Goal: Task Accomplishment & Management: Manage account settings

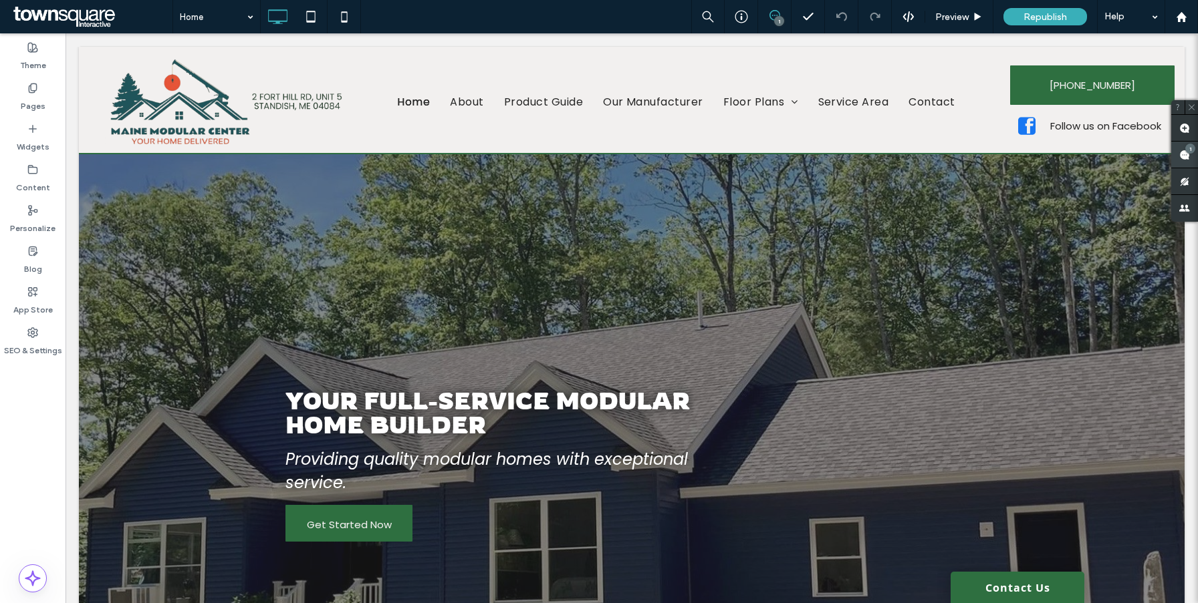
click at [1180, 158] on use at bounding box center [1184, 155] width 11 height 11
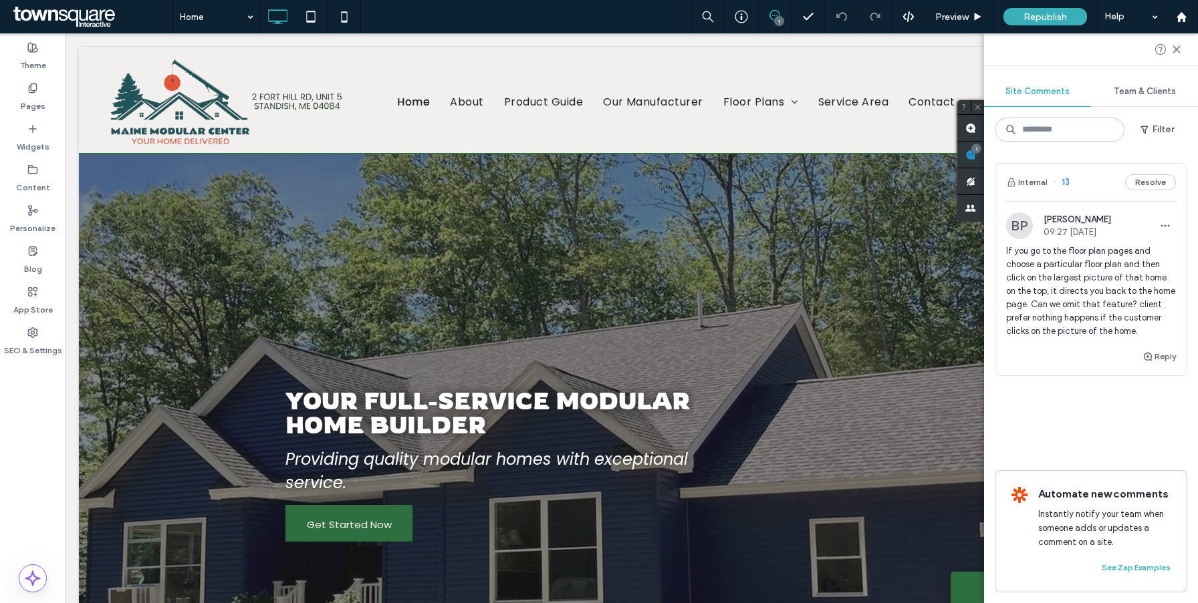
click at [1052, 263] on span "If you go to the floor plan pages and choose a particular floor plan and then c…" at bounding box center [1091, 292] width 170 height 94
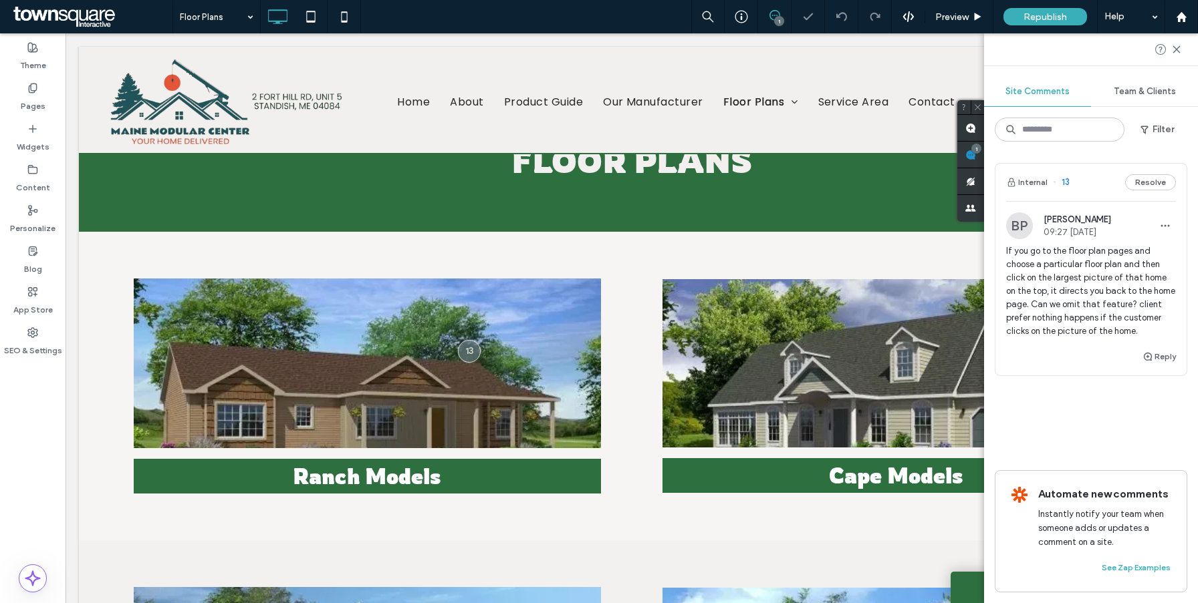
scroll to position [98, 0]
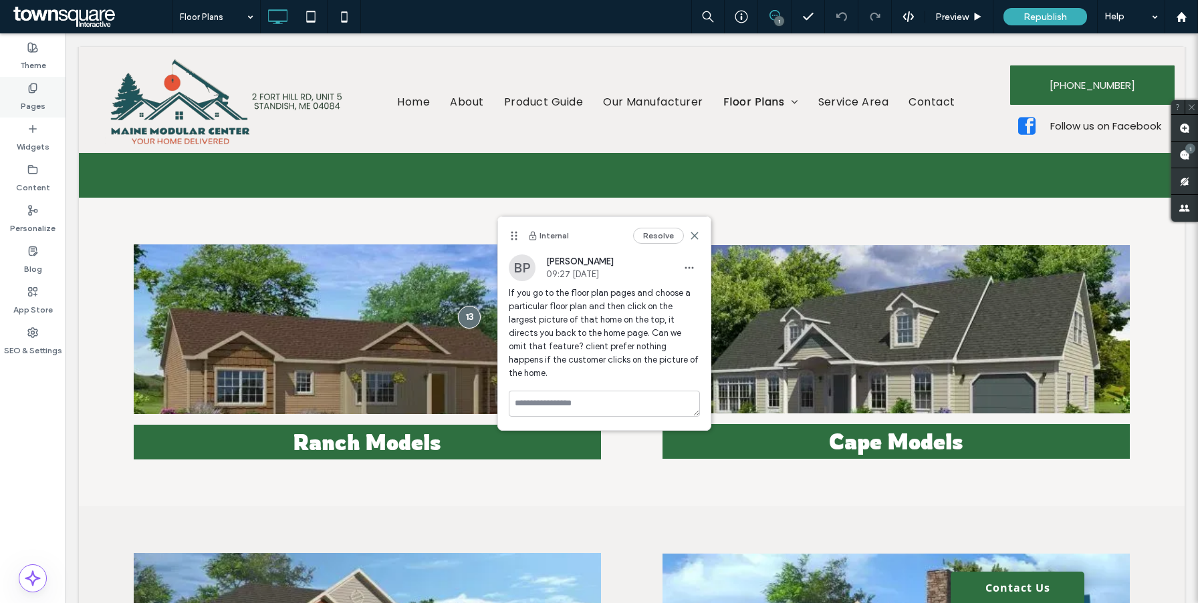
click at [26, 92] on div "Pages" at bounding box center [32, 97] width 65 height 41
click at [26, 91] on div "Pages" at bounding box center [32, 97] width 65 height 41
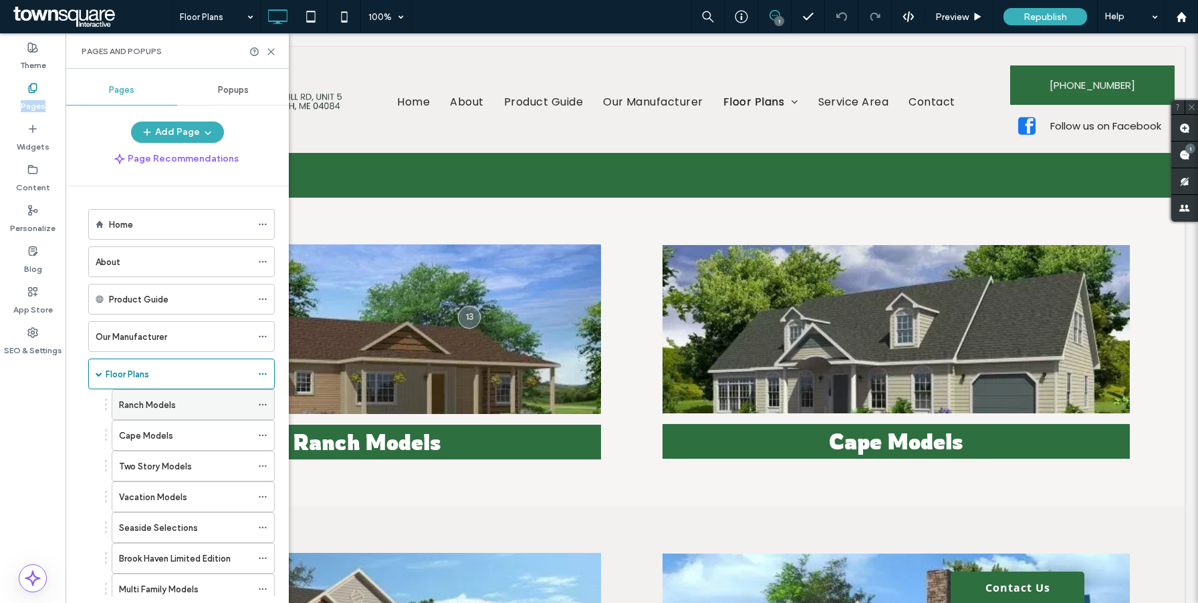
scroll to position [112, 0]
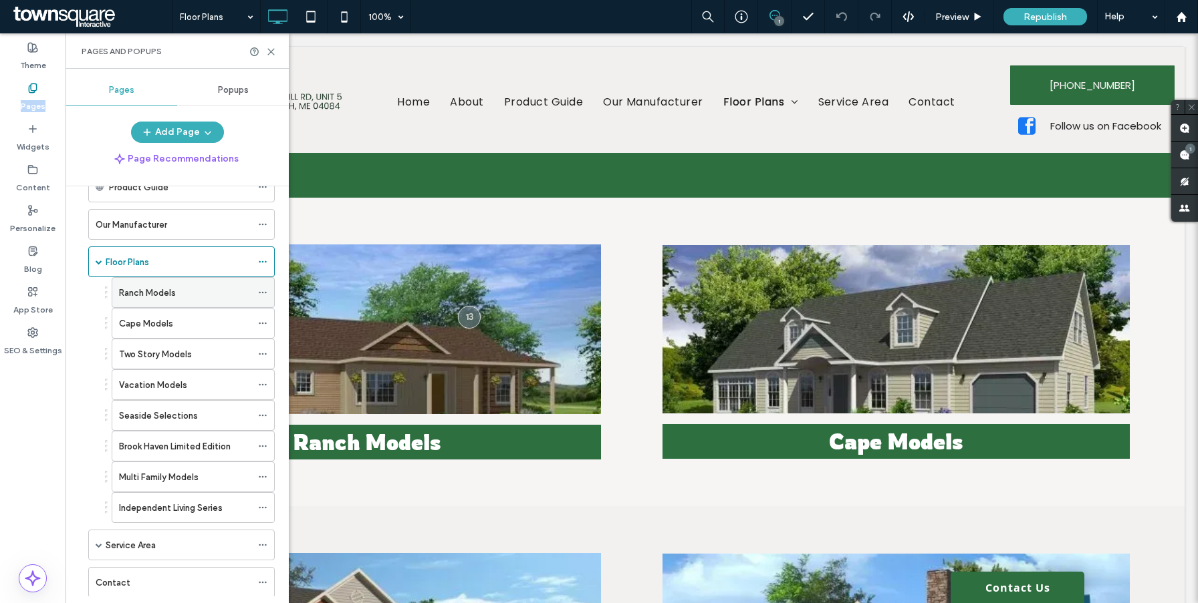
click at [177, 281] on div "Ranch Models" at bounding box center [185, 292] width 132 height 29
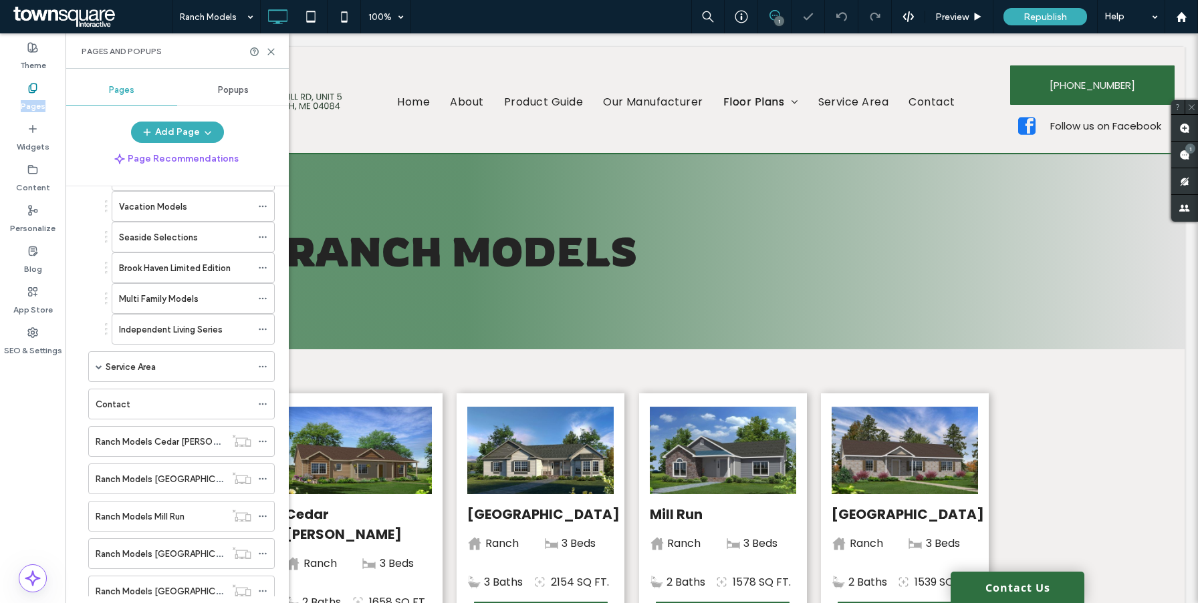
scroll to position [402, 0]
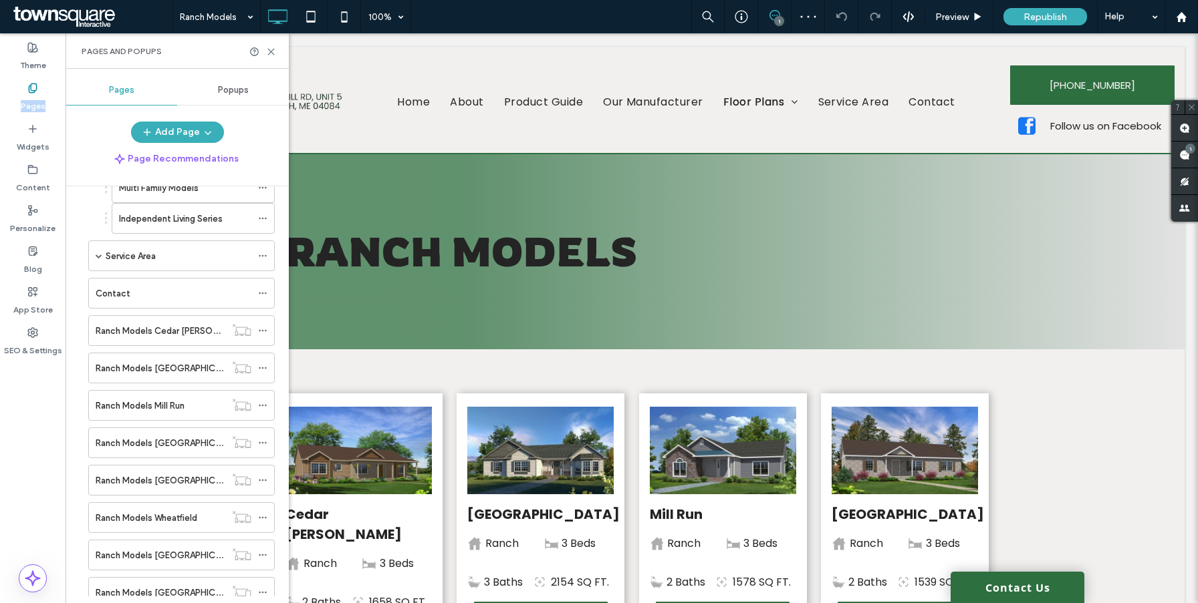
click at [198, 337] on div "Ranch Models Cedar Knoll" at bounding box center [161, 330] width 130 height 29
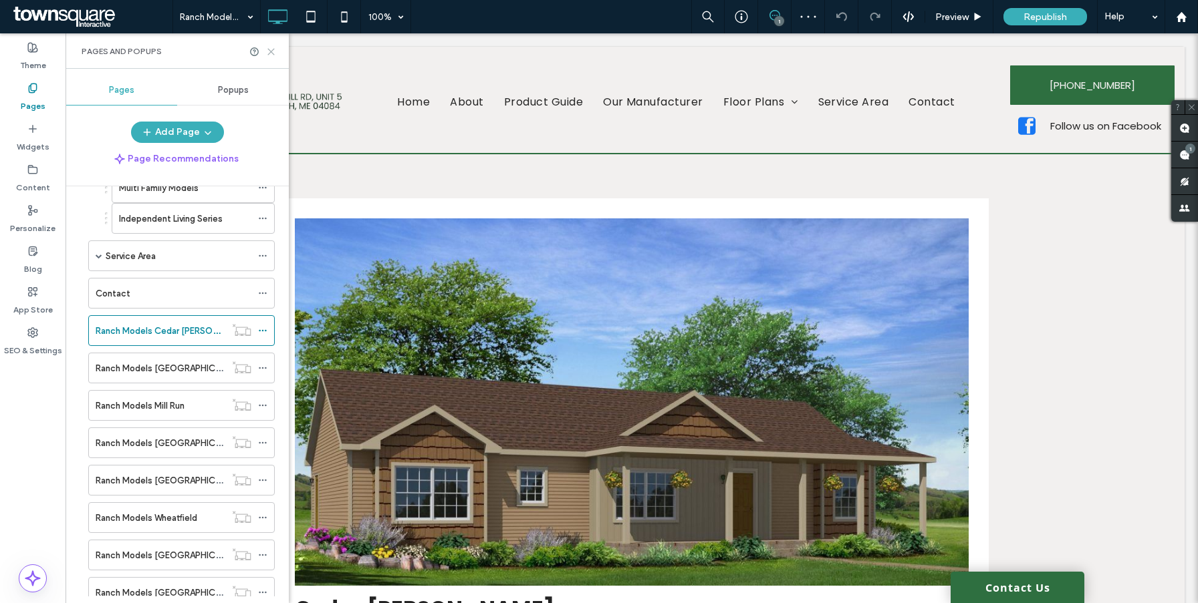
drag, startPoint x: 267, startPoint y: 50, endPoint x: 219, endPoint y: 60, distance: 49.8
click at [267, 50] on icon at bounding box center [271, 52] width 10 height 10
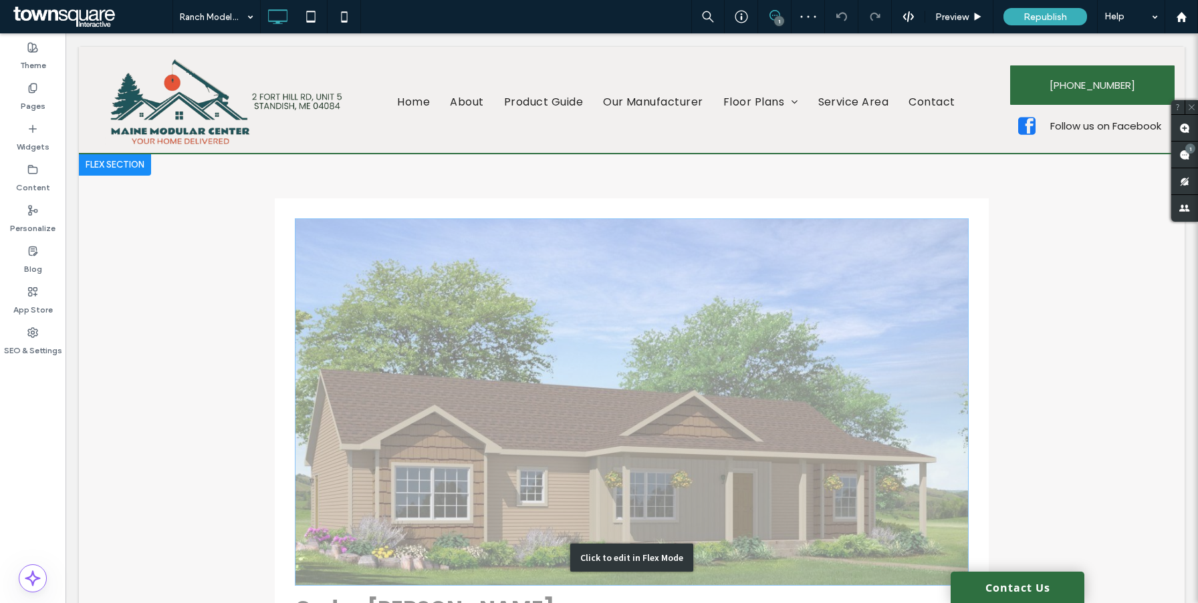
click at [375, 319] on div "Click to edit in Flex Mode" at bounding box center [631, 558] width 1105 height 808
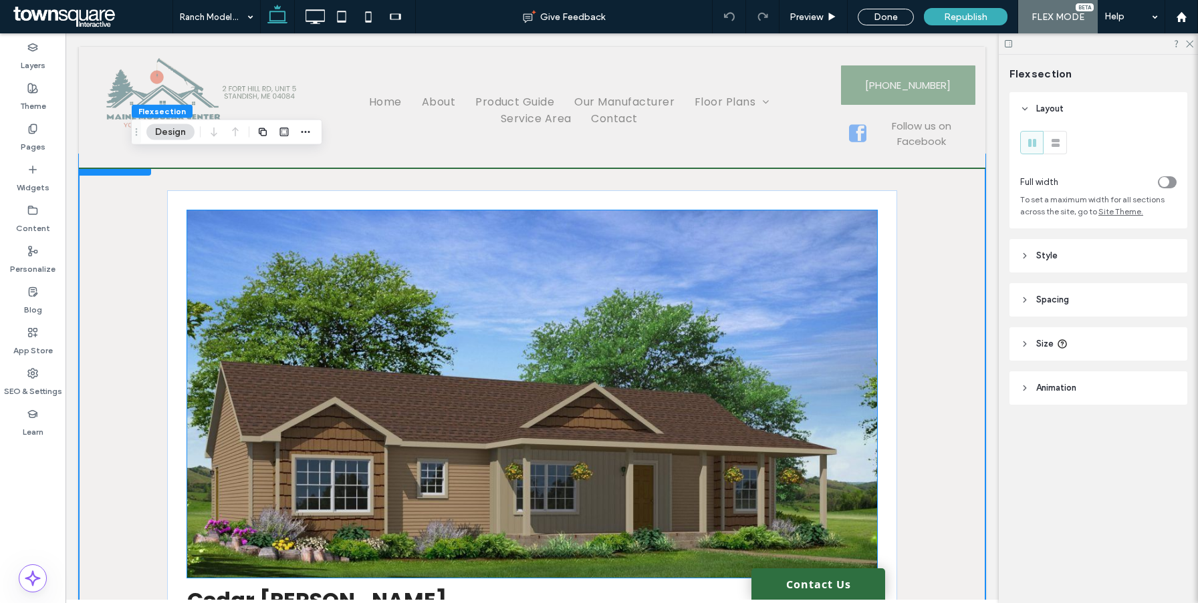
click at [364, 319] on img at bounding box center [532, 395] width 690 height 368
click at [349, 317] on div at bounding box center [532, 395] width 690 height 368
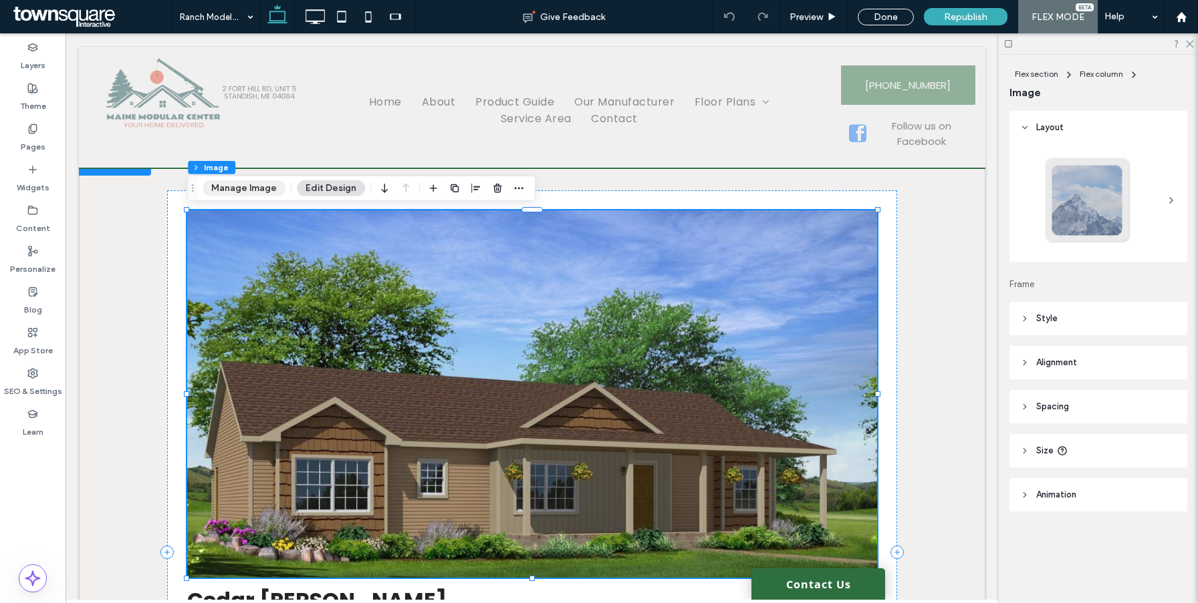
drag, startPoint x: 265, startPoint y: 180, endPoint x: 416, endPoint y: 177, distance: 151.1
click at [265, 180] on button "Manage Image" at bounding box center [243, 188] width 83 height 16
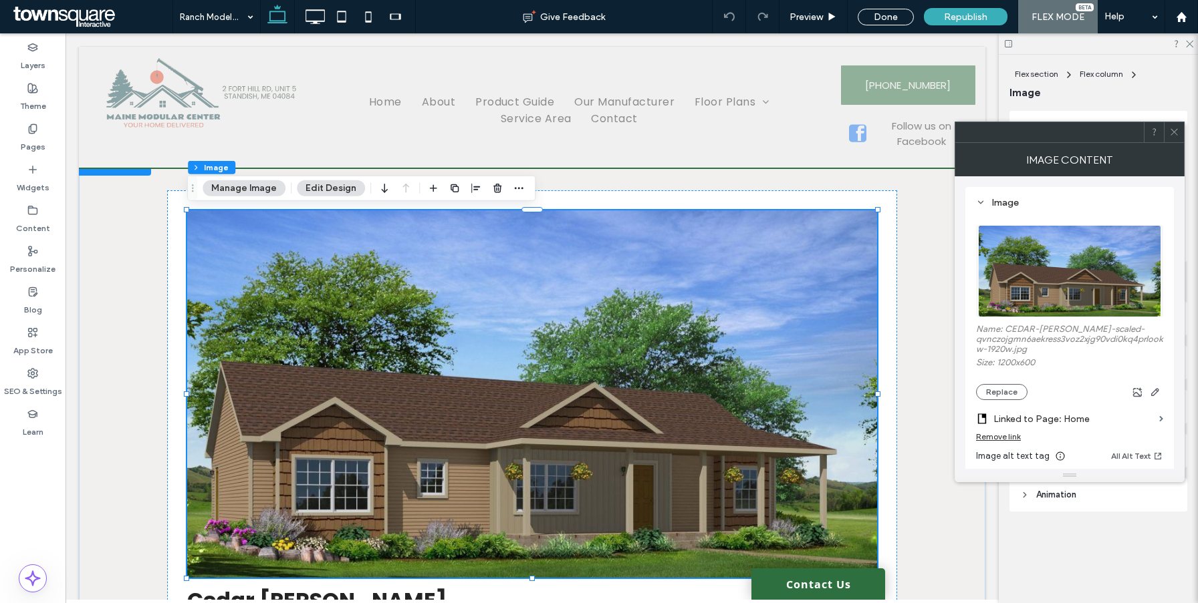
scroll to position [20, 0]
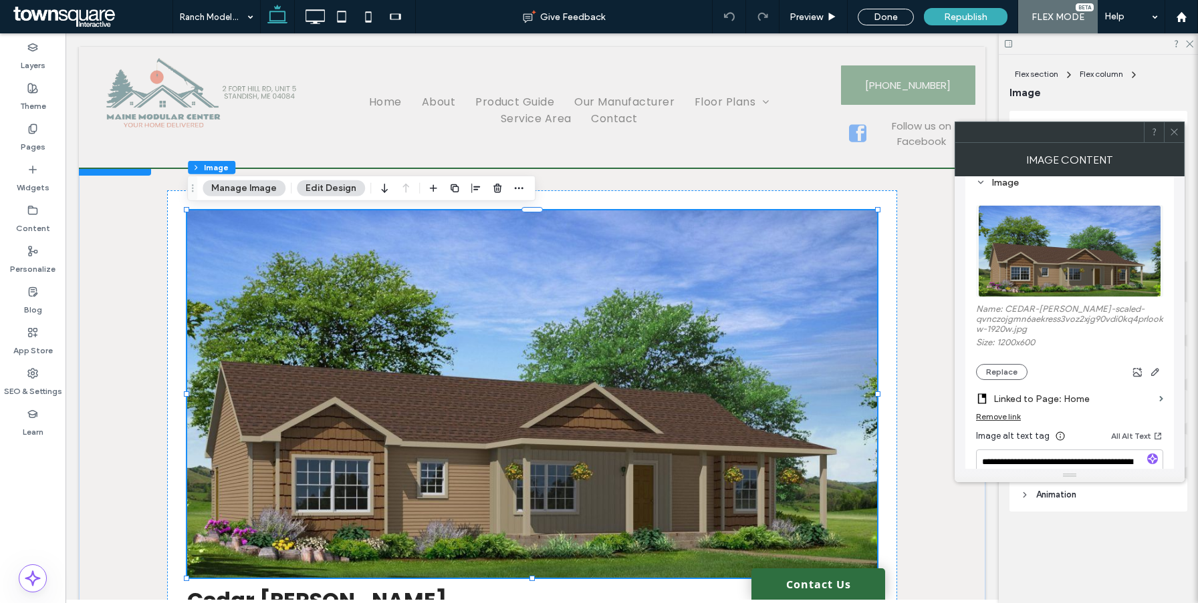
click at [997, 421] on div "Remove link" at bounding box center [998, 417] width 45 height 10
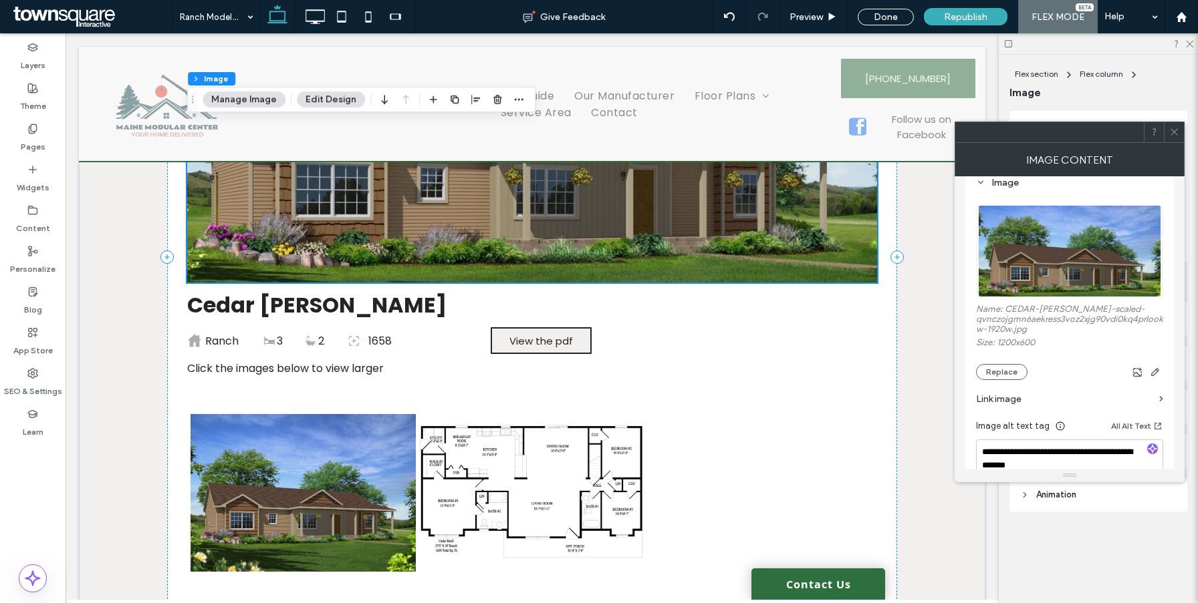
scroll to position [287, 0]
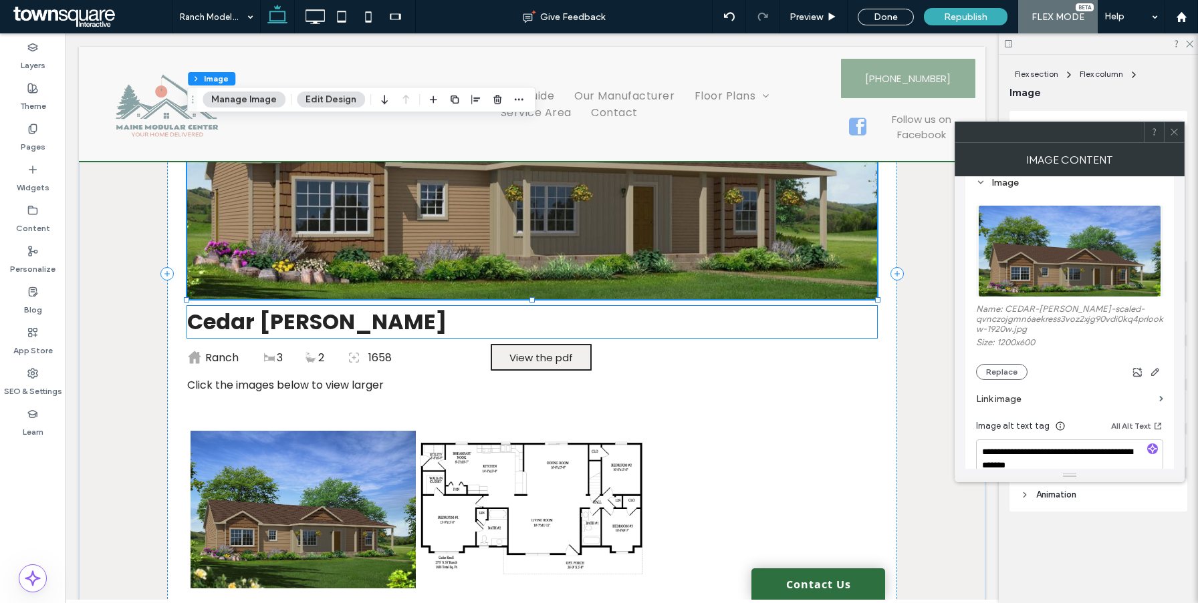
click at [356, 332] on p "Cedar [PERSON_NAME]" at bounding box center [532, 322] width 690 height 32
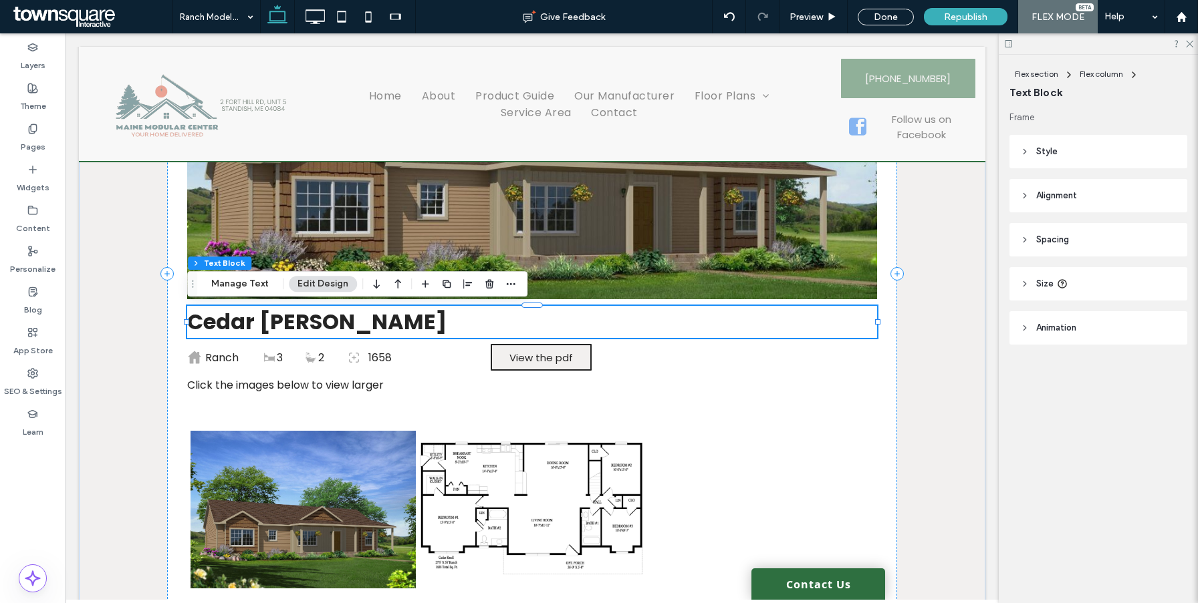
click at [317, 320] on p "Cedar [PERSON_NAME]" at bounding box center [532, 322] width 690 height 32
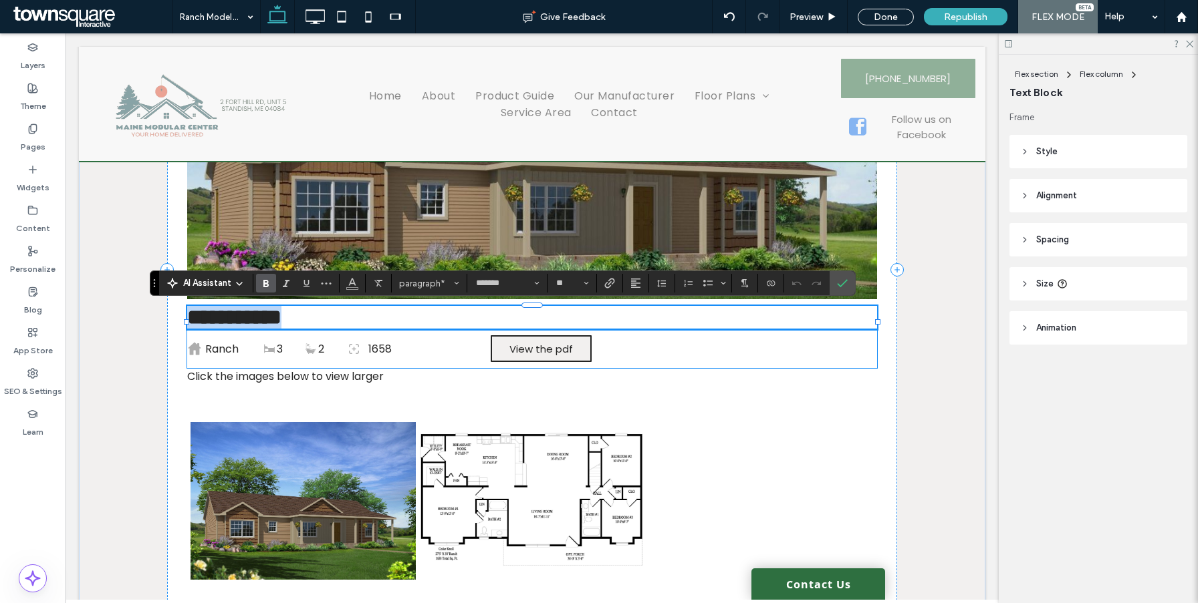
click at [347, 358] on icon "A black and white drawing of a plus sign on a white background." at bounding box center [353, 349] width 17 height 17
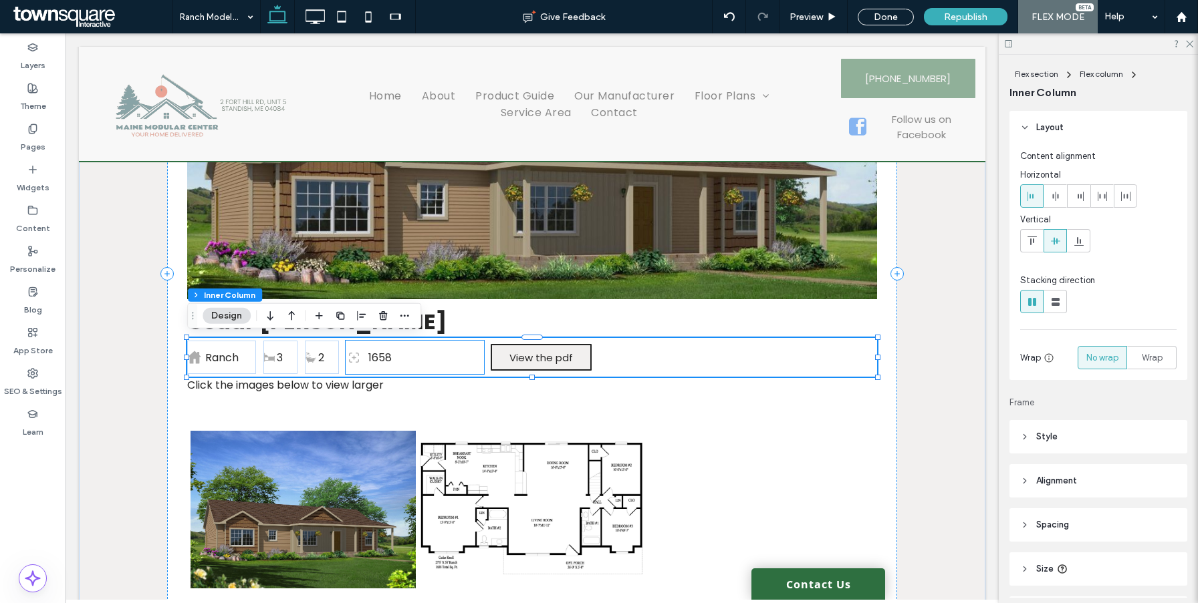
click at [366, 358] on div "A black and white drawing of a plus sign on a white background. 1658" at bounding box center [414, 357] width 138 height 33
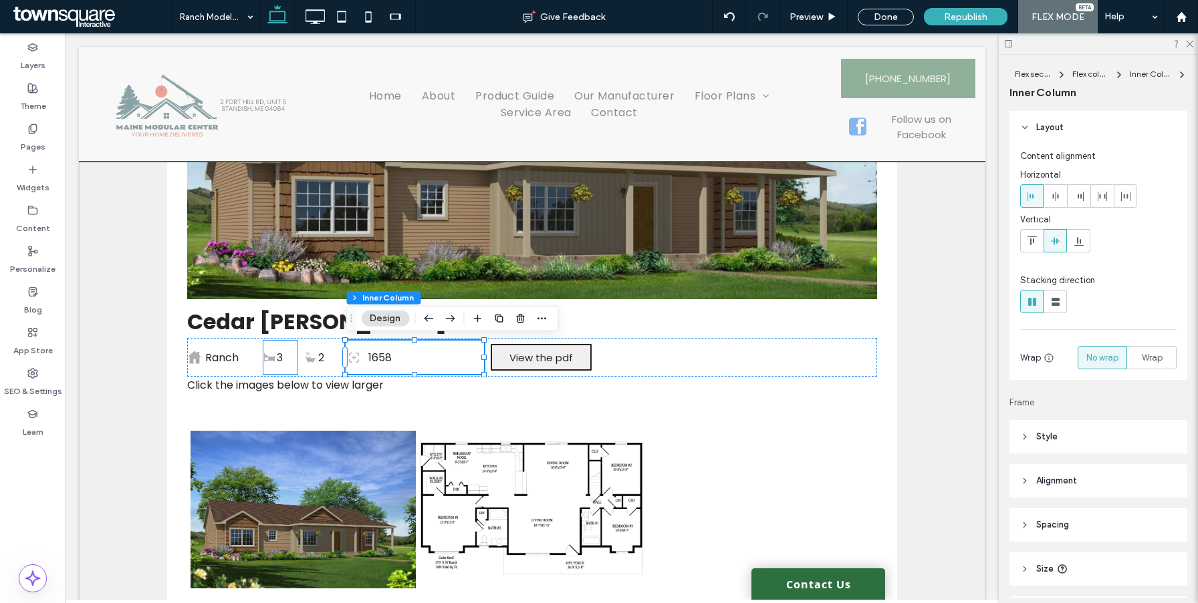
click at [289, 366] on div "A black and white silhouette of a bed on a white background. 3" at bounding box center [280, 357] width 35 height 33
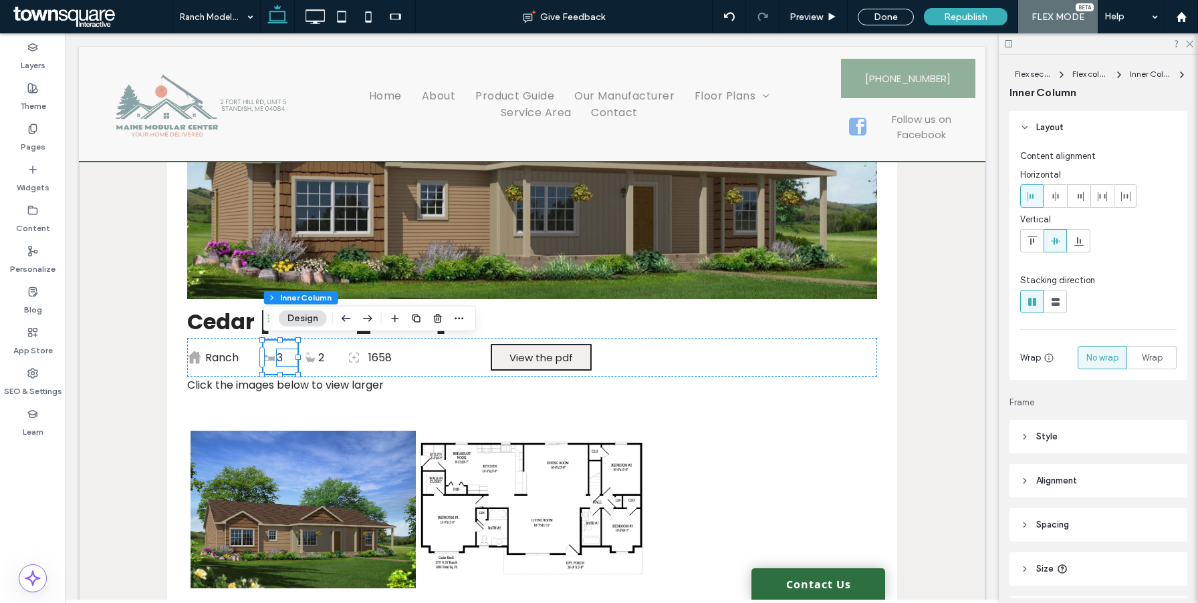
click at [283, 357] on p "3" at bounding box center [287, 358] width 21 height 17
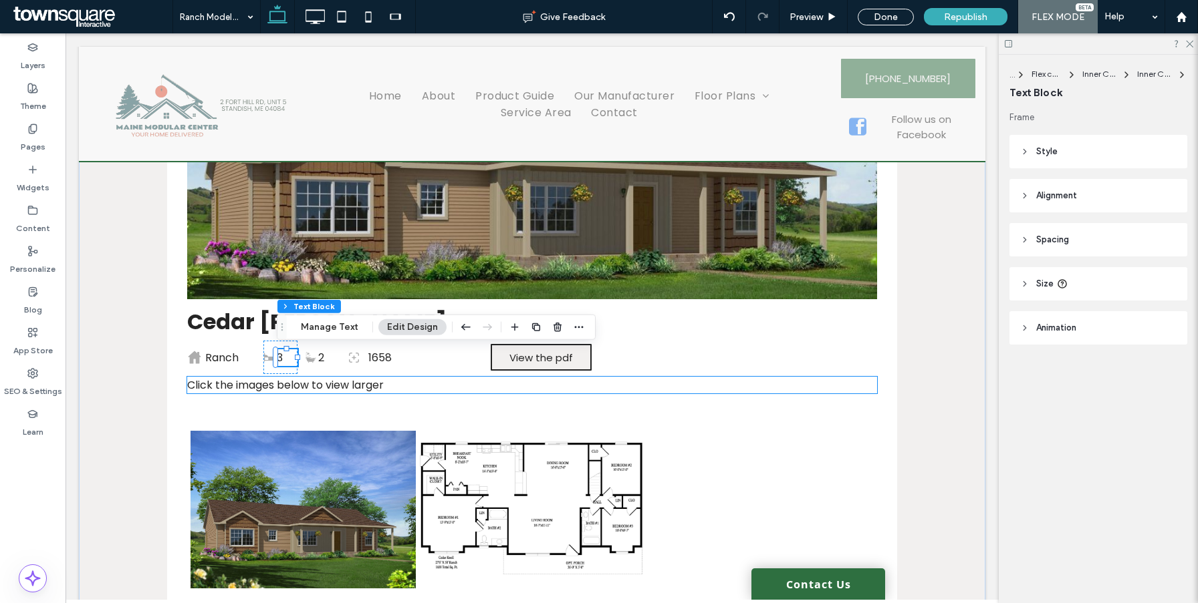
click at [283, 386] on span "Click the images below to view larger" at bounding box center [285, 385] width 196 height 15
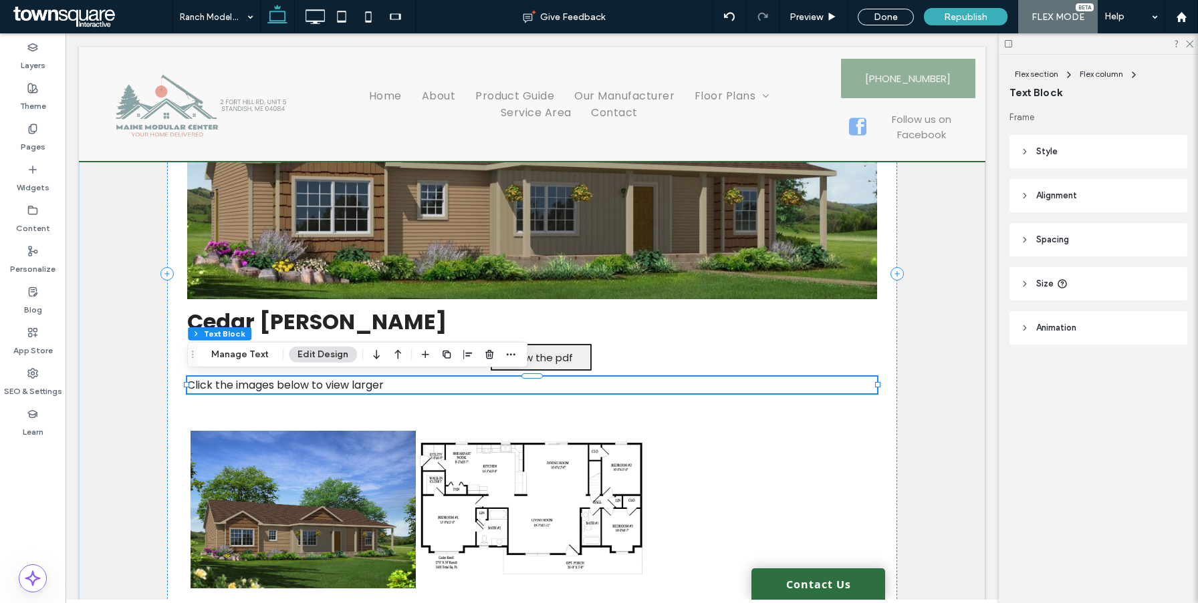
click at [283, 386] on span "Click the images below to view larger" at bounding box center [285, 385] width 196 height 15
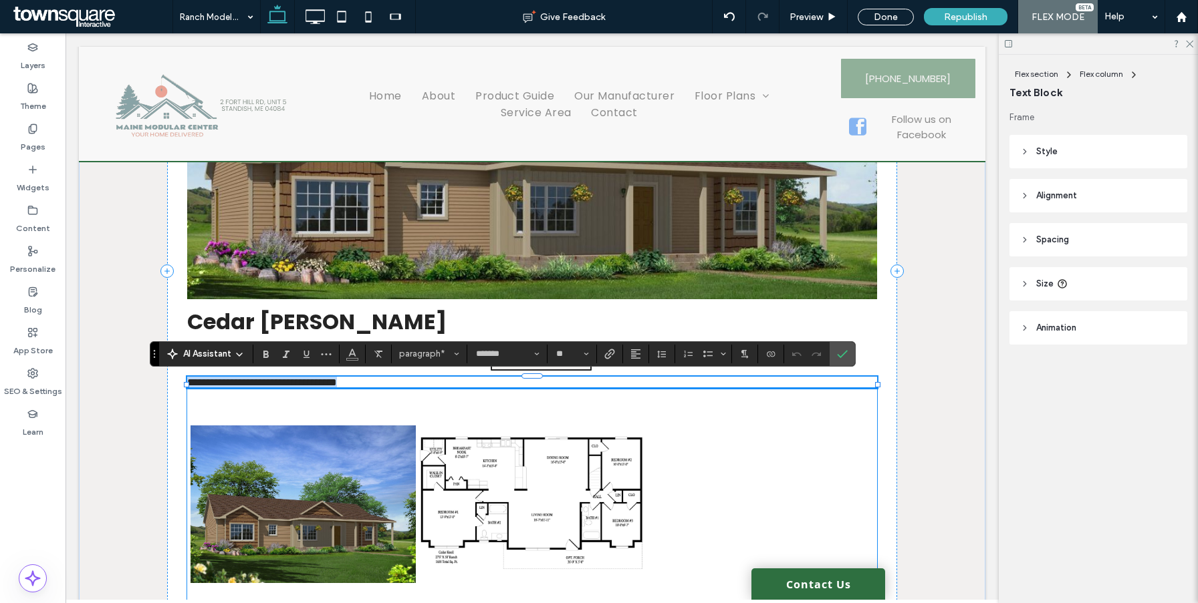
click at [297, 442] on link at bounding box center [302, 504] width 225 height 225
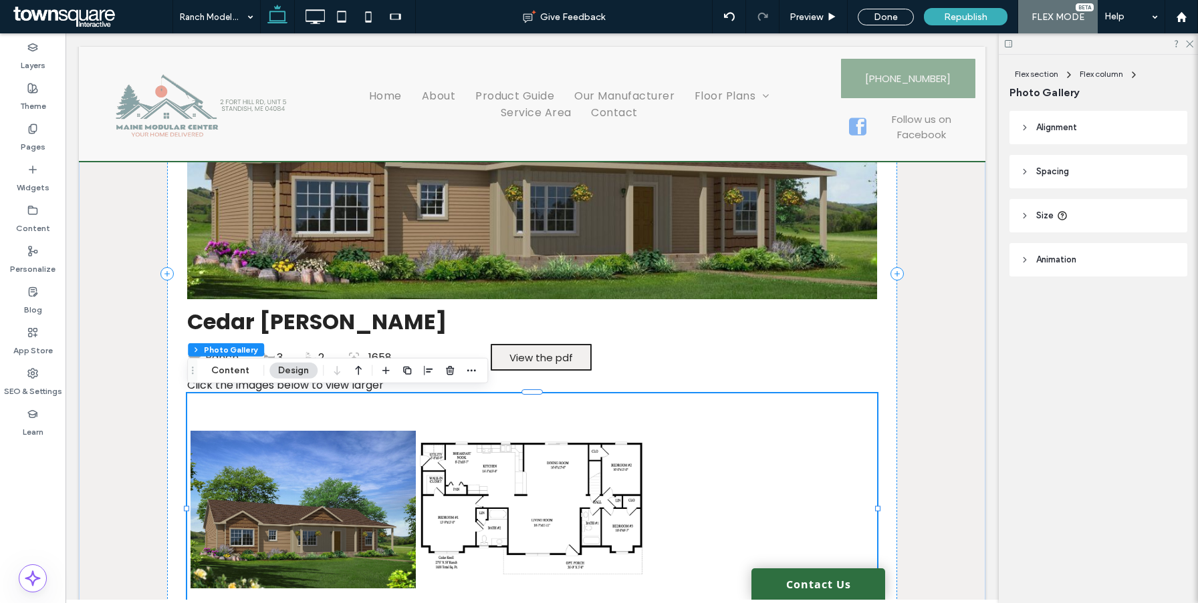
click at [297, 442] on link at bounding box center [302, 509] width 225 height 225
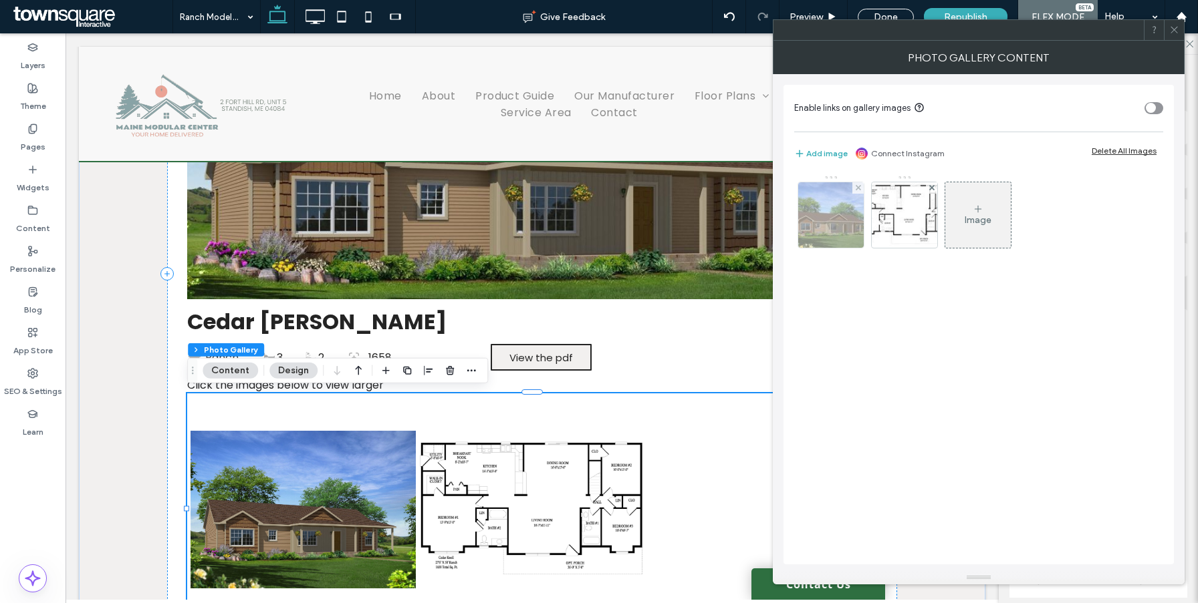
click at [803, 213] on img at bounding box center [831, 214] width 94 height 65
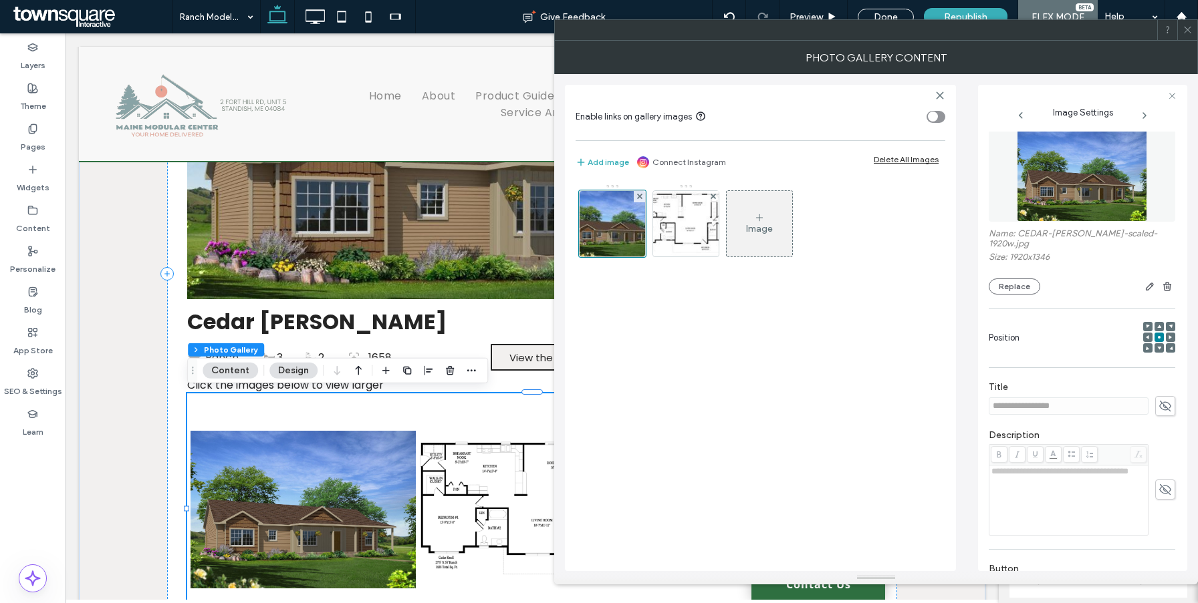
scroll to position [0, 0]
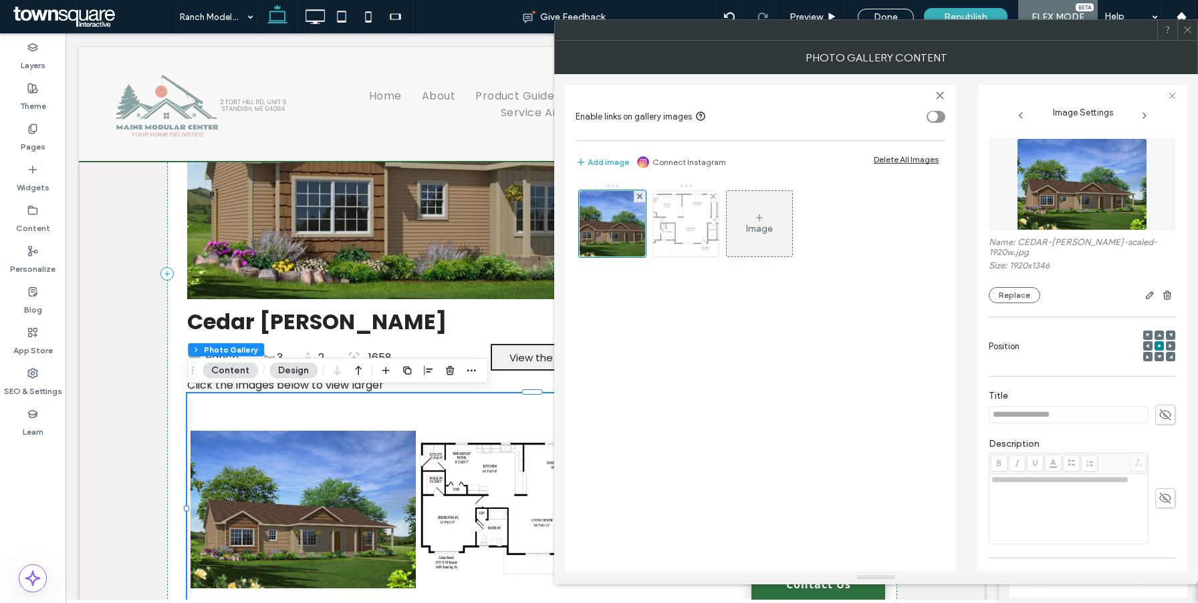
click at [684, 225] on img at bounding box center [686, 223] width 102 height 65
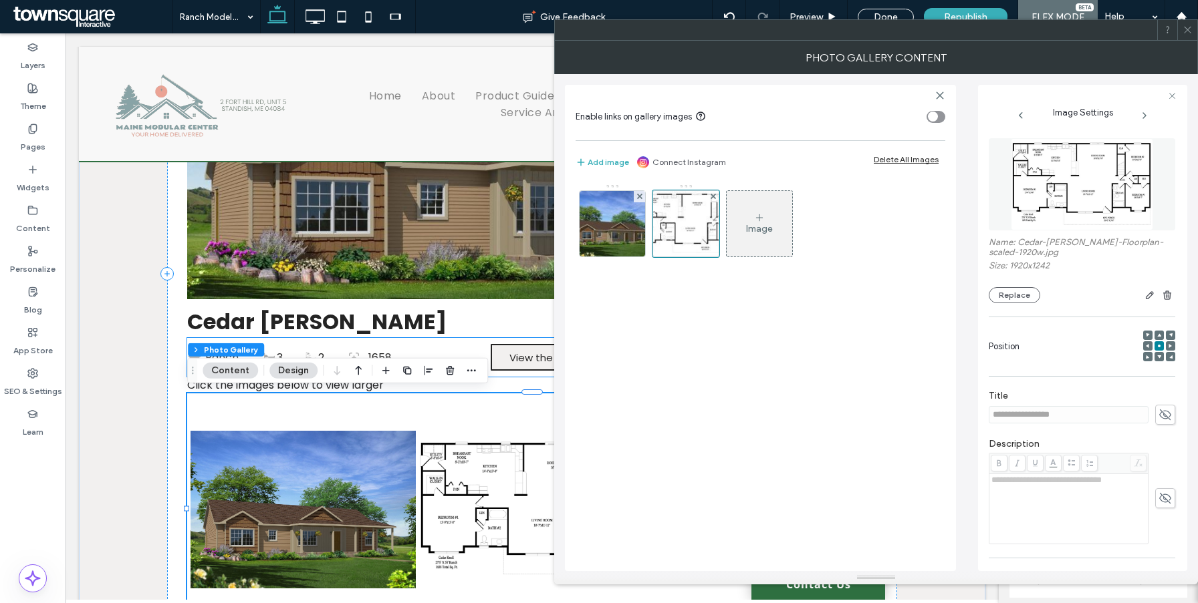
click at [350, 476] on link at bounding box center [302, 509] width 225 height 225
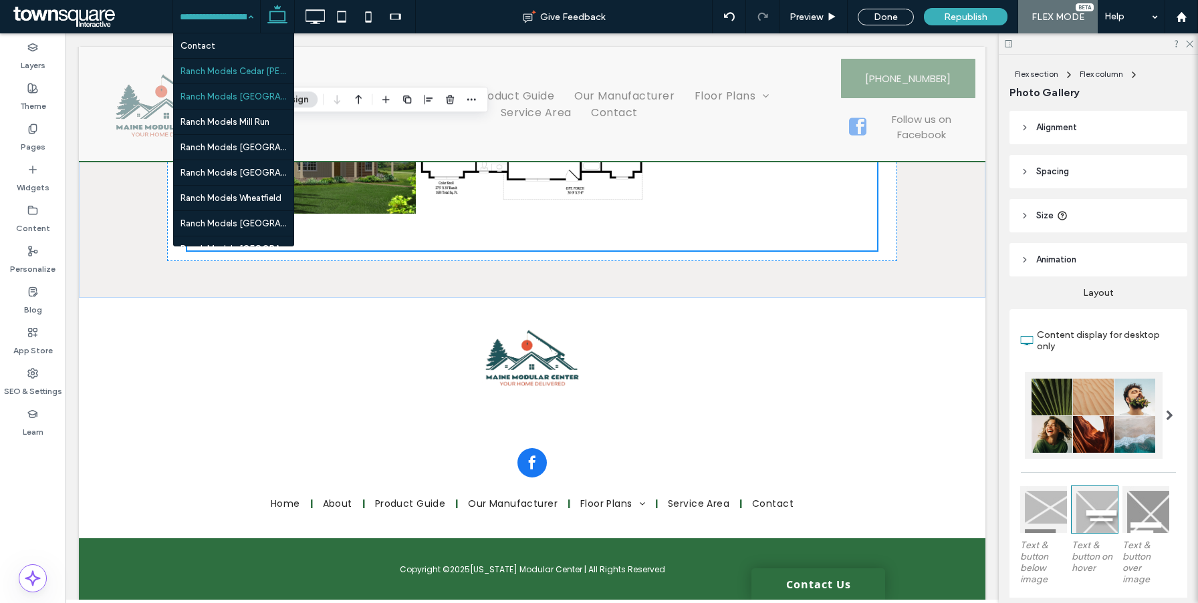
scroll to position [333, 0]
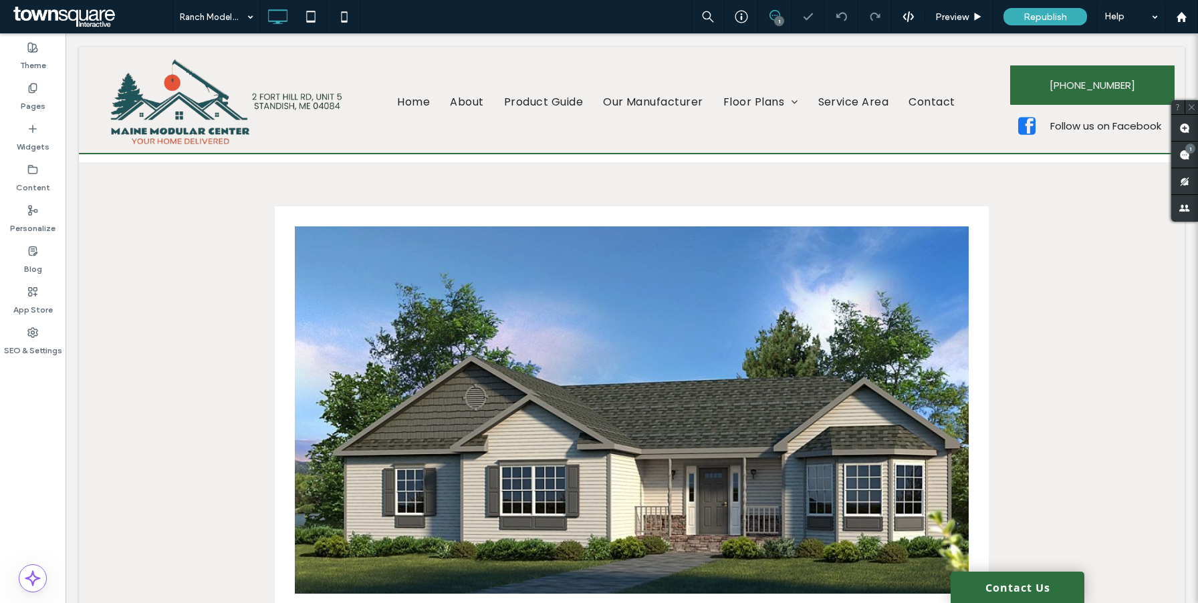
click at [423, 323] on div "Click to edit in Flex Mode" at bounding box center [631, 566] width 1105 height 808
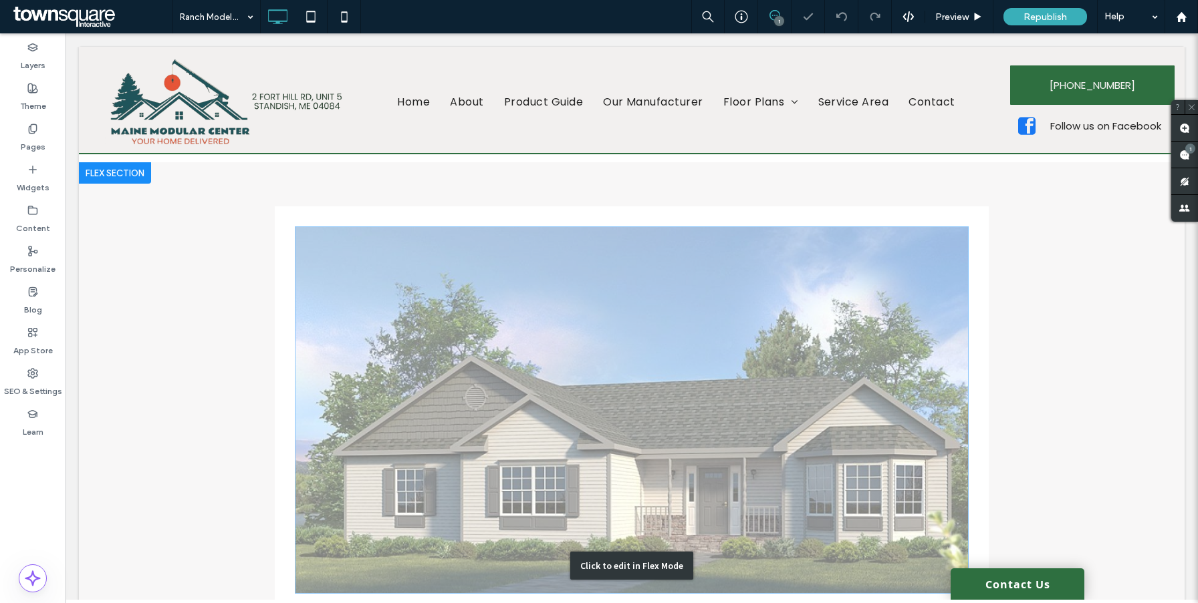
click at [387, 323] on img at bounding box center [632, 411] width 674 height 368
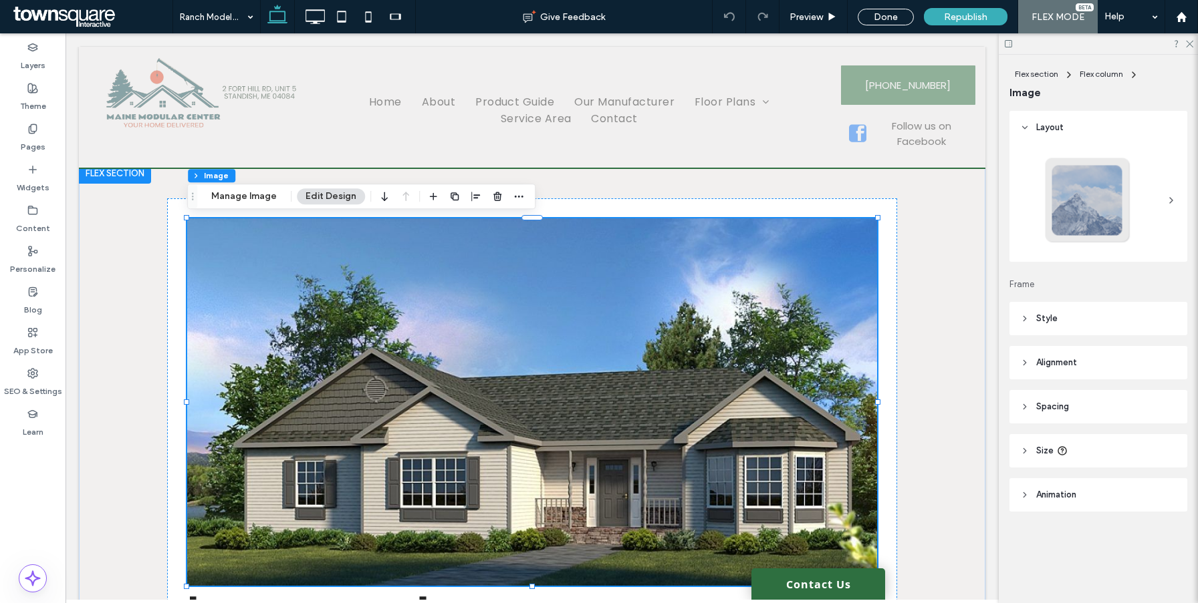
click at [343, 320] on img at bounding box center [532, 403] width 690 height 368
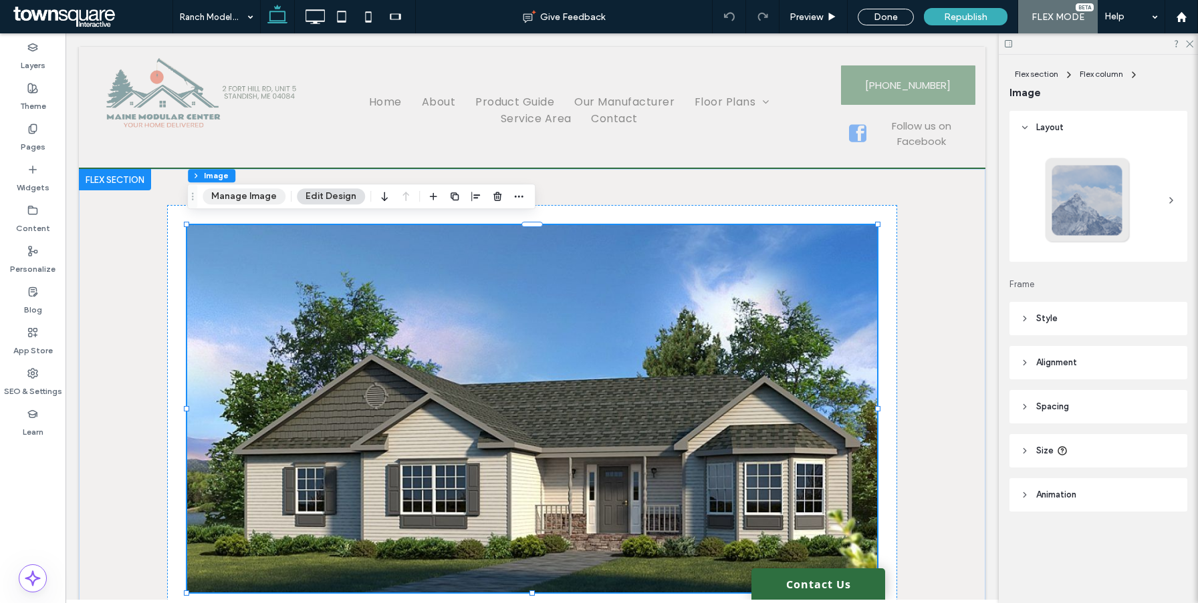
click at [250, 194] on button "Manage Image" at bounding box center [243, 196] width 83 height 16
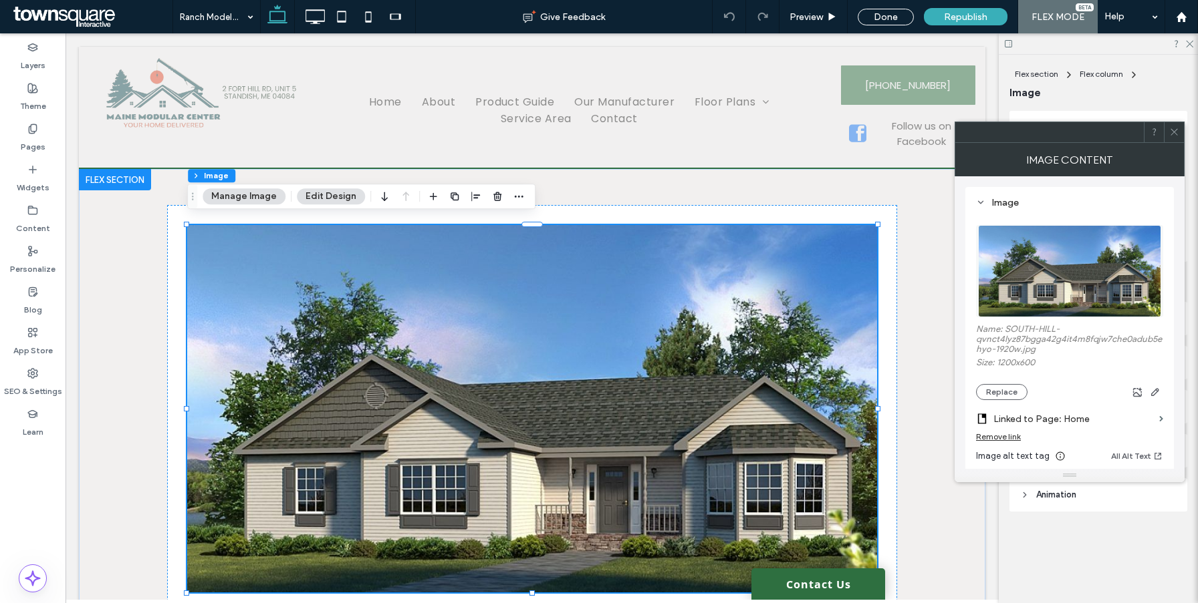
click at [1005, 436] on div "Remove link" at bounding box center [998, 437] width 45 height 10
click at [932, 402] on div "South Hill A black silhouette of a house with a chimney on a white background. …" at bounding box center [532, 567] width 802 height 797
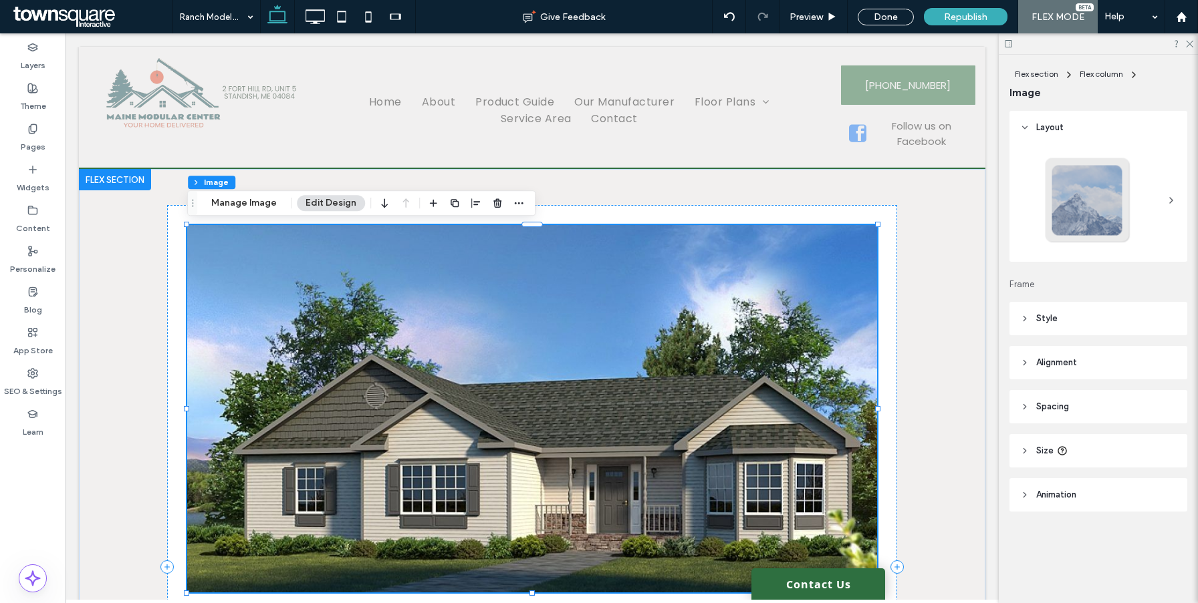
click at [707, 387] on img at bounding box center [532, 409] width 690 height 368
click at [265, 206] on button "Manage Image" at bounding box center [243, 203] width 83 height 16
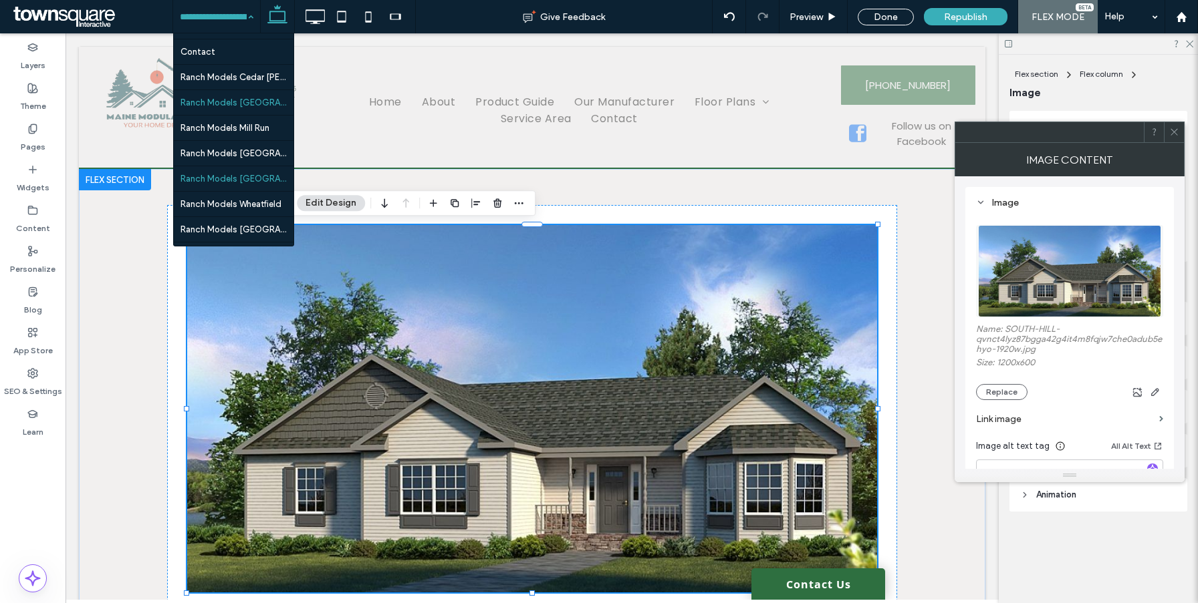
scroll to position [368, 0]
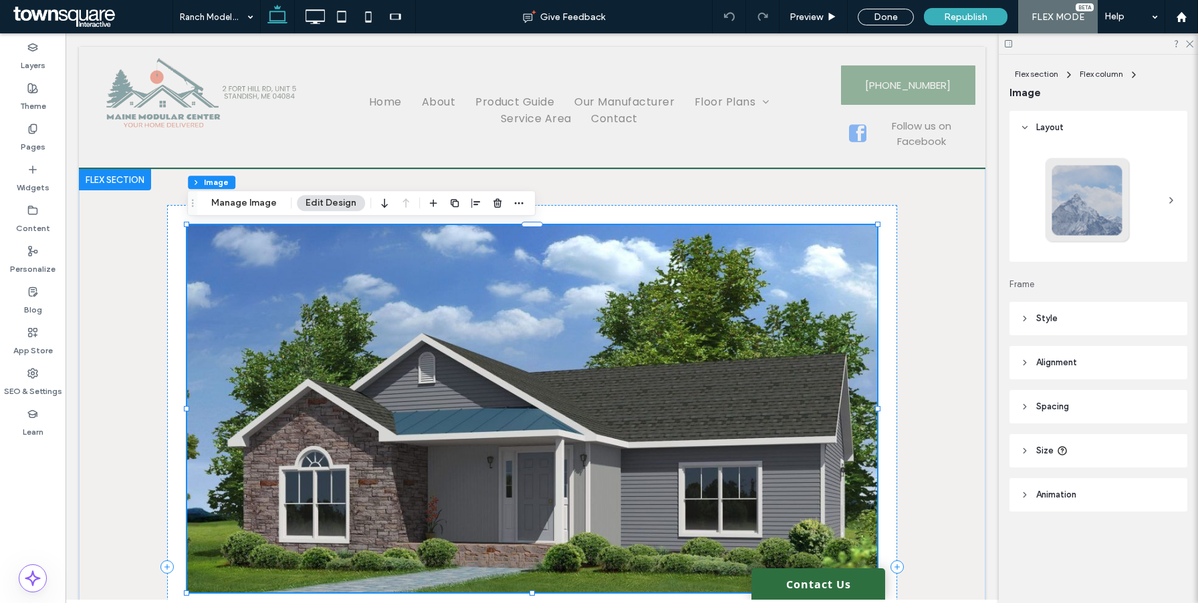
click at [428, 340] on img at bounding box center [532, 409] width 690 height 368
click at [226, 198] on button "Manage Image" at bounding box center [243, 203] width 83 height 16
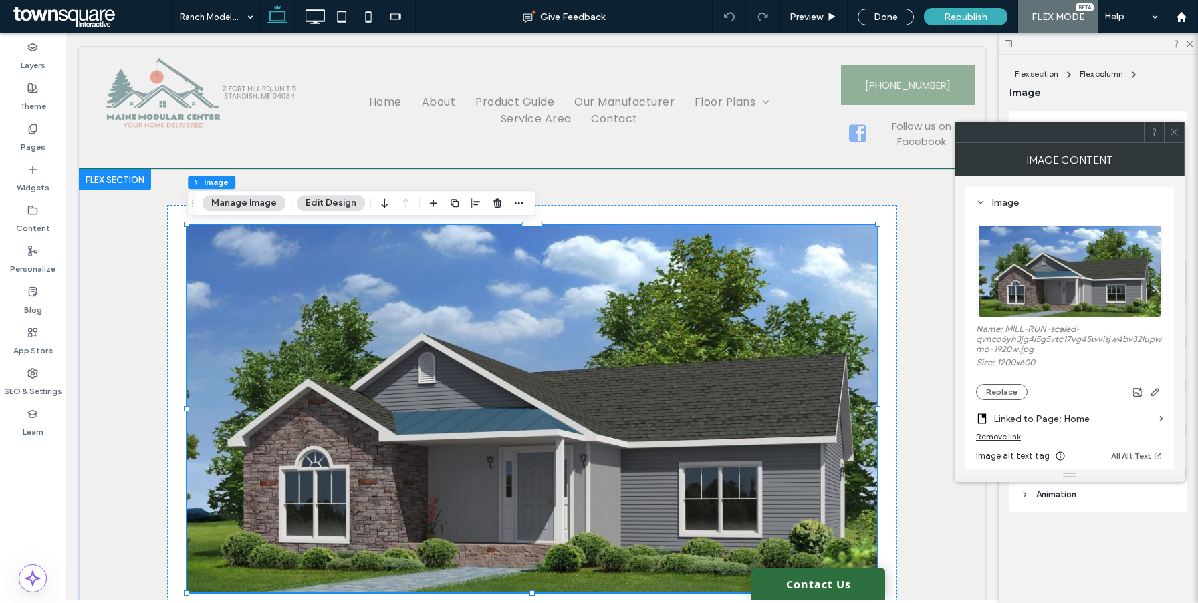
click at [1011, 438] on div "Remove link" at bounding box center [998, 437] width 45 height 10
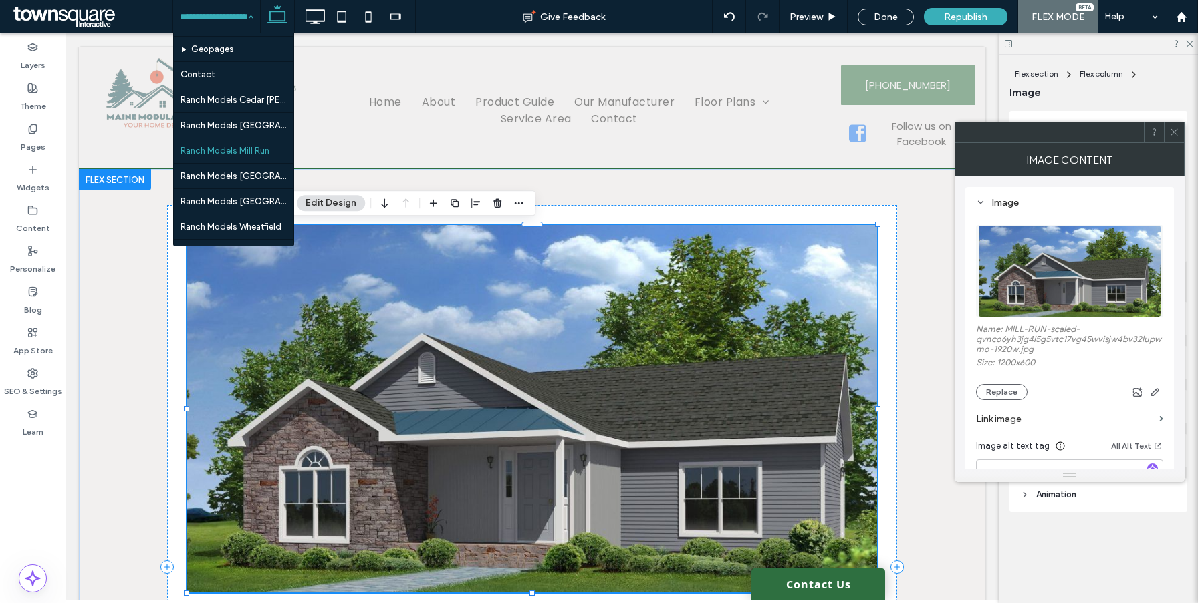
scroll to position [366, 0]
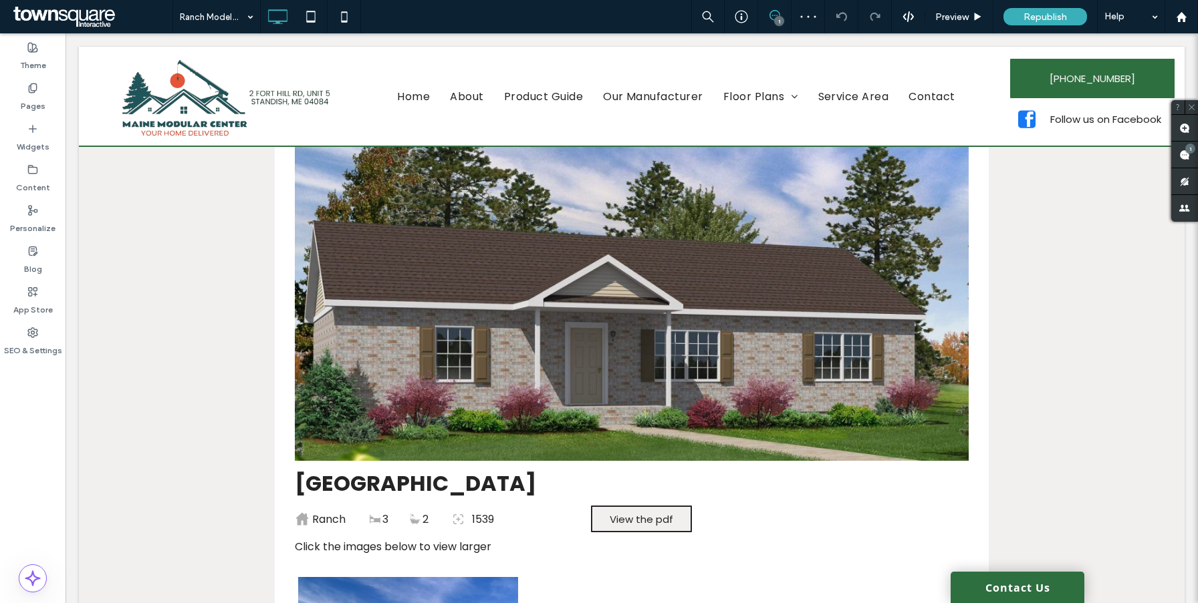
click at [480, 352] on div "Click to edit in Flex Mode" at bounding box center [631, 433] width 1105 height 808
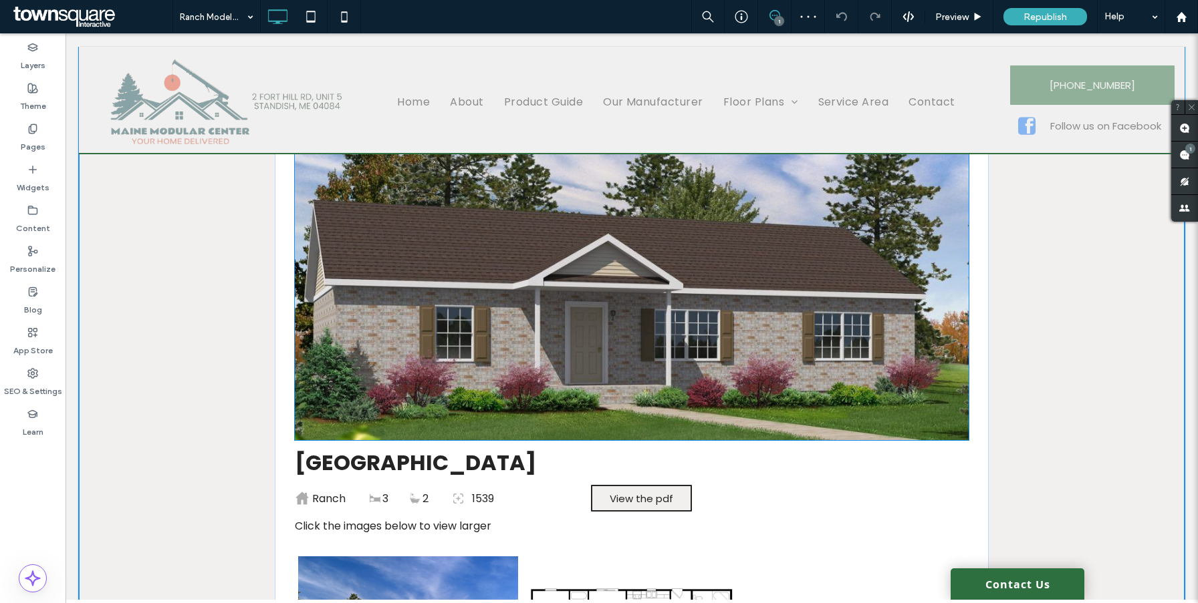
click at [480, 311] on img at bounding box center [632, 257] width 674 height 368
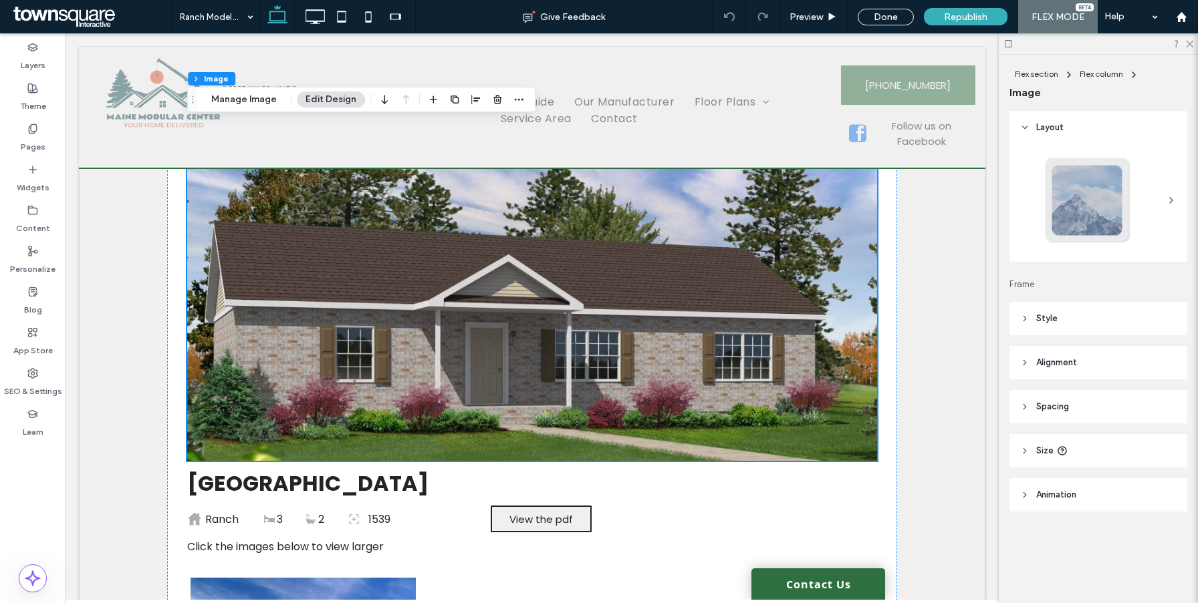
scroll to position [32, 0]
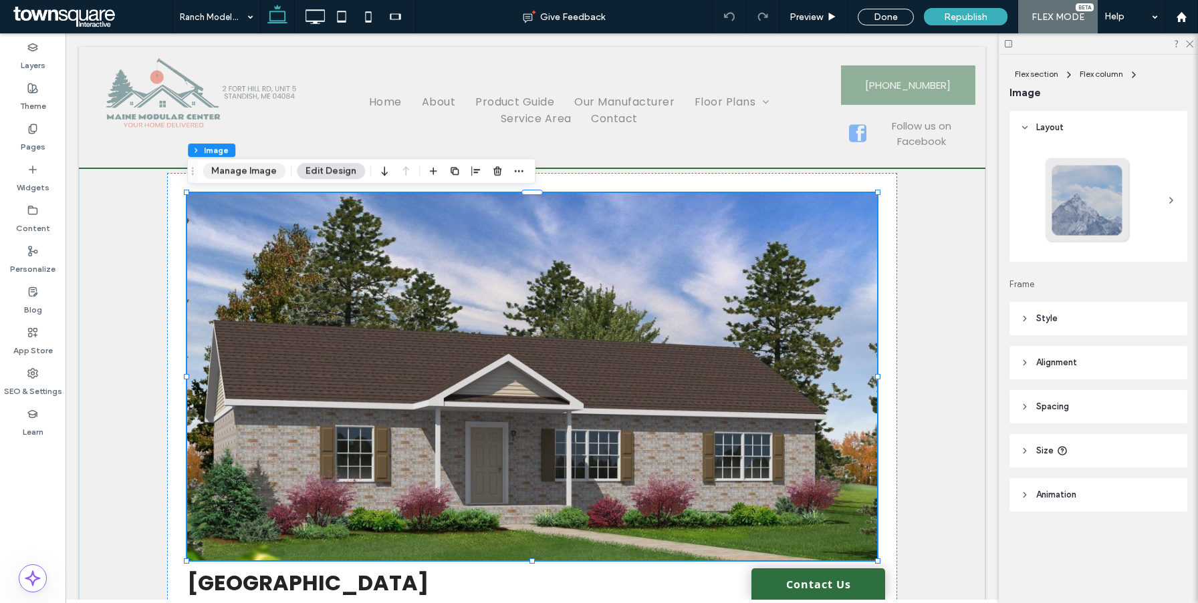
drag, startPoint x: 245, startPoint y: 170, endPoint x: 506, endPoint y: 170, distance: 260.6
click at [245, 170] on button "Manage Image" at bounding box center [243, 171] width 83 height 16
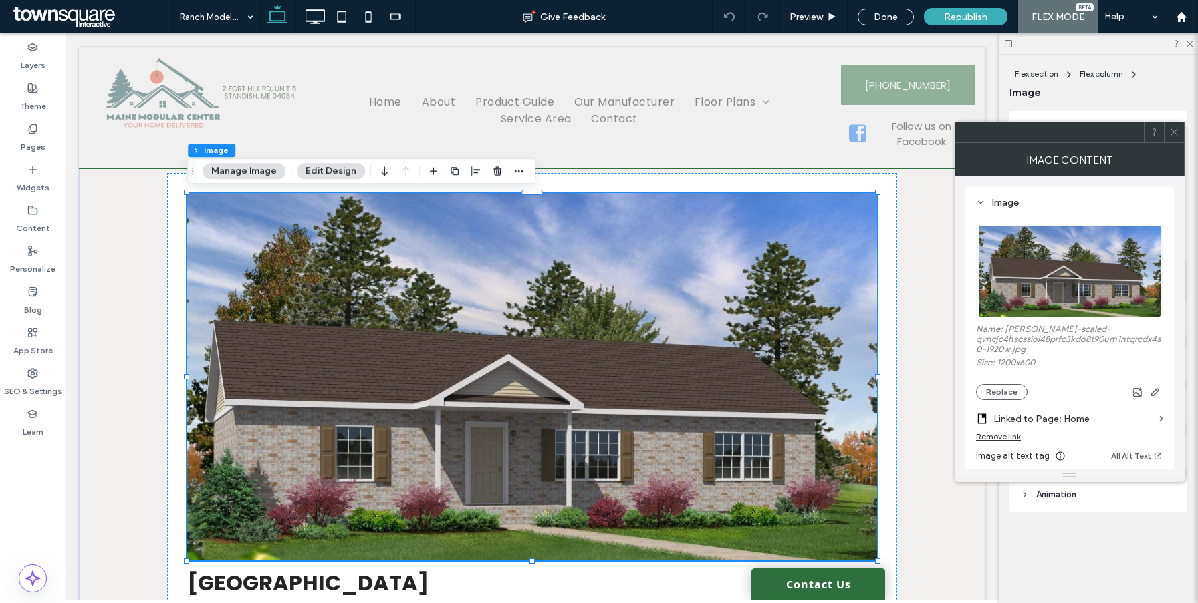
click at [996, 438] on div "Remove link" at bounding box center [998, 437] width 45 height 10
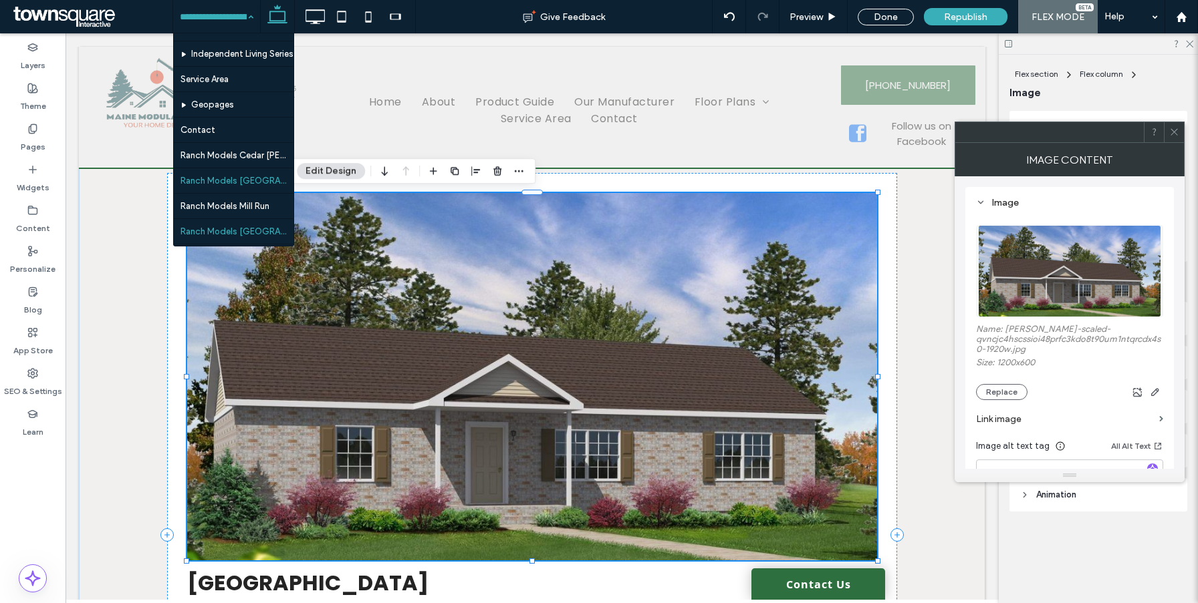
scroll to position [352, 0]
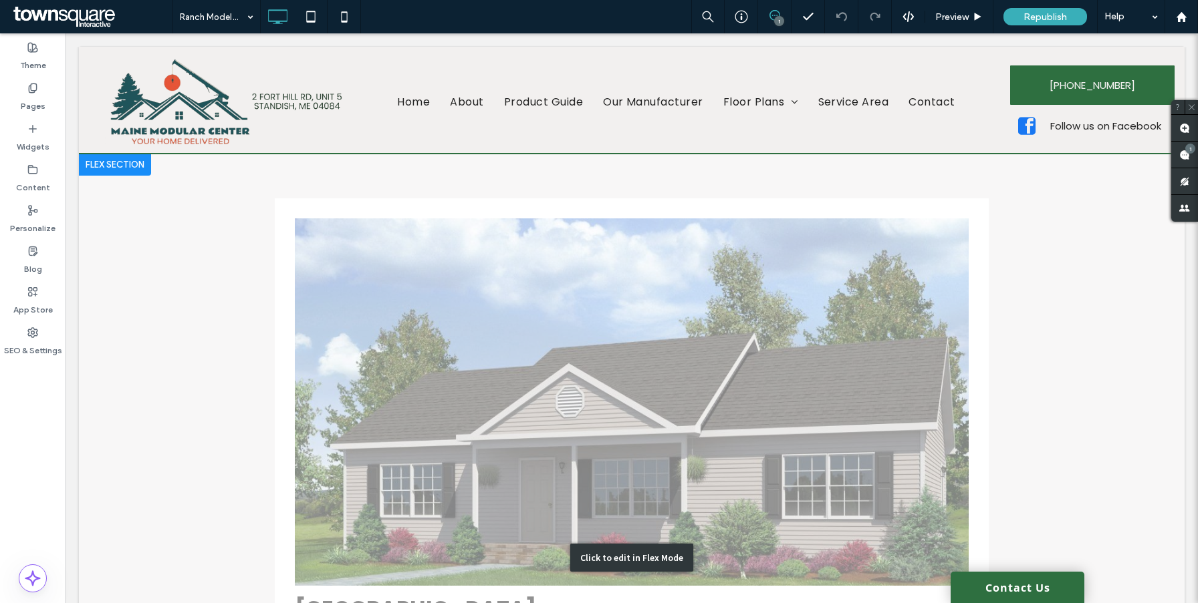
click at [421, 318] on div "Click to edit in Flex Mode" at bounding box center [631, 558] width 1105 height 808
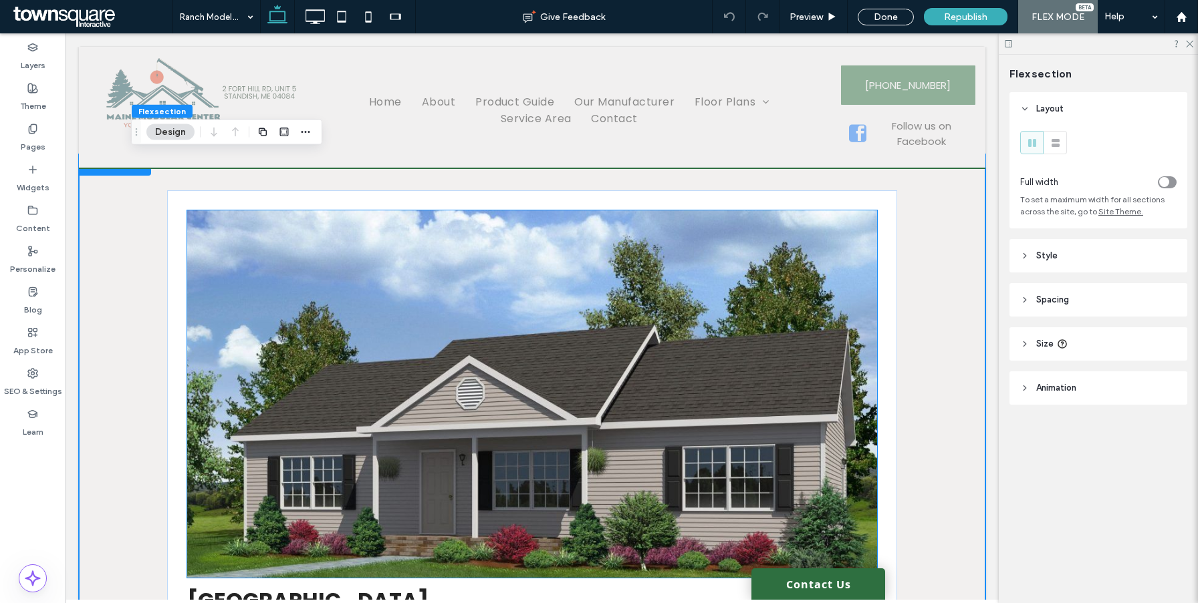
click at [421, 319] on img at bounding box center [532, 395] width 690 height 368
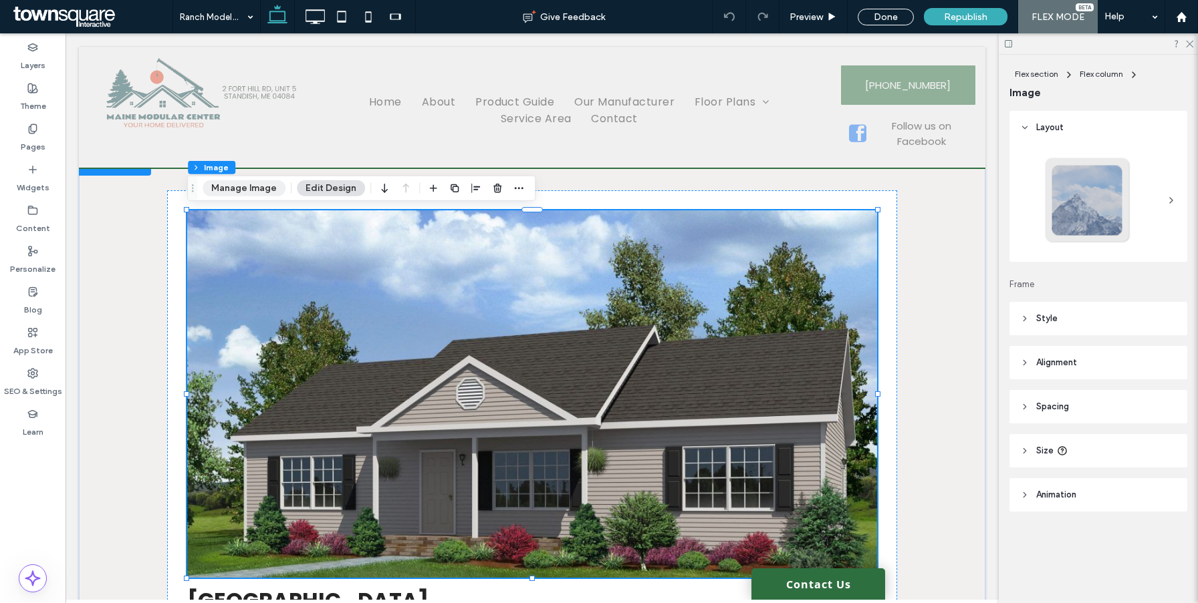
click at [247, 193] on button "Manage Image" at bounding box center [243, 188] width 83 height 16
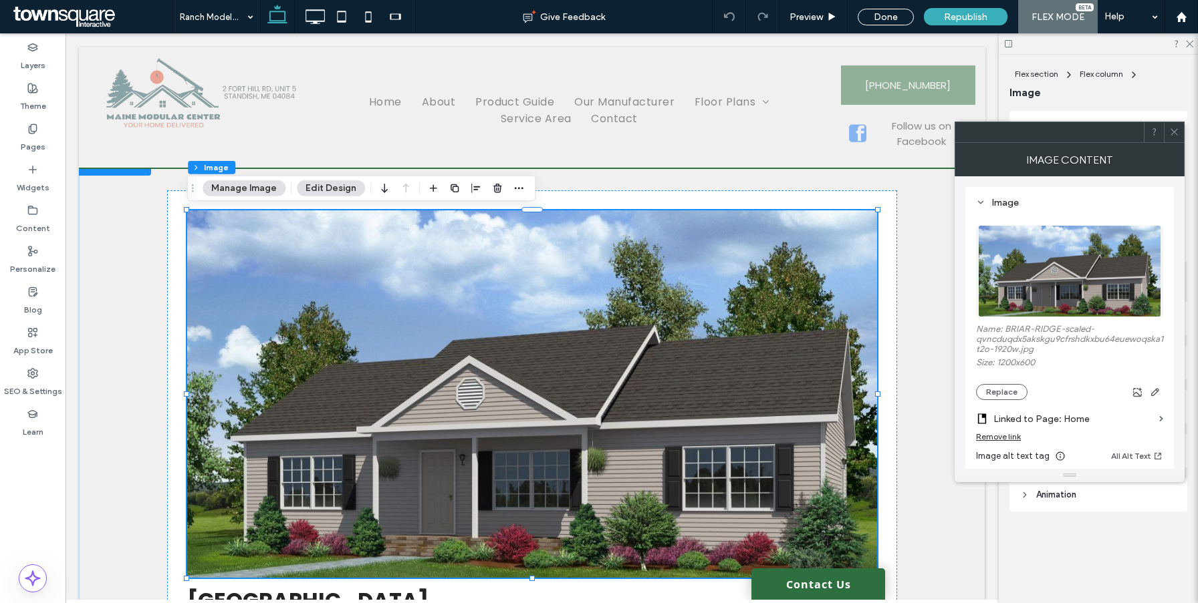
click at [1003, 440] on div "Remove link" at bounding box center [998, 437] width 45 height 10
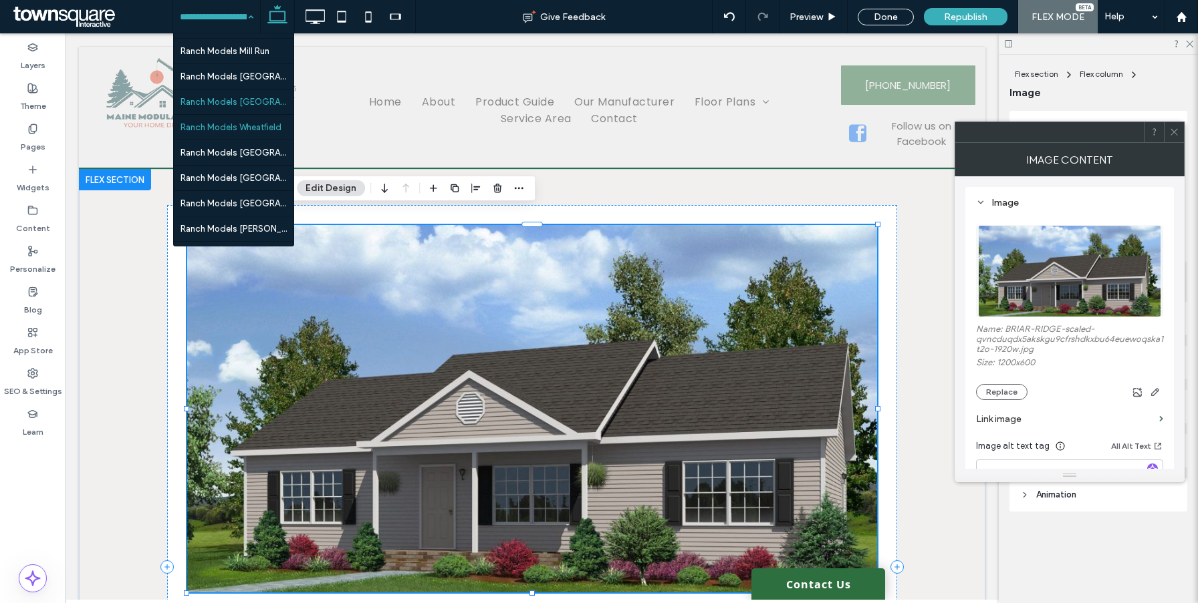
scroll to position [406, 0]
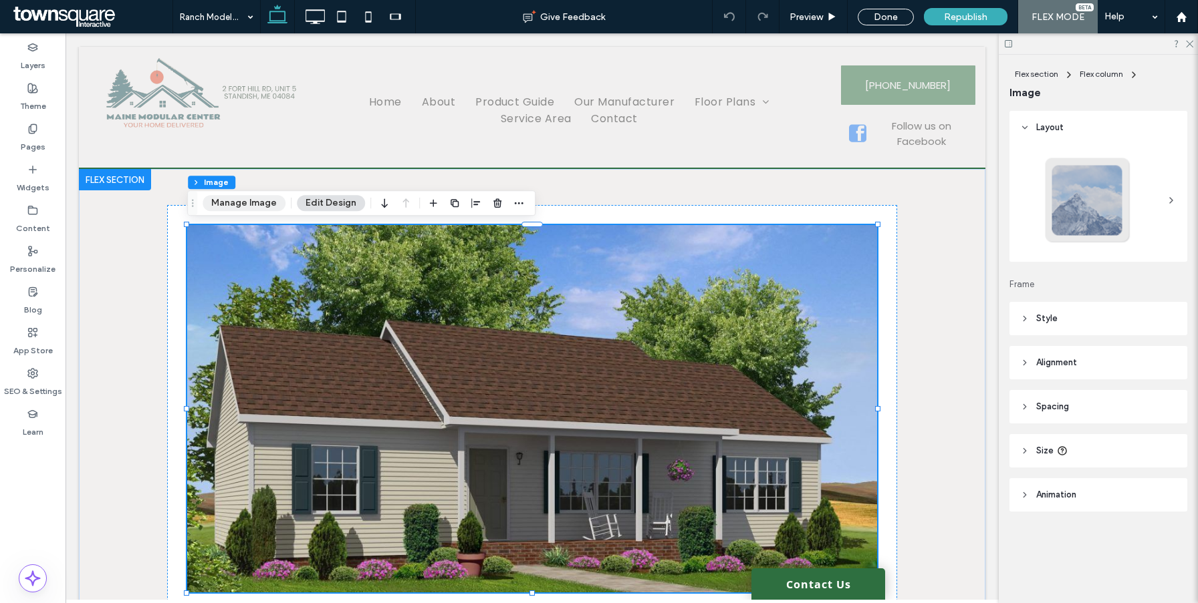
click at [261, 202] on button "Manage Image" at bounding box center [243, 203] width 83 height 16
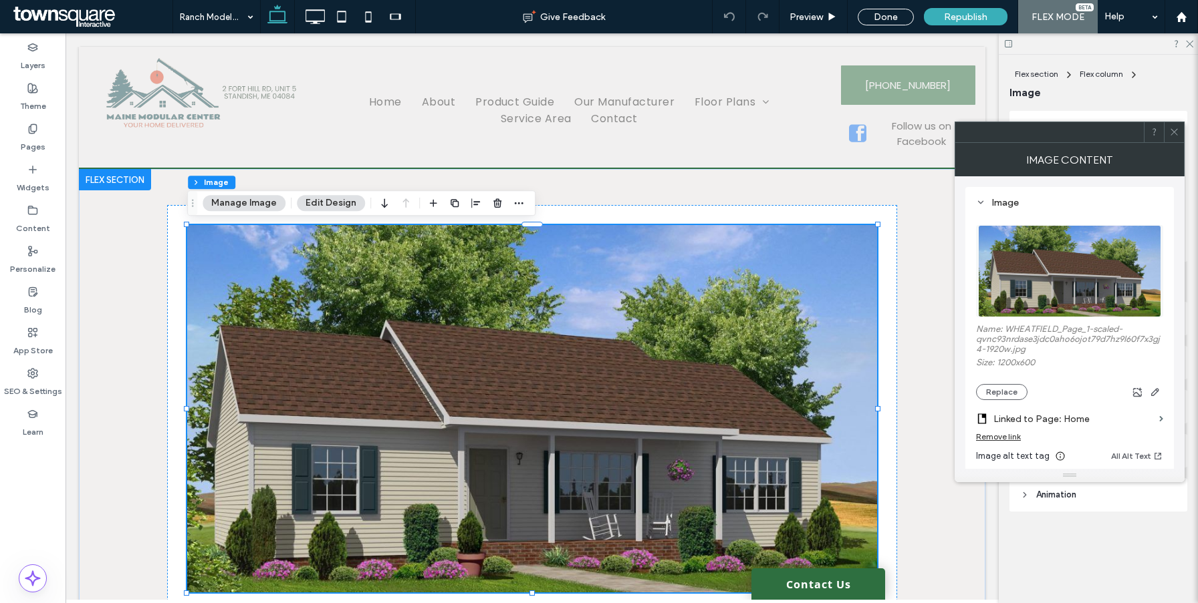
click at [1003, 442] on div "Remove link" at bounding box center [998, 437] width 45 height 10
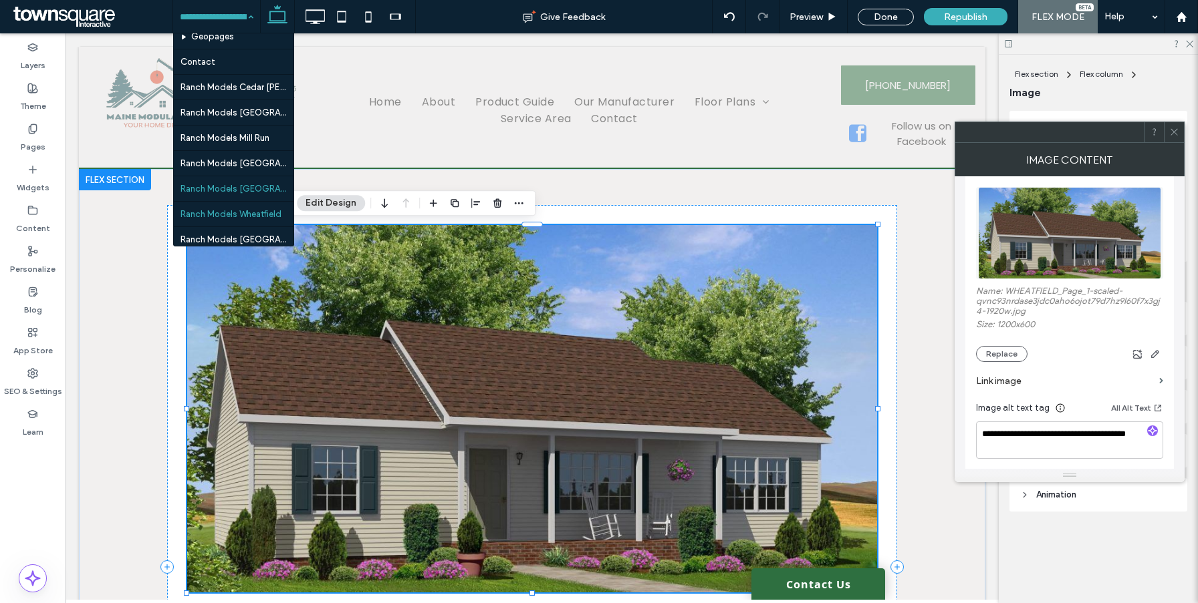
scroll to position [420, 0]
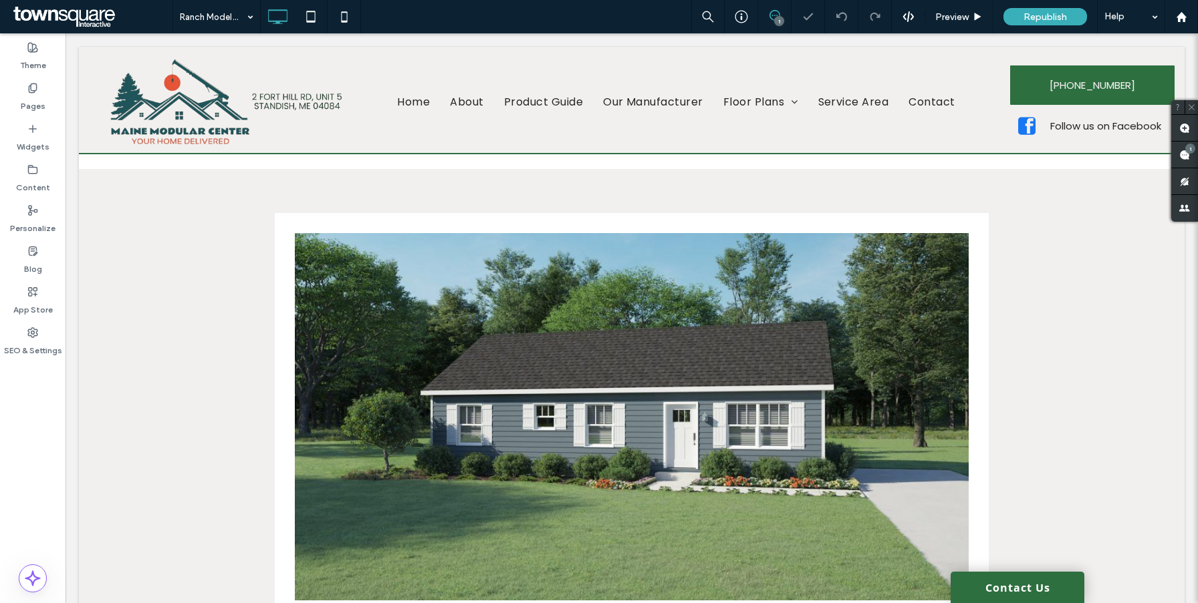
scroll to position [116, 0]
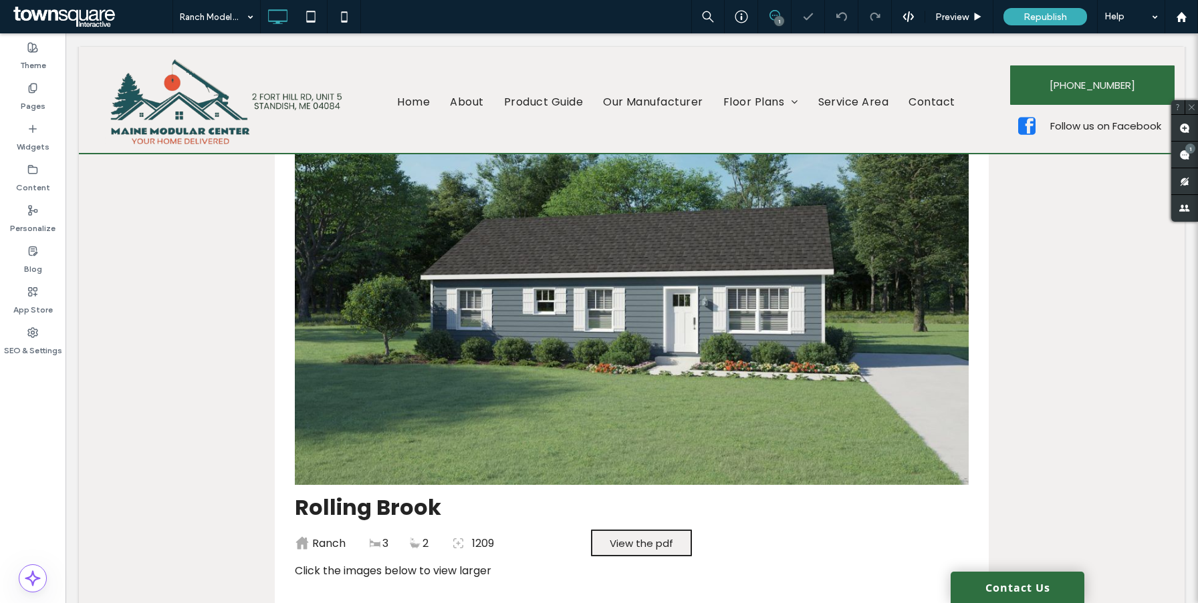
click at [539, 314] on div "Click to edit in Flex Mode" at bounding box center [631, 457] width 1105 height 808
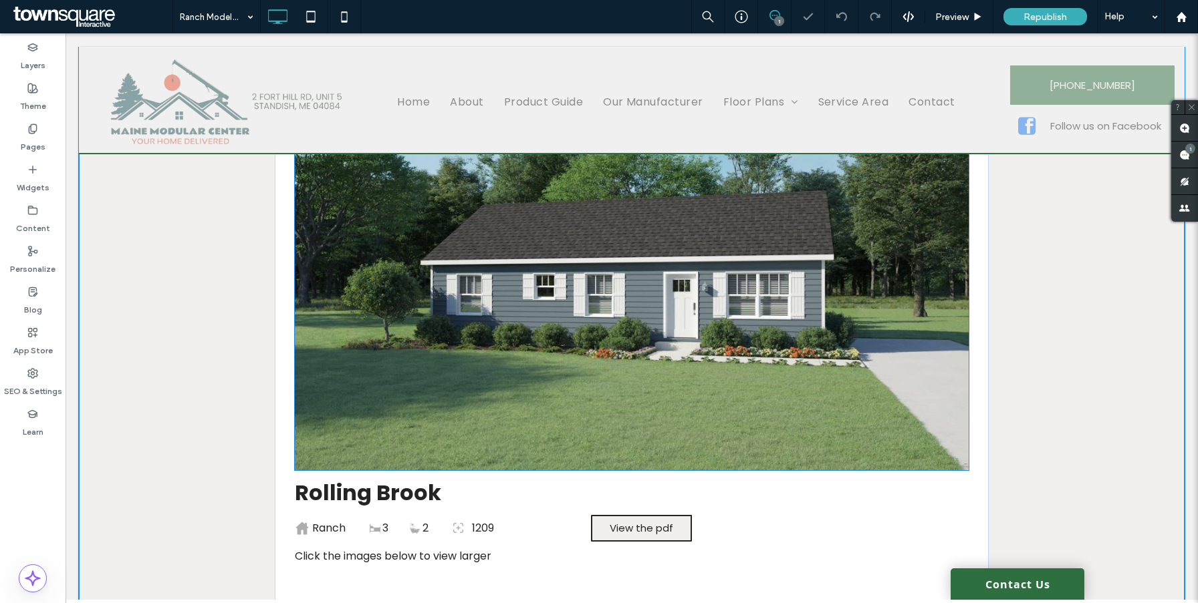
click at [499, 269] on img at bounding box center [632, 287] width 674 height 368
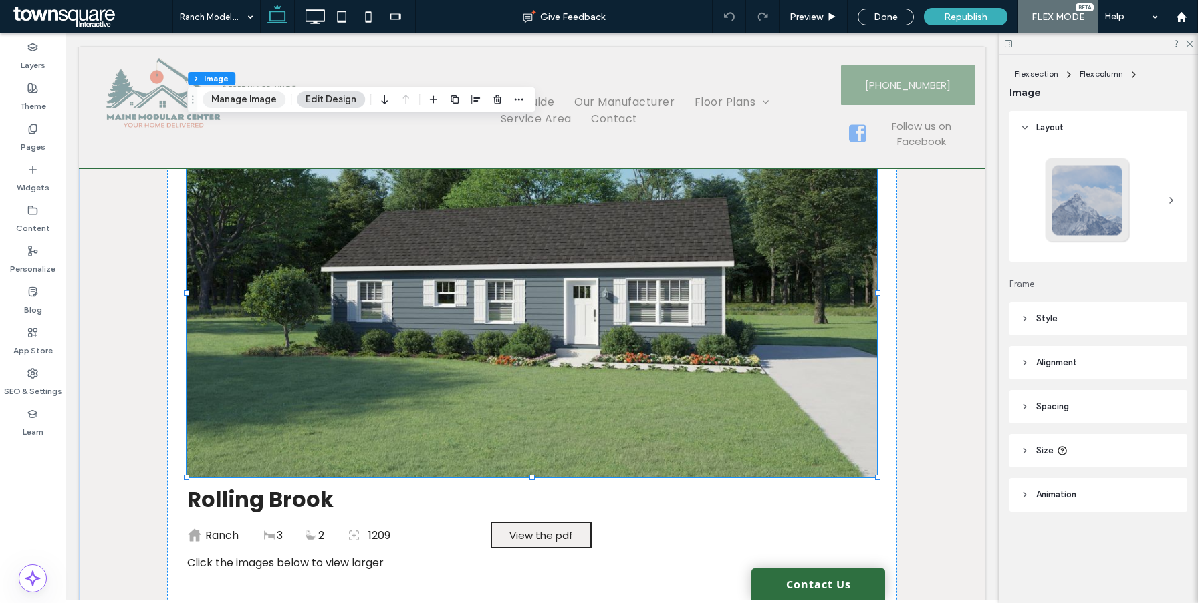
click at [249, 98] on button "Manage Image" at bounding box center [243, 100] width 83 height 16
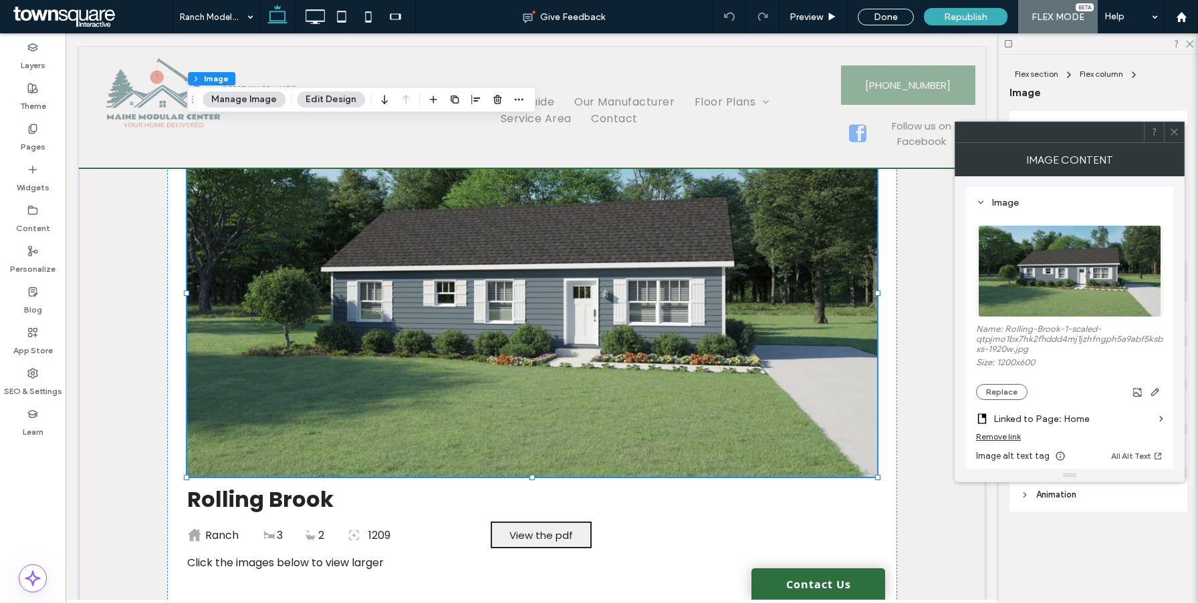
click at [1010, 436] on div "Remove link" at bounding box center [998, 437] width 45 height 10
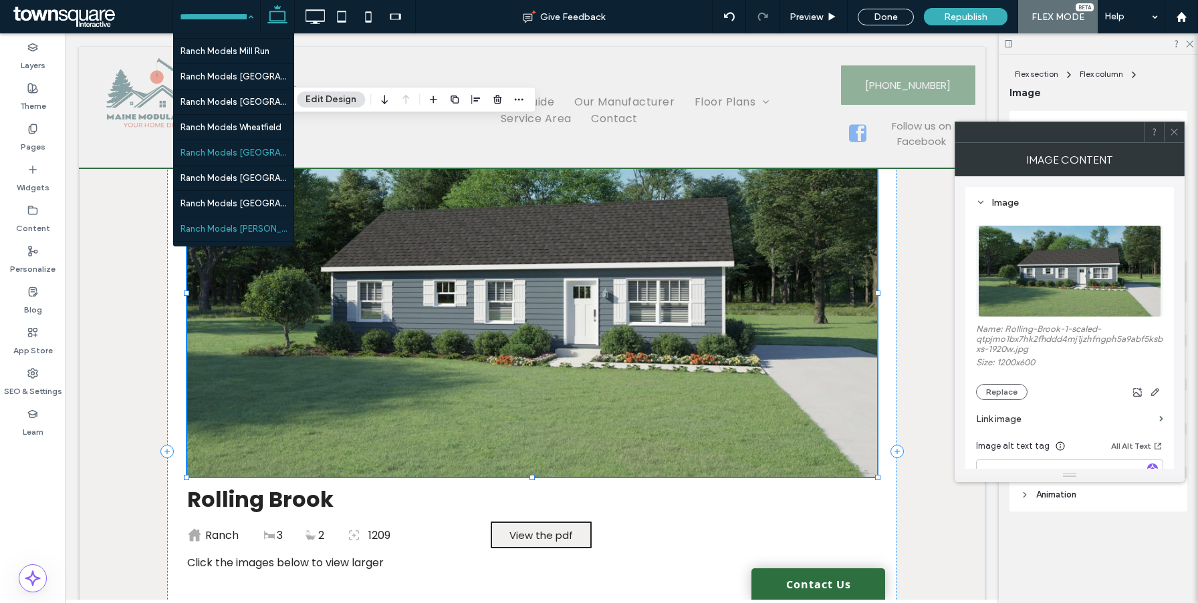
scroll to position [450, 0]
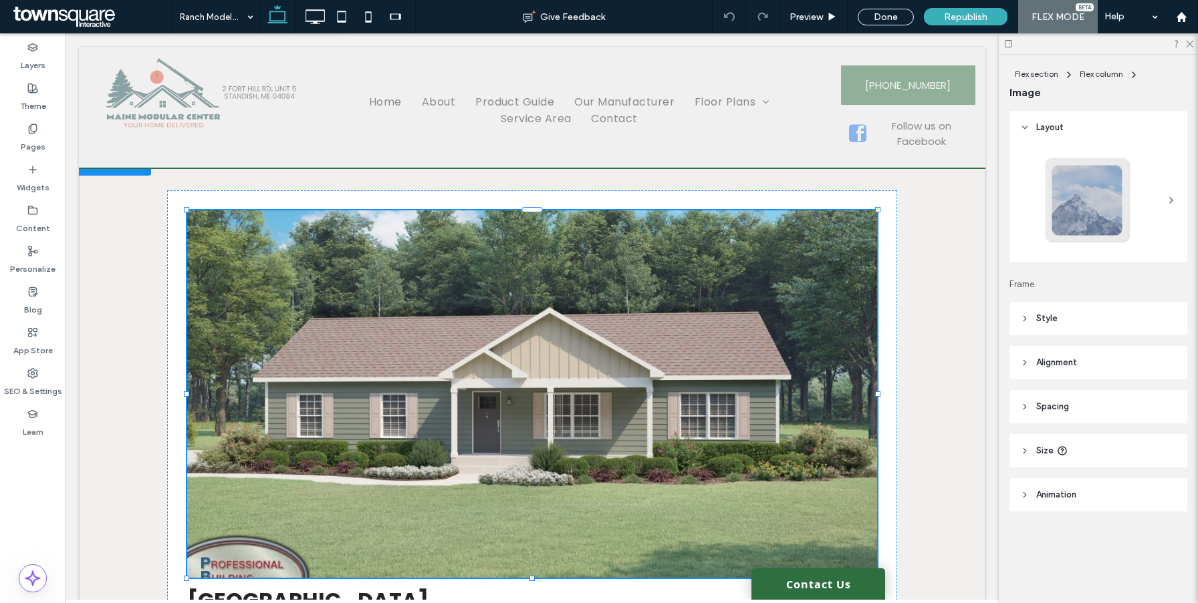
scroll to position [59, 0]
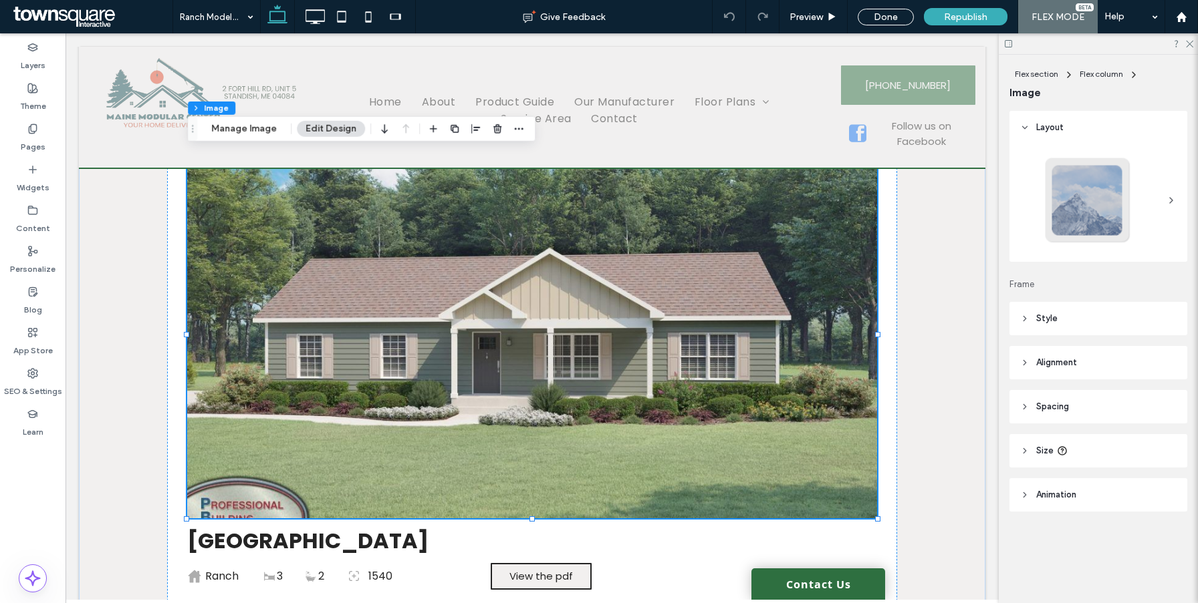
click at [340, 251] on img at bounding box center [532, 335] width 690 height 368
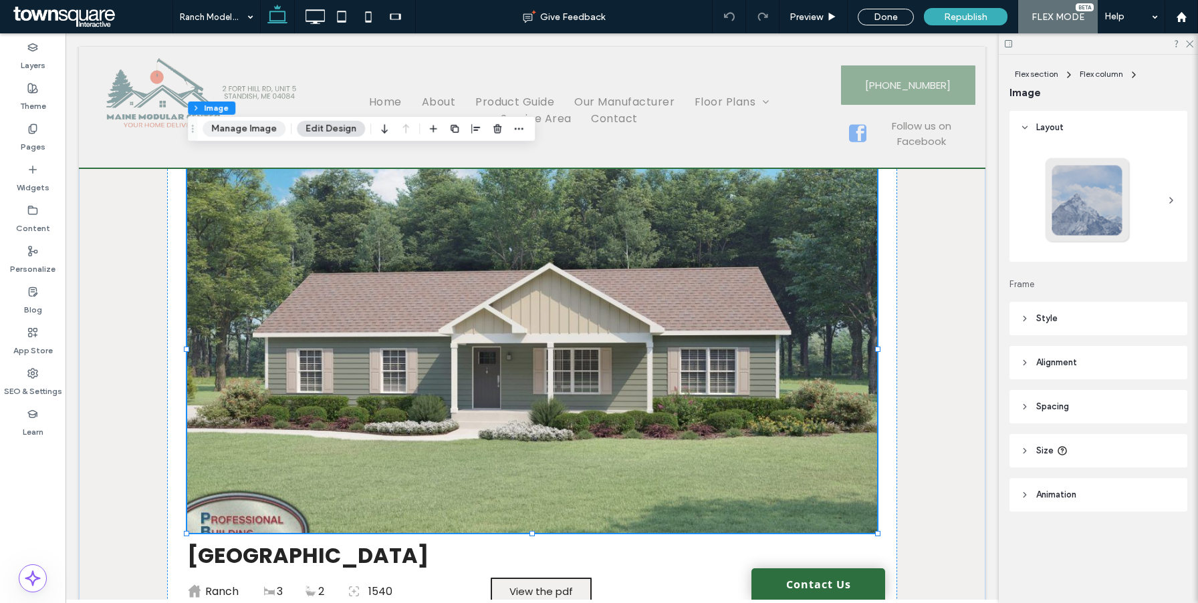
click at [257, 132] on button "Manage Image" at bounding box center [243, 129] width 83 height 16
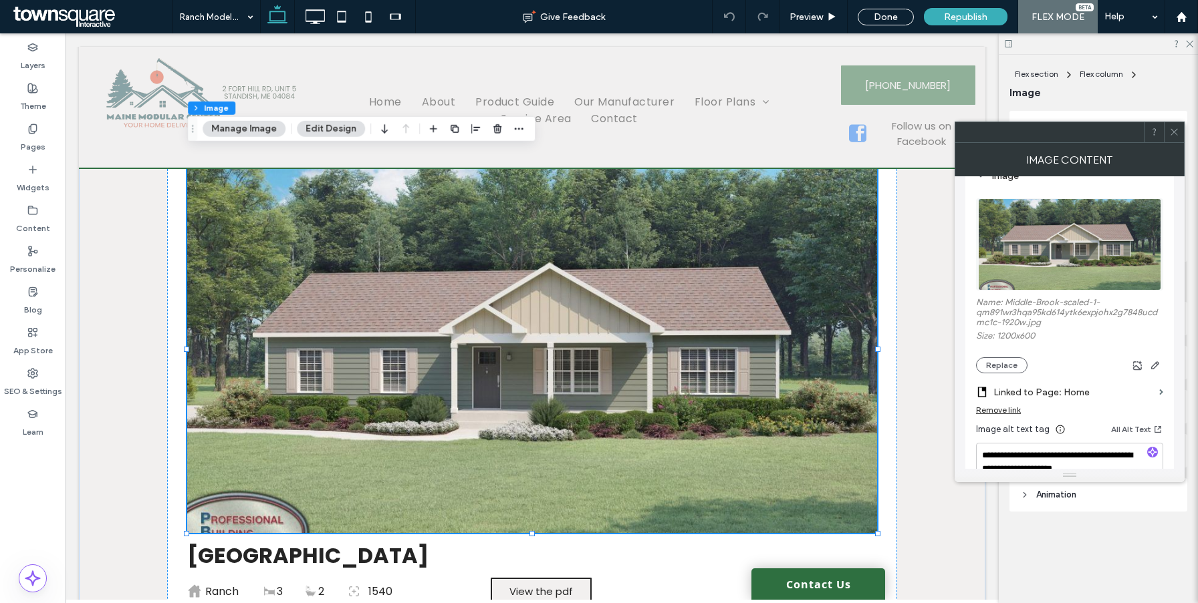
scroll to position [45, 0]
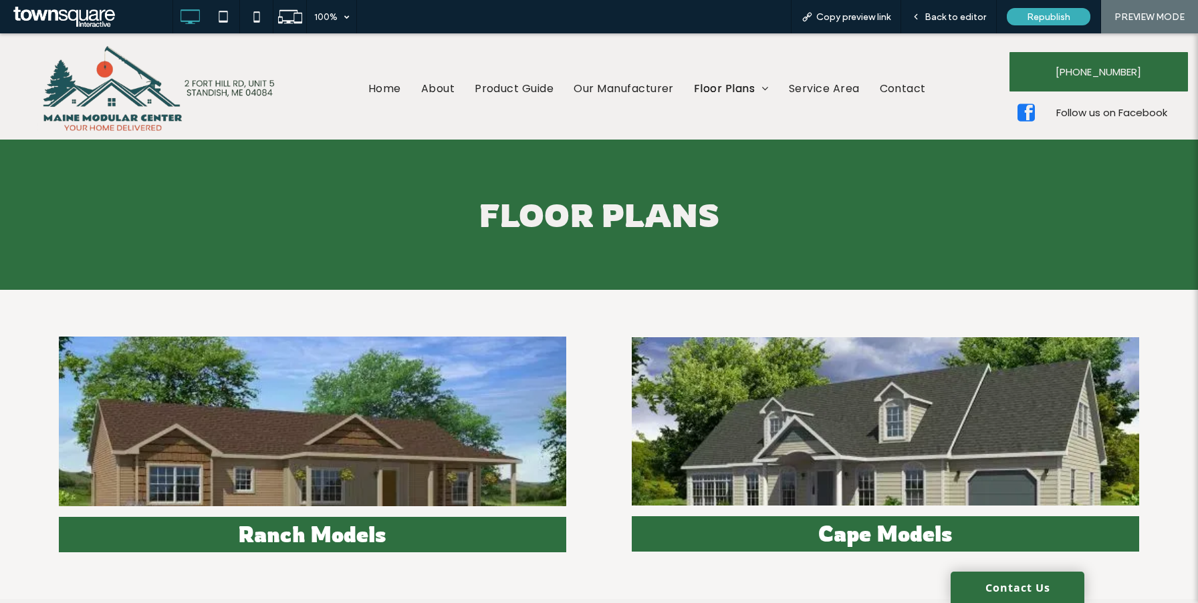
click at [356, 414] on img at bounding box center [312, 422] width 507 height 170
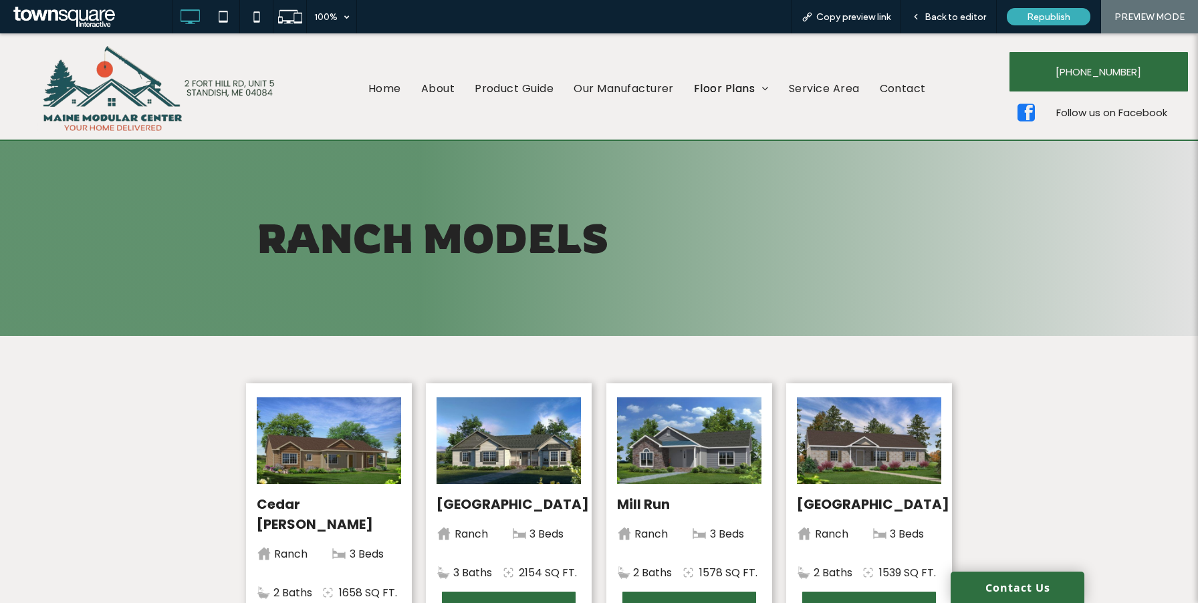
scroll to position [206, 0]
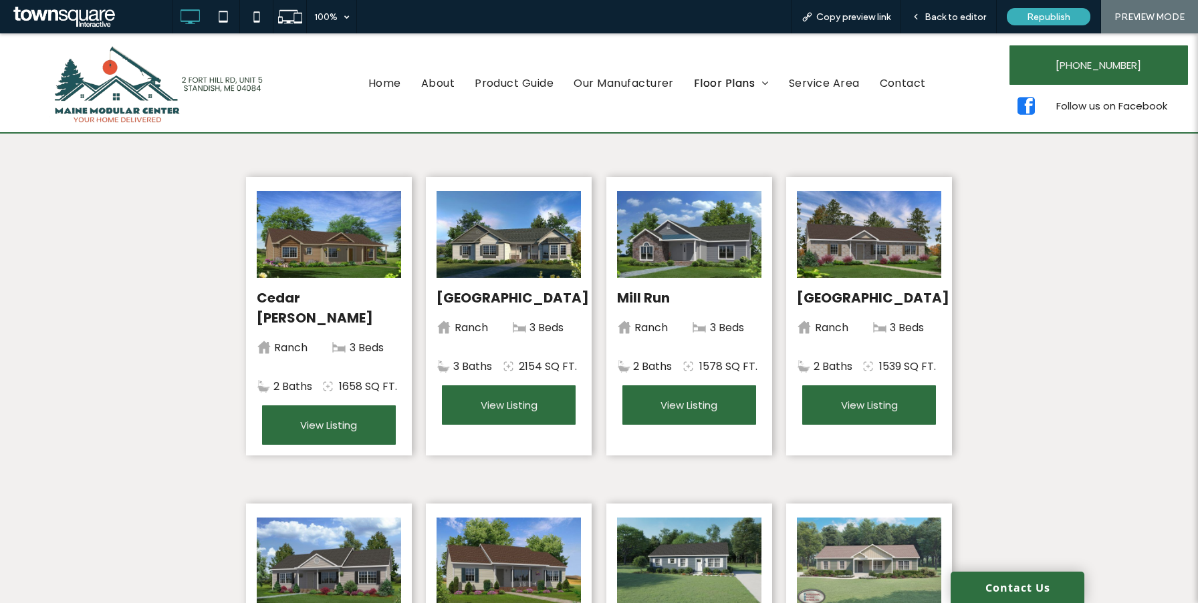
click at [335, 262] on img at bounding box center [329, 235] width 144 height 94
click at [313, 298] on strong "Cedar [PERSON_NAME]" at bounding box center [315, 308] width 116 height 39
drag, startPoint x: 335, startPoint y: 408, endPoint x: 335, endPoint y: 441, distance: 33.4
click at [335, 418] on span "View Listing" at bounding box center [328, 425] width 57 height 15
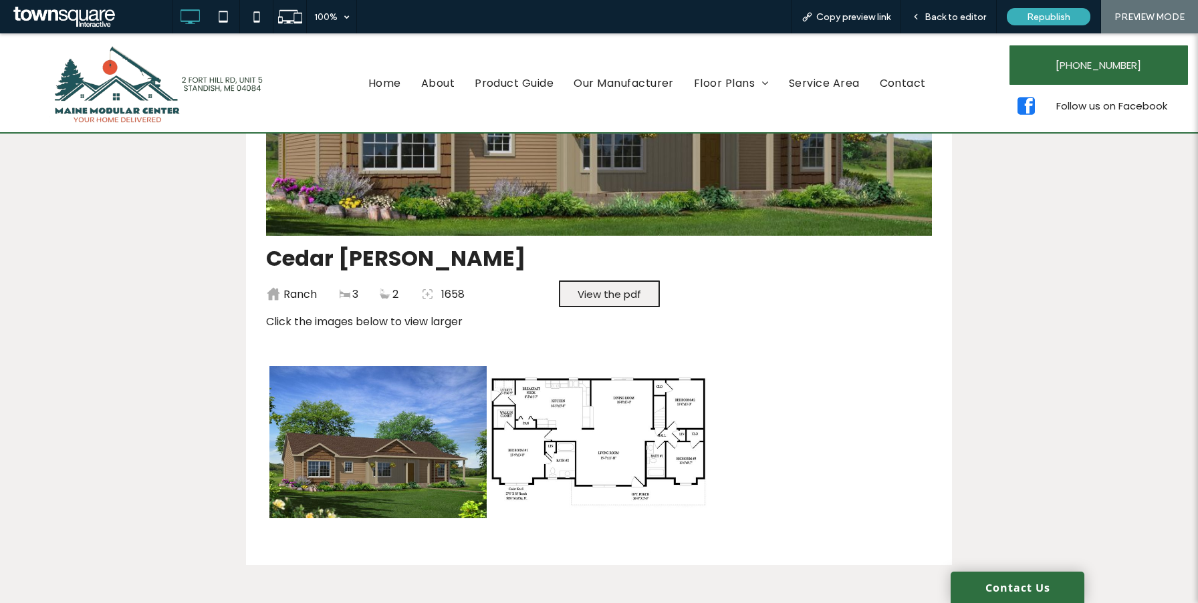
scroll to position [333, 0]
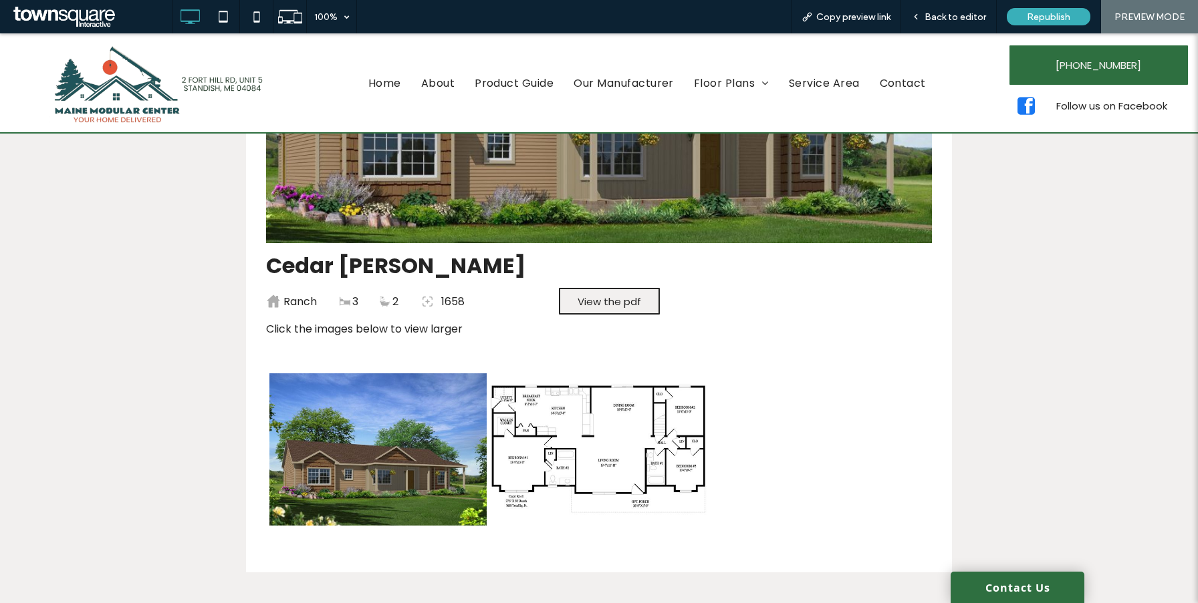
click at [440, 202] on img at bounding box center [599, 60] width 666 height 368
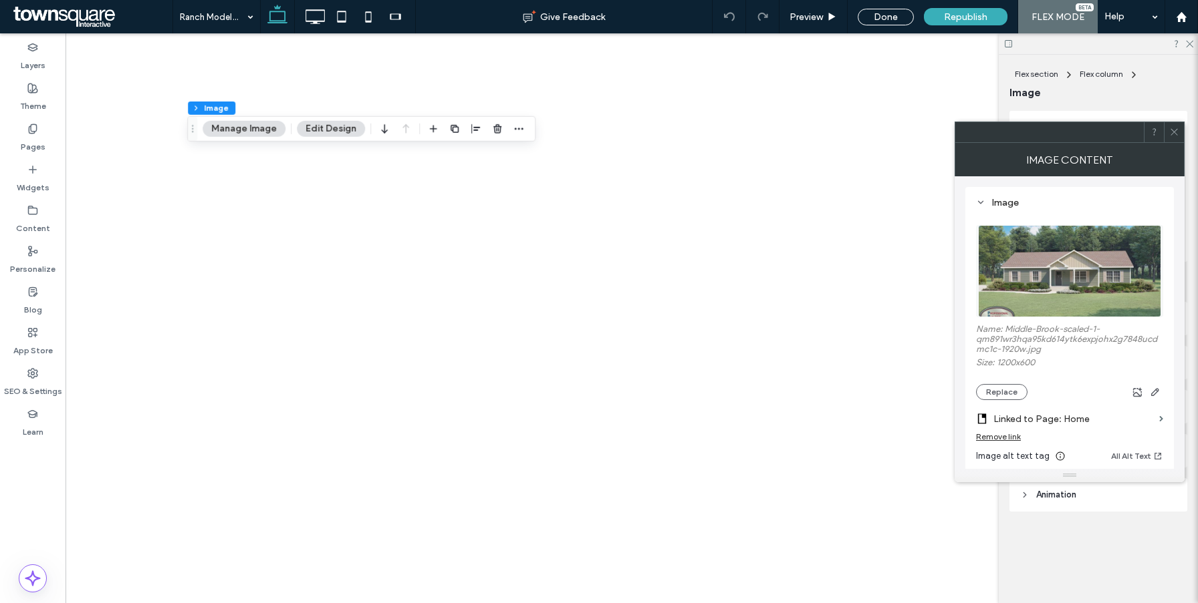
click at [1000, 432] on div "Remove link" at bounding box center [998, 437] width 45 height 10
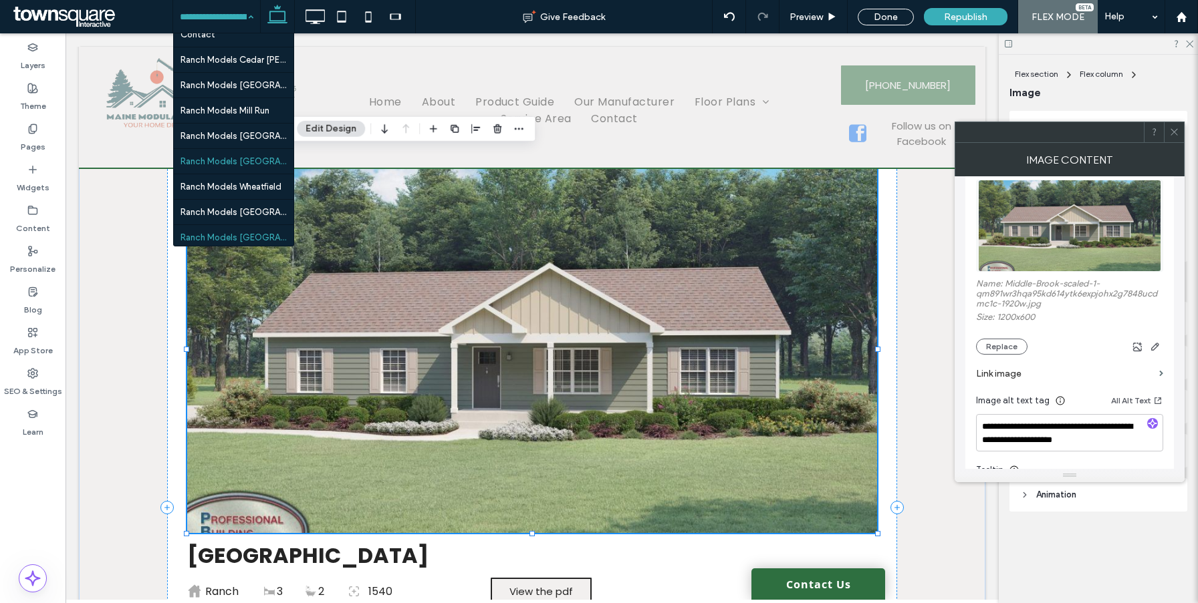
scroll to position [503, 0]
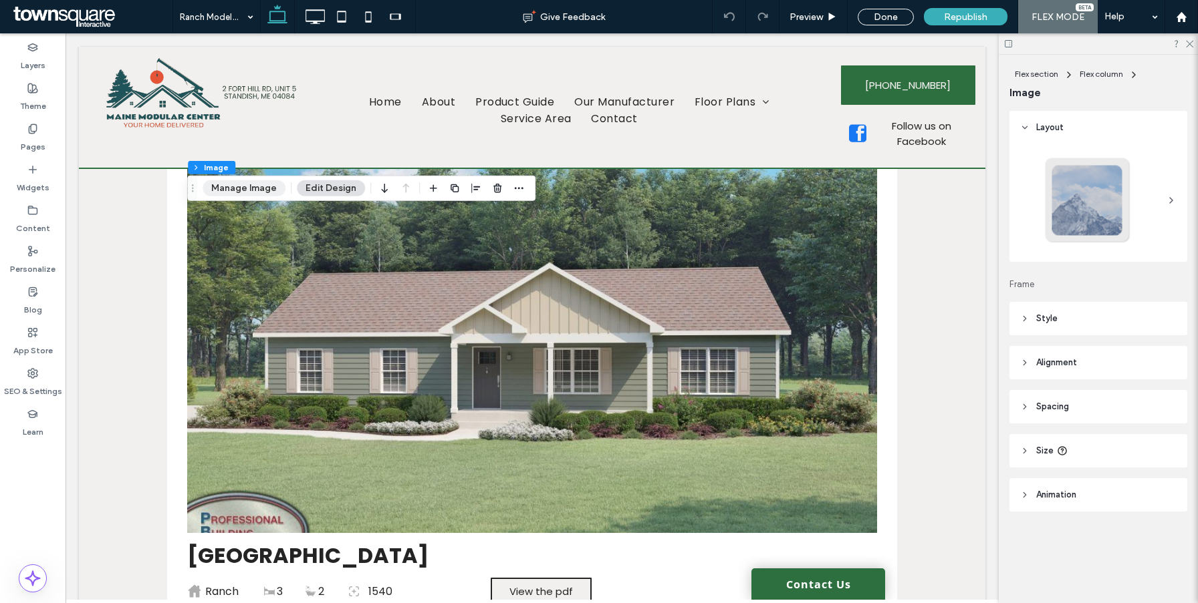
click at [253, 182] on button "Manage Image" at bounding box center [243, 188] width 83 height 16
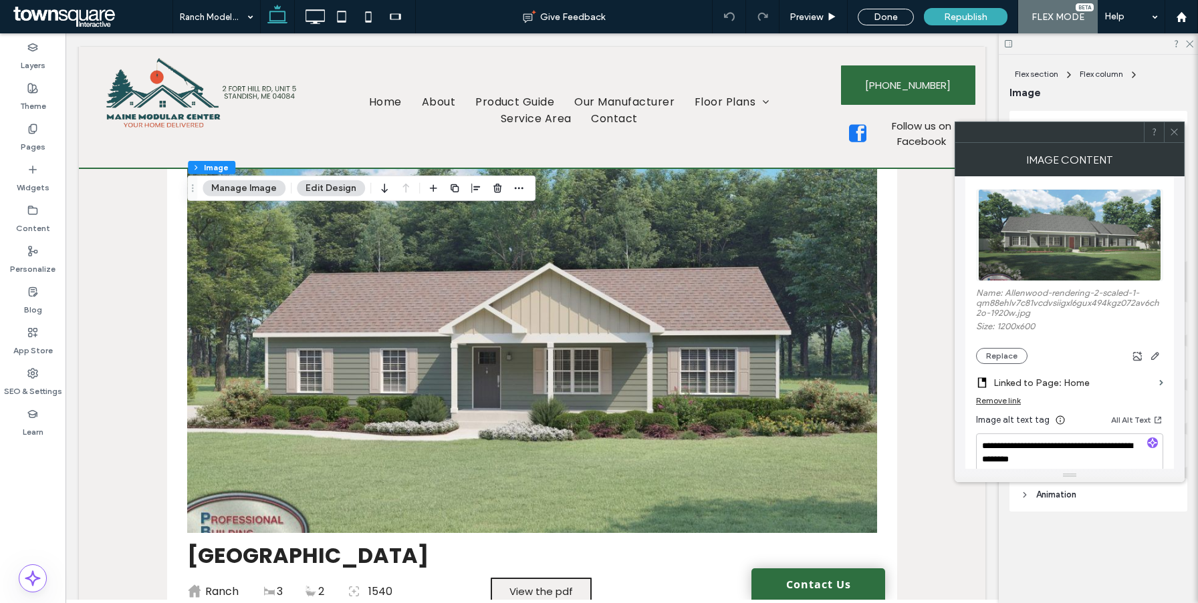
scroll to position [52, 0]
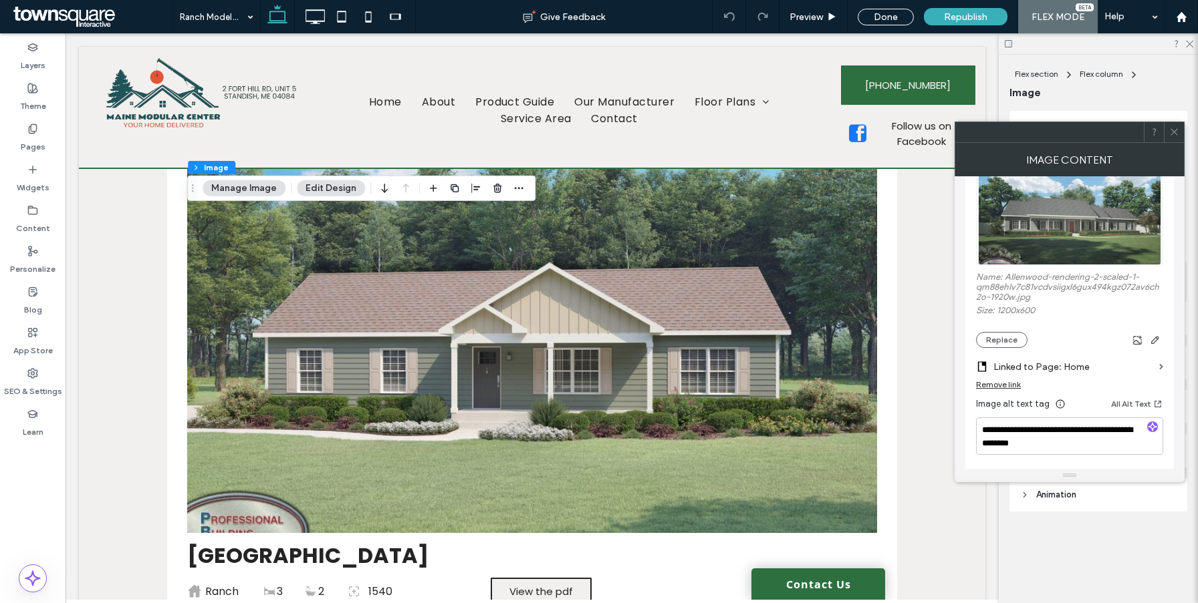
click at [1006, 390] on div "Remove link" at bounding box center [998, 385] width 45 height 10
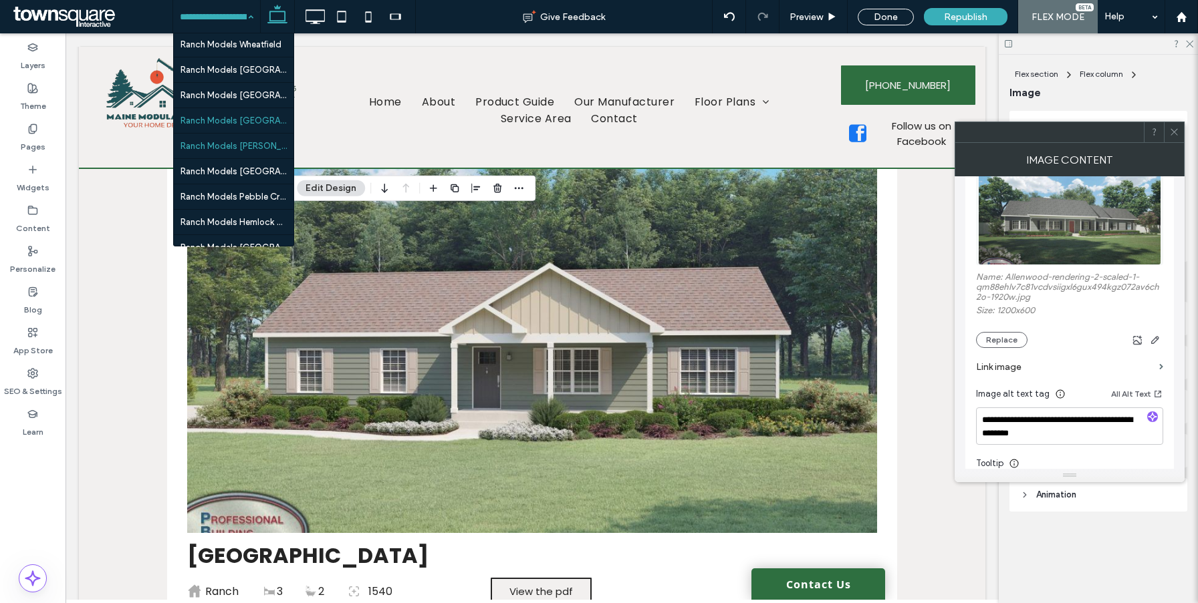
scroll to position [543, 0]
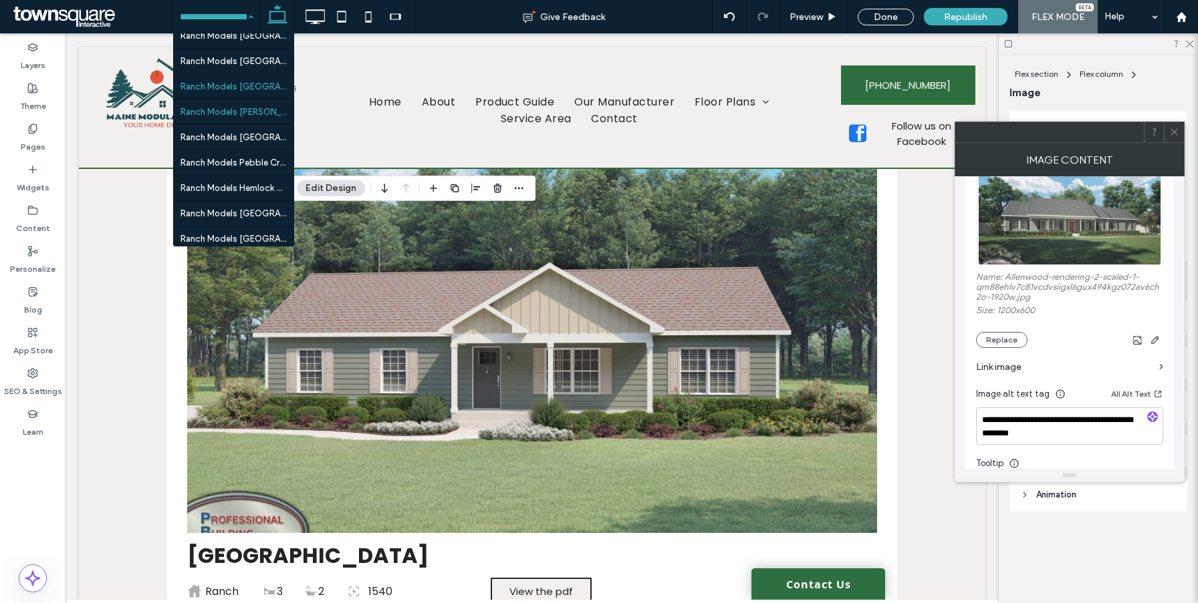
drag, startPoint x: 257, startPoint y: 129, endPoint x: 394, endPoint y: 330, distance: 243.4
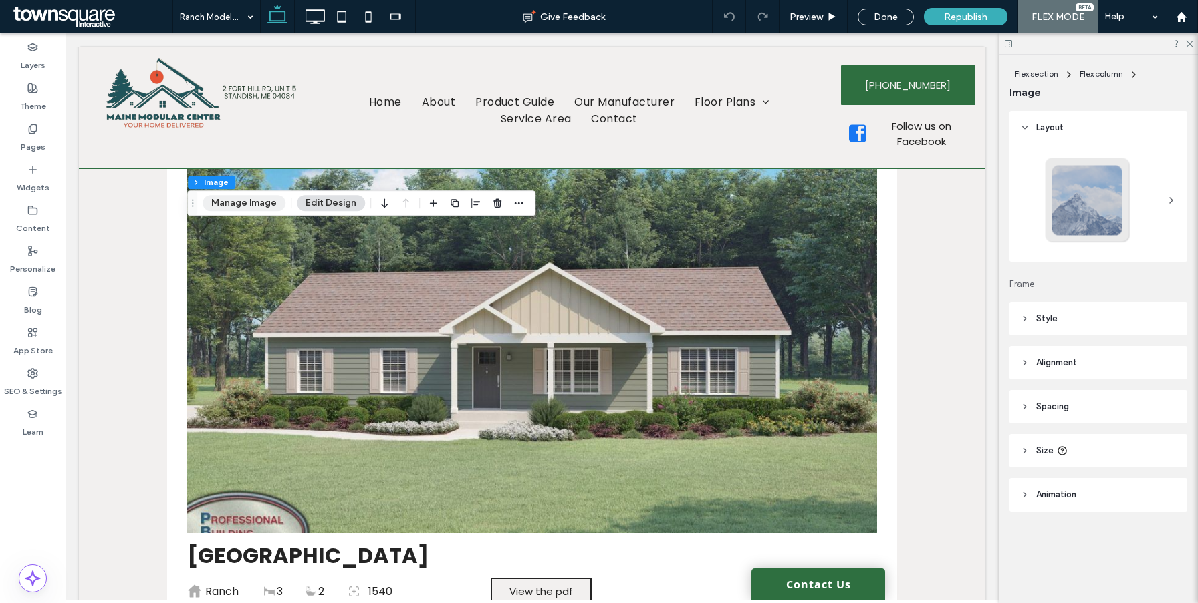
click at [261, 198] on button "Manage Image" at bounding box center [243, 203] width 83 height 16
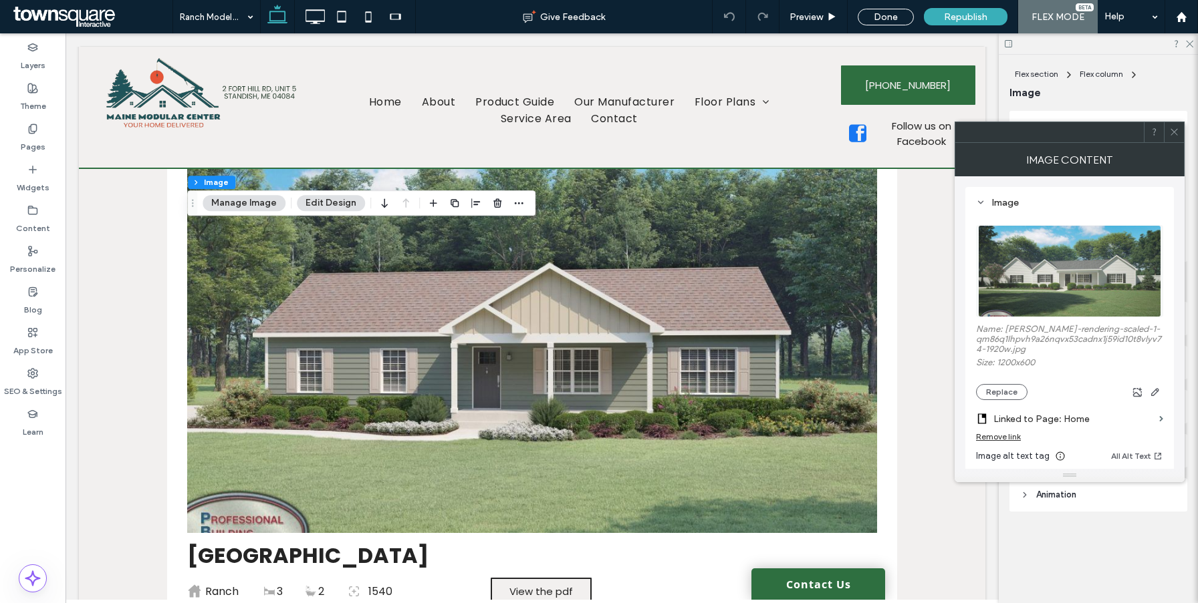
click at [1004, 437] on div "Remove link" at bounding box center [998, 437] width 45 height 10
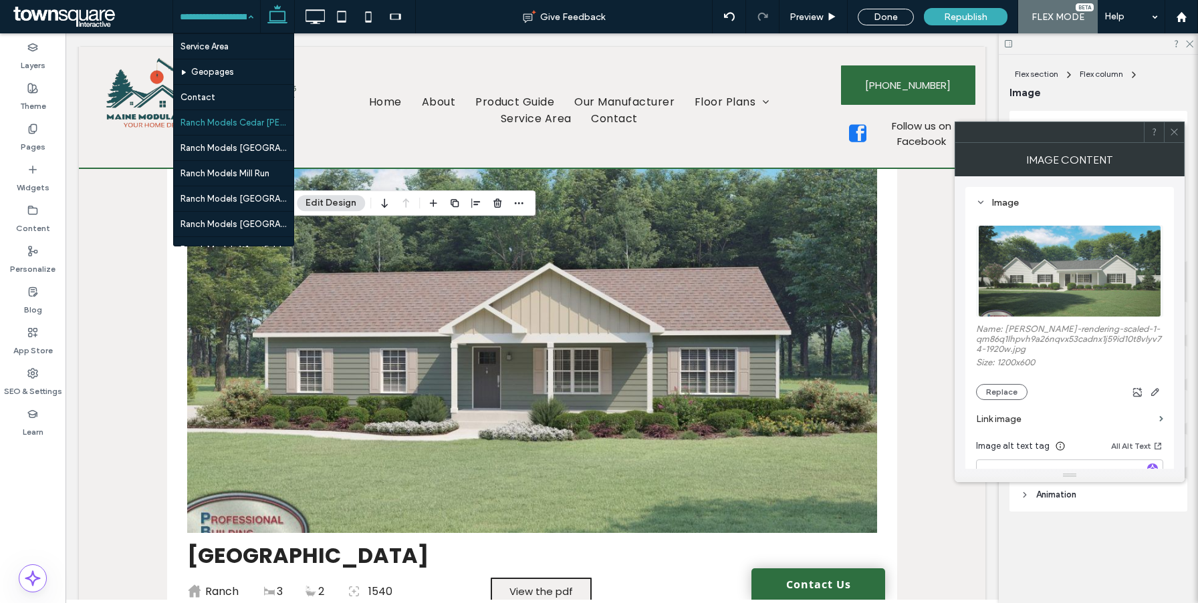
scroll to position [481, 0]
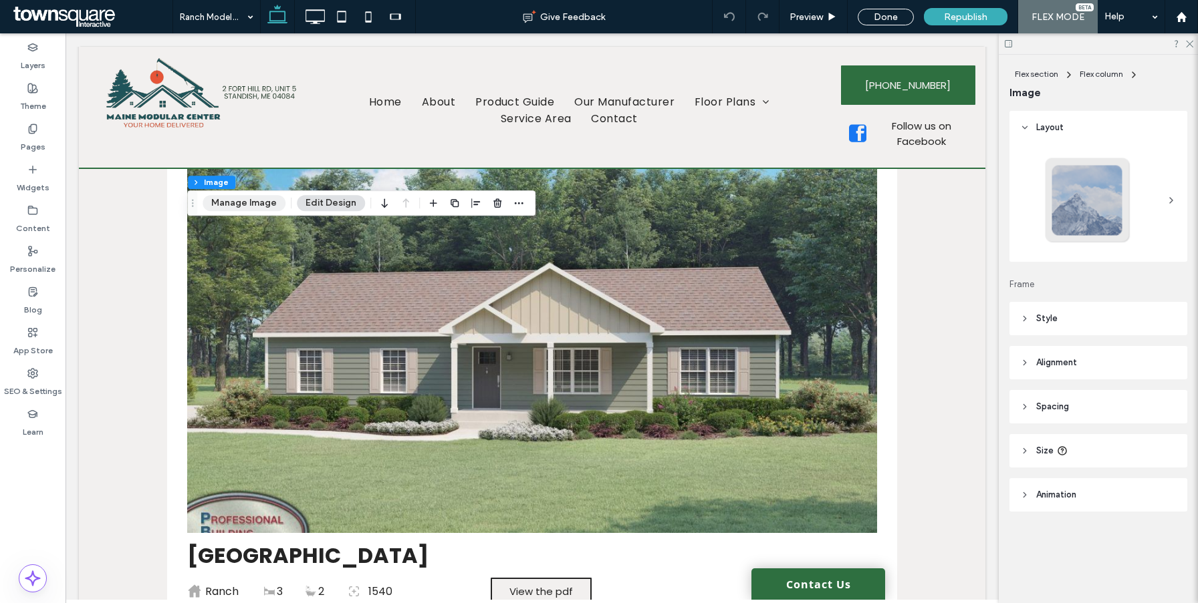
click at [247, 200] on button "Manage Image" at bounding box center [243, 203] width 83 height 16
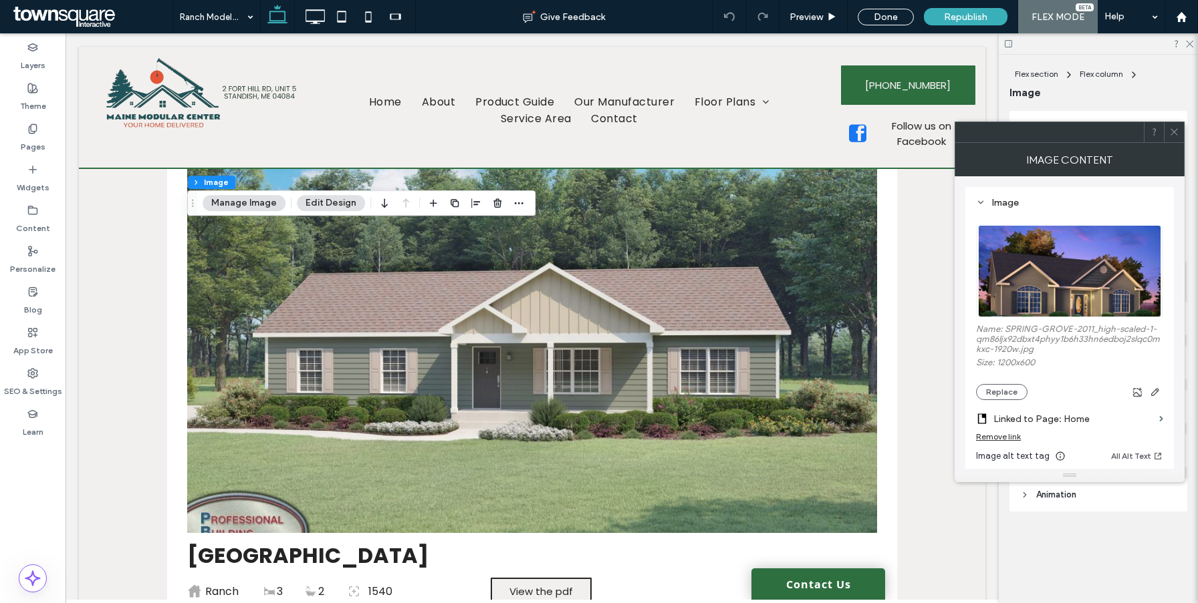
click at [995, 437] on div "Remove link" at bounding box center [998, 437] width 45 height 10
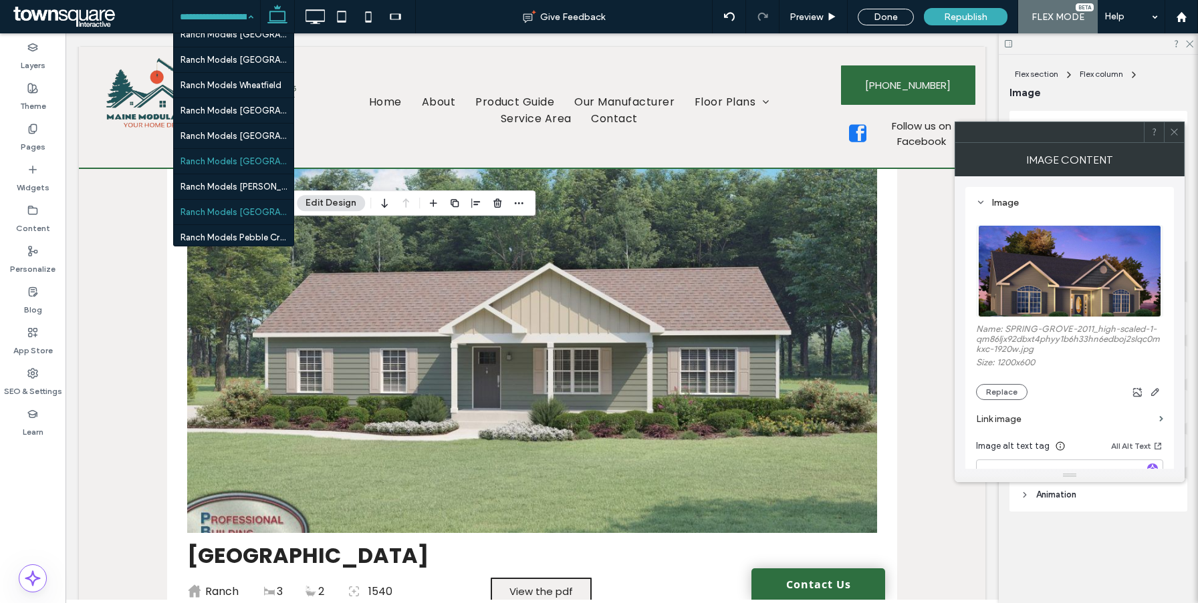
scroll to position [569, 0]
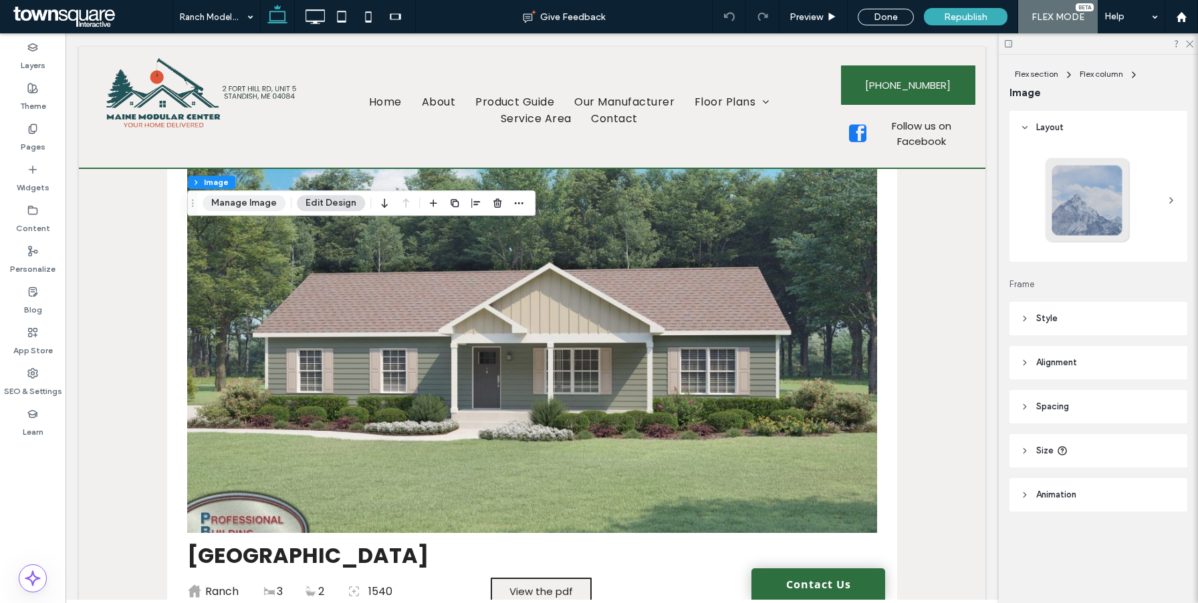
click at [254, 197] on button "Manage Image" at bounding box center [243, 203] width 83 height 16
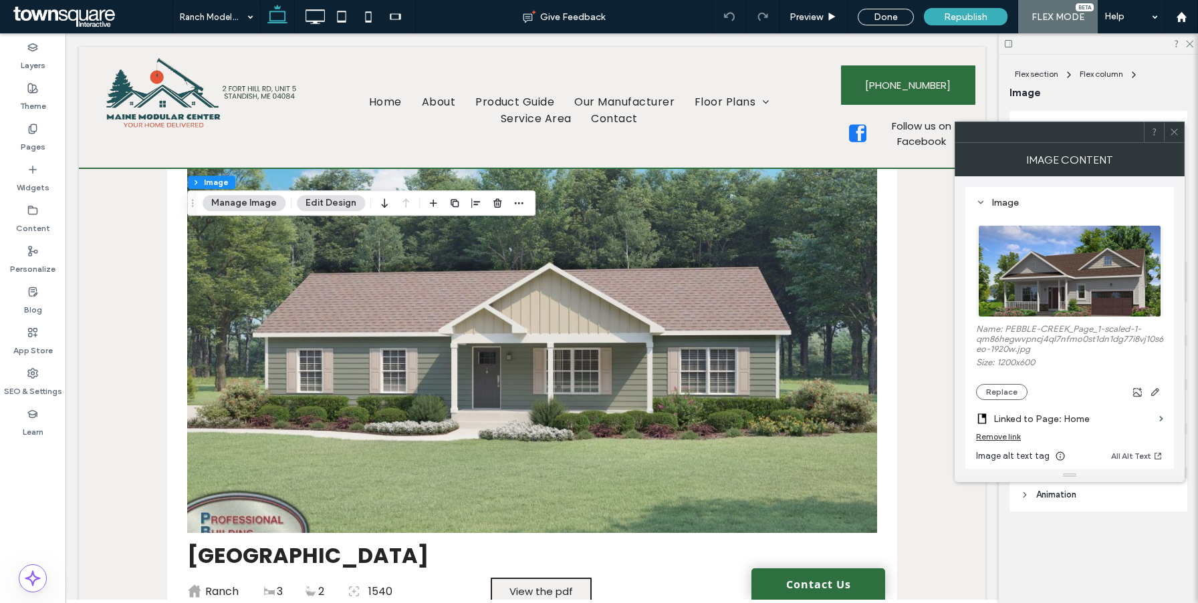
scroll to position [154, 0]
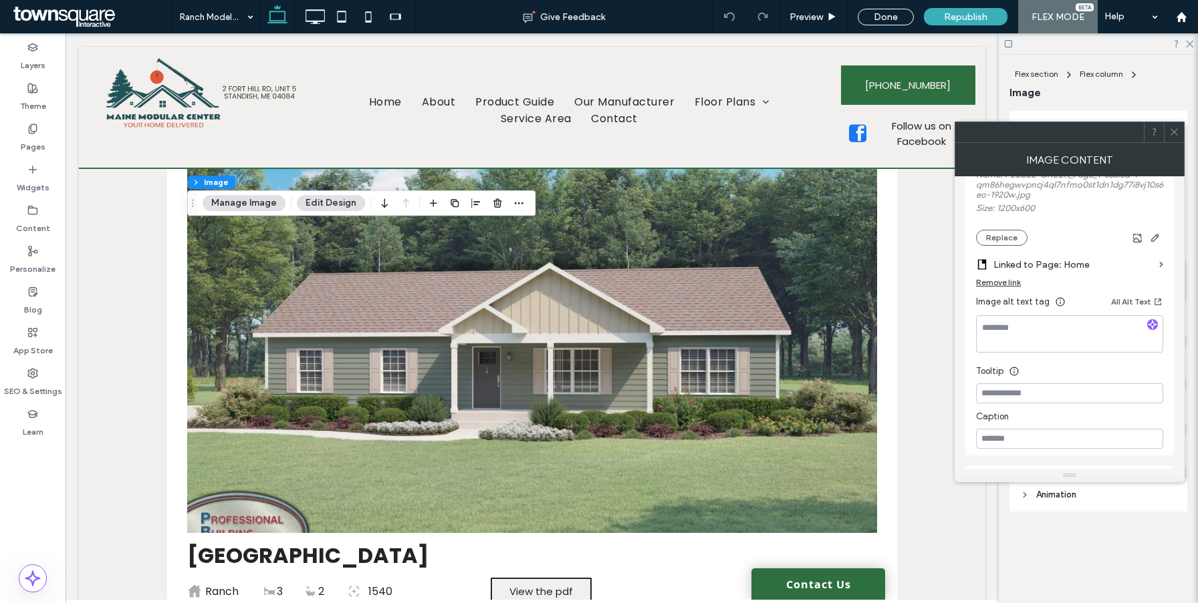
click at [1007, 283] on div "Remove link" at bounding box center [998, 282] width 45 height 10
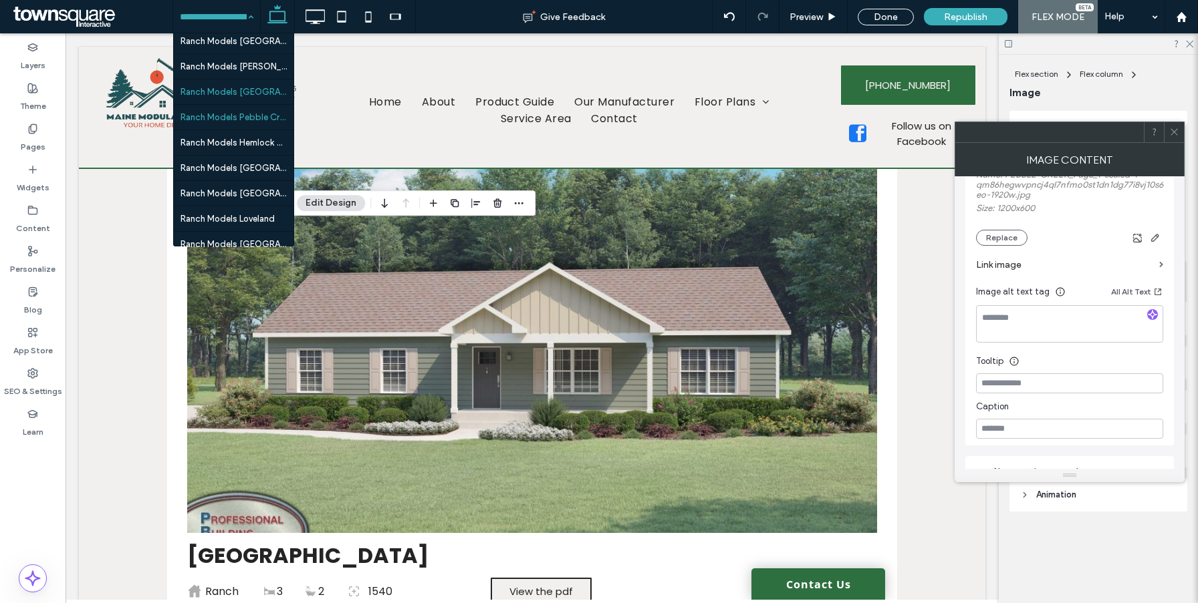
scroll to position [633, 0]
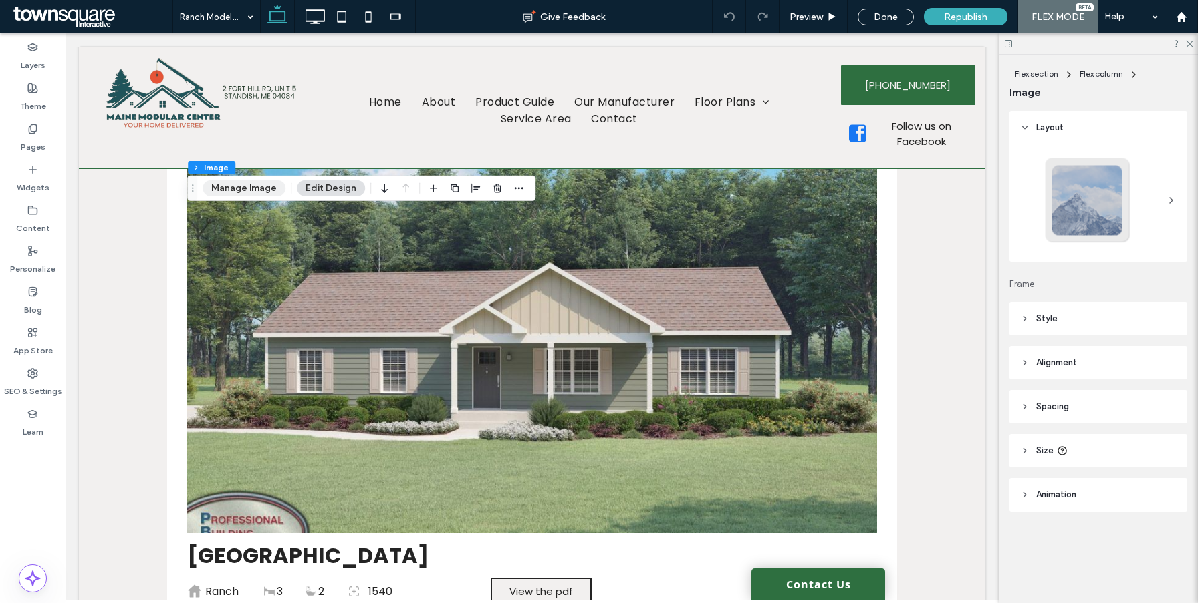
click at [247, 188] on button "Manage Image" at bounding box center [243, 188] width 83 height 16
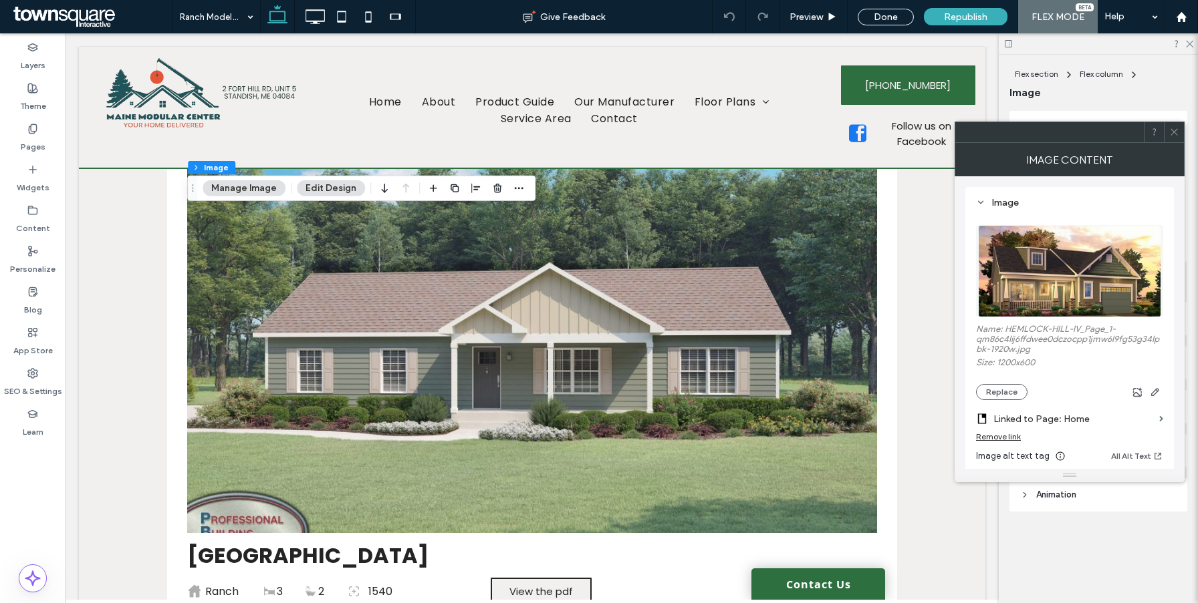
click at [1016, 436] on div "Remove link" at bounding box center [998, 437] width 45 height 10
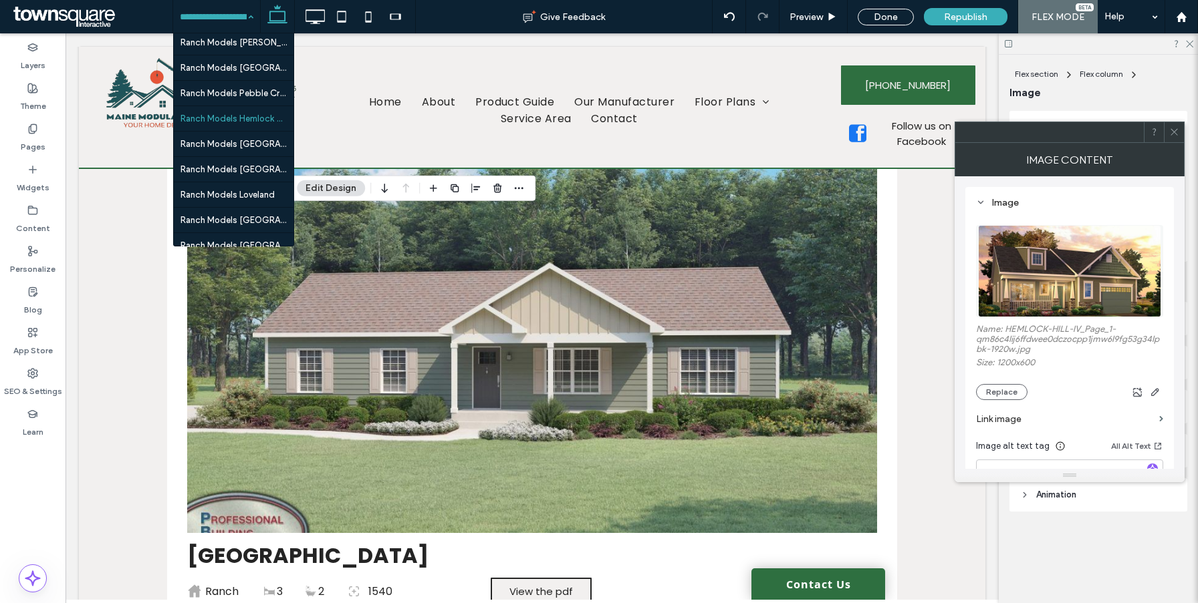
scroll to position [674, 0]
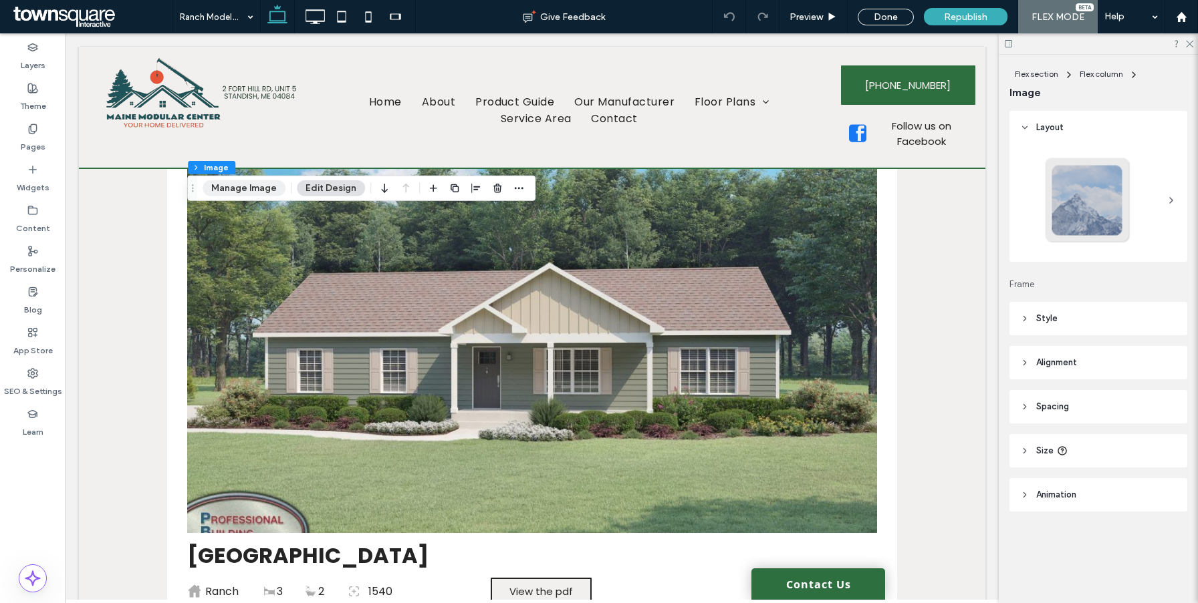
click at [253, 186] on button "Manage Image" at bounding box center [243, 188] width 83 height 16
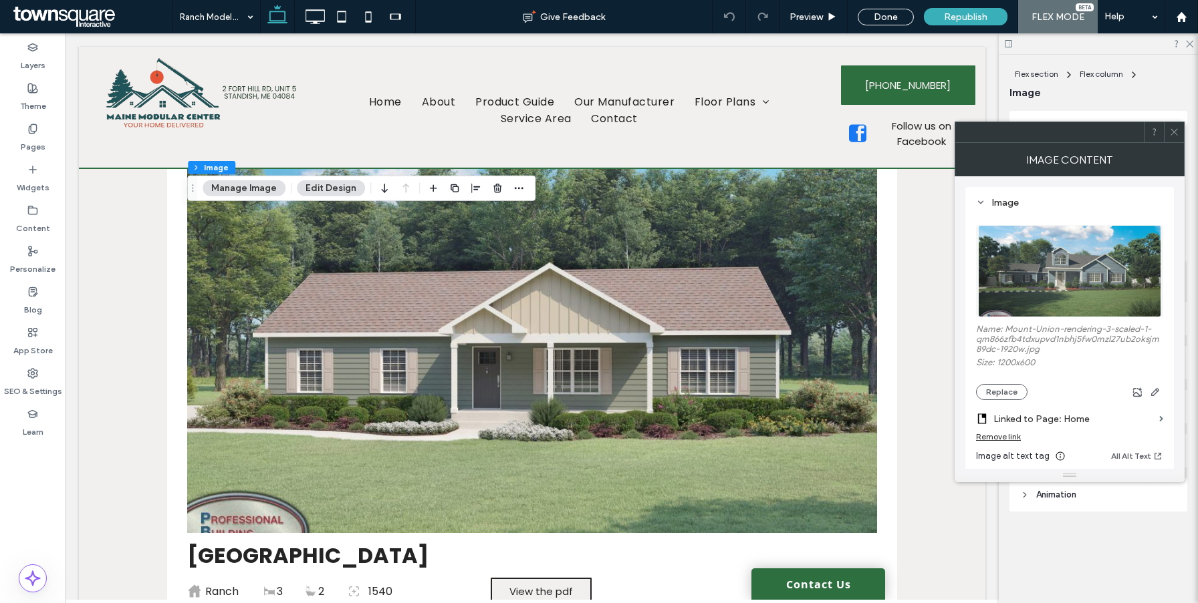
click at [994, 438] on div "Remove link" at bounding box center [998, 437] width 45 height 10
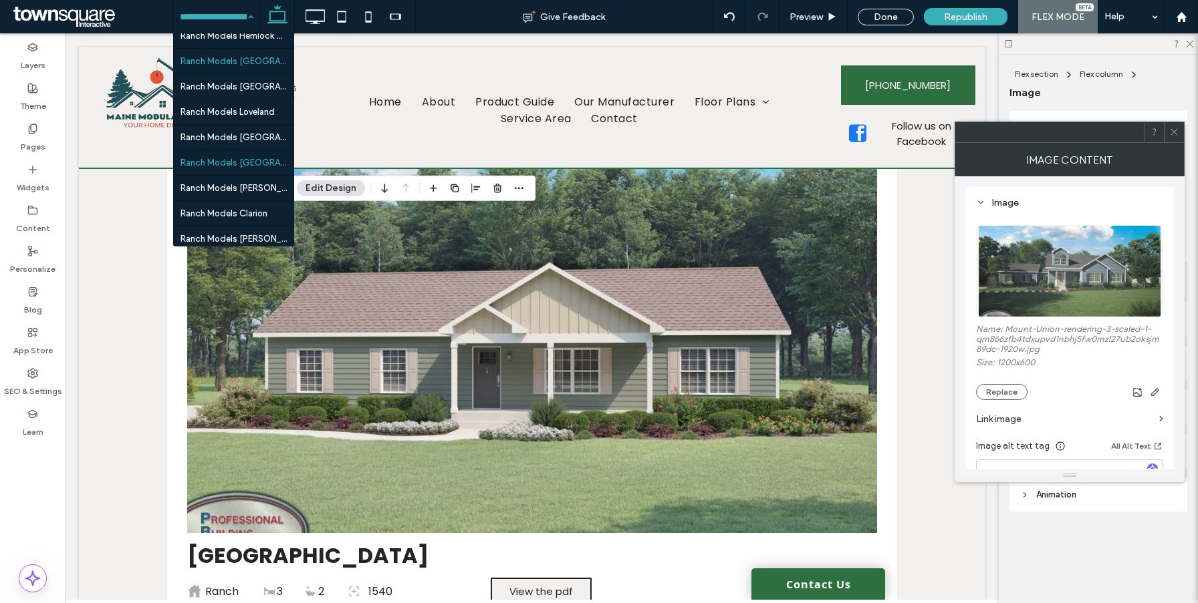
scroll to position [686, 0]
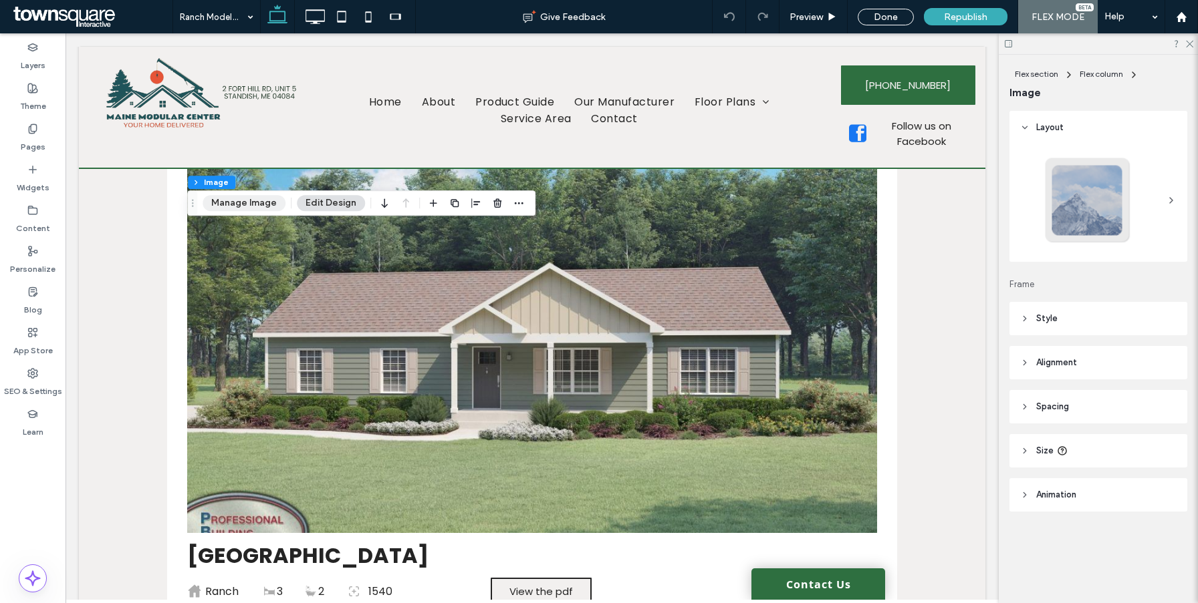
click at [246, 202] on button "Manage Image" at bounding box center [243, 203] width 83 height 16
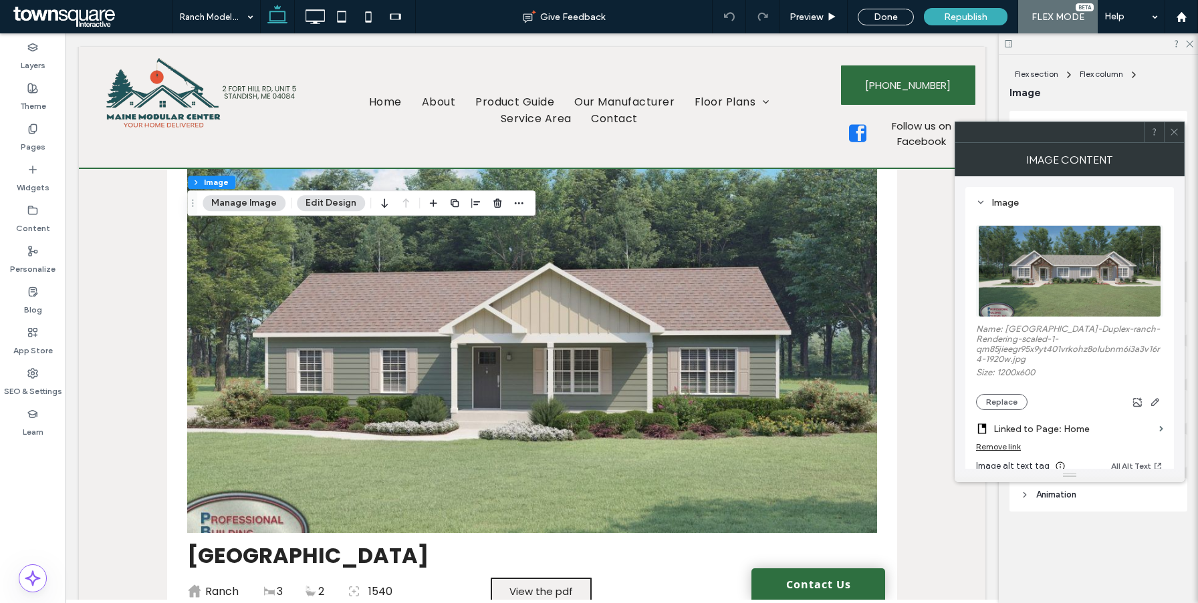
click at [1003, 452] on div "Remove link" at bounding box center [998, 447] width 45 height 10
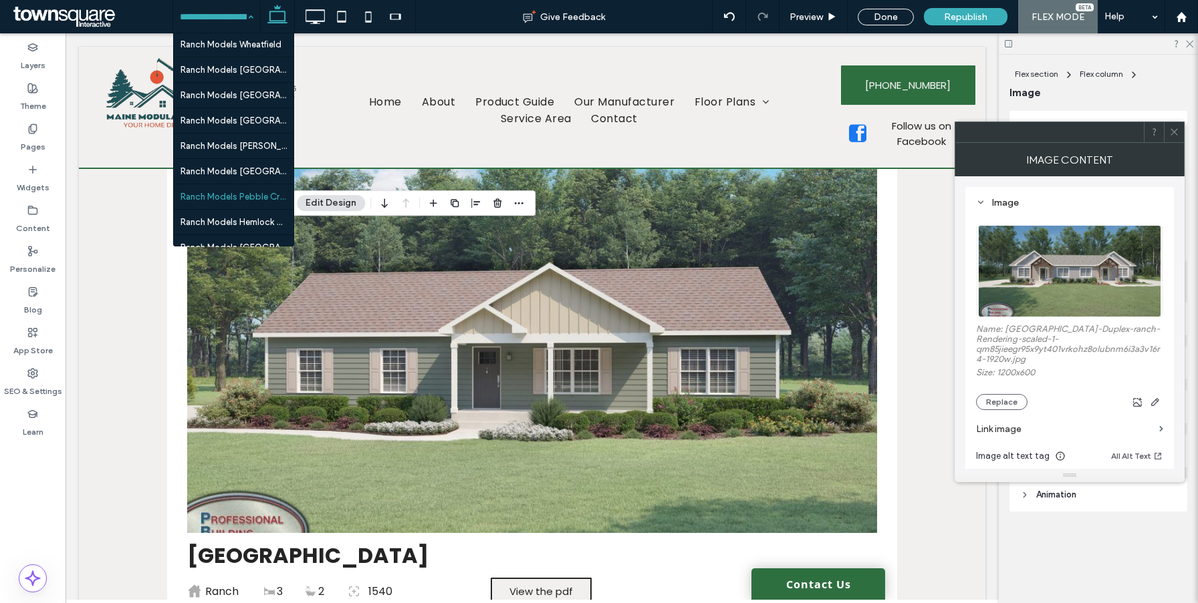
scroll to position [657, 0]
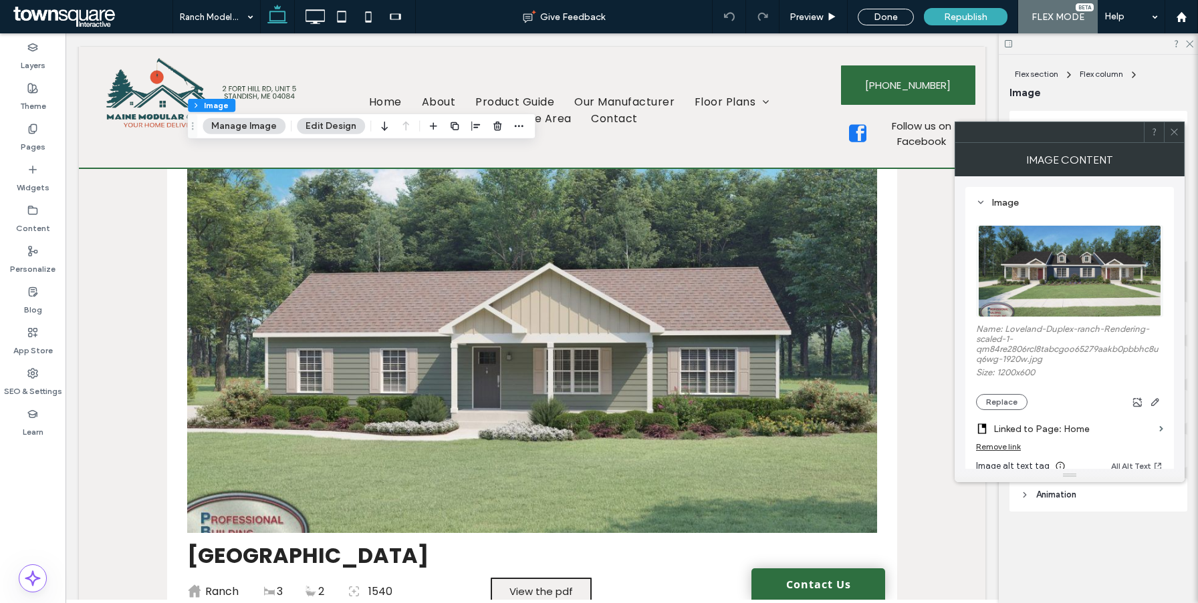
click at [1014, 448] on div "Remove link" at bounding box center [998, 447] width 45 height 10
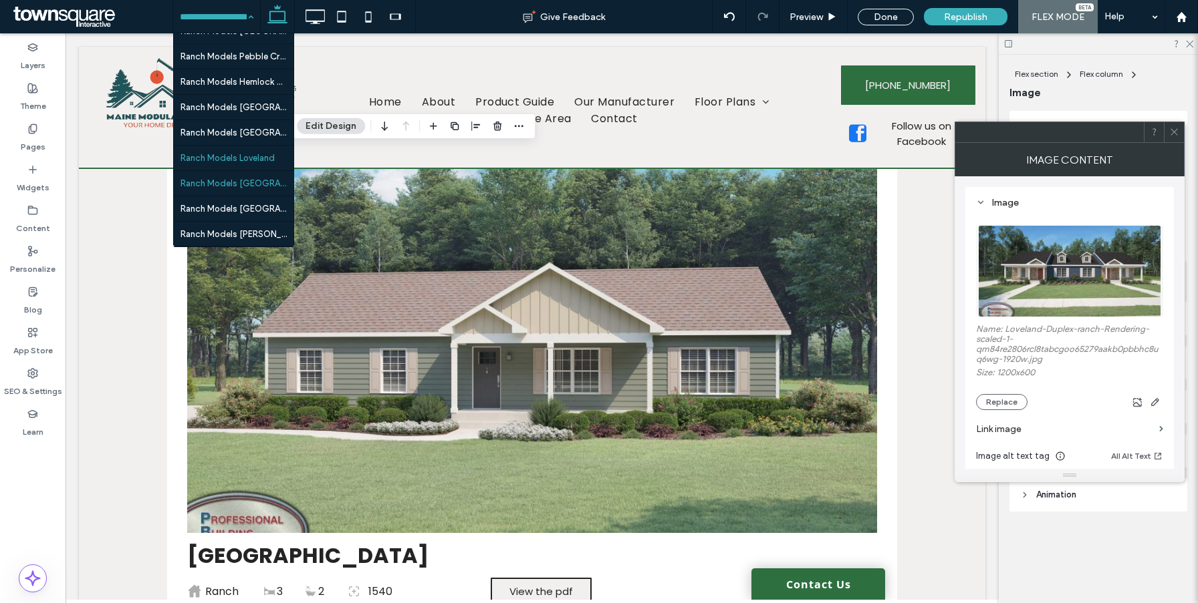
scroll to position [652, 0]
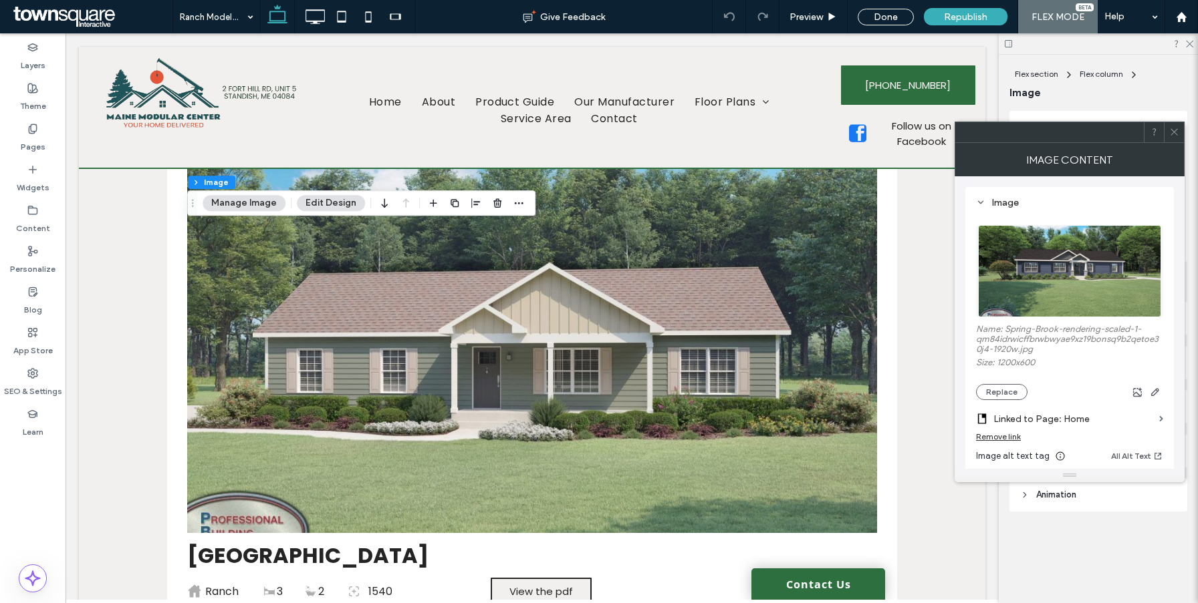
click at [999, 439] on div "Remove link" at bounding box center [998, 437] width 45 height 10
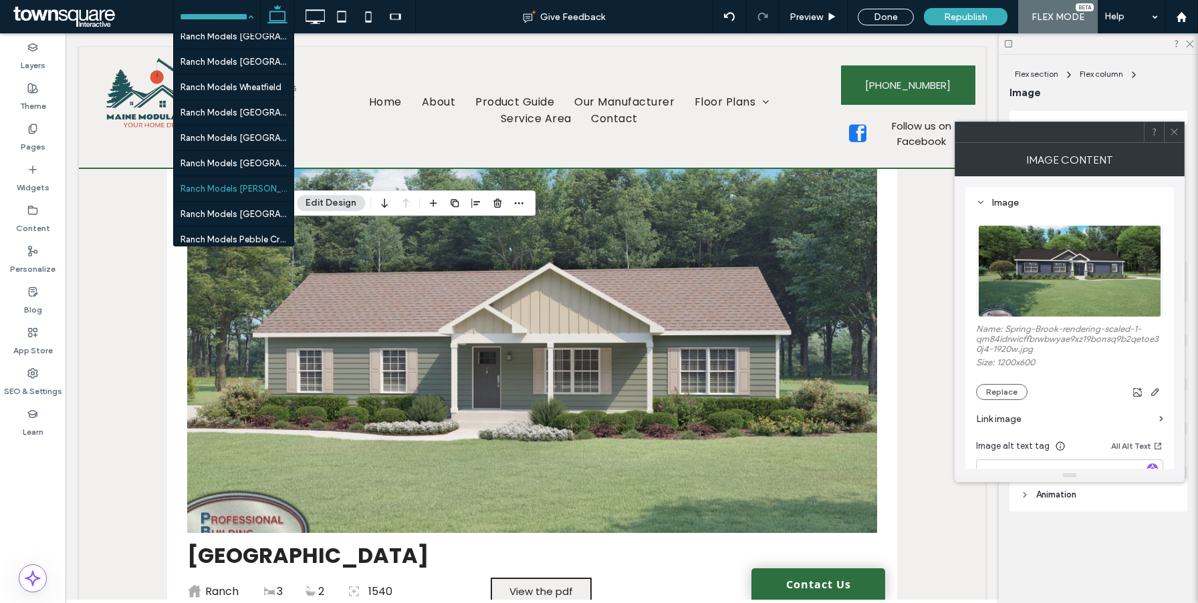
scroll to position [767, 0]
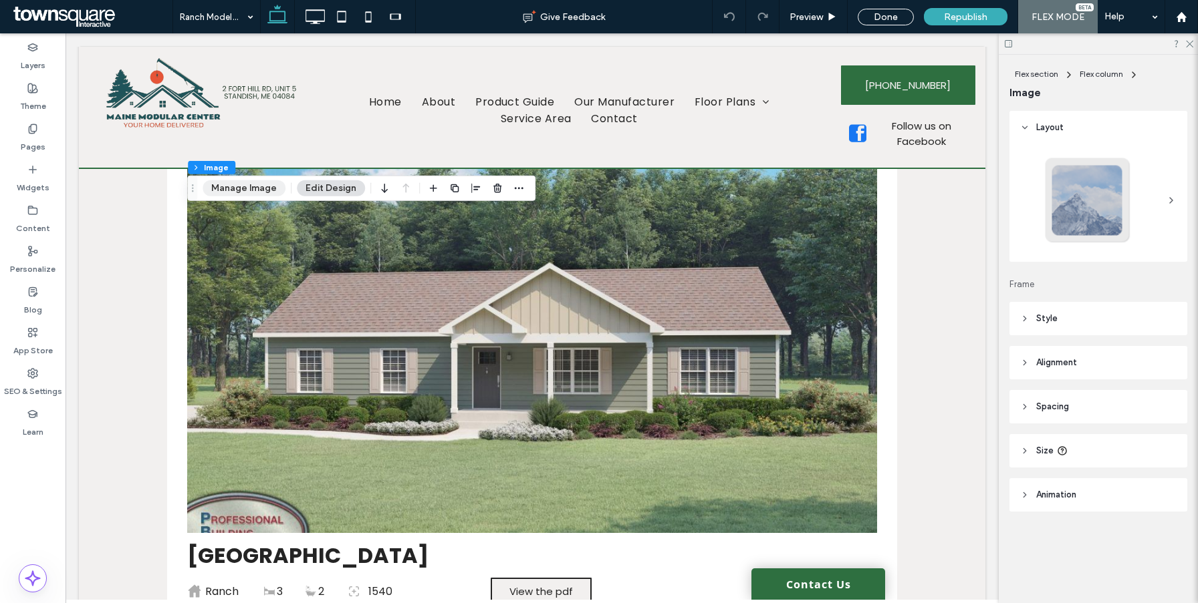
click at [243, 184] on button "Manage Image" at bounding box center [243, 188] width 83 height 16
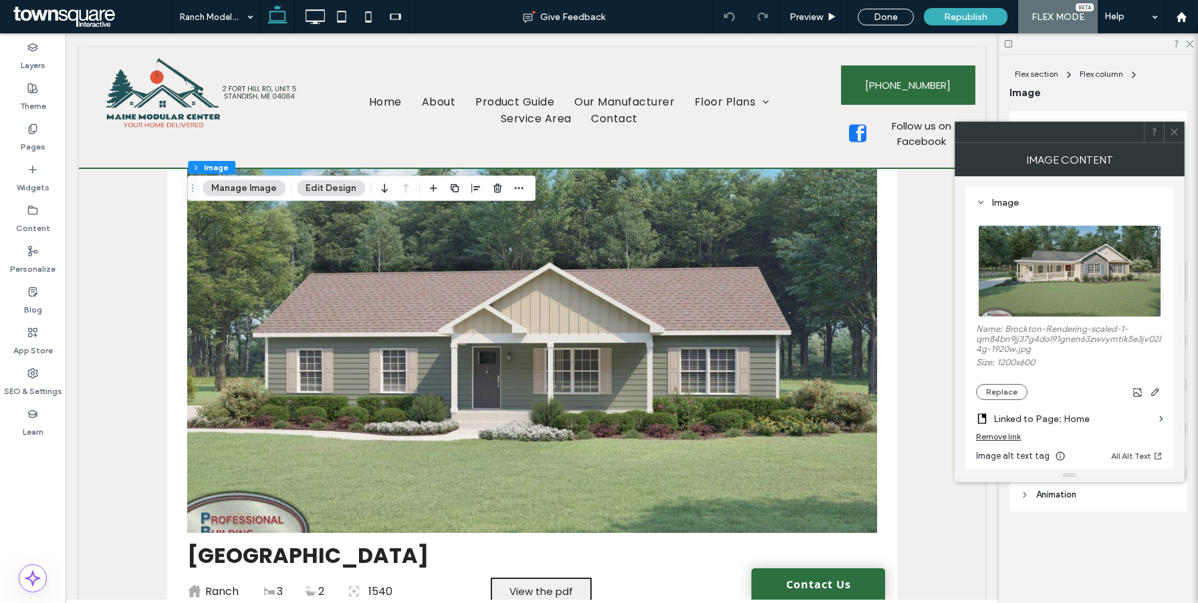
click at [1010, 444] on div "Remove link" at bounding box center [1069, 440] width 187 height 17
click at [1010, 440] on div "Remove link" at bounding box center [998, 437] width 45 height 10
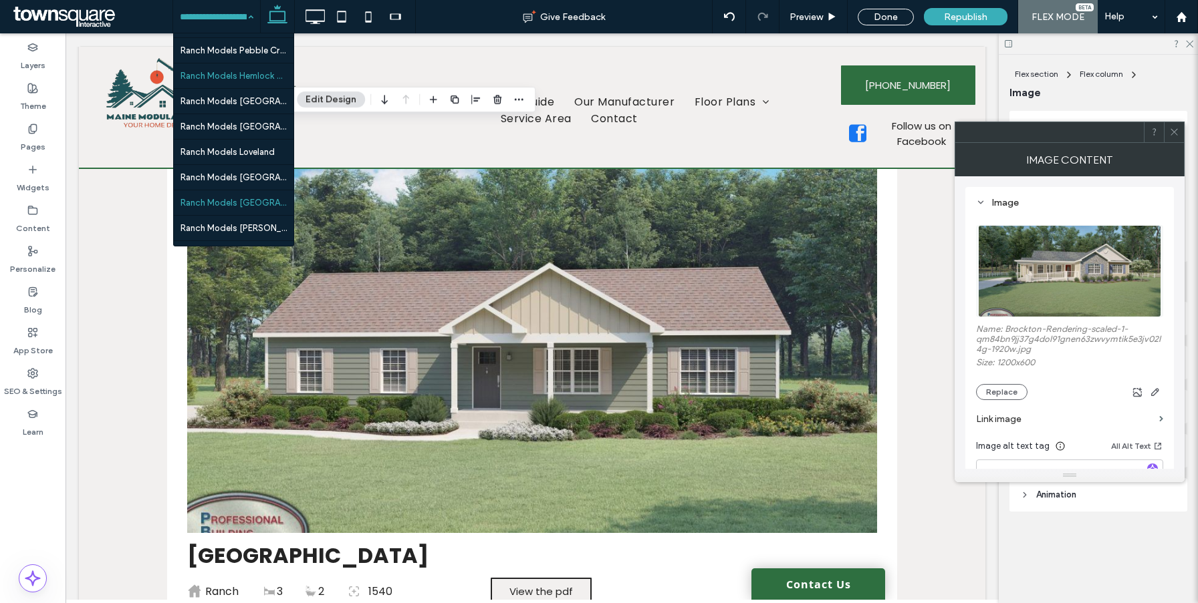
scroll to position [732, 0]
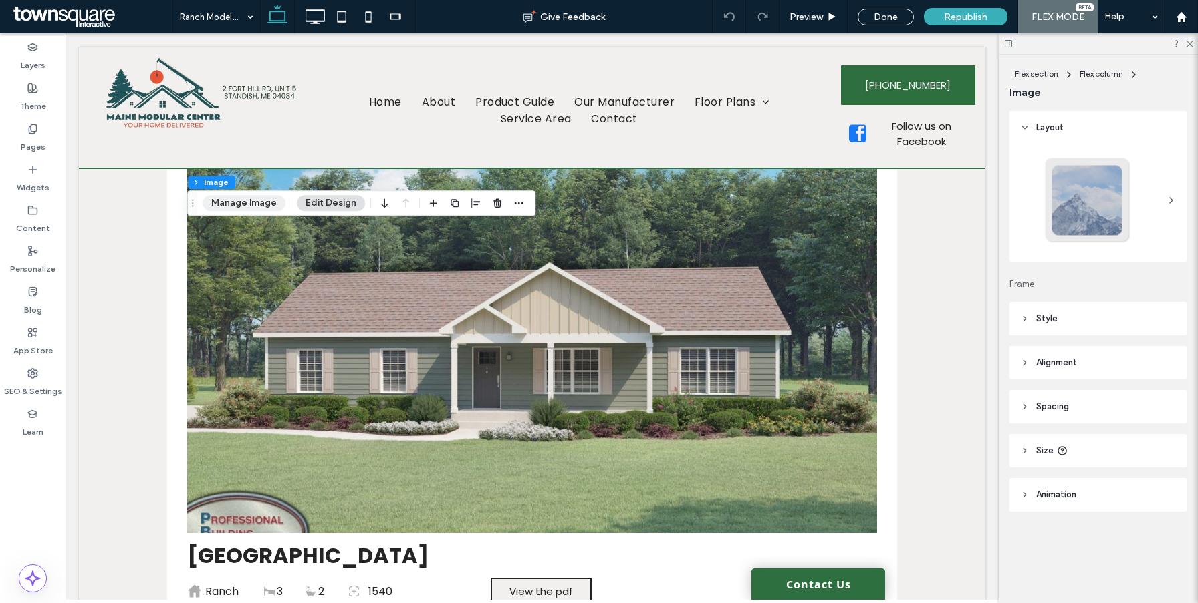
click at [239, 204] on button "Manage Image" at bounding box center [243, 203] width 83 height 16
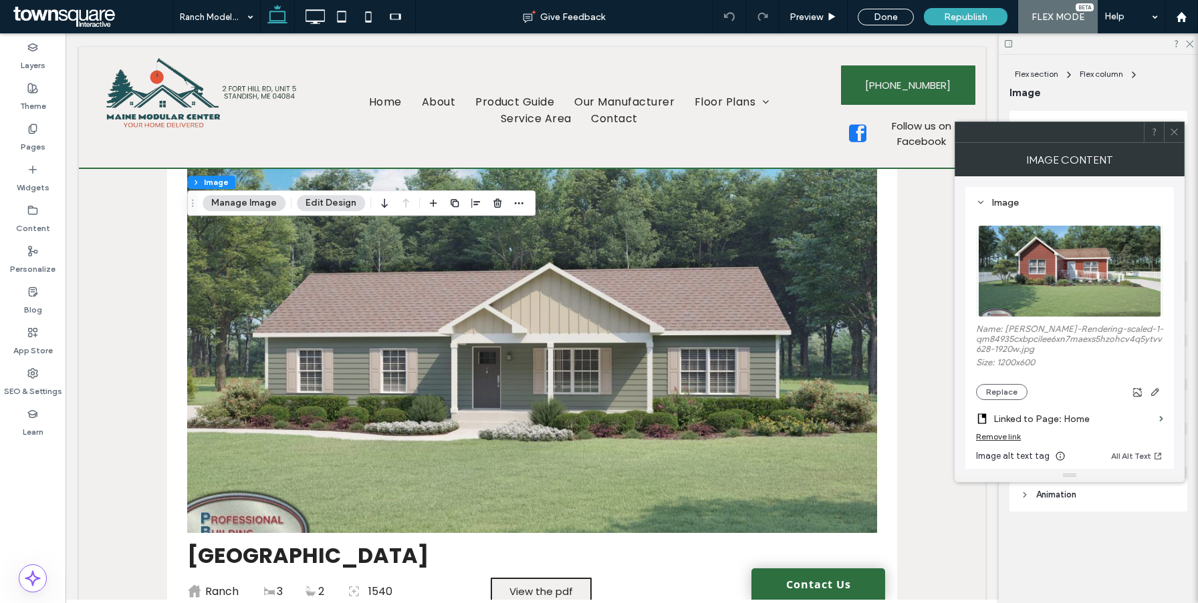
click at [1010, 442] on div "Remove link" at bounding box center [998, 437] width 45 height 10
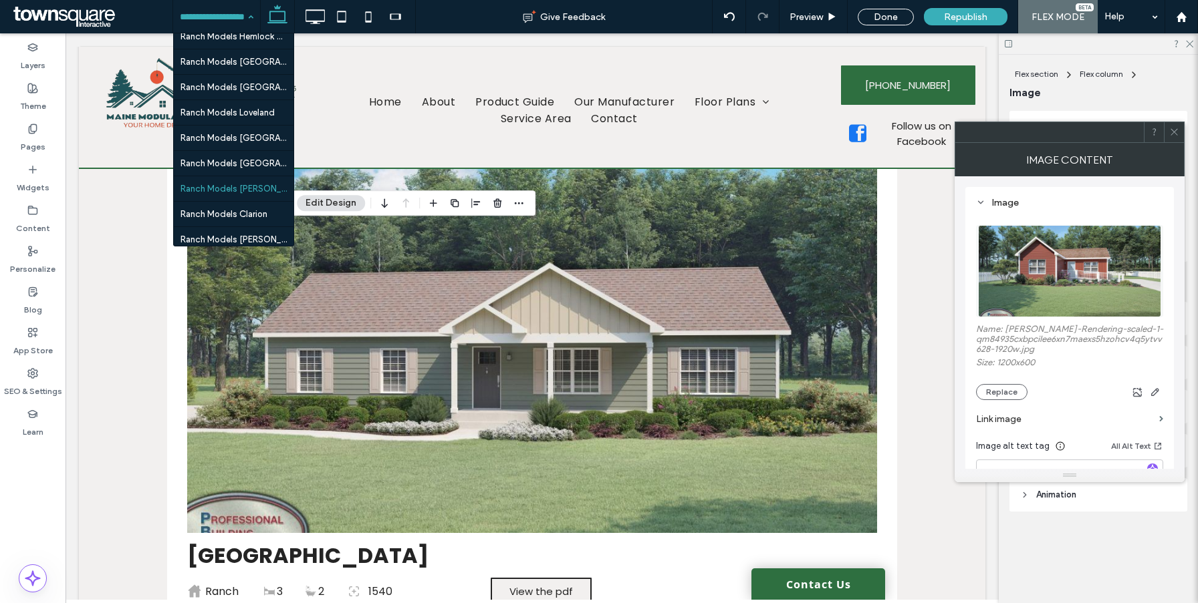
scroll to position [728, 0]
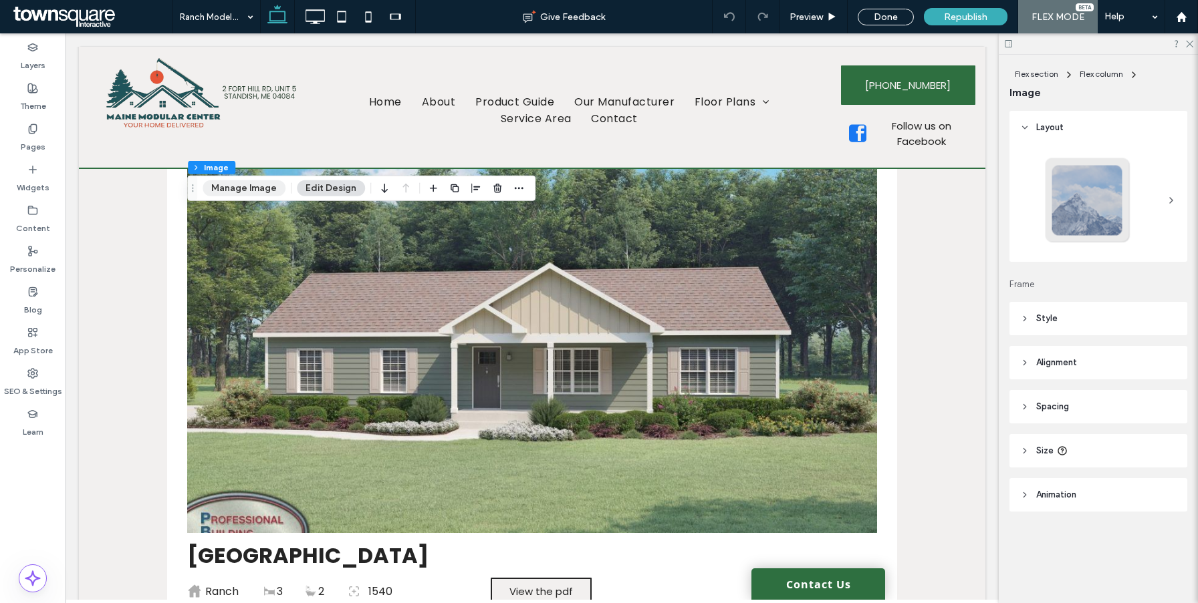
click at [255, 186] on button "Manage Image" at bounding box center [243, 188] width 83 height 16
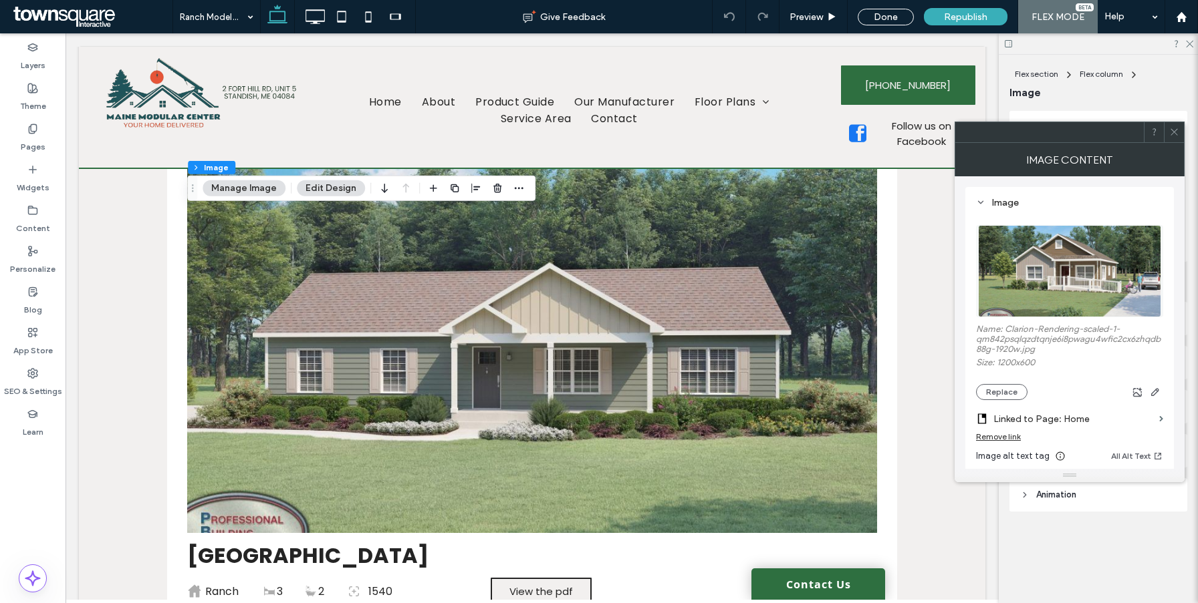
click at [994, 439] on div "Remove link" at bounding box center [998, 437] width 45 height 10
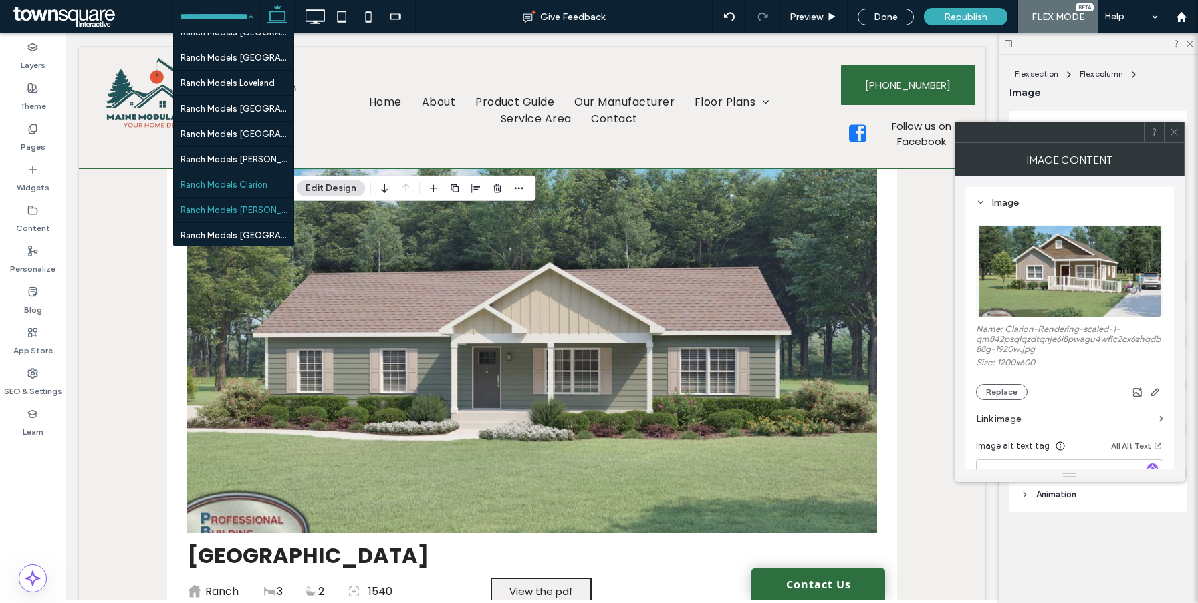
scroll to position [764, 0]
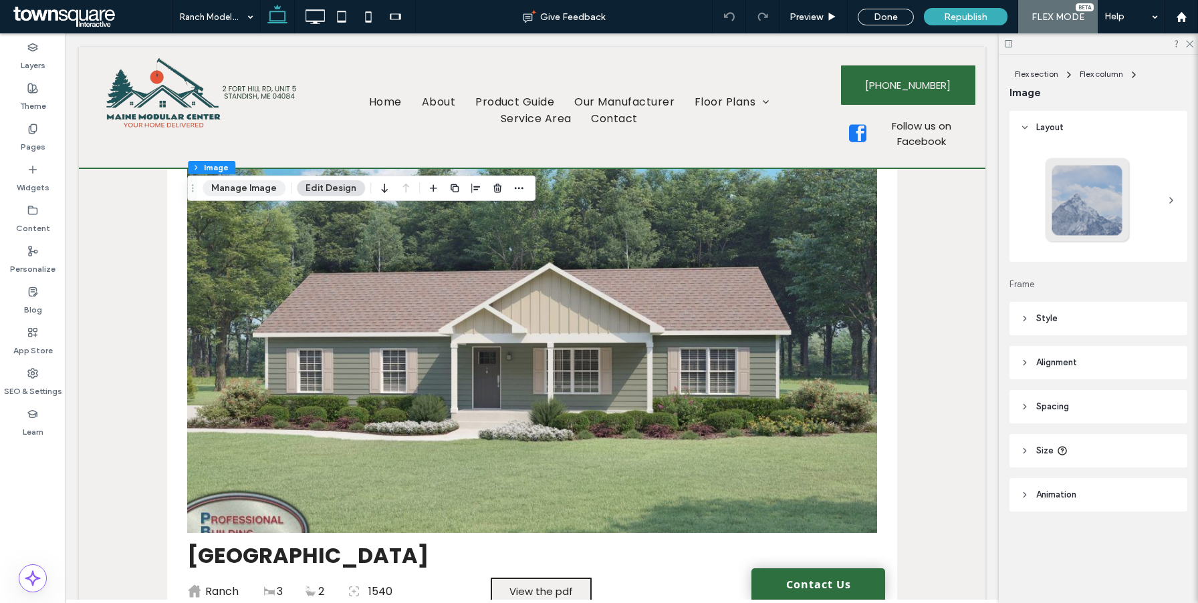
click at [255, 186] on button "Manage Image" at bounding box center [243, 188] width 83 height 16
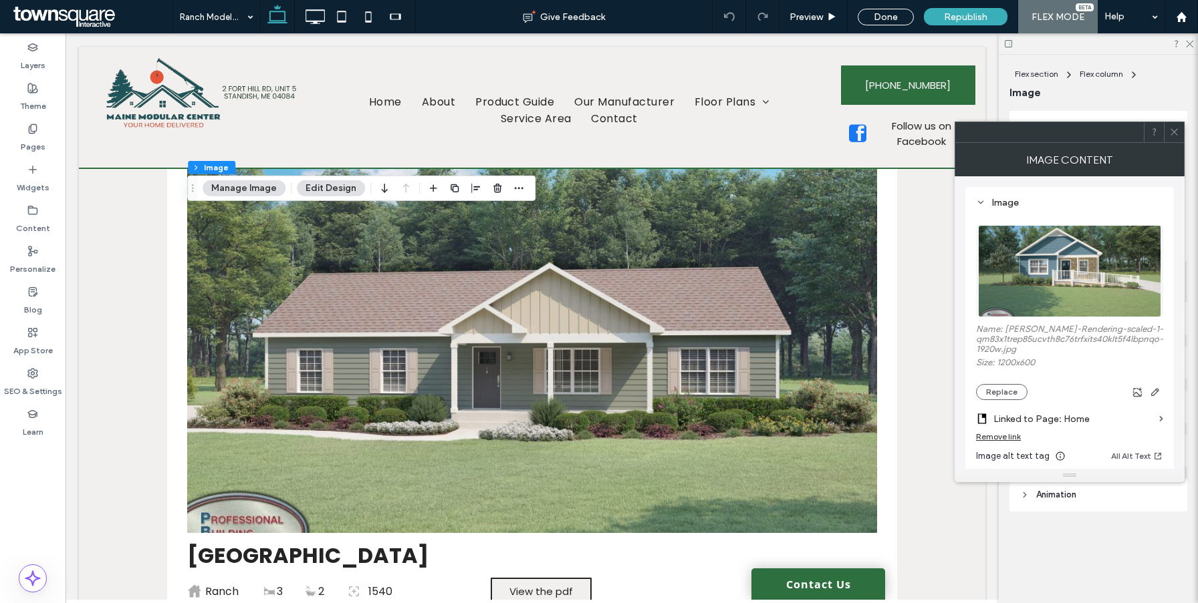
click at [987, 436] on div "Remove link" at bounding box center [998, 437] width 45 height 10
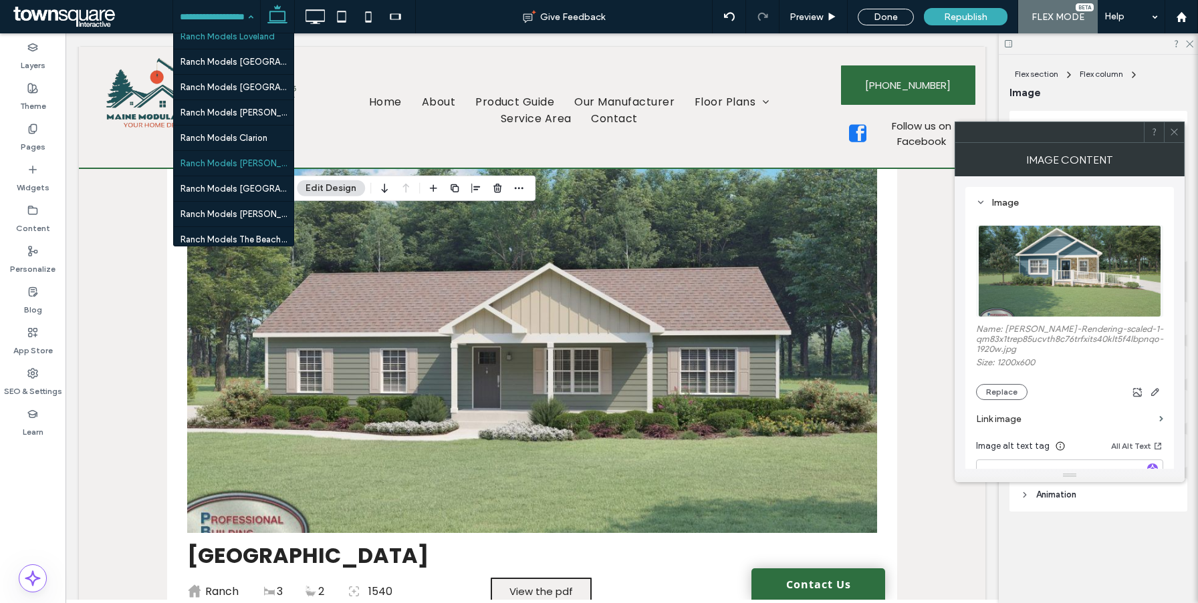
scroll to position [775, 0]
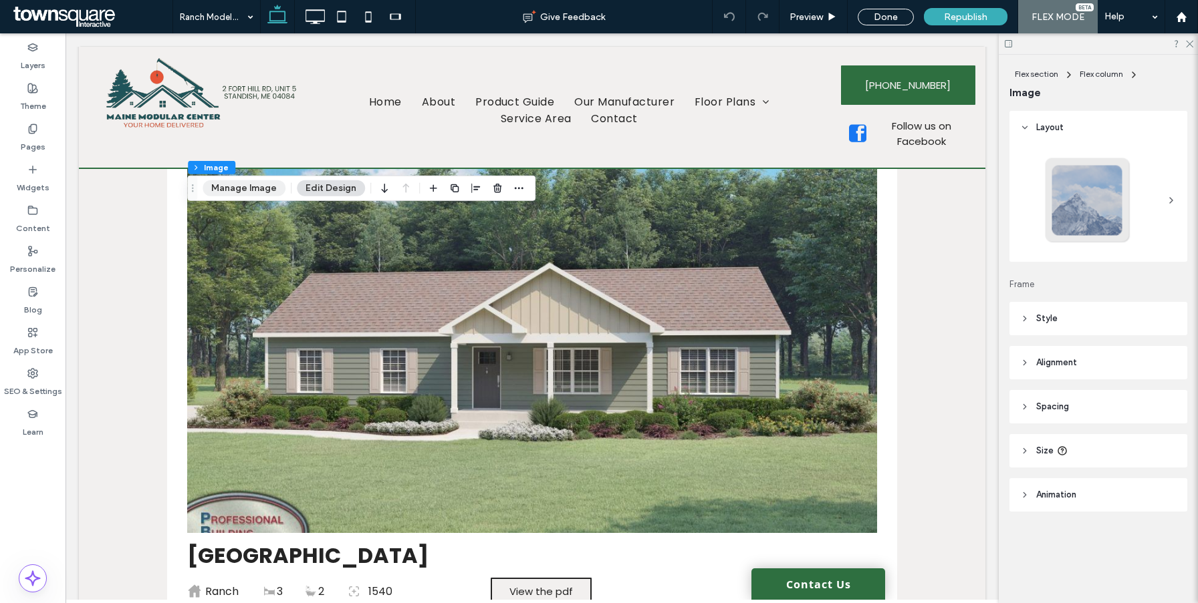
click at [244, 186] on button "Manage Image" at bounding box center [243, 188] width 83 height 16
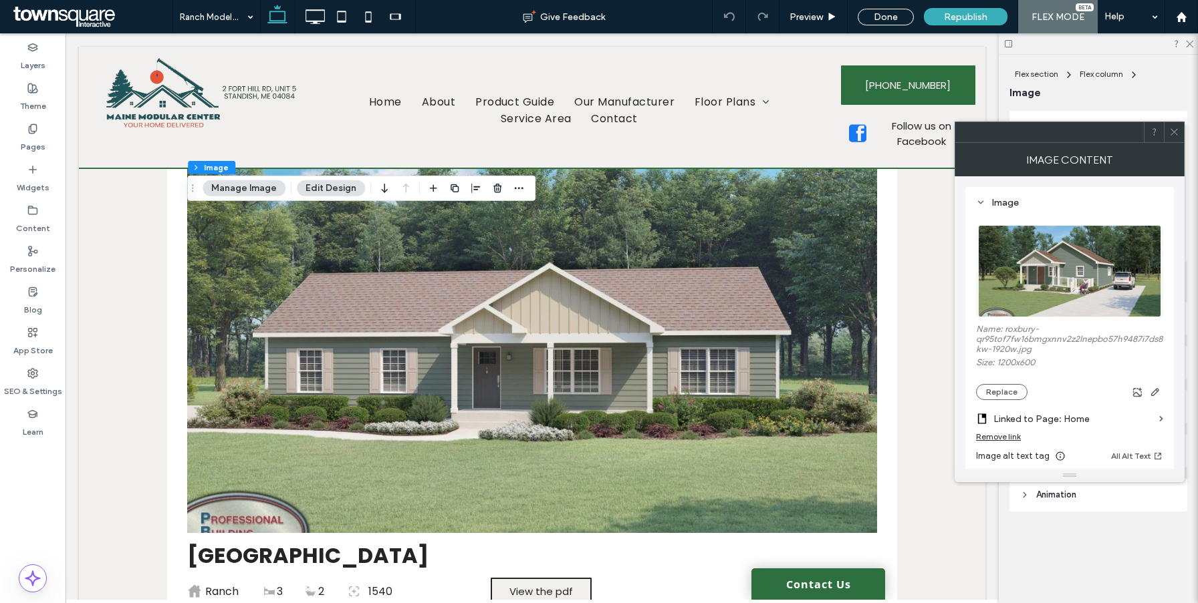
click at [1010, 438] on div "Remove link" at bounding box center [998, 437] width 45 height 10
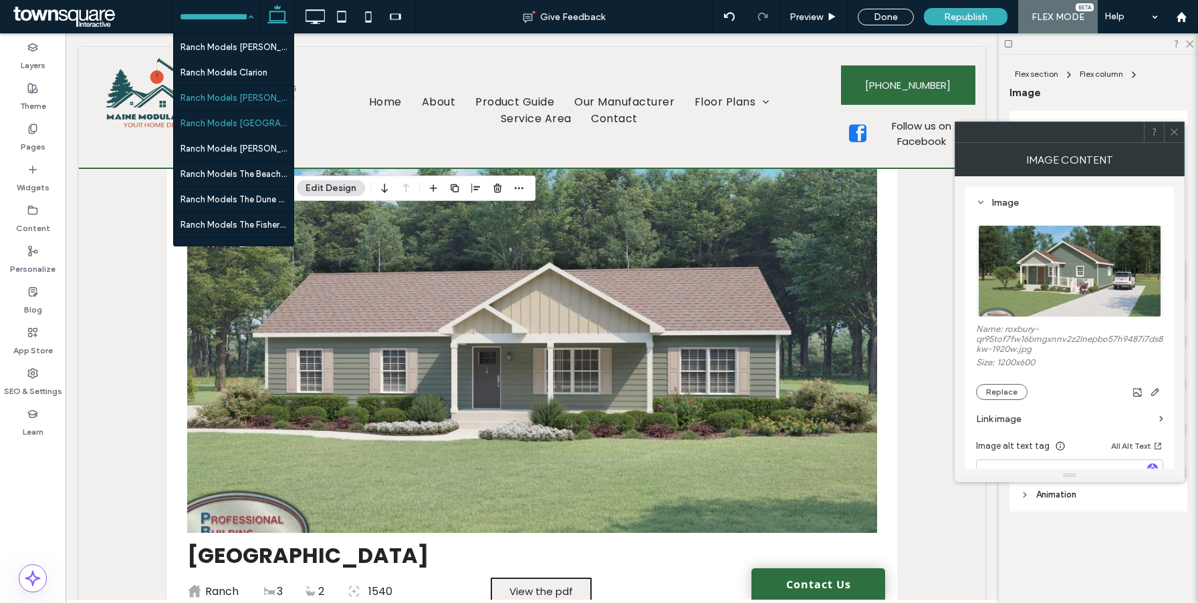
scroll to position [860, 0]
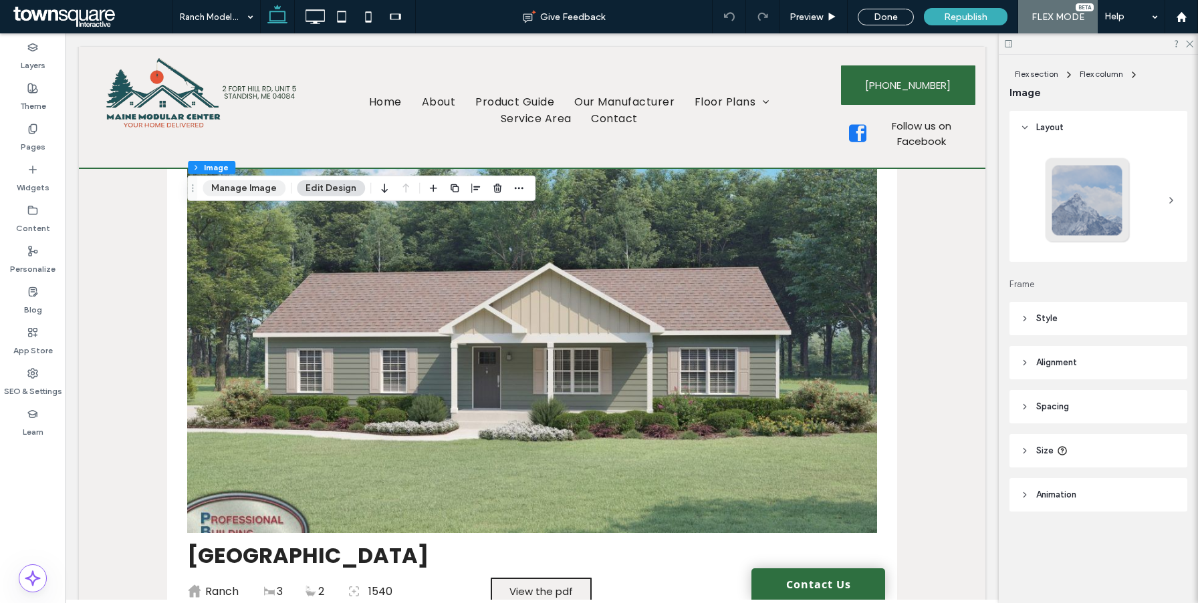
click at [245, 187] on button "Manage Image" at bounding box center [243, 188] width 83 height 16
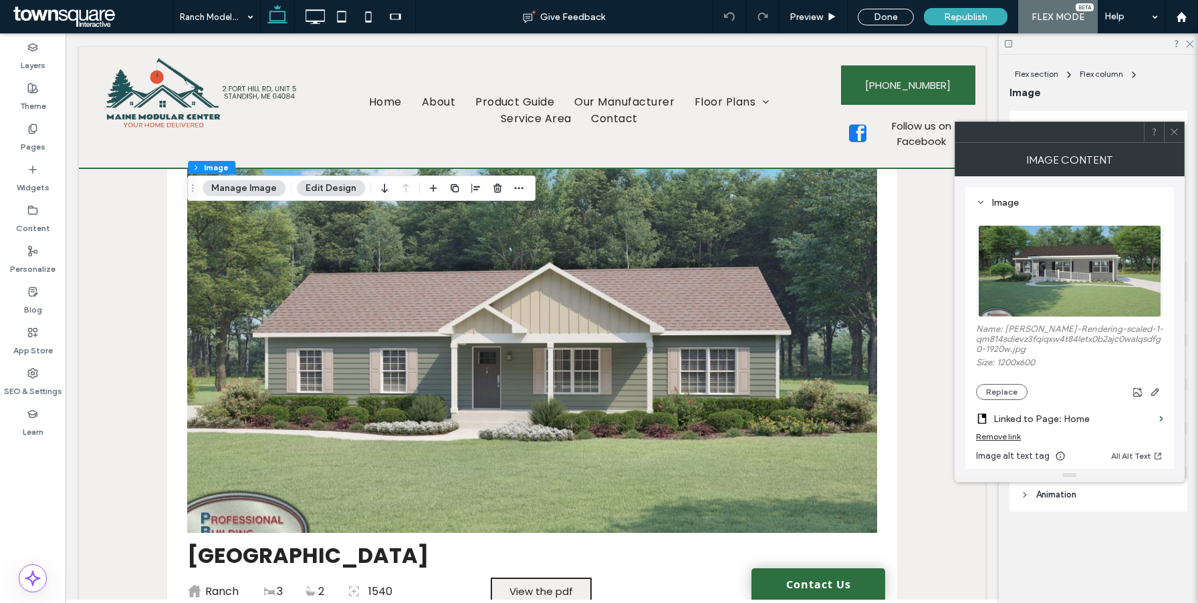
click at [995, 438] on div "Remove link" at bounding box center [998, 437] width 45 height 10
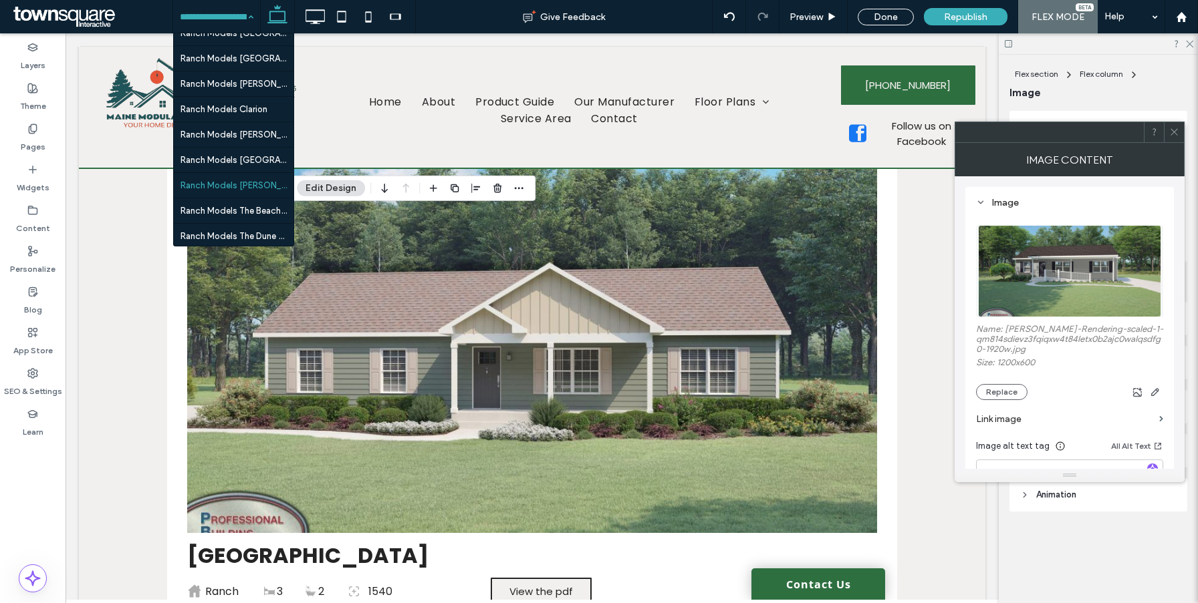
scroll to position [839, 0]
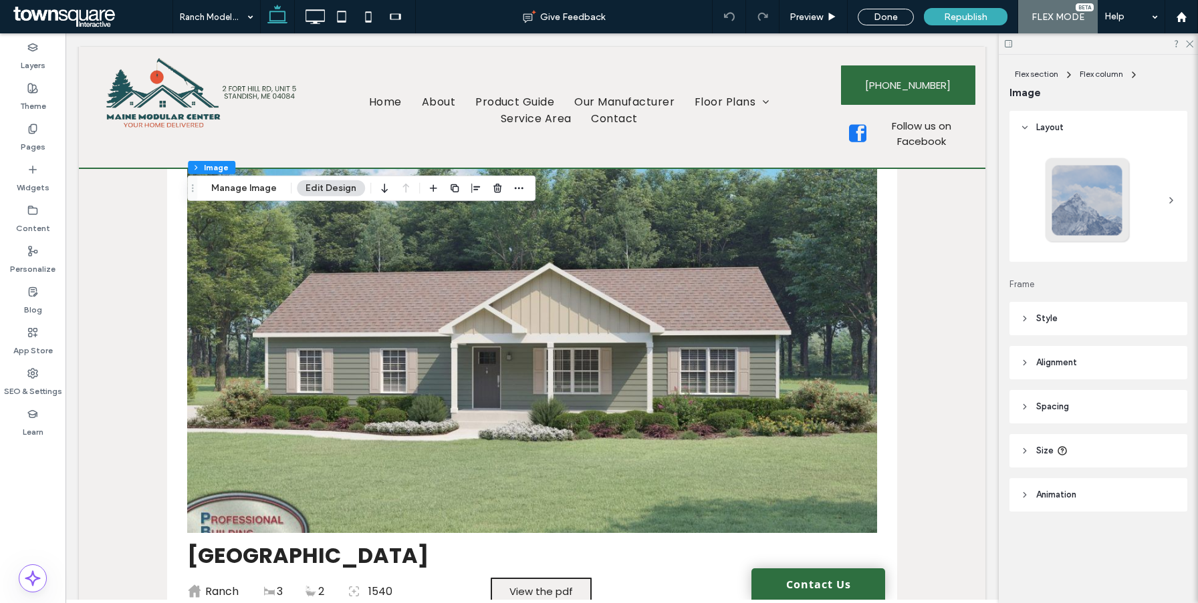
click at [235, 177] on div "Flex section Flex column Image Manage Image Edit Design" at bounding box center [361, 188] width 348 height 25
click at [235, 182] on button "Manage Image" at bounding box center [243, 188] width 83 height 16
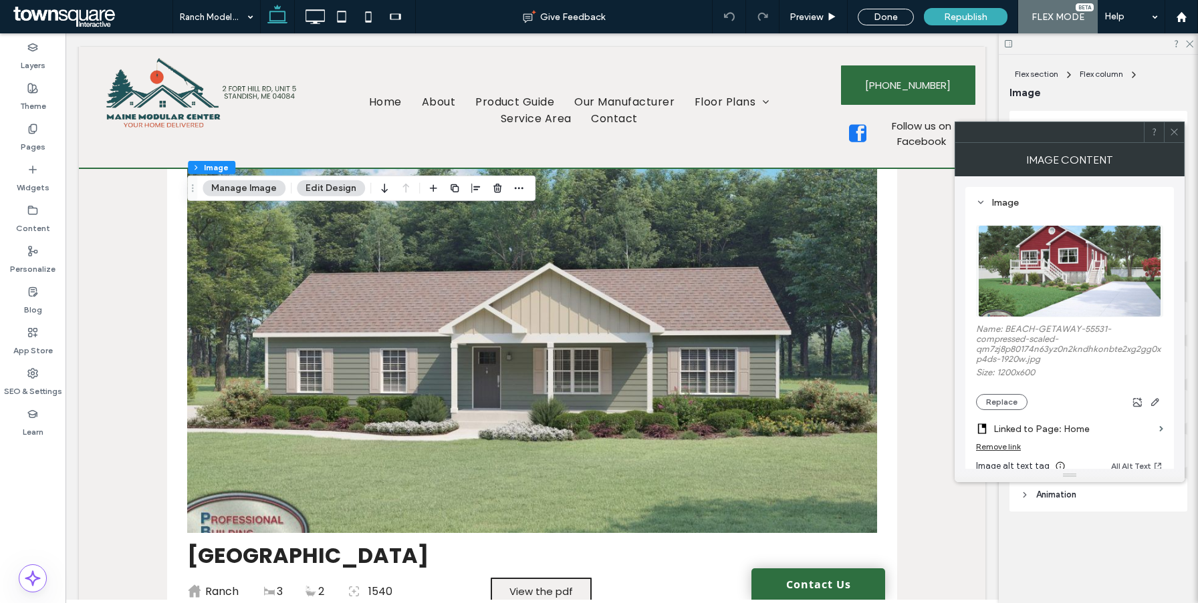
click at [1005, 442] on label "Linked to Page: Home" at bounding box center [1073, 429] width 160 height 25
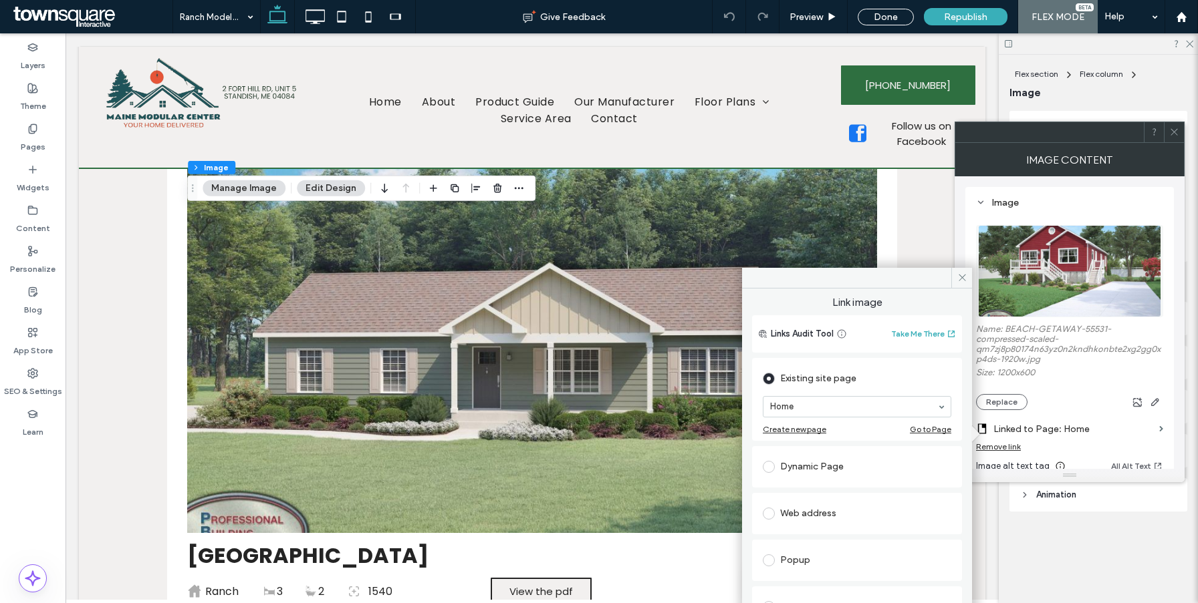
click at [1004, 446] on div "Remove link" at bounding box center [998, 447] width 45 height 10
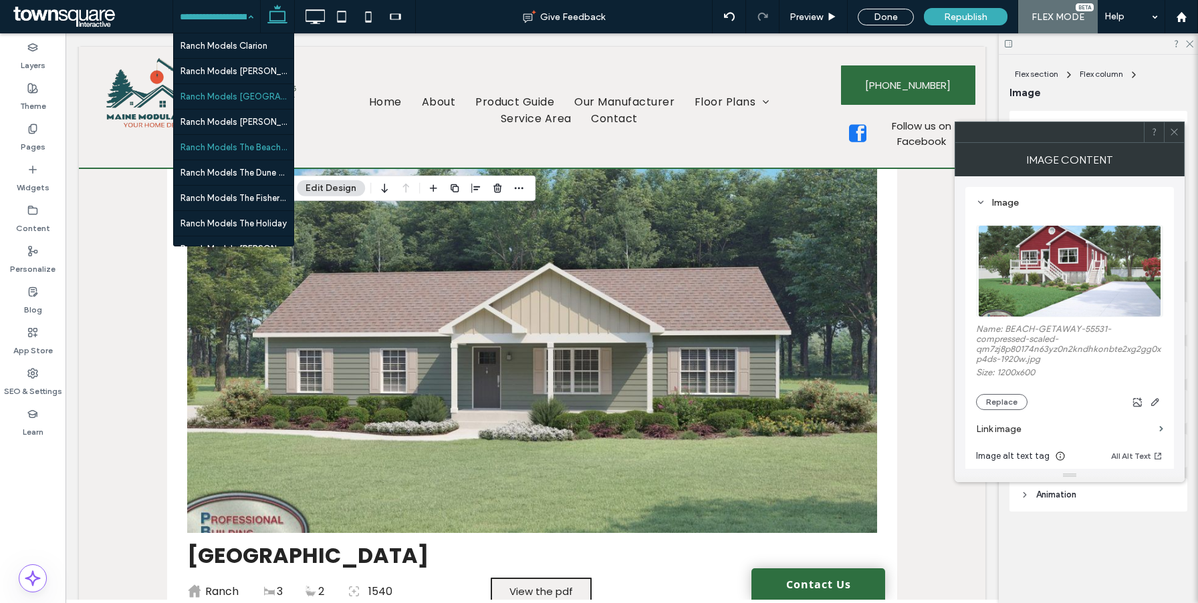
scroll to position [883, 0]
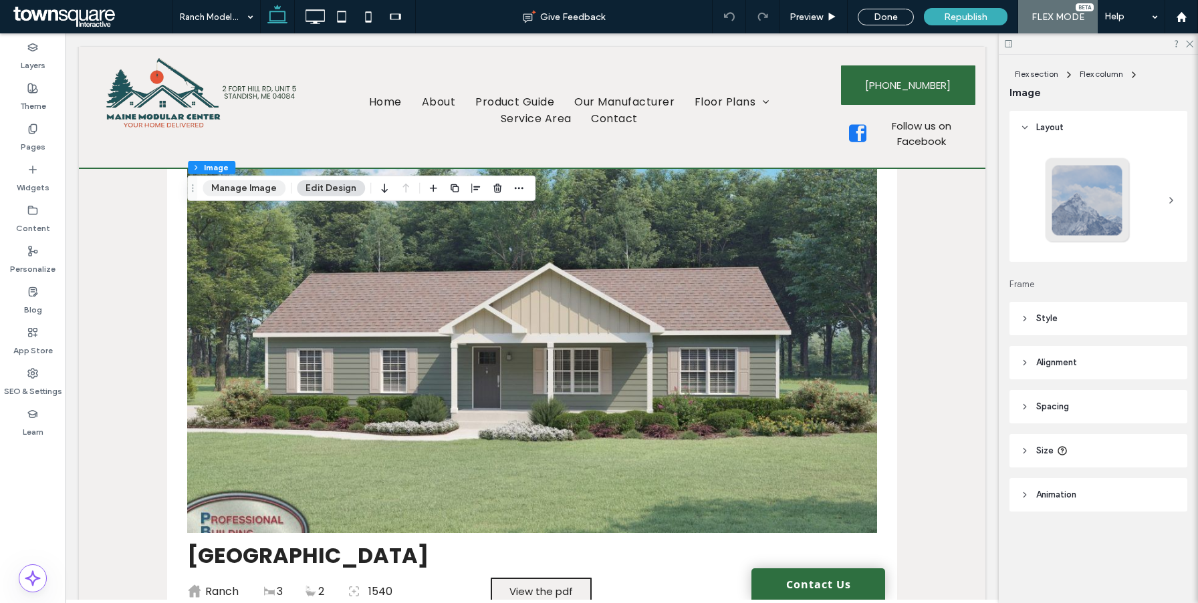
click at [254, 188] on button "Manage Image" at bounding box center [243, 188] width 83 height 16
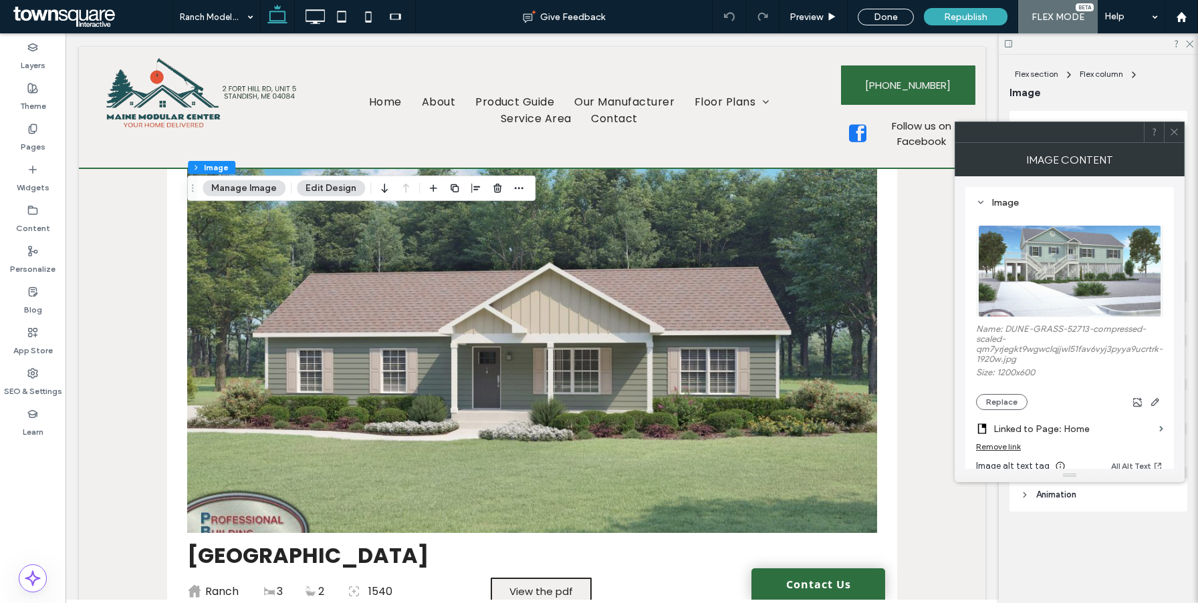
click at [999, 450] on div "Remove link" at bounding box center [998, 447] width 45 height 10
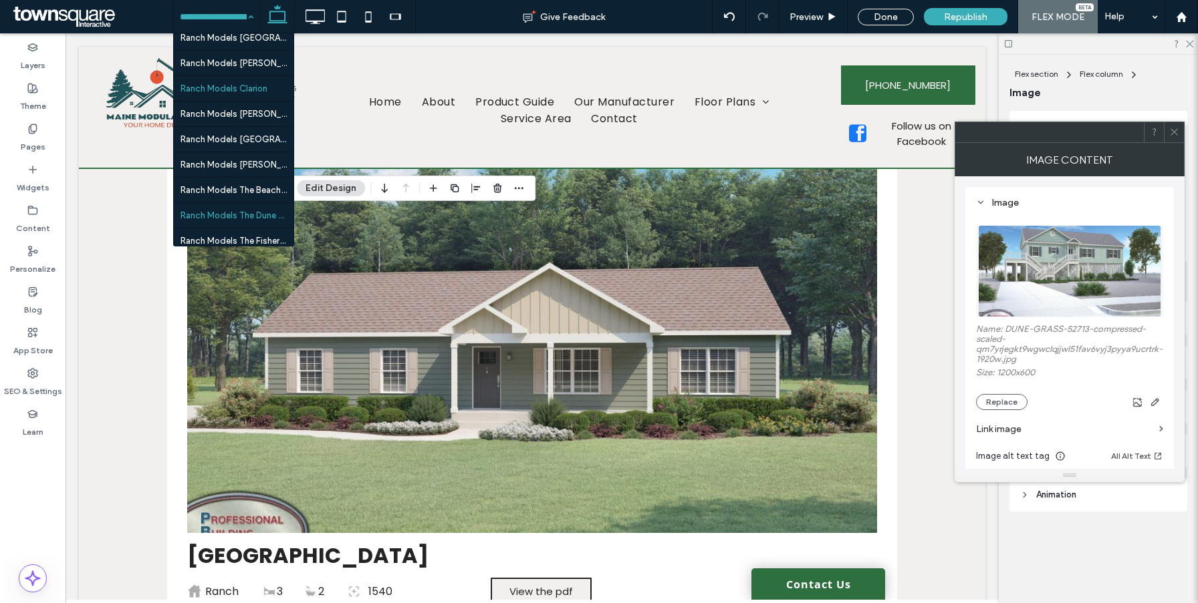
scroll to position [905, 0]
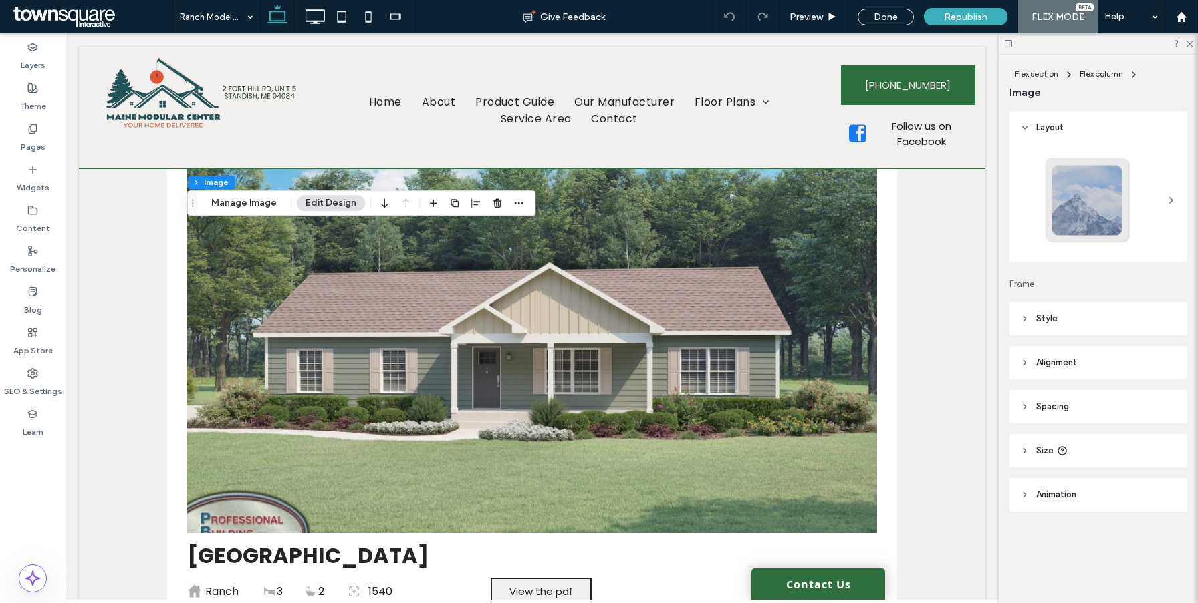
click at [251, 193] on div "Flex section Flex column Image Manage Image Edit Design" at bounding box center [361, 202] width 348 height 25
click at [251, 200] on button "Manage Image" at bounding box center [243, 203] width 83 height 16
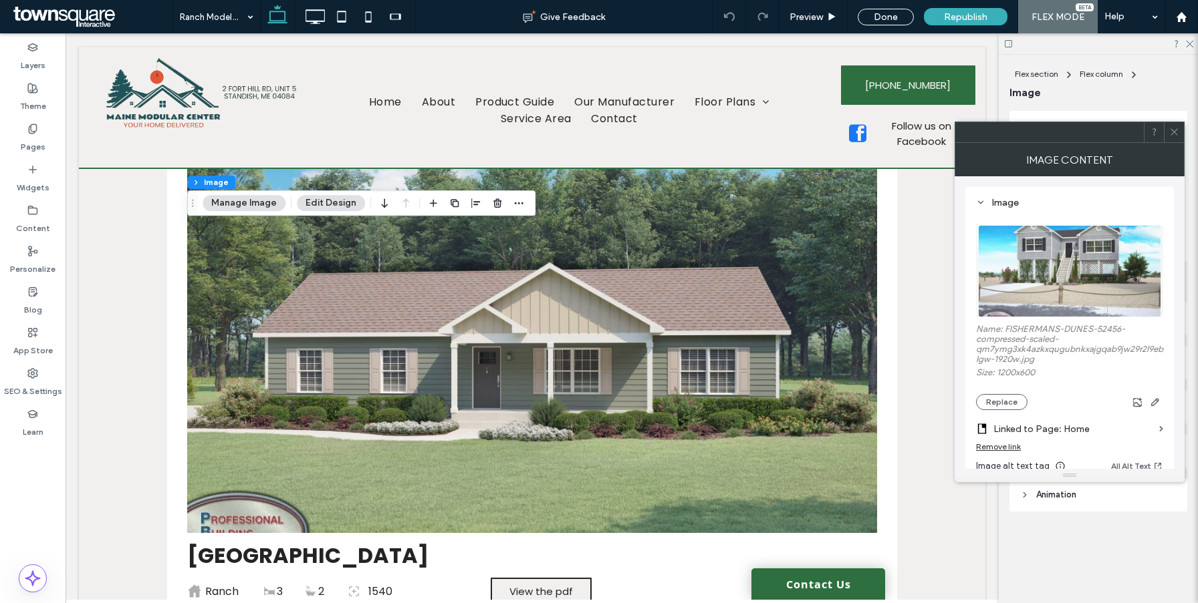
click at [1012, 452] on div "Remove link" at bounding box center [998, 447] width 45 height 10
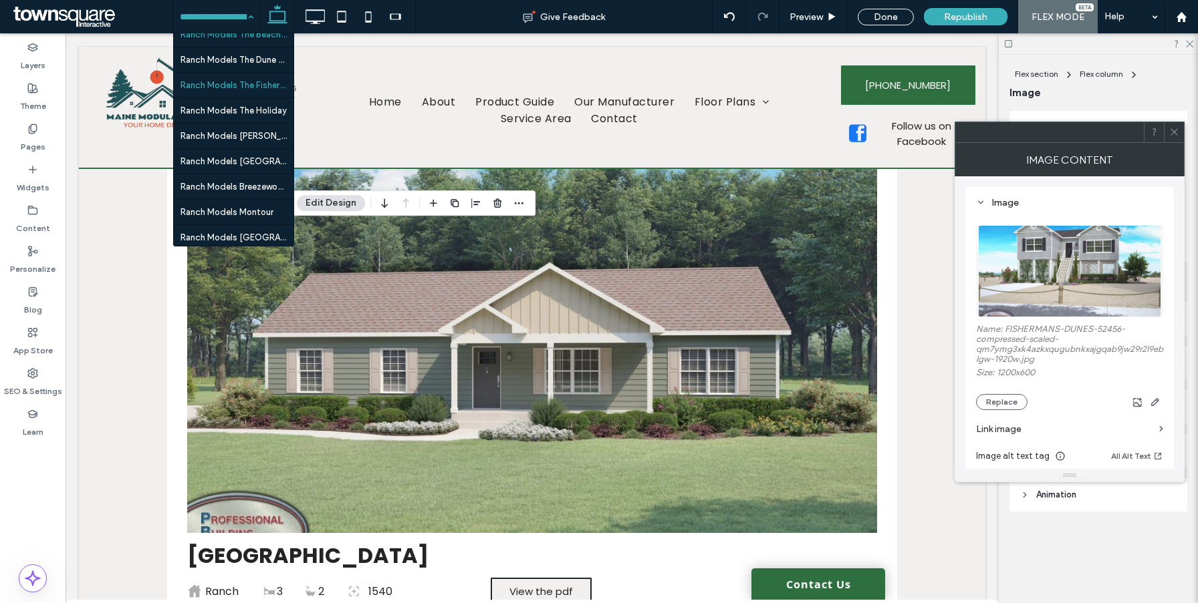
scroll to position [963, 0]
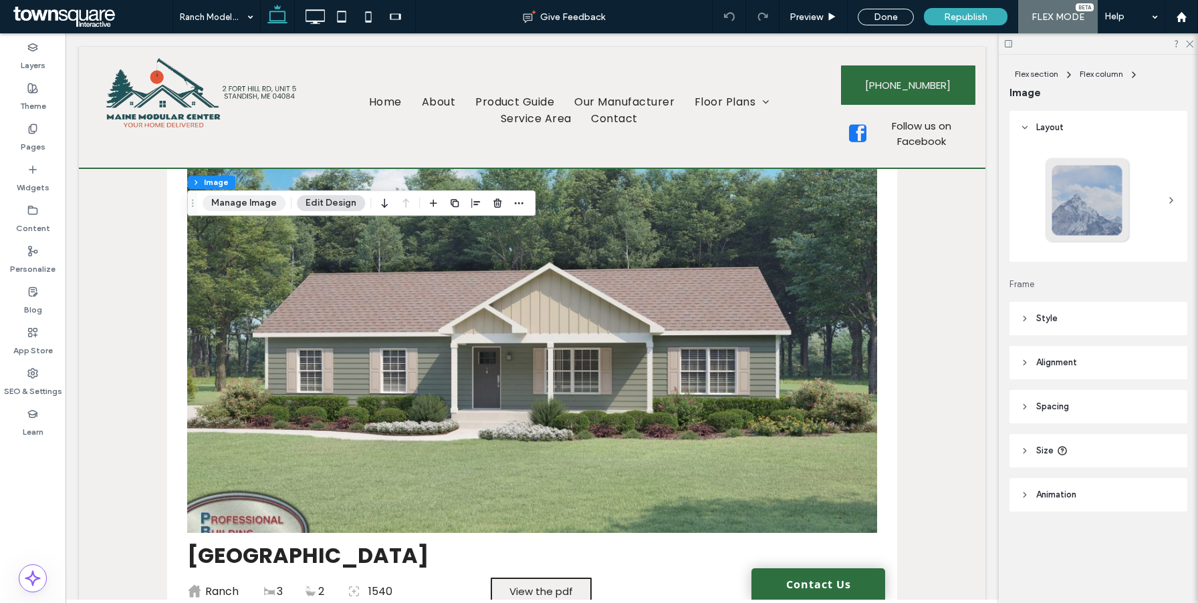
click at [253, 201] on button "Manage Image" at bounding box center [243, 203] width 83 height 16
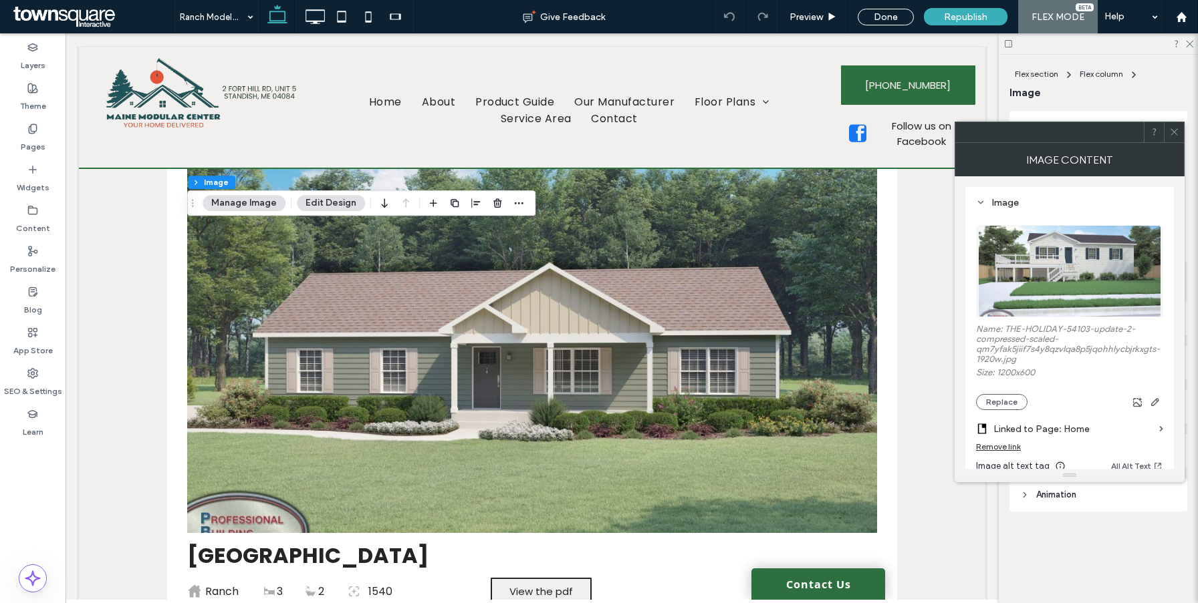
click at [1010, 450] on div "Remove link" at bounding box center [998, 447] width 45 height 10
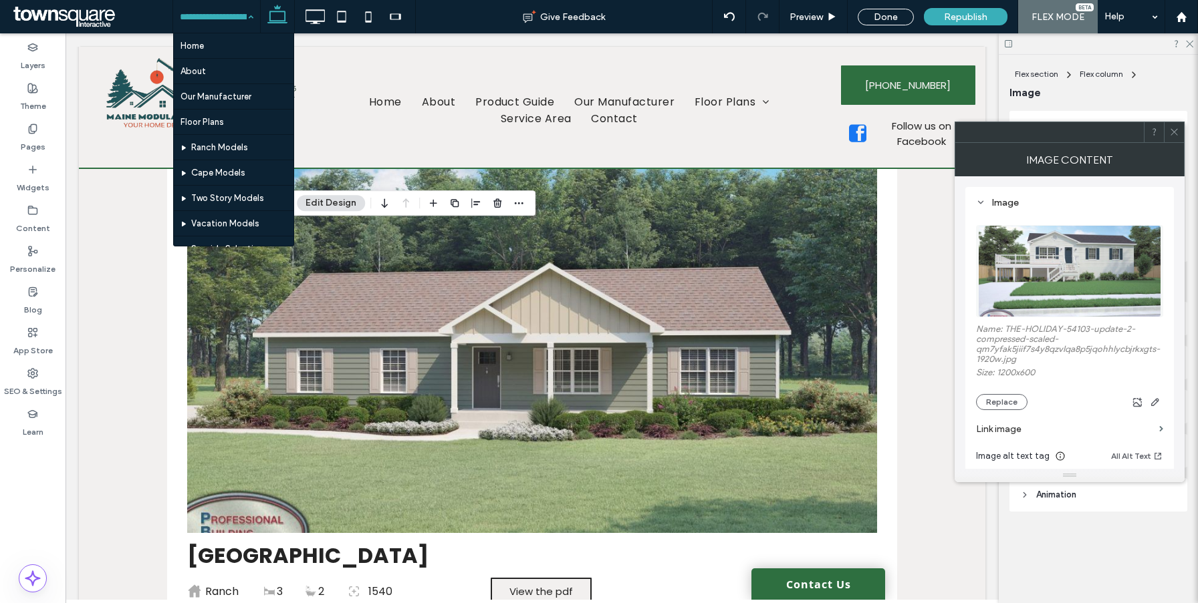
click at [208, 9] on input at bounding box center [213, 16] width 67 height 33
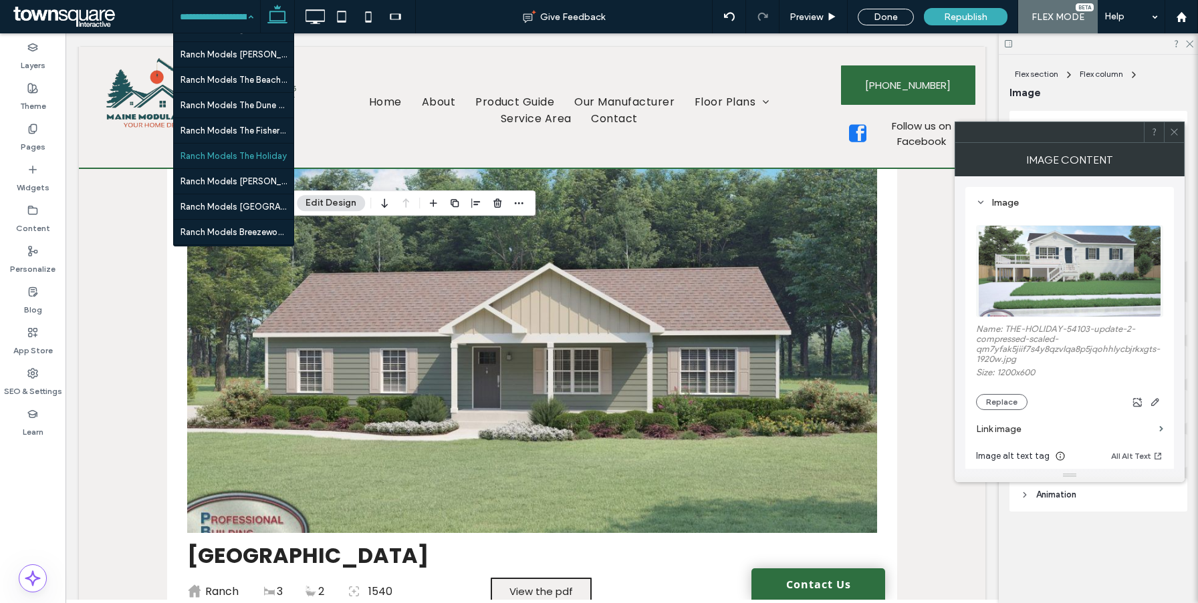
scroll to position [952, 0]
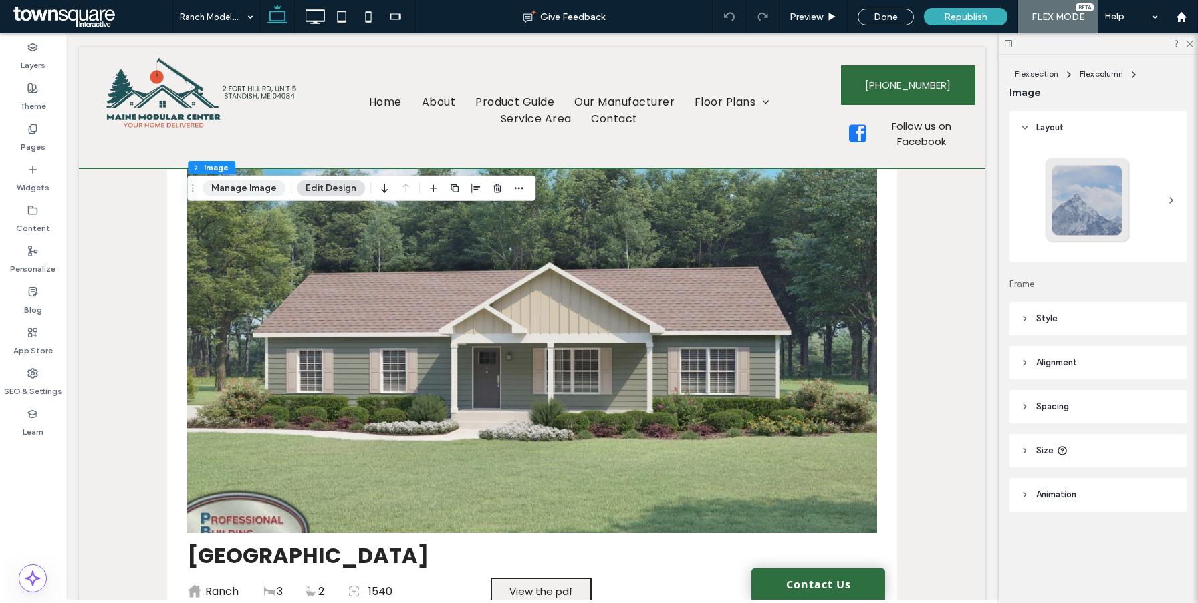
click at [260, 187] on button "Manage Image" at bounding box center [243, 188] width 83 height 16
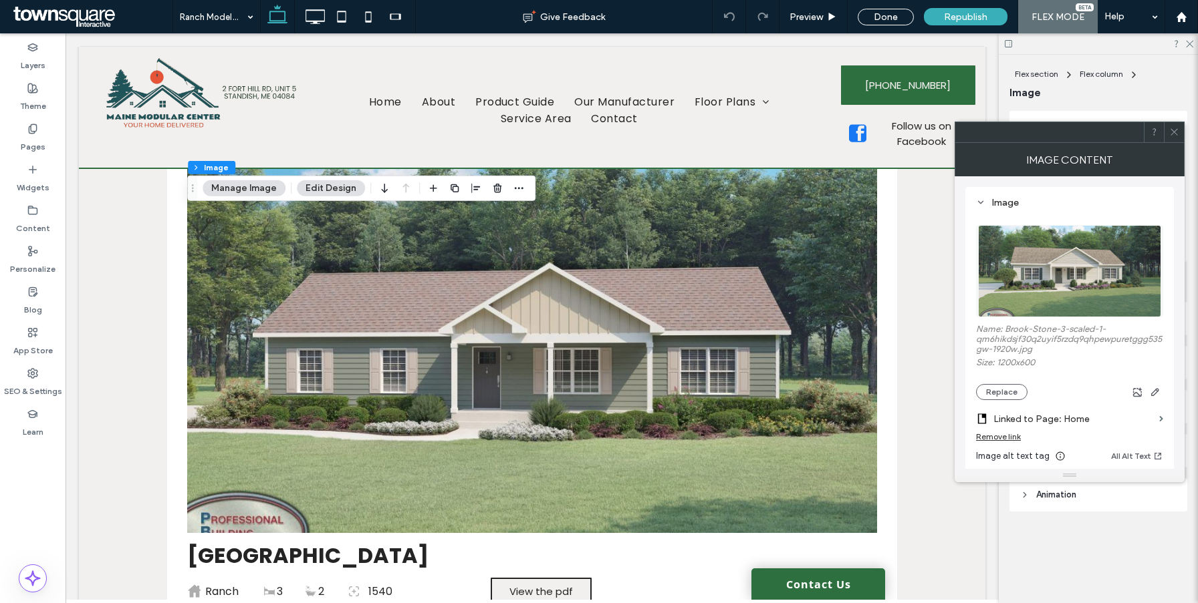
click at [998, 439] on div "Remove link" at bounding box center [998, 437] width 45 height 10
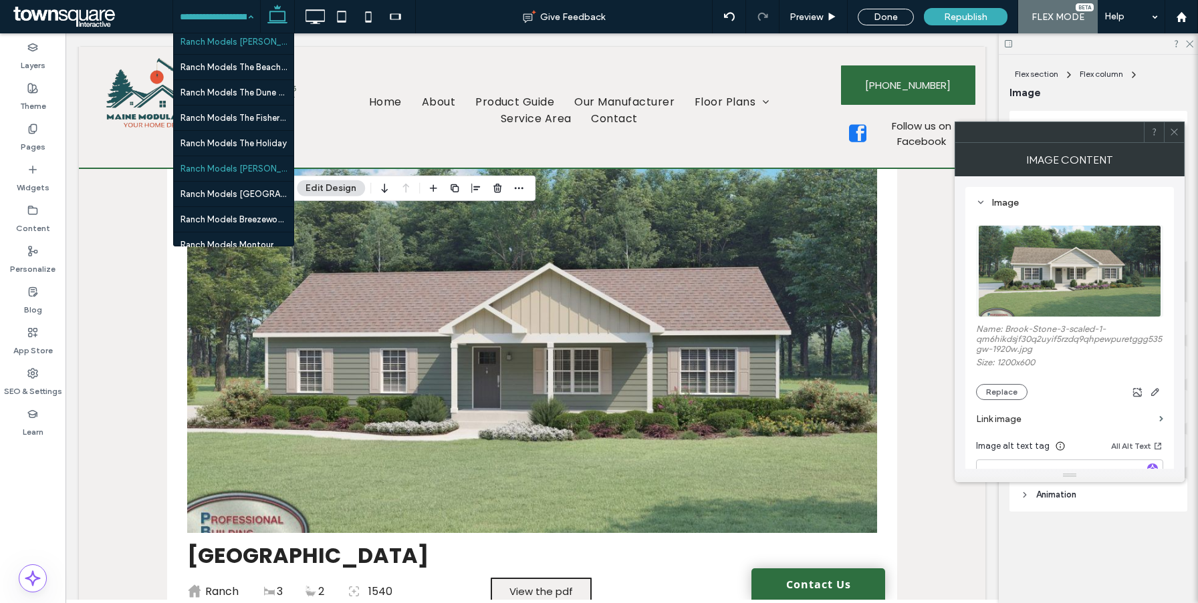
scroll to position [945, 0]
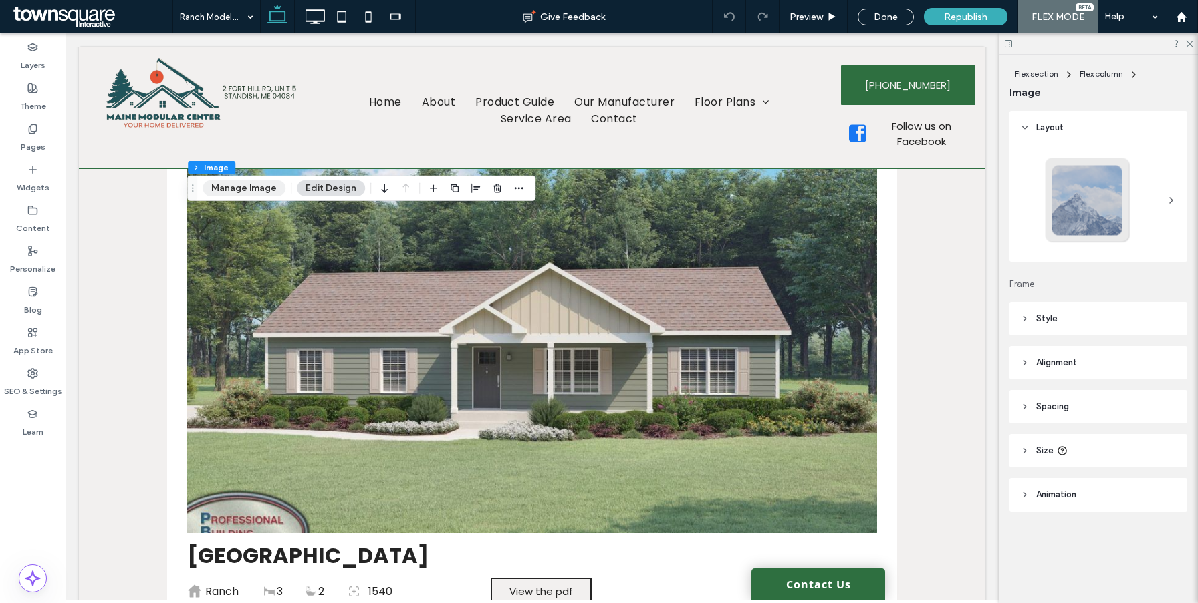
click at [234, 182] on button "Manage Image" at bounding box center [243, 188] width 83 height 16
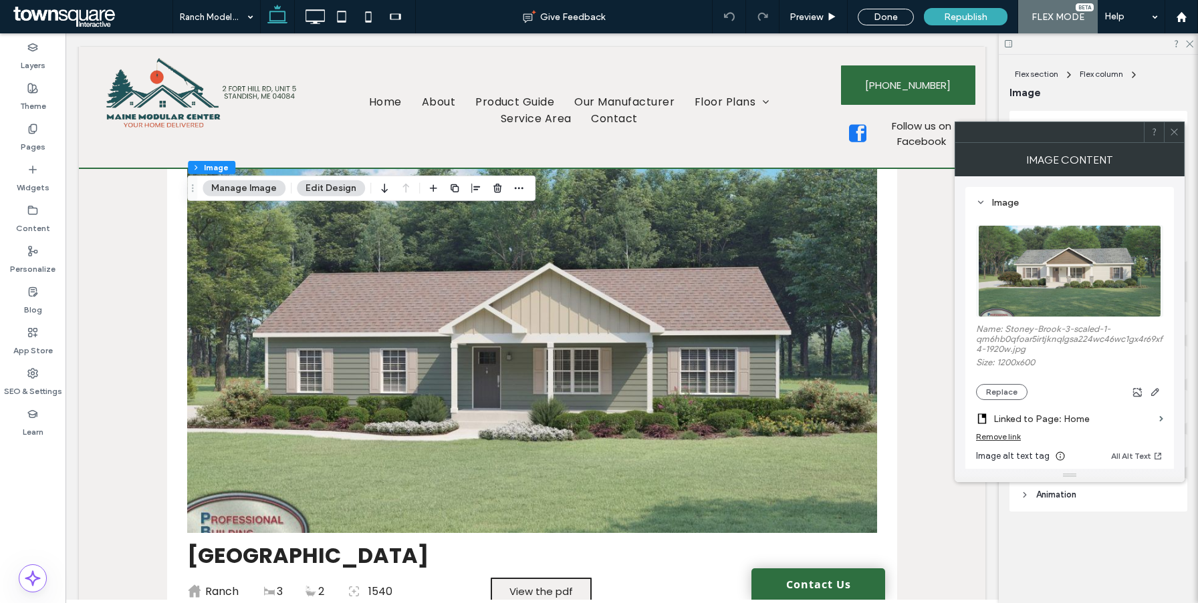
click at [1006, 437] on div "Remove link" at bounding box center [998, 437] width 45 height 10
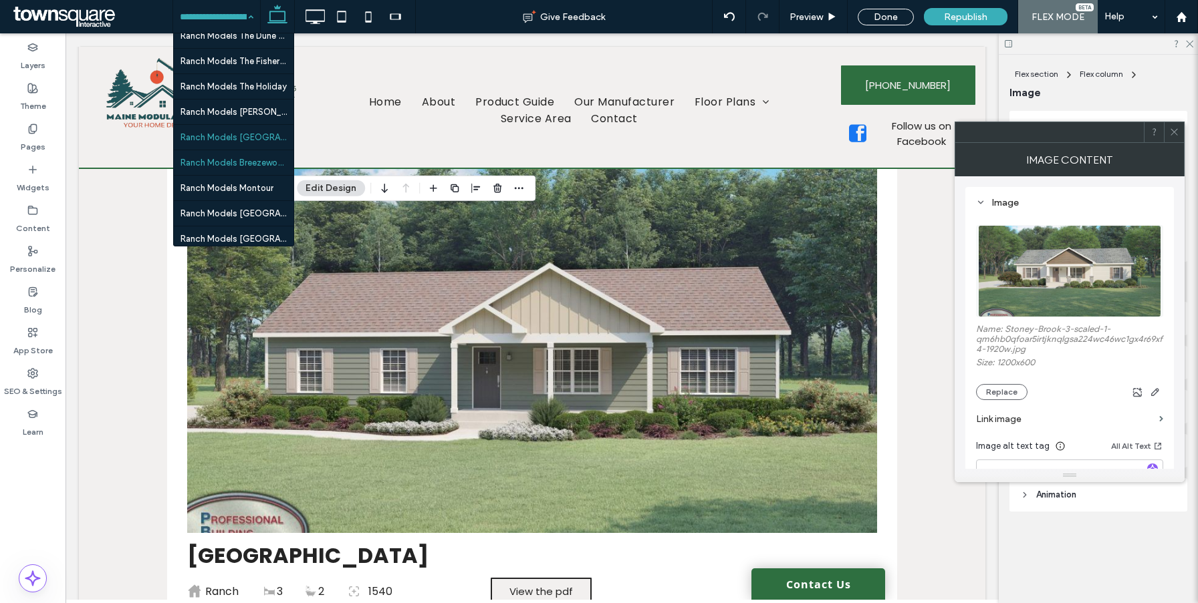
scroll to position [1029, 0]
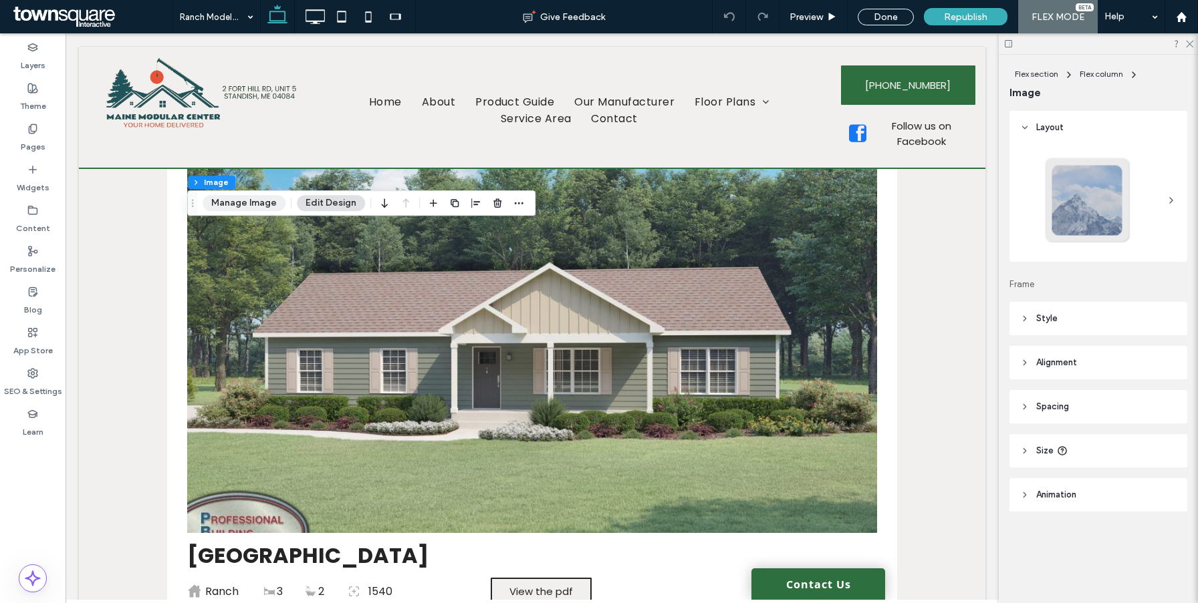
click at [250, 200] on button "Manage Image" at bounding box center [243, 203] width 83 height 16
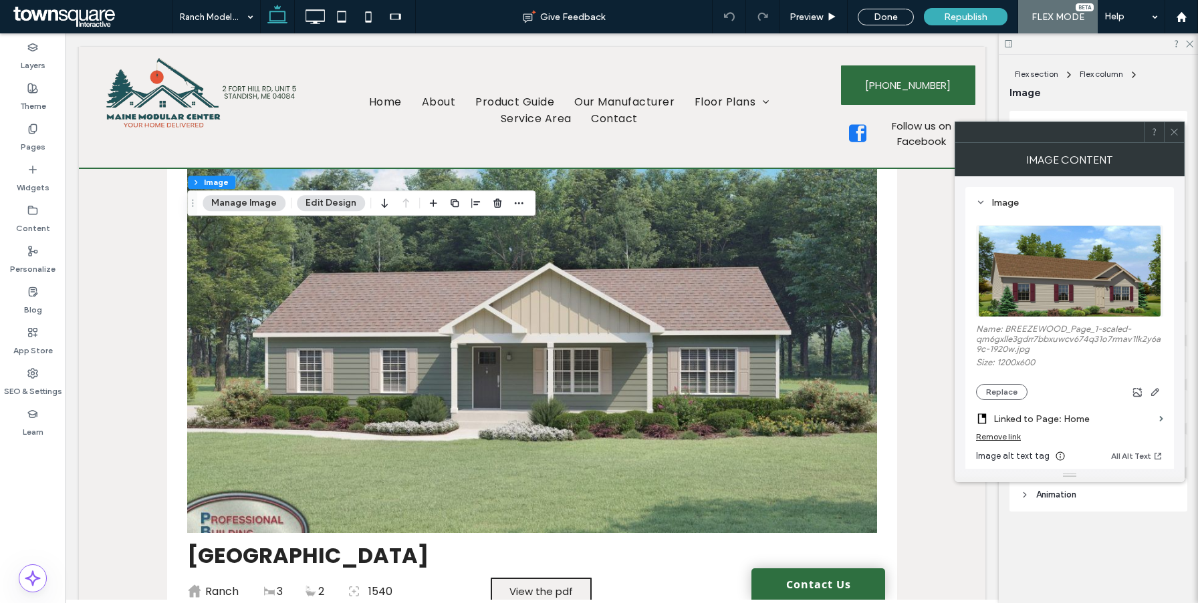
click at [994, 442] on div "Remove link" at bounding box center [998, 437] width 45 height 10
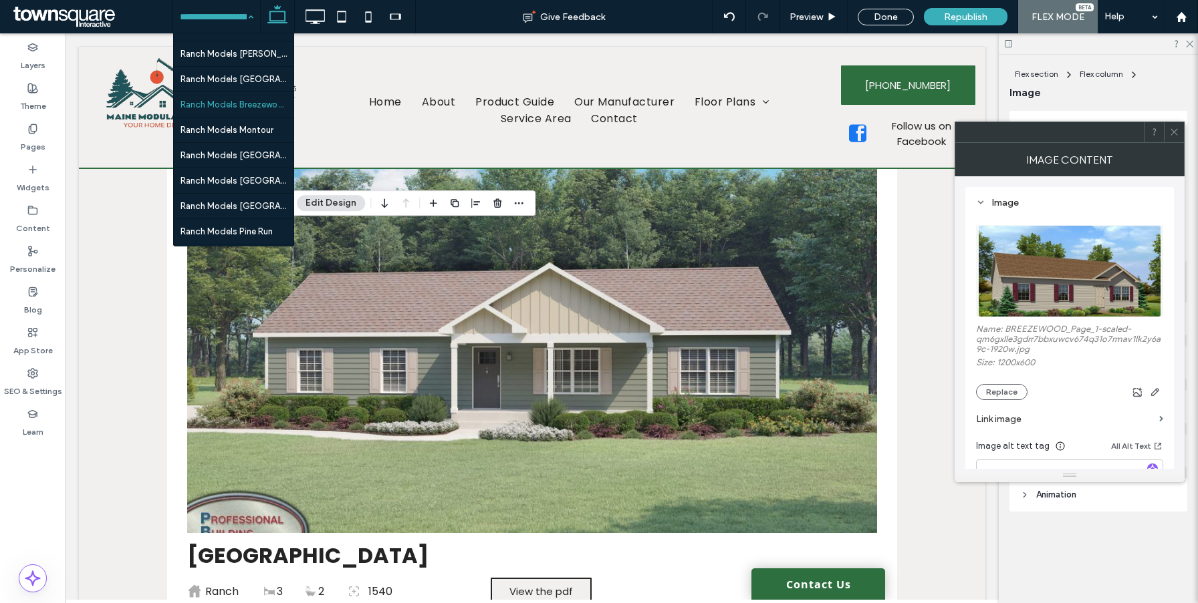
scroll to position [1082, 0]
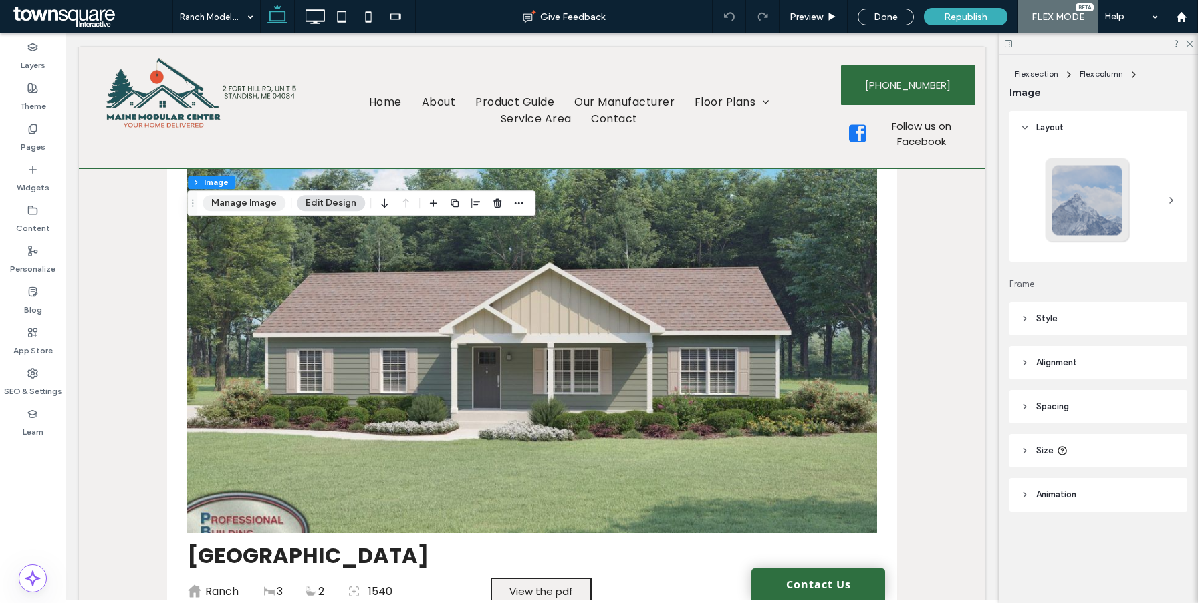
click at [255, 198] on button "Manage Image" at bounding box center [243, 203] width 83 height 16
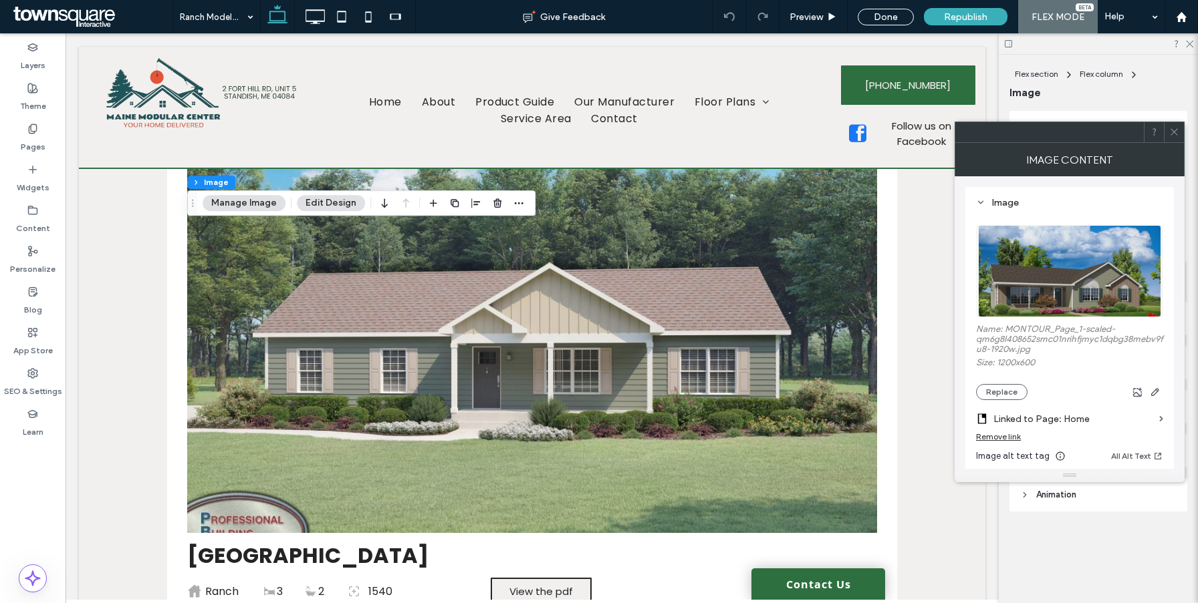
click at [991, 434] on div "Remove link" at bounding box center [998, 437] width 45 height 10
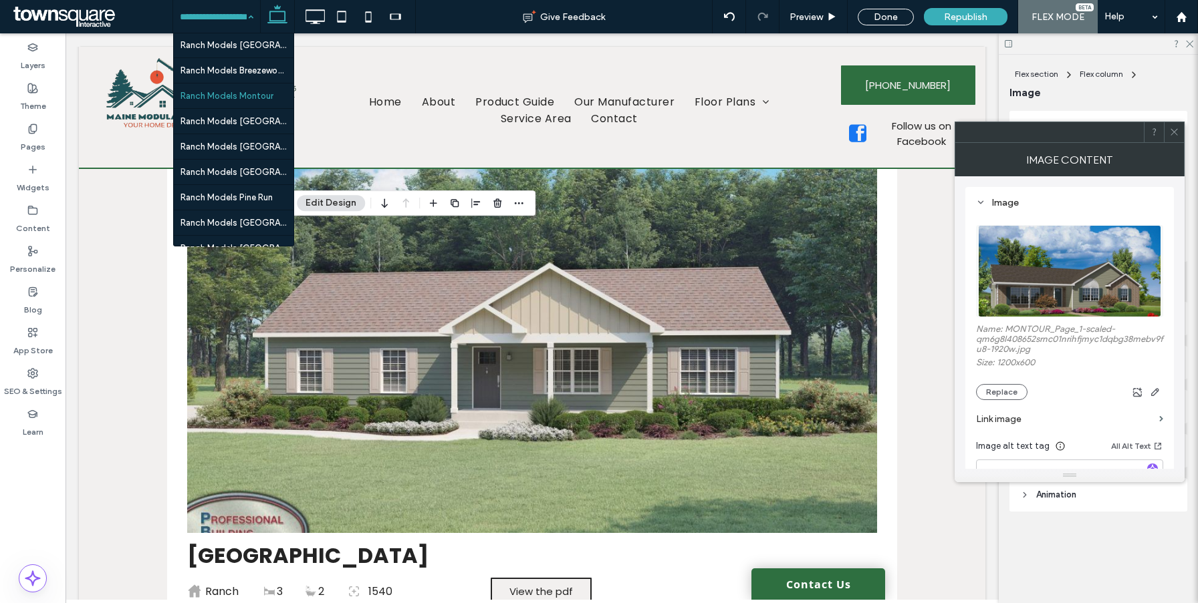
scroll to position [1139, 0]
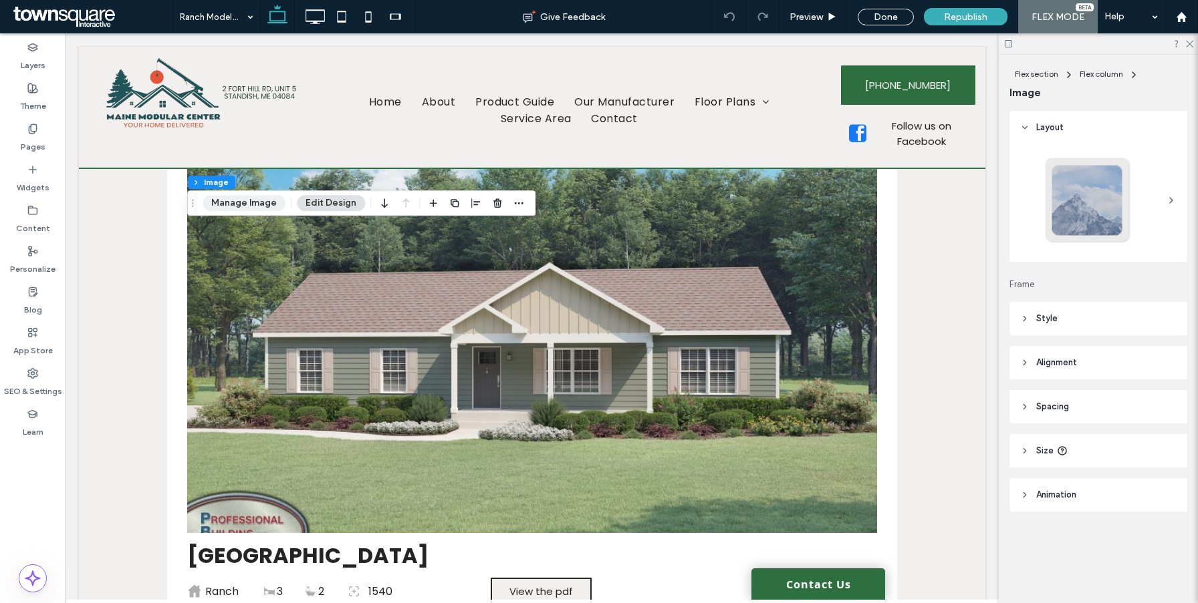
click at [253, 206] on button "Manage Image" at bounding box center [243, 203] width 83 height 16
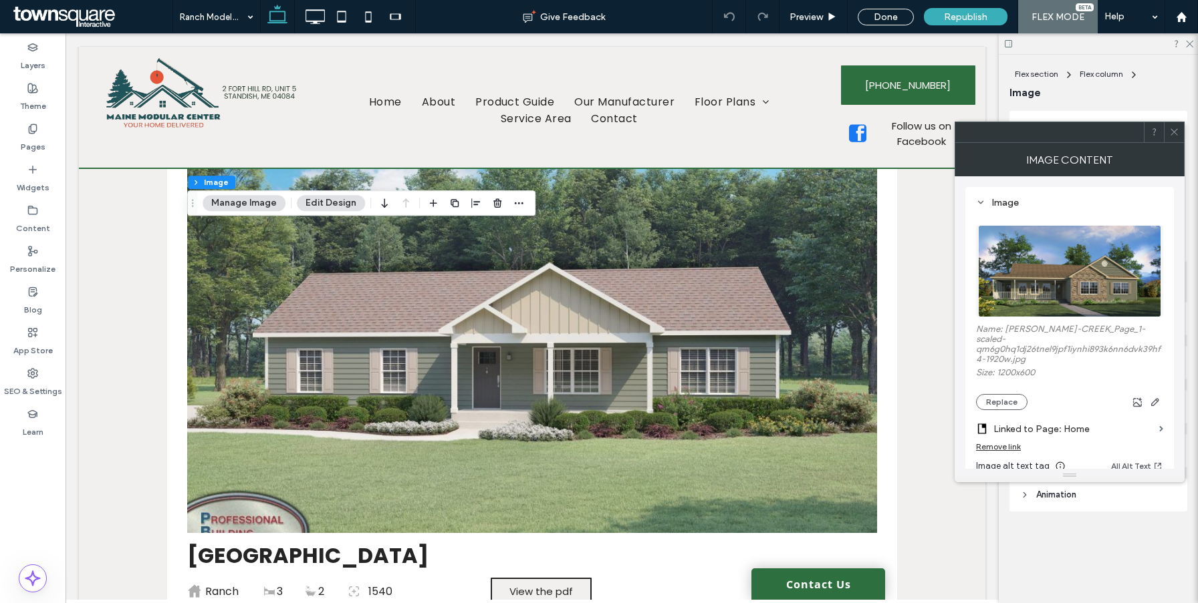
click at [996, 442] on div "Remove link" at bounding box center [998, 447] width 45 height 10
click at [26, 149] on label "Pages" at bounding box center [33, 143] width 25 height 19
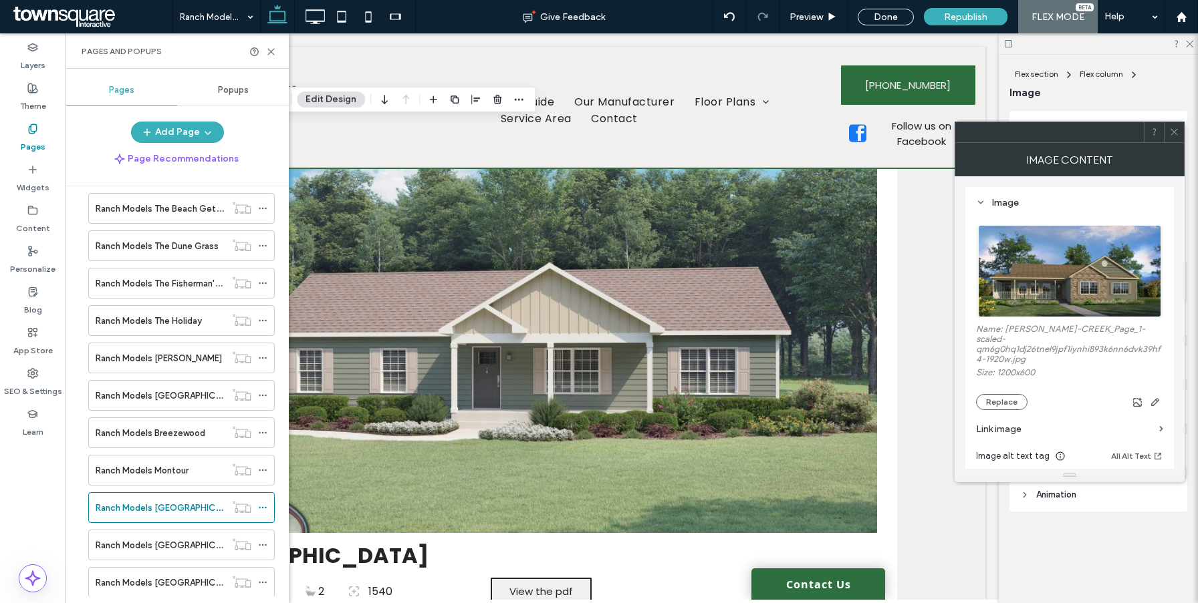
scroll to position [1445, 0]
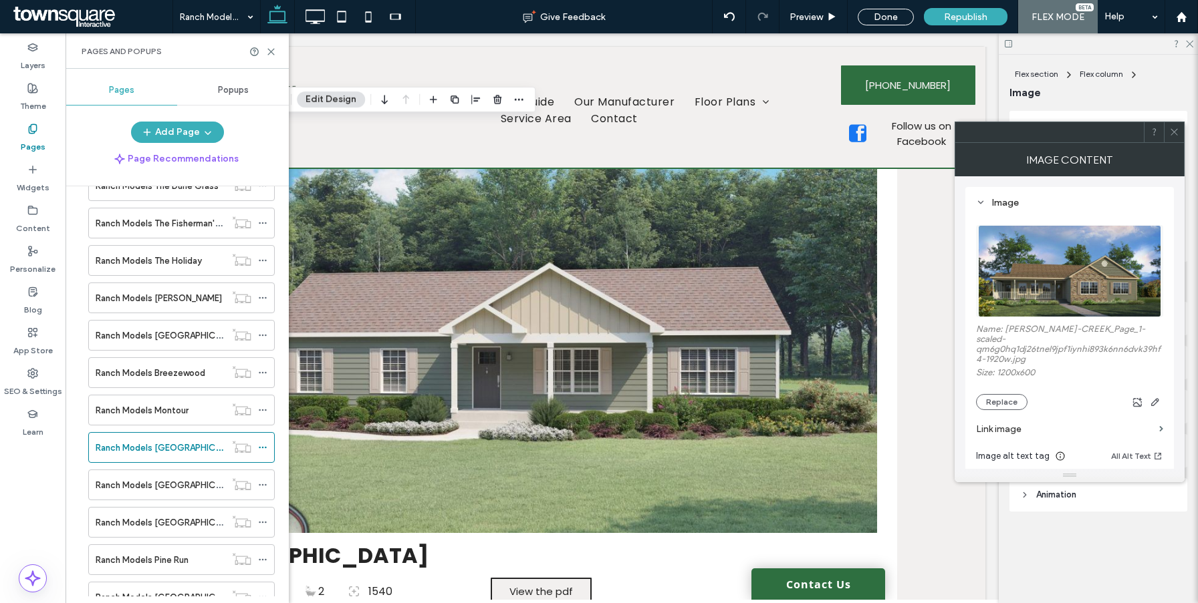
click at [151, 483] on label "Ranch Models [GEOGRAPHIC_DATA]" at bounding box center [170, 485] width 148 height 23
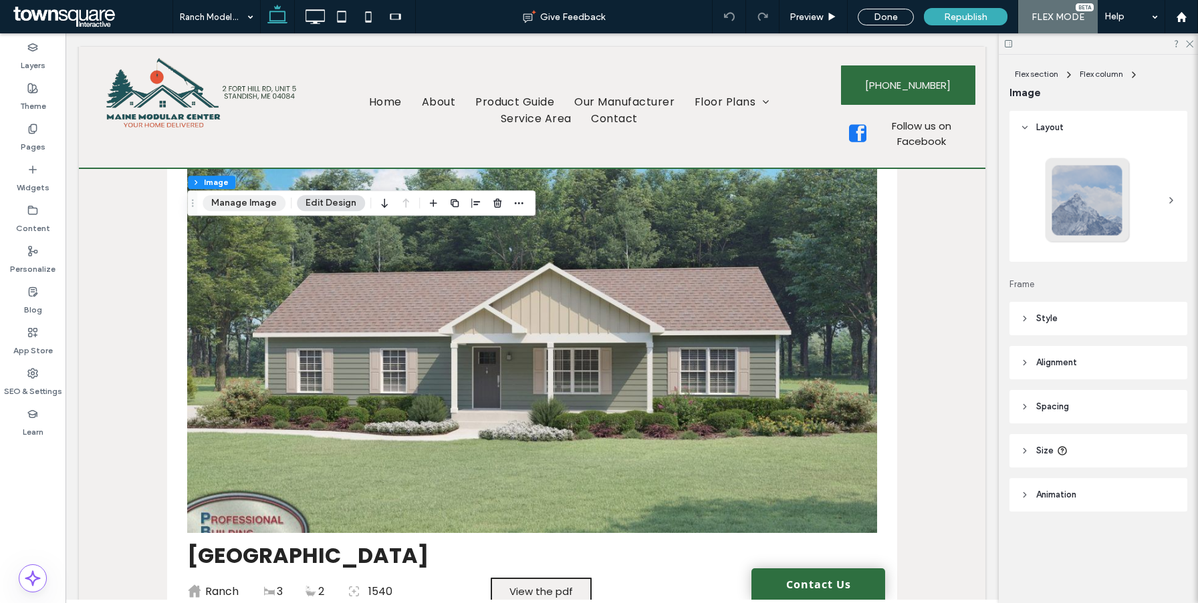
click at [217, 204] on button "Manage Image" at bounding box center [243, 203] width 83 height 16
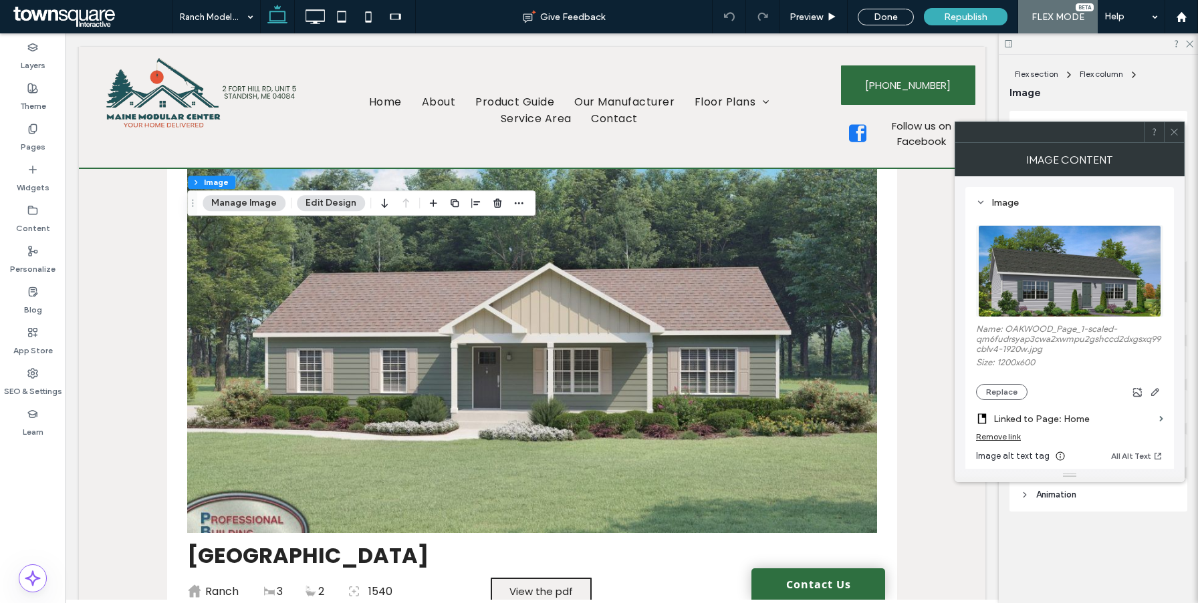
click at [990, 444] on div "Remove link" at bounding box center [1069, 440] width 187 height 17
click at [982, 432] on section "Linked to Page: Home" at bounding box center [1069, 415] width 187 height 31
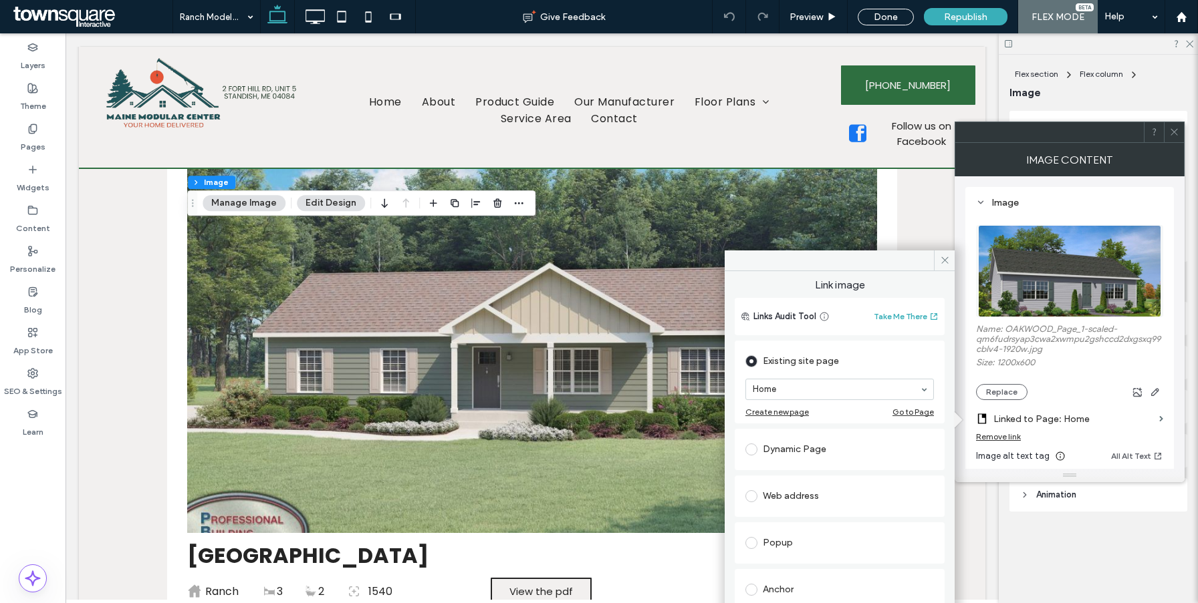
click at [986, 438] on div "Remove link" at bounding box center [998, 437] width 45 height 10
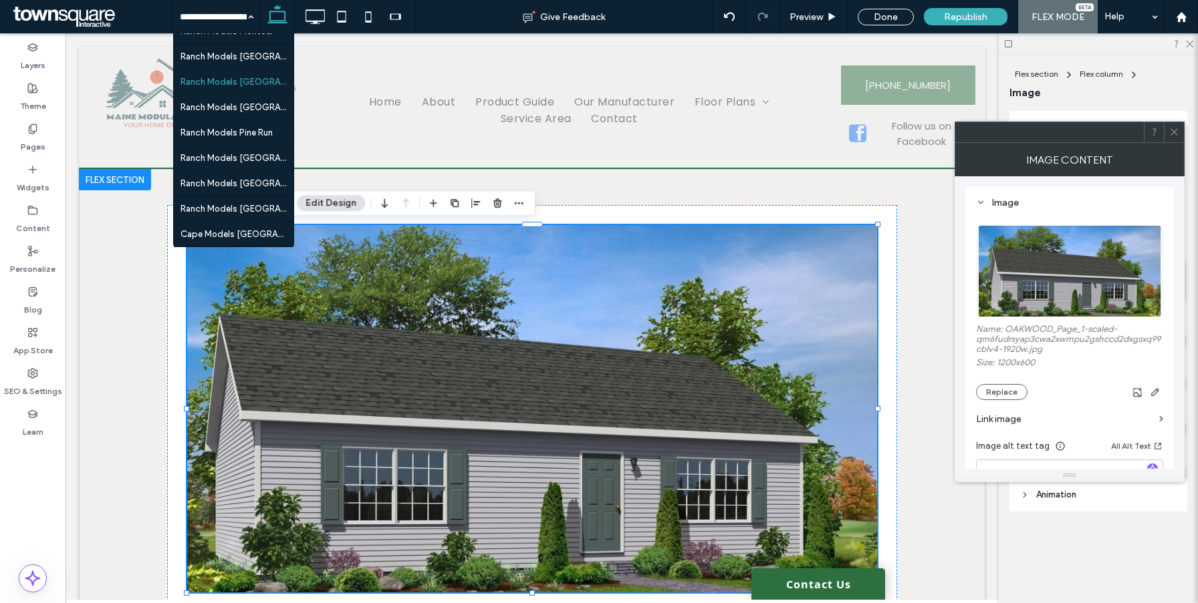
scroll to position [1182, 0]
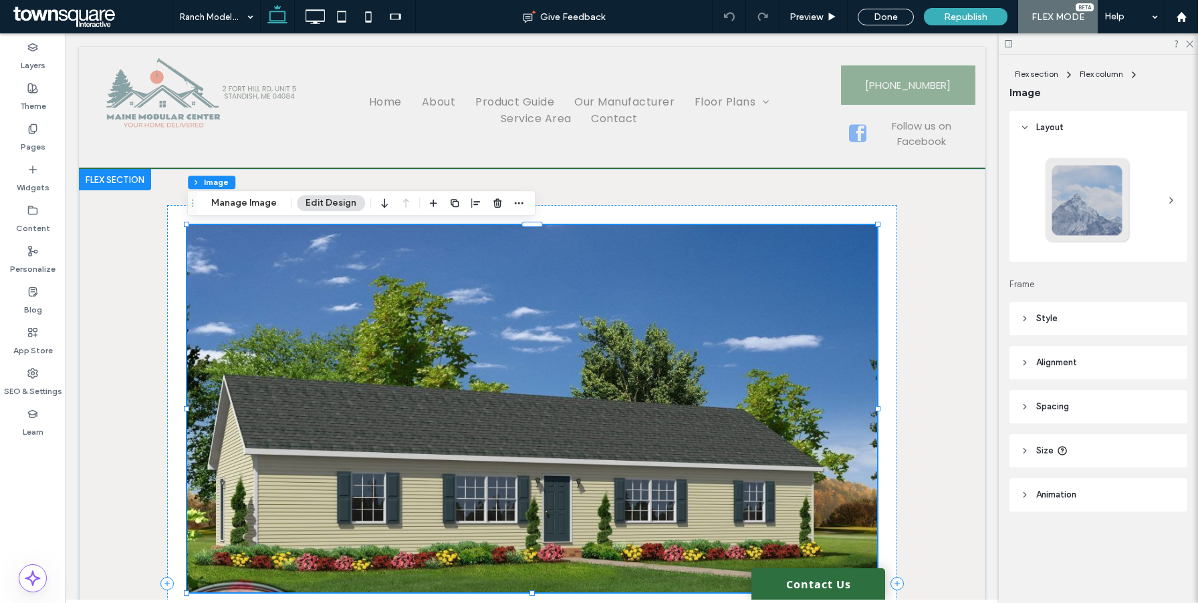
click at [261, 212] on div "Flex section Flex column Image Manage Image Edit Design" at bounding box center [361, 202] width 348 height 25
drag, startPoint x: 261, startPoint y: 206, endPoint x: 813, endPoint y: 348, distance: 569.1
click at [261, 206] on button "Manage Image" at bounding box center [243, 203] width 83 height 16
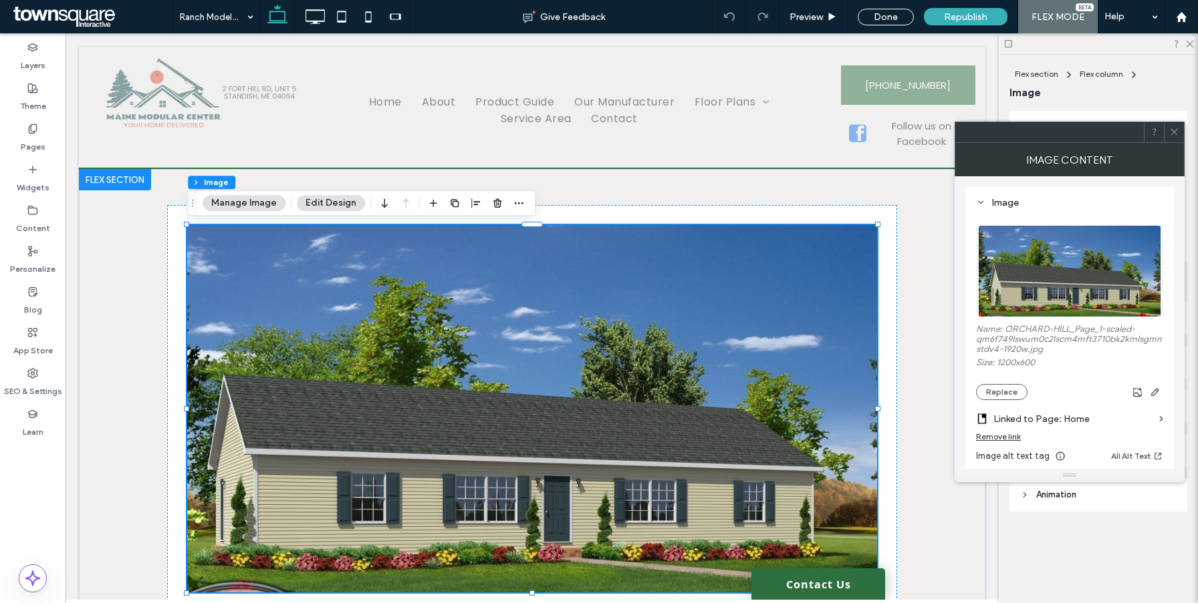
click at [1002, 438] on div "Remove link" at bounding box center [998, 437] width 45 height 10
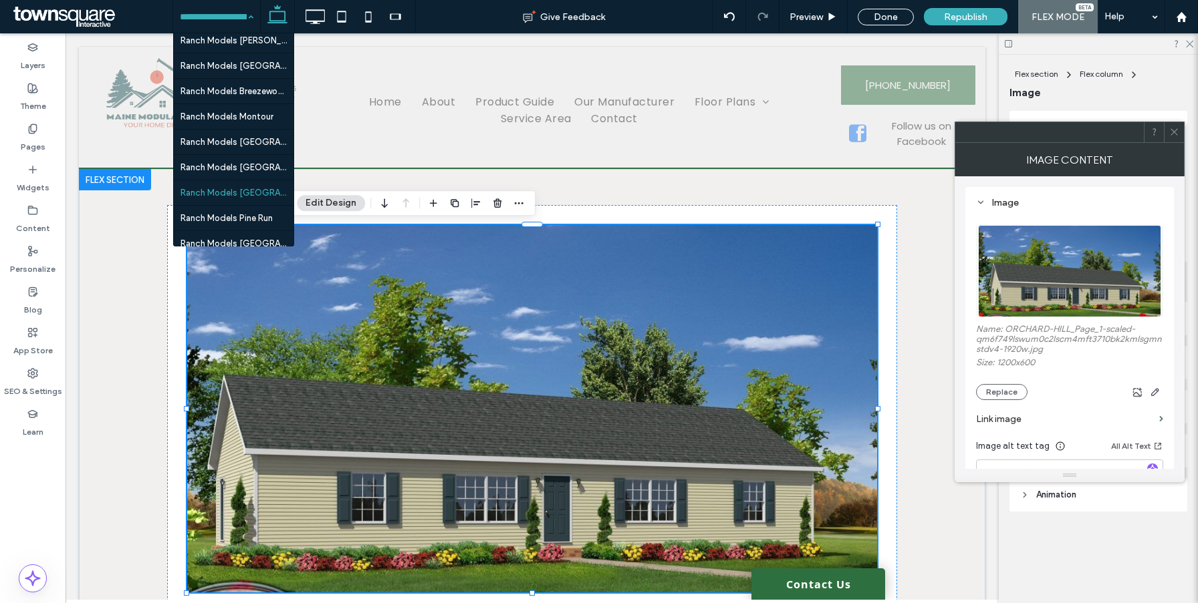
scroll to position [1117, 0]
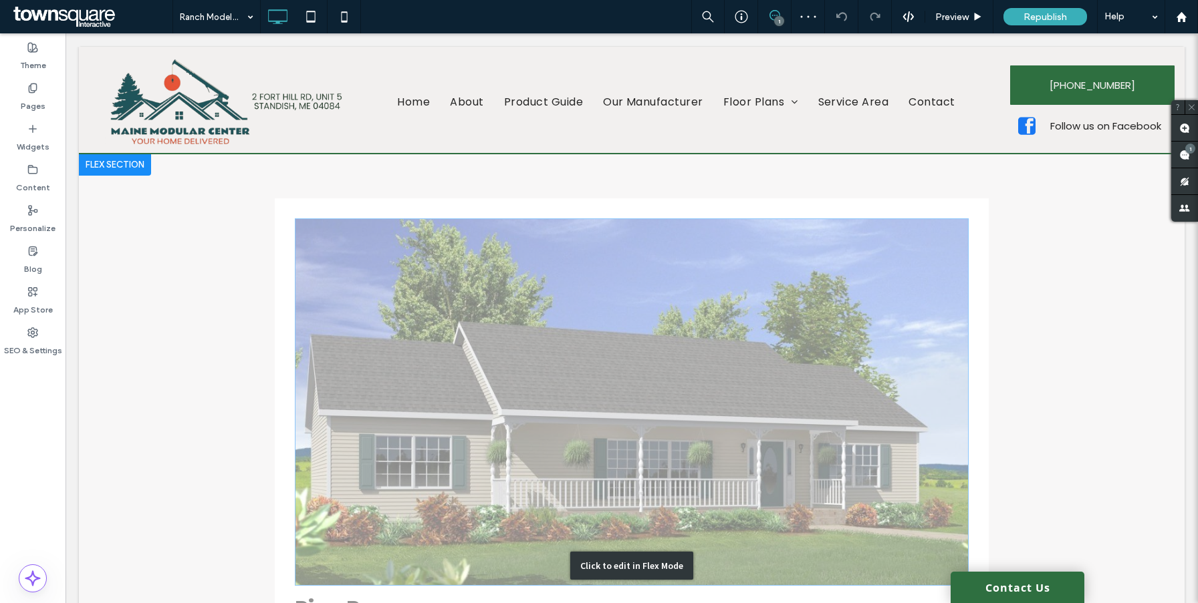
click at [365, 272] on div "Click to edit in Flex Mode" at bounding box center [631, 566] width 1105 height 825
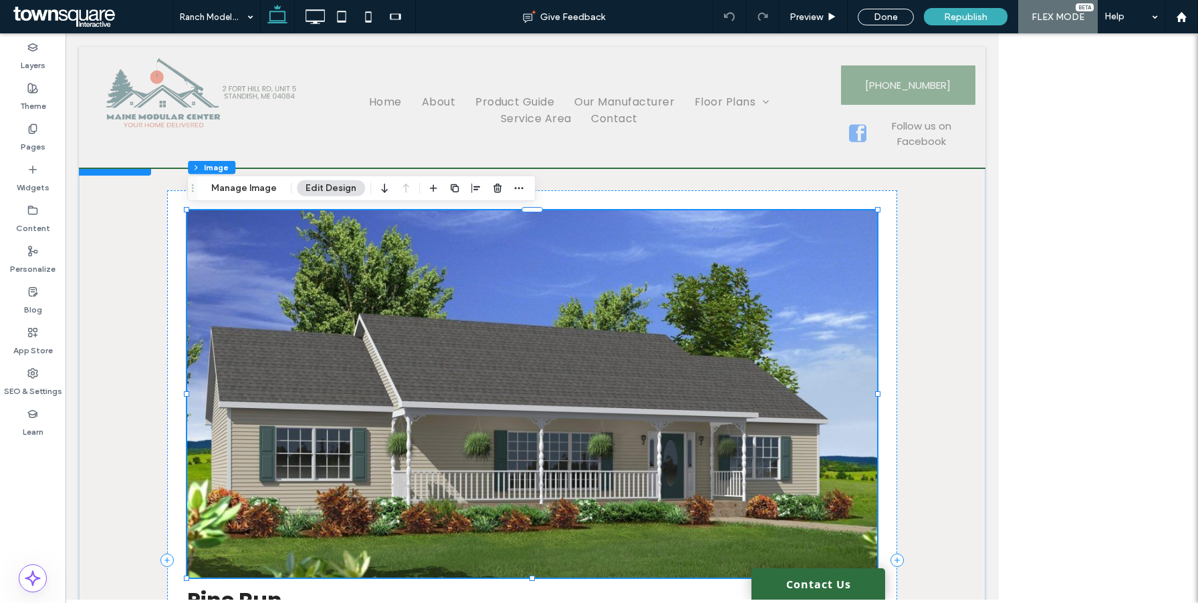
click at [335, 273] on div at bounding box center [532, 395] width 690 height 368
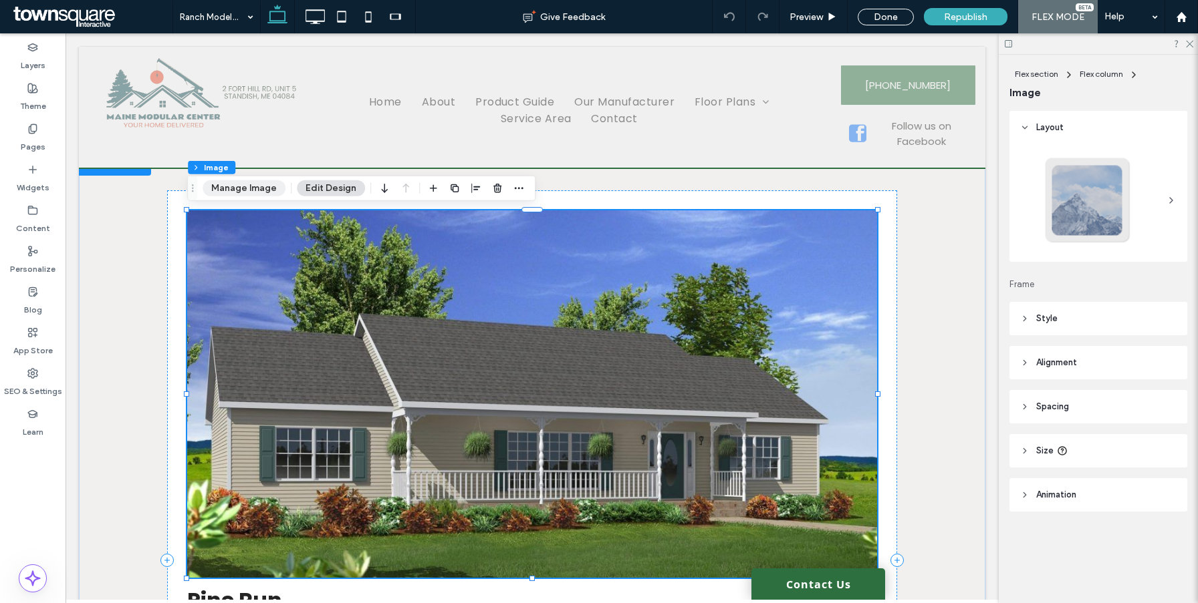
click at [277, 186] on button "Manage Image" at bounding box center [243, 188] width 83 height 16
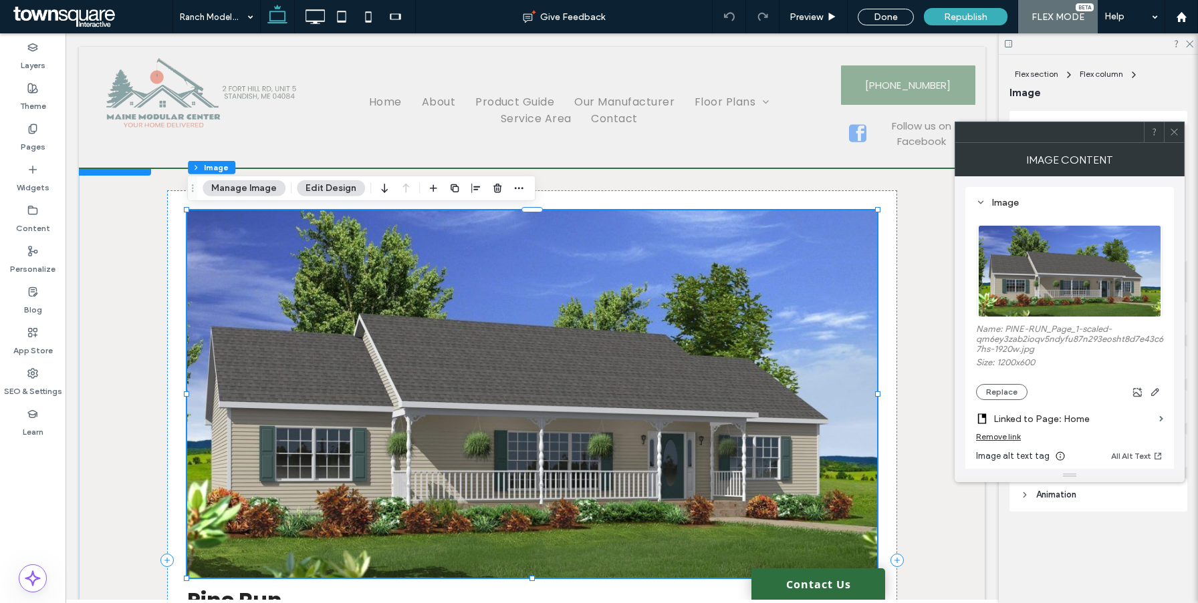
click at [1009, 440] on div "Remove link" at bounding box center [998, 437] width 45 height 10
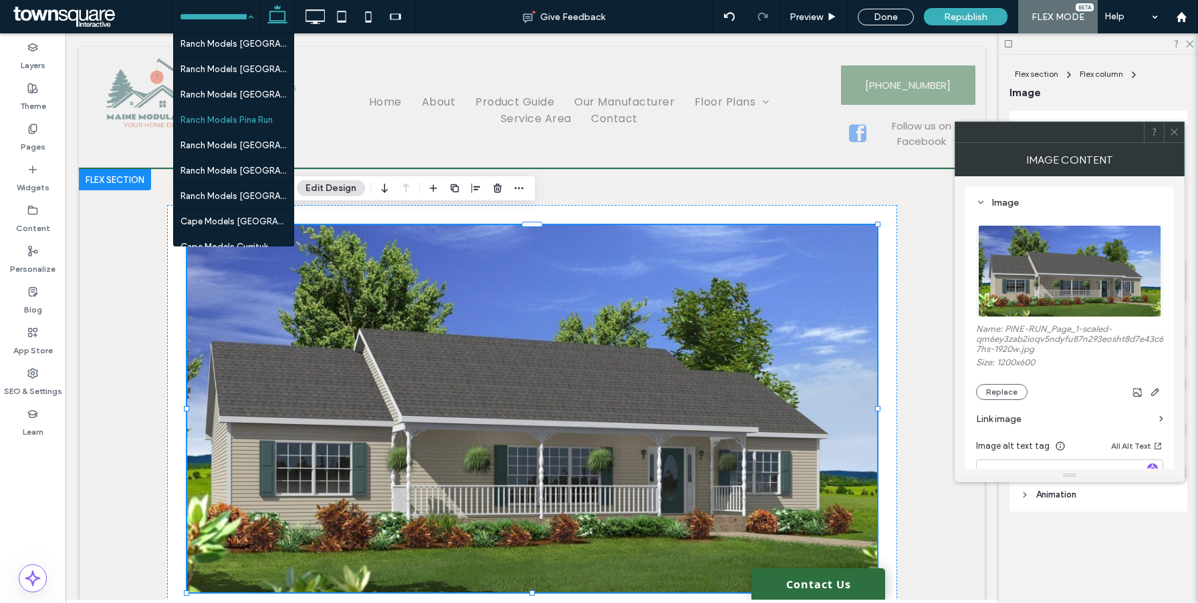
scroll to position [1194, 0]
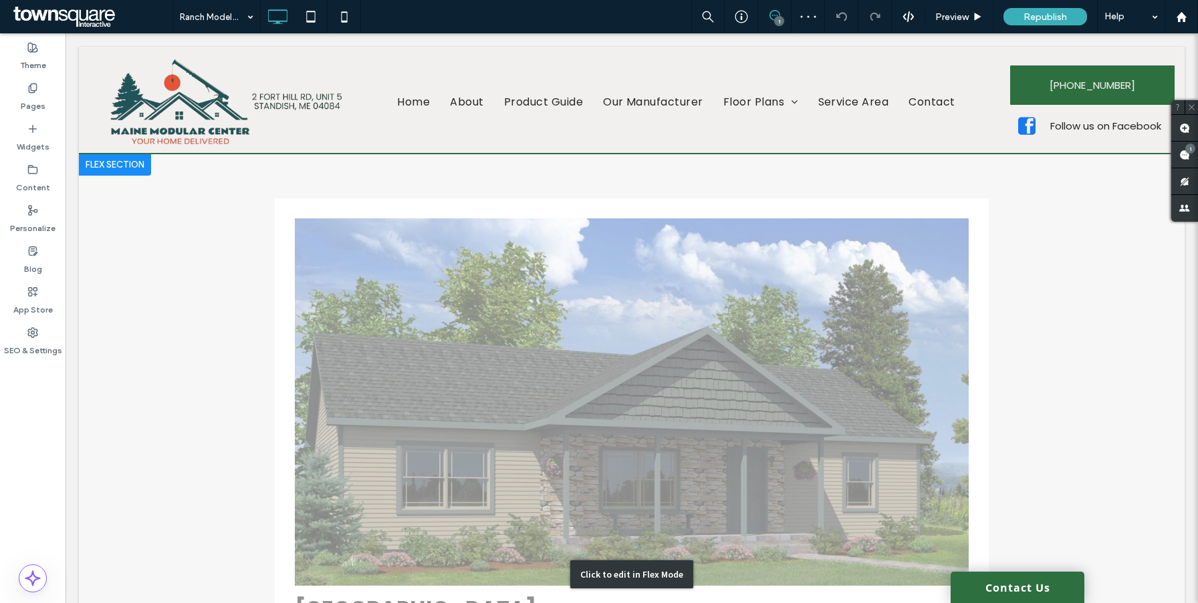
click at [489, 377] on div "Click to edit in Flex Mode" at bounding box center [631, 574] width 1105 height 841
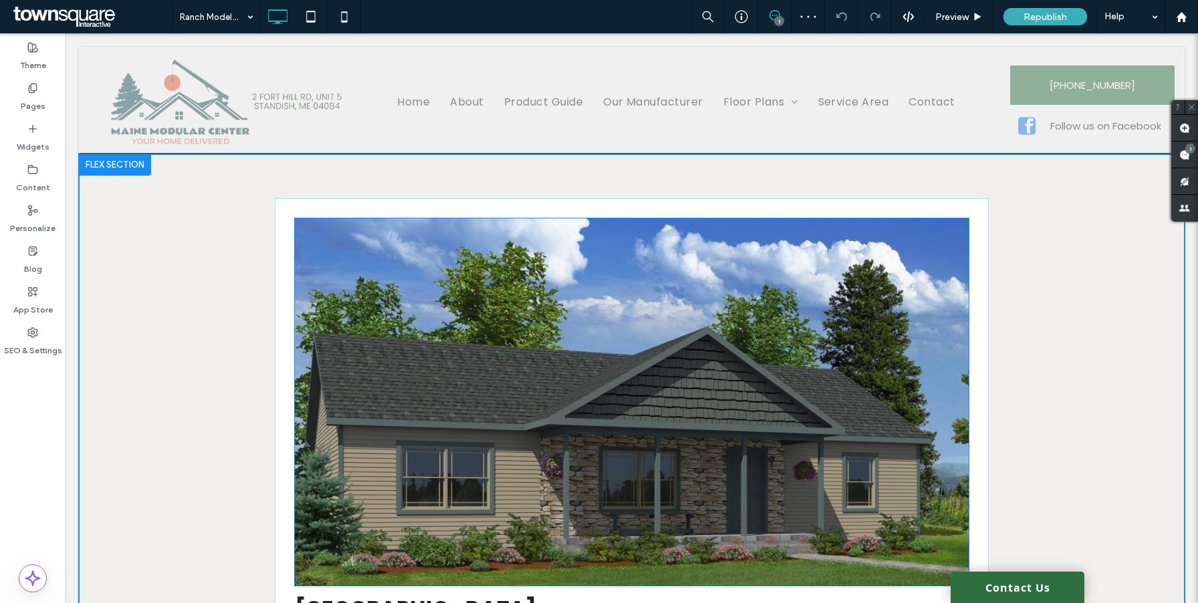
click at [444, 341] on img at bounding box center [632, 403] width 674 height 368
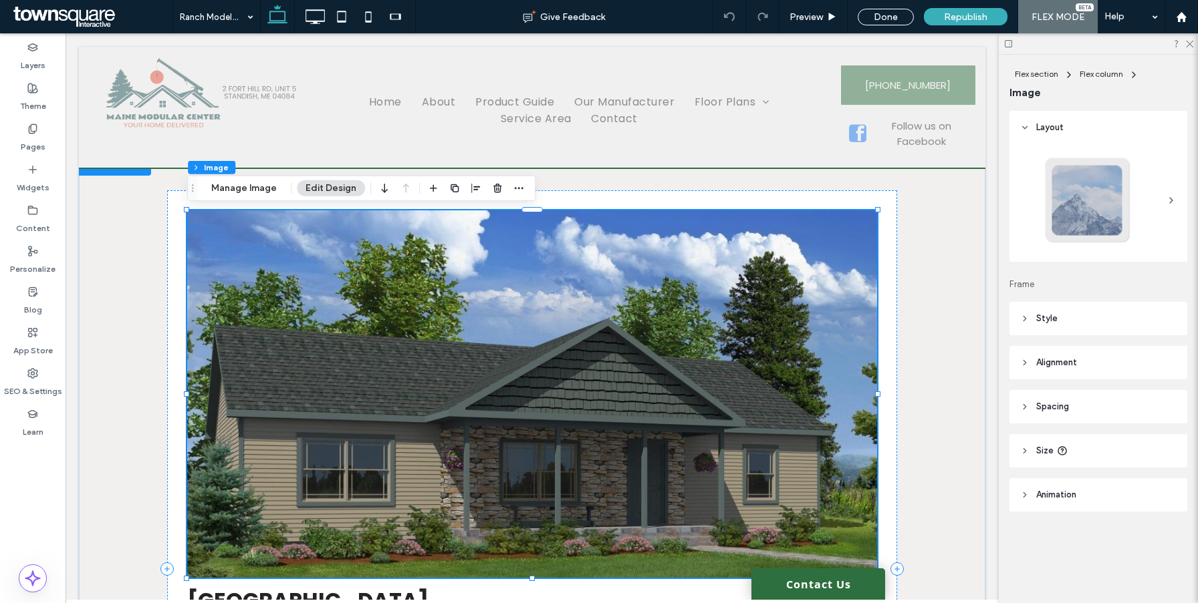
click at [326, 311] on img at bounding box center [532, 395] width 690 height 368
click at [242, 188] on button "Manage Image" at bounding box center [243, 188] width 83 height 16
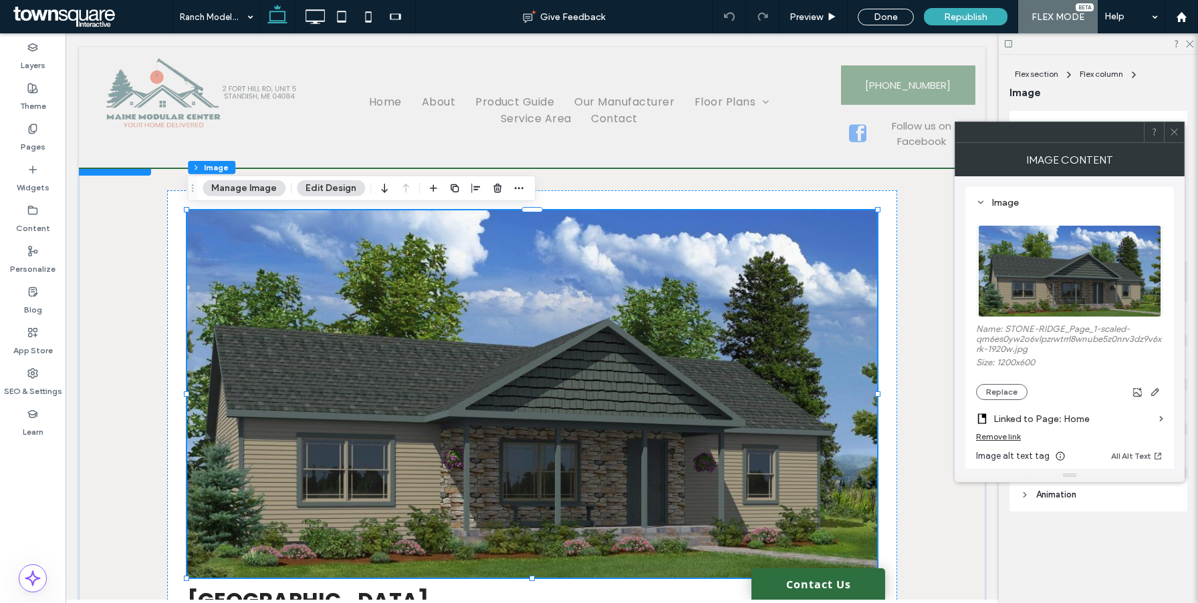
click at [994, 438] on div "Remove link" at bounding box center [998, 437] width 45 height 10
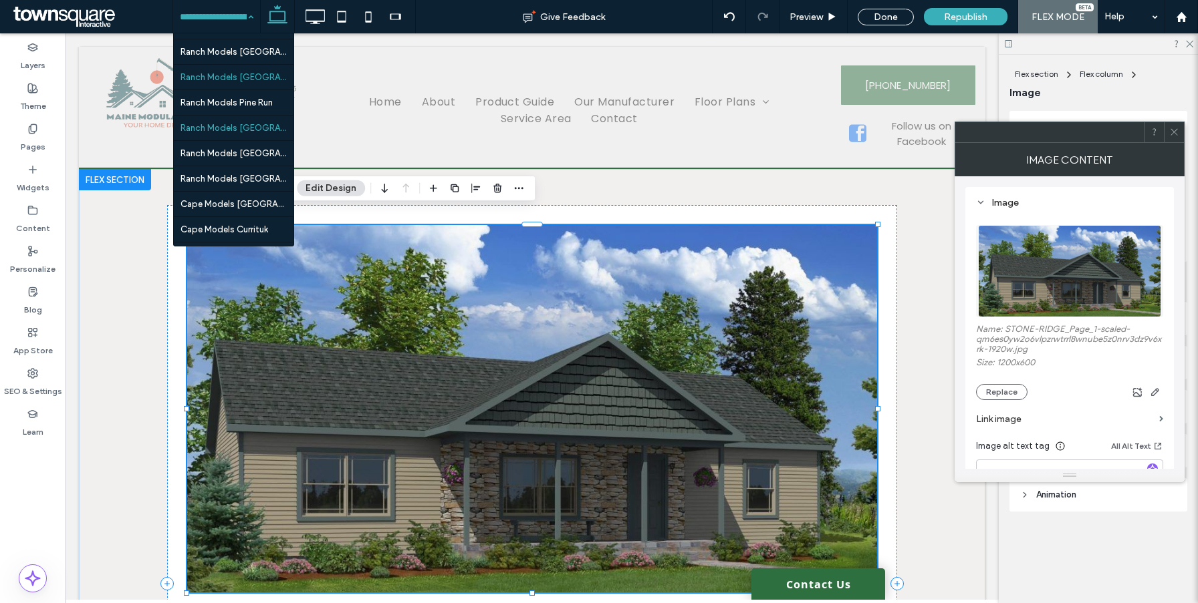
scroll to position [1194, 0]
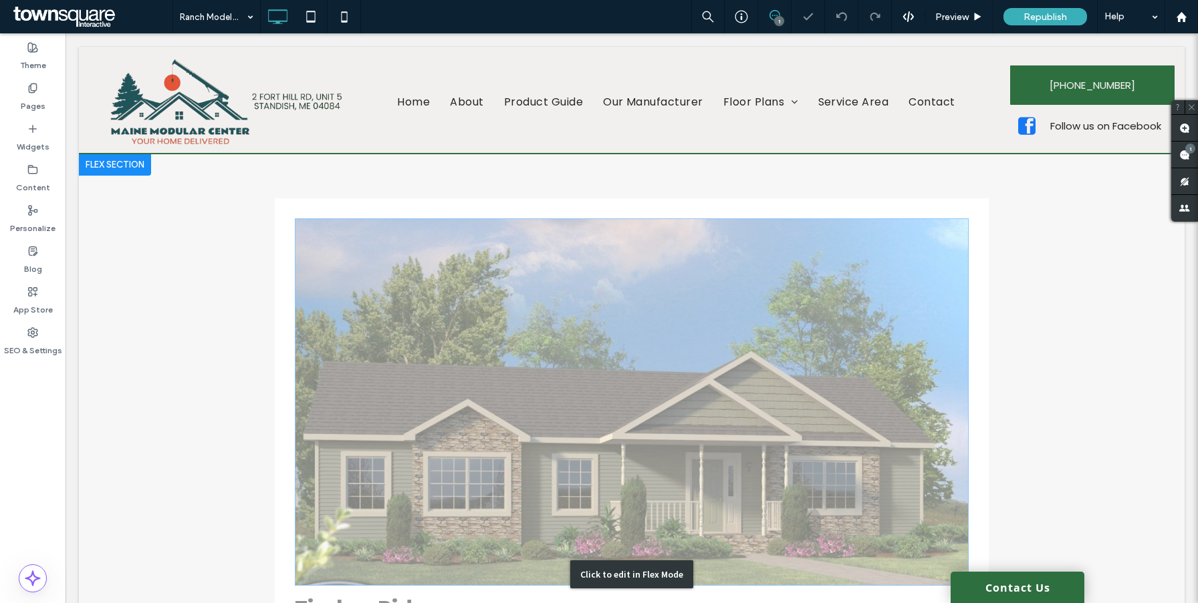
click at [544, 465] on div "Click to edit in Flex Mode" at bounding box center [631, 574] width 1105 height 841
click at [560, 383] on img at bounding box center [632, 403] width 674 height 368
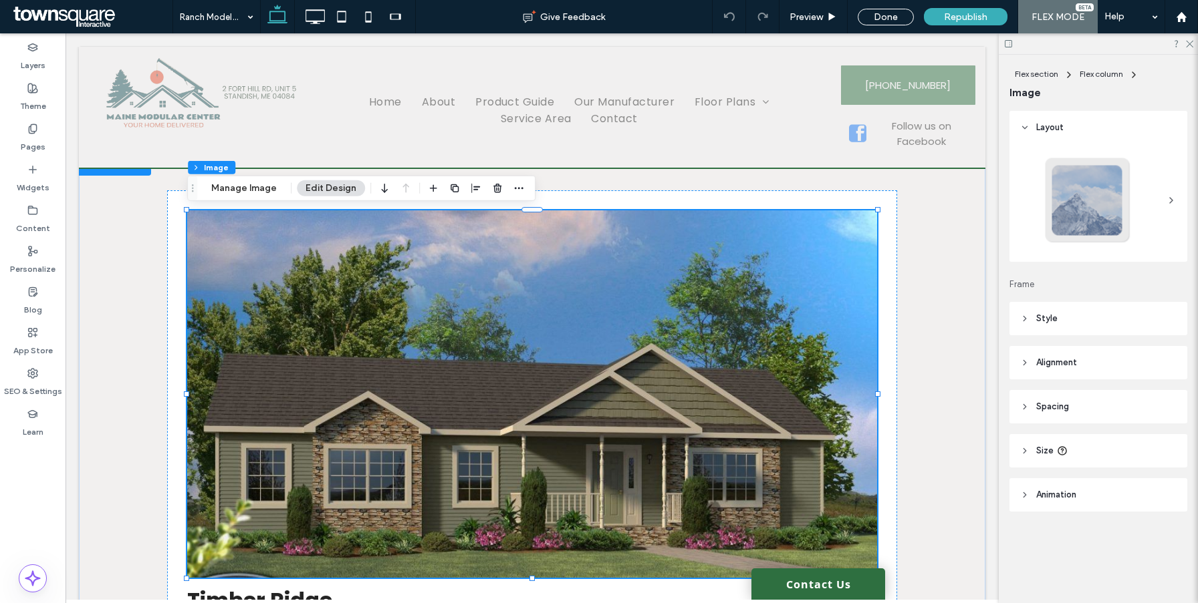
click at [537, 364] on img at bounding box center [532, 395] width 690 height 368
click at [227, 194] on button "Manage Image" at bounding box center [243, 188] width 83 height 16
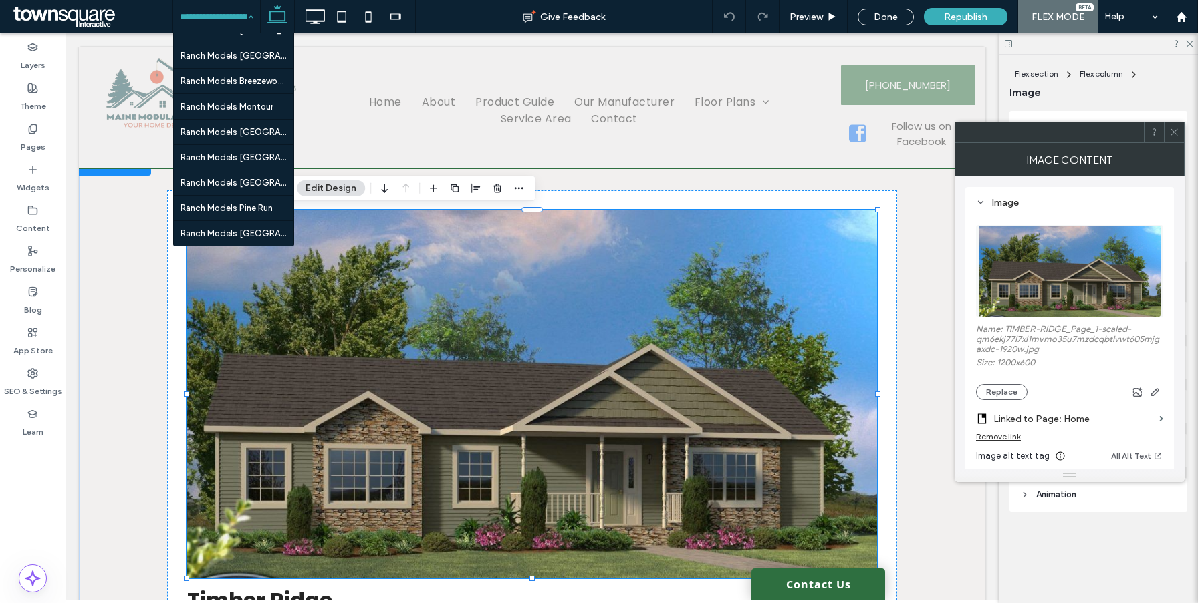
scroll to position [1241, 0]
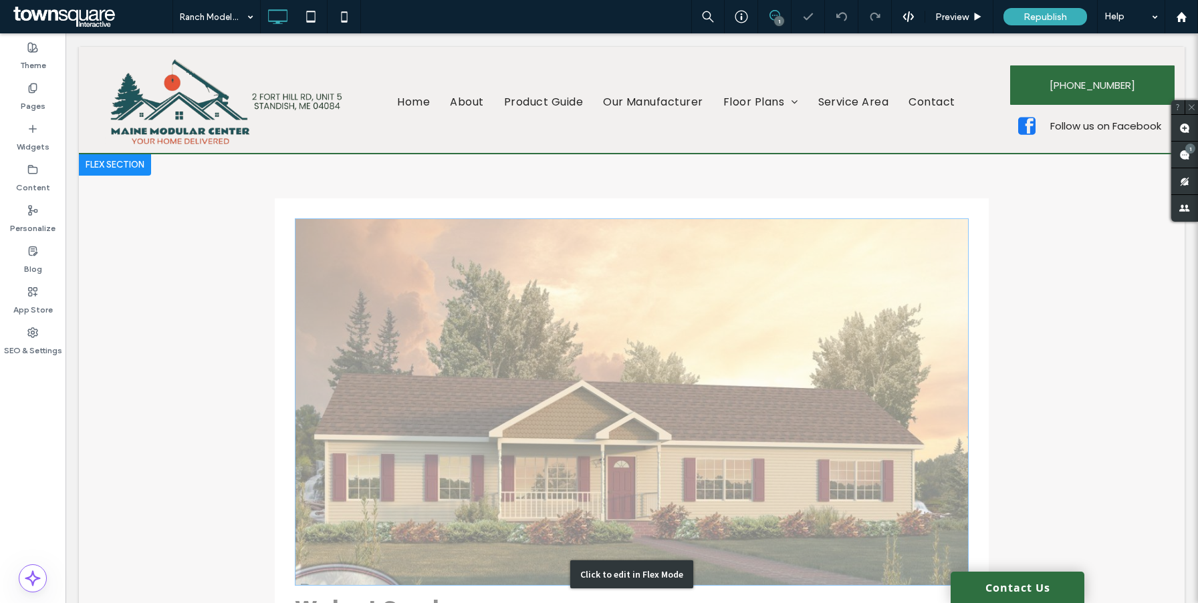
drag, startPoint x: 341, startPoint y: 183, endPoint x: 361, endPoint y: 281, distance: 99.5
click at [373, 289] on div "Click to edit in Flex Mode" at bounding box center [631, 574] width 1105 height 841
click at [295, 270] on img at bounding box center [632, 403] width 674 height 368
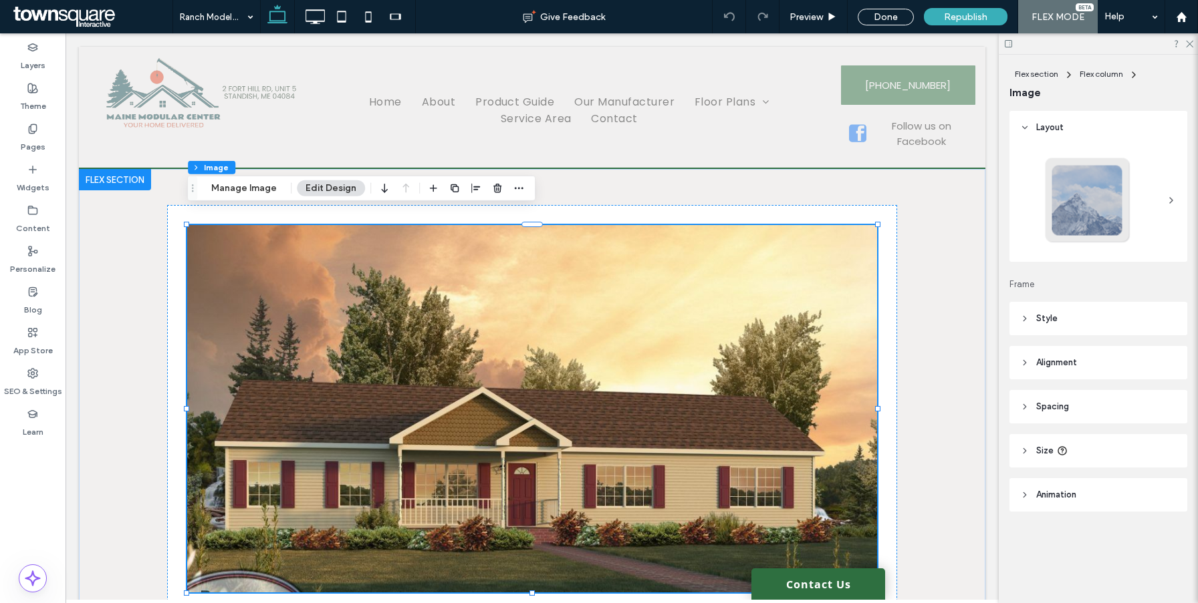
click at [318, 261] on img at bounding box center [532, 409] width 690 height 368
click at [255, 190] on button "Manage Image" at bounding box center [243, 188] width 83 height 16
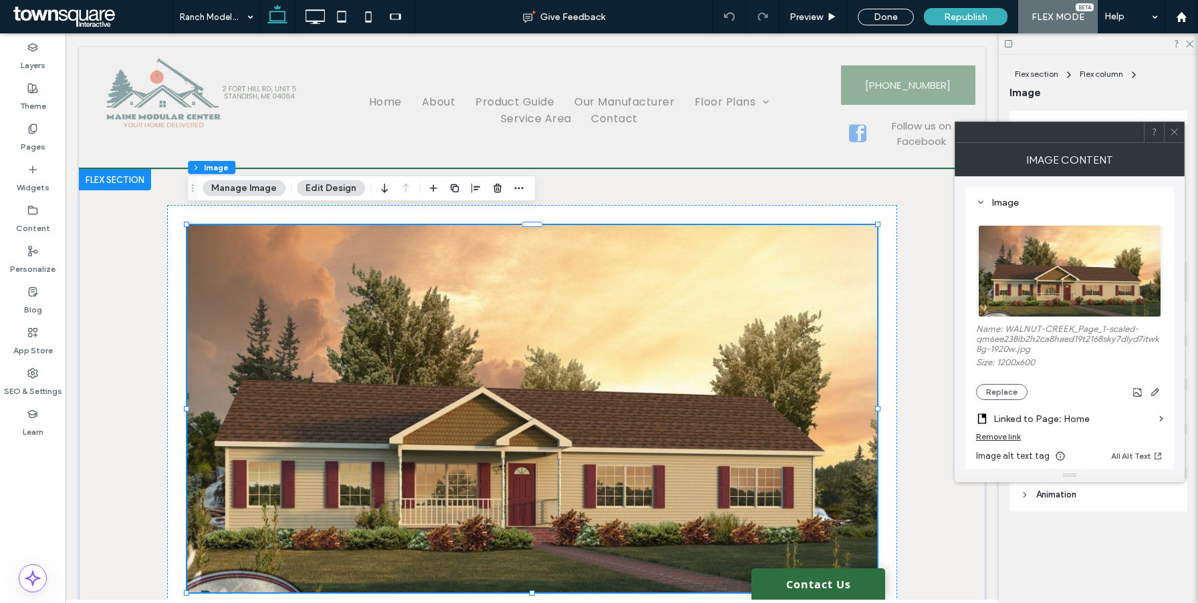
click at [999, 438] on div "Remove link" at bounding box center [998, 437] width 45 height 10
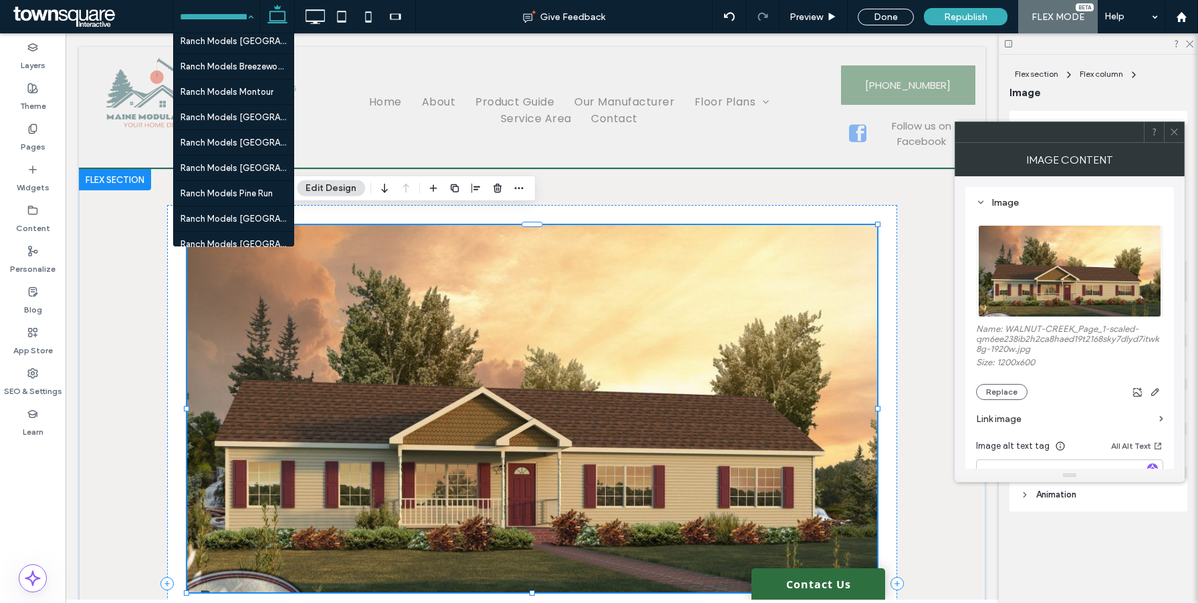
scroll to position [1269, 0]
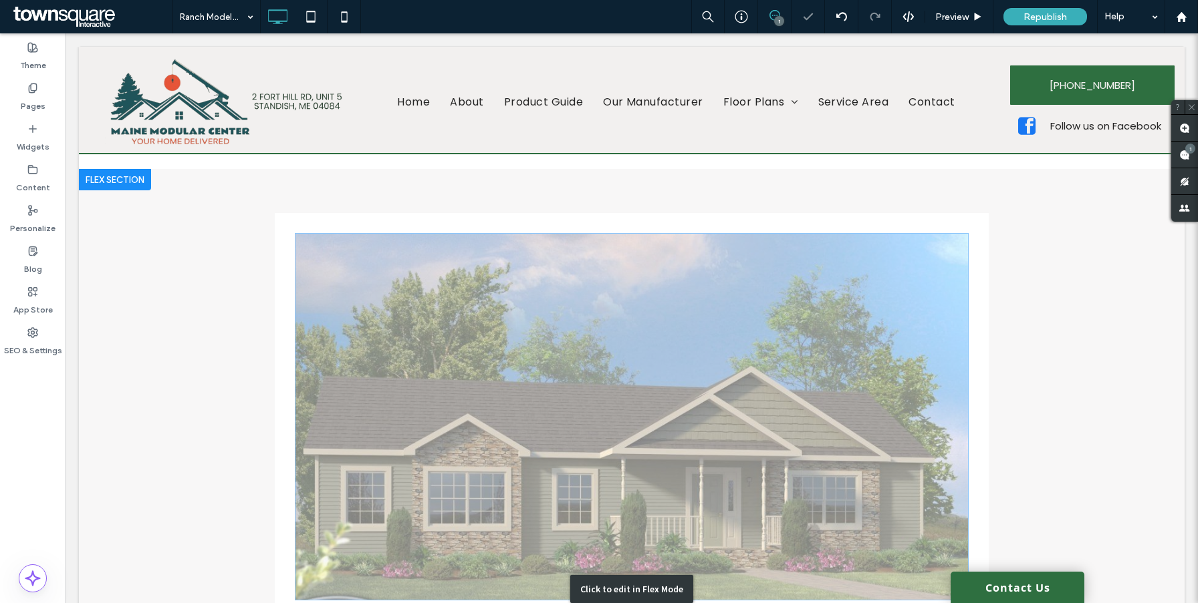
click at [342, 309] on div "Click to edit in Flex Mode" at bounding box center [631, 589] width 1105 height 841
click at [319, 295] on img at bounding box center [632, 417] width 674 height 368
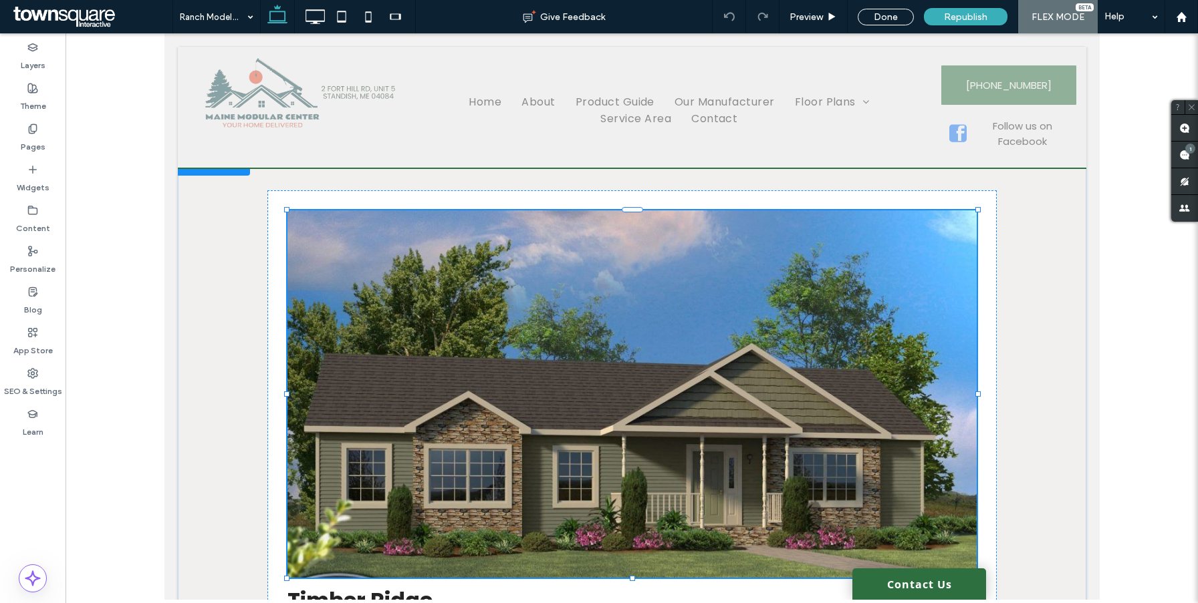
click at [400, 281] on div at bounding box center [631, 395] width 689 height 368
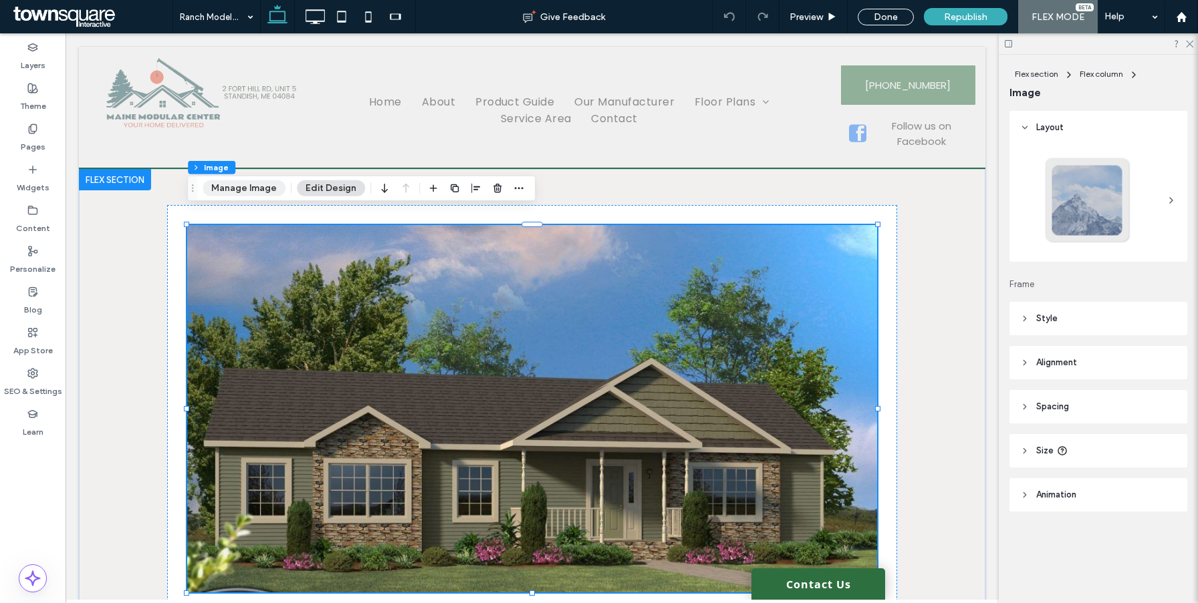
click at [235, 186] on button "Manage Image" at bounding box center [243, 188] width 83 height 16
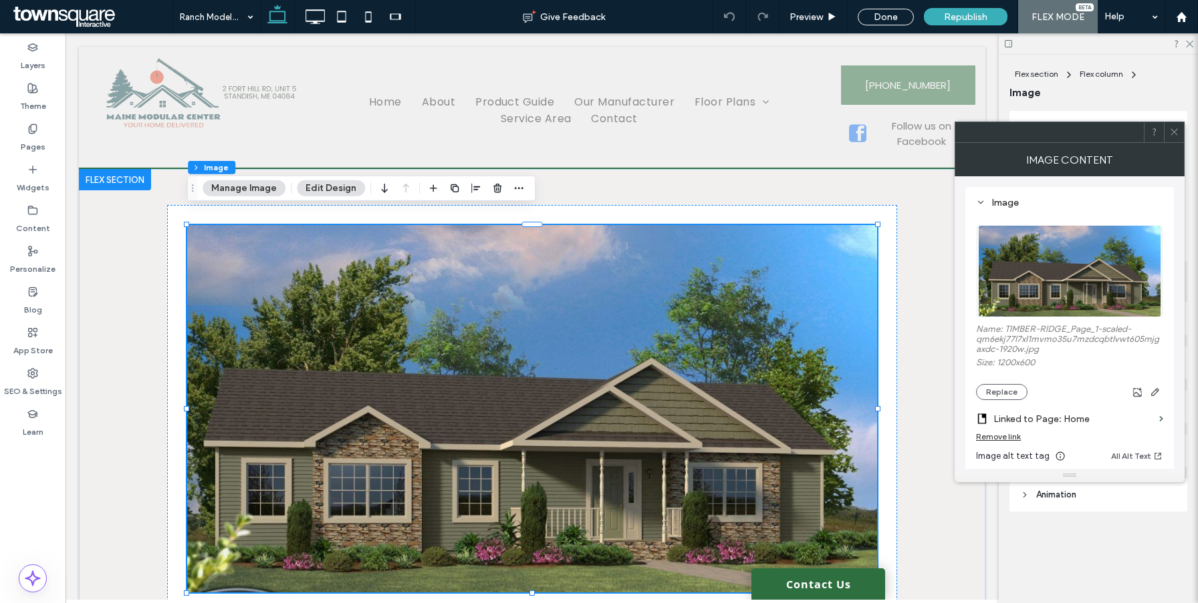
click at [1004, 440] on div "Remove link" at bounding box center [998, 437] width 45 height 10
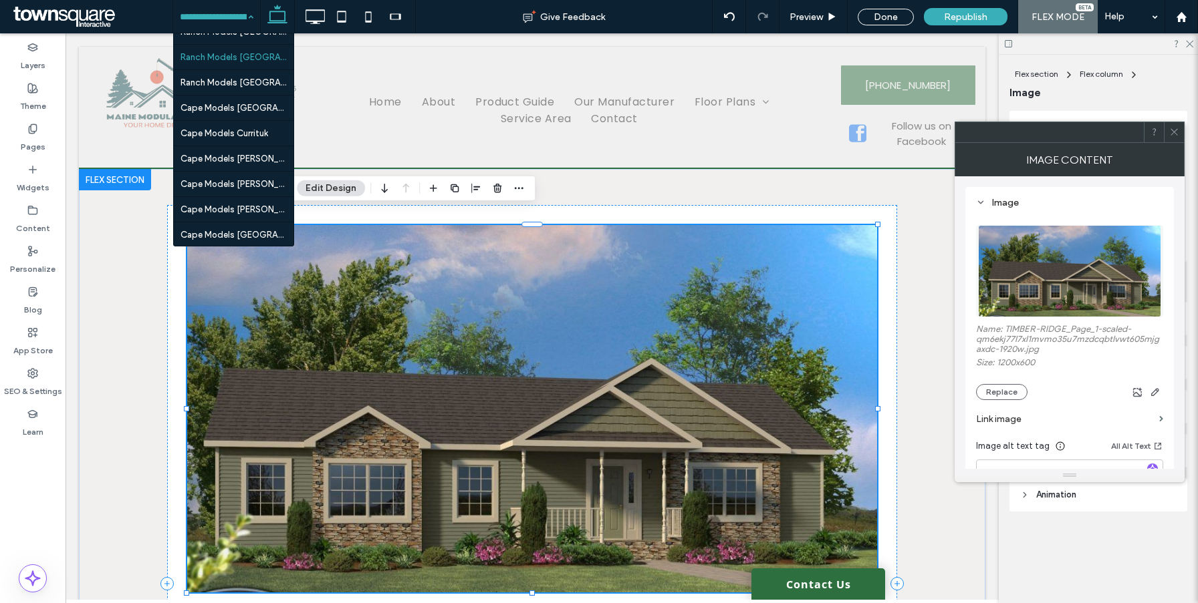
scroll to position [1300, 0]
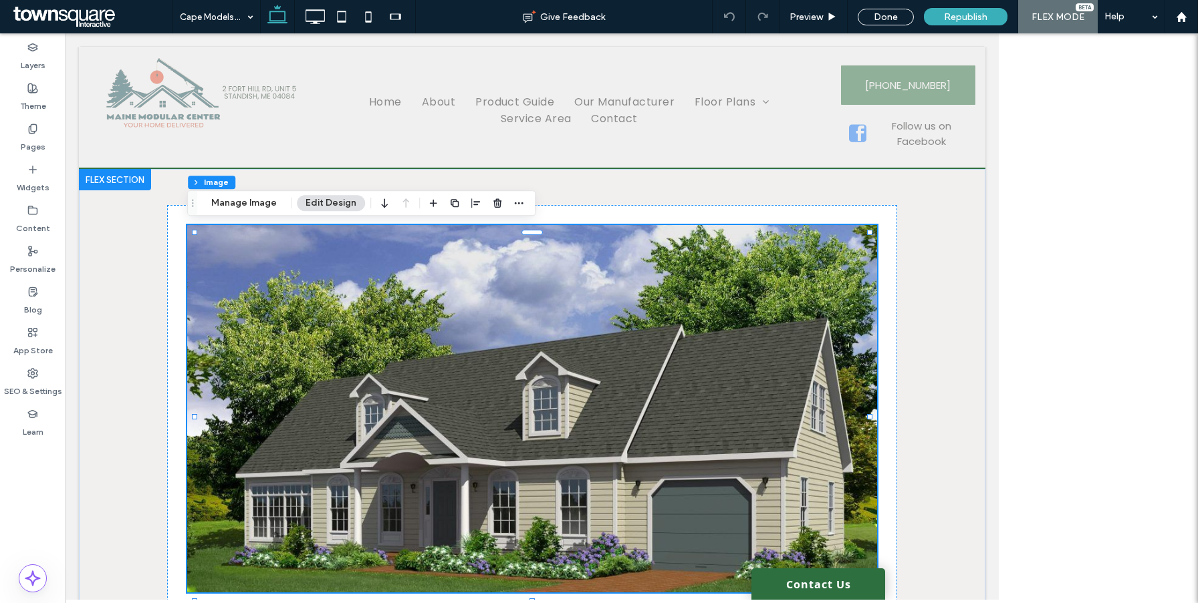
click at [318, 265] on div at bounding box center [532, 409] width 690 height 368
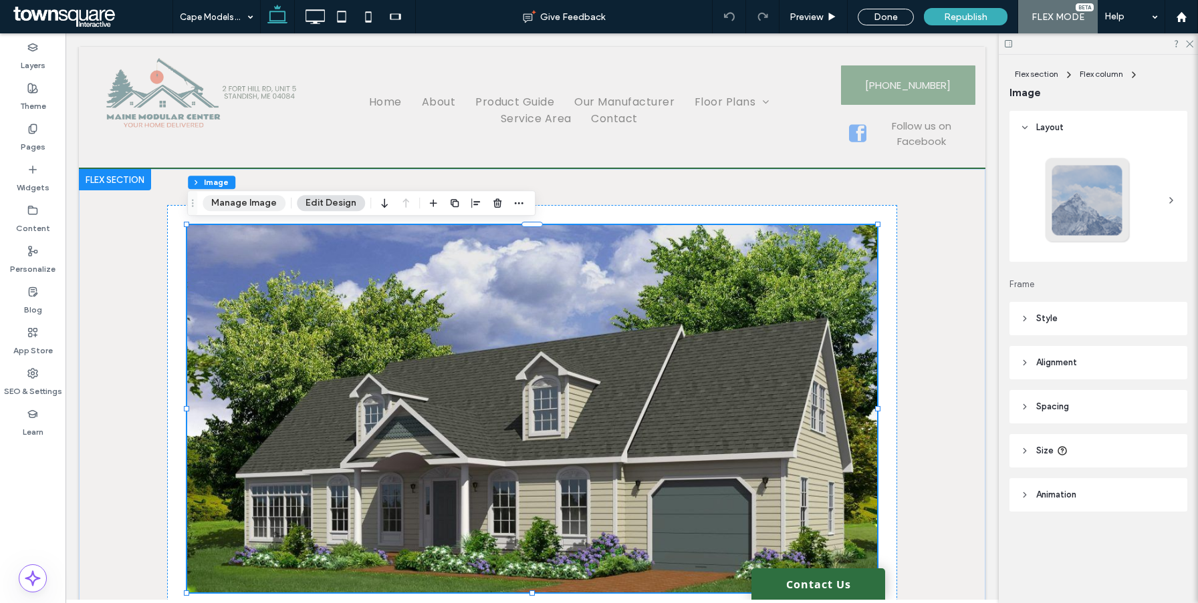
click at [230, 198] on button "Manage Image" at bounding box center [243, 203] width 83 height 16
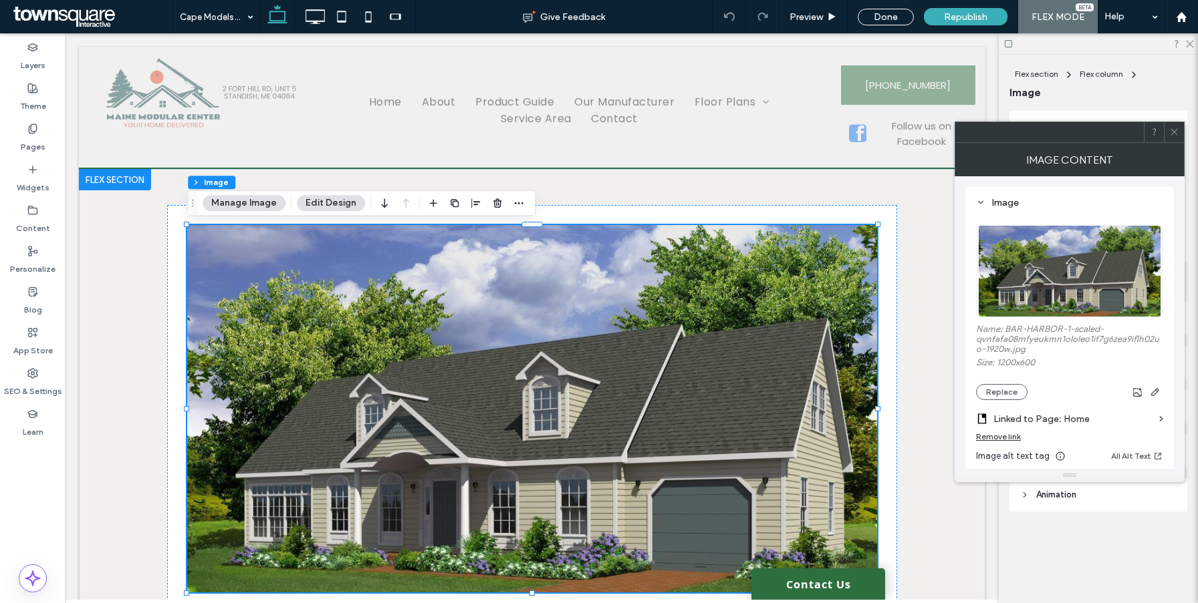
click at [1008, 441] on div "Remove link" at bounding box center [998, 437] width 45 height 10
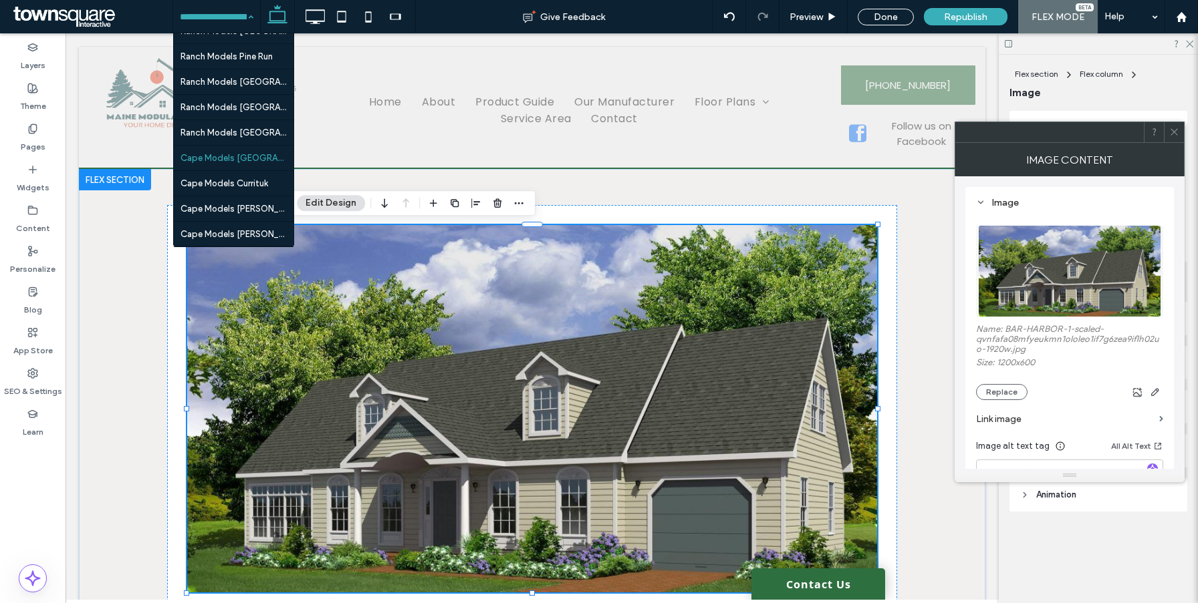
scroll to position [1281, 0]
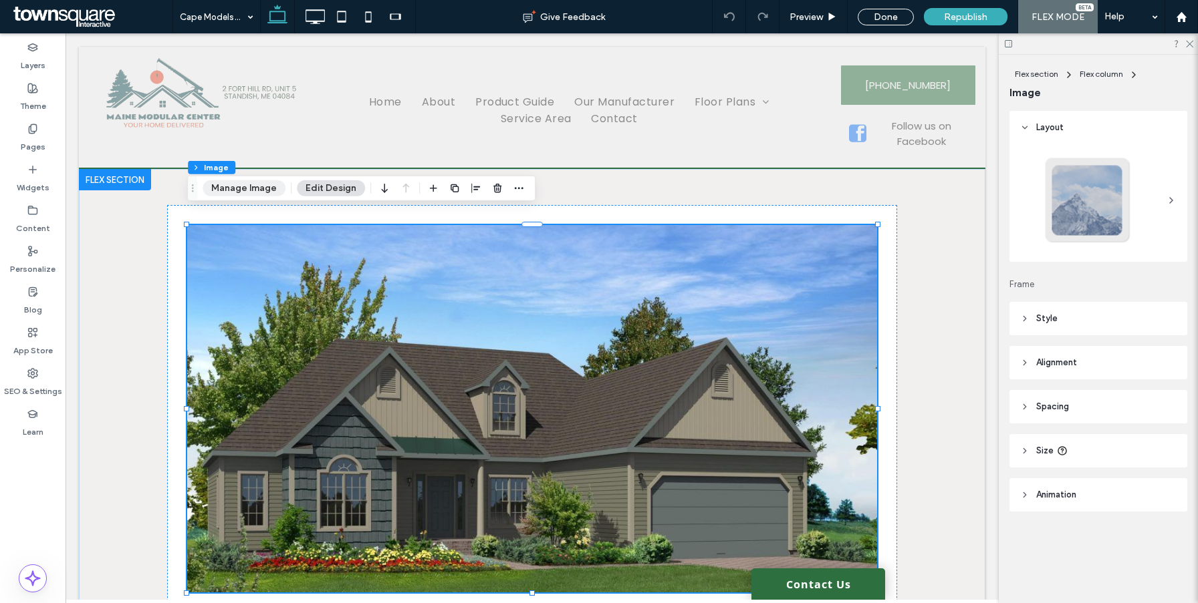
click at [245, 191] on button "Manage Image" at bounding box center [243, 188] width 83 height 16
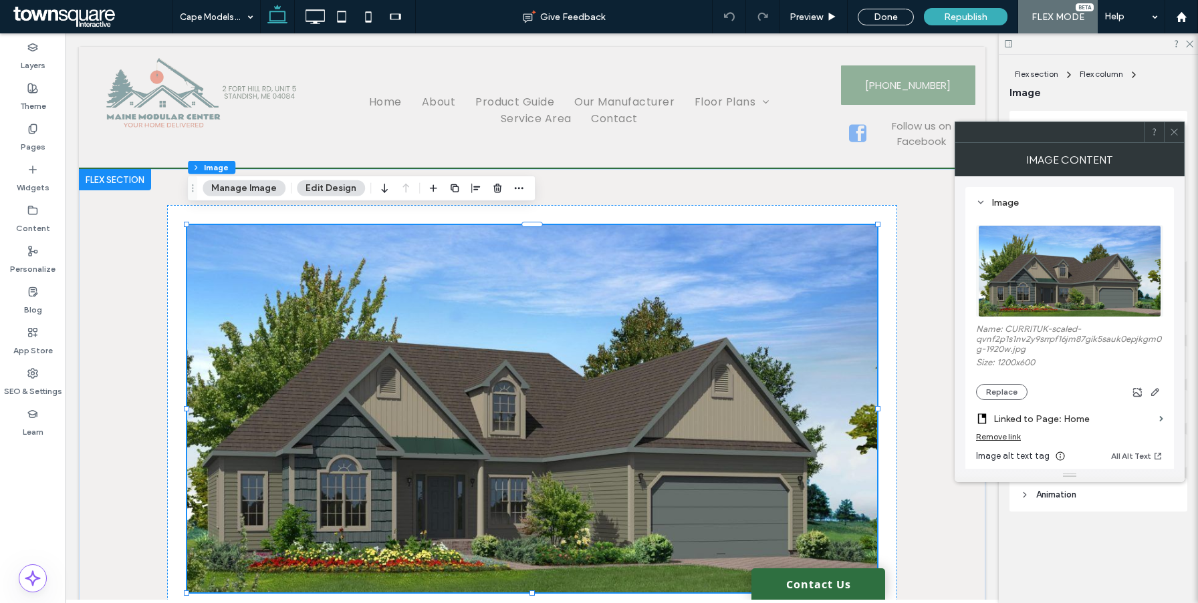
click at [1005, 432] on label "Linked to Page: Home" at bounding box center [1073, 419] width 160 height 25
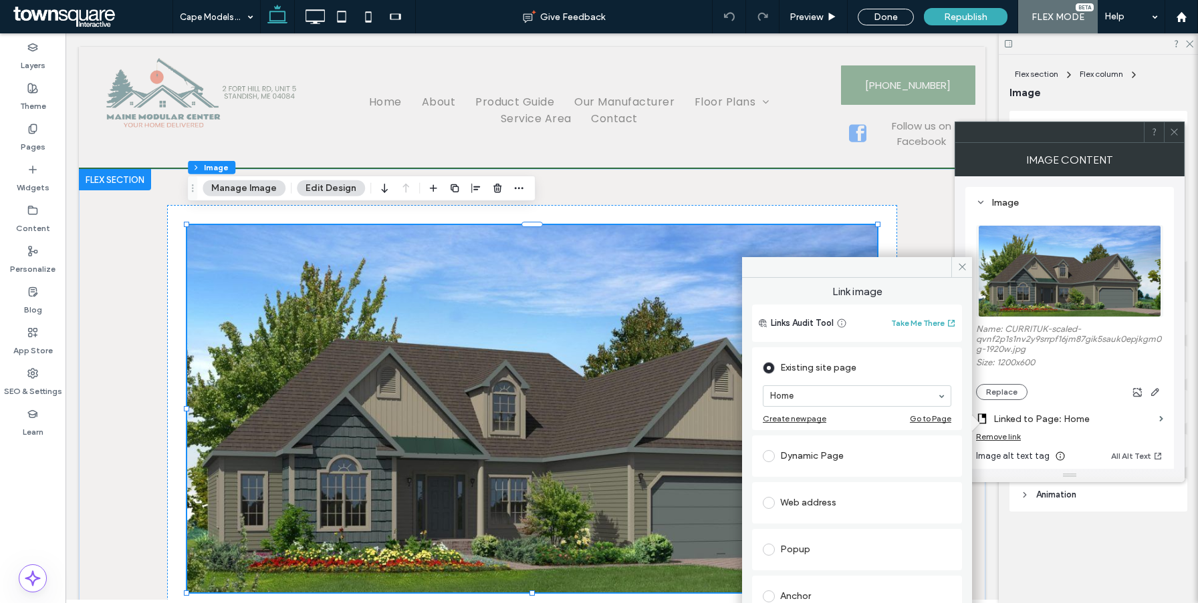
click at [1002, 442] on div "Remove link" at bounding box center [998, 437] width 45 height 10
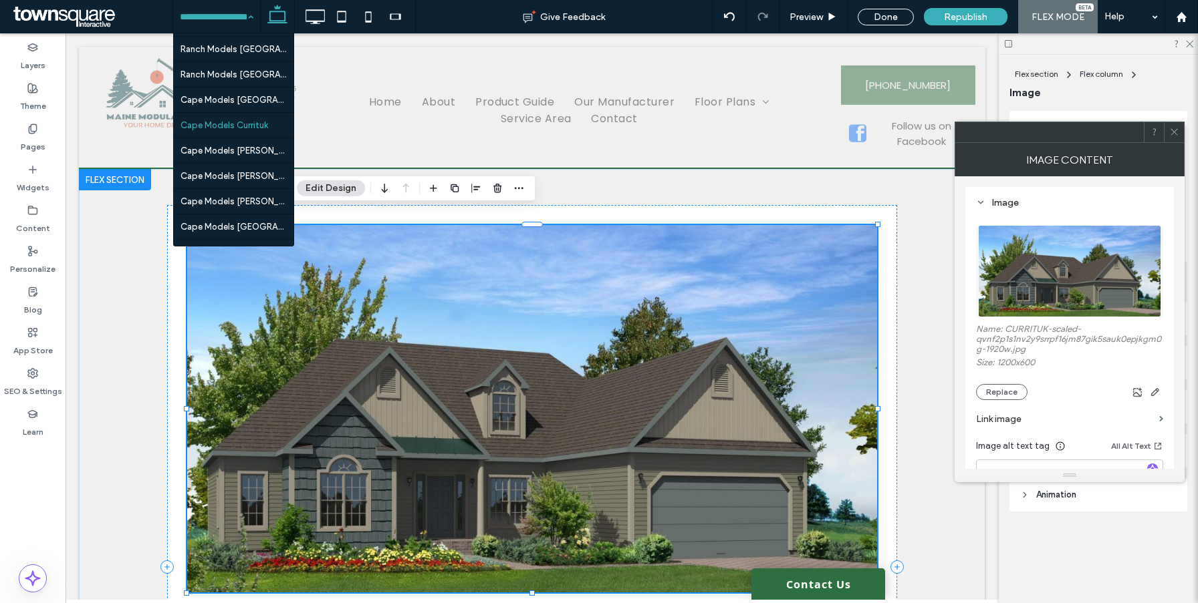
scroll to position [1322, 0]
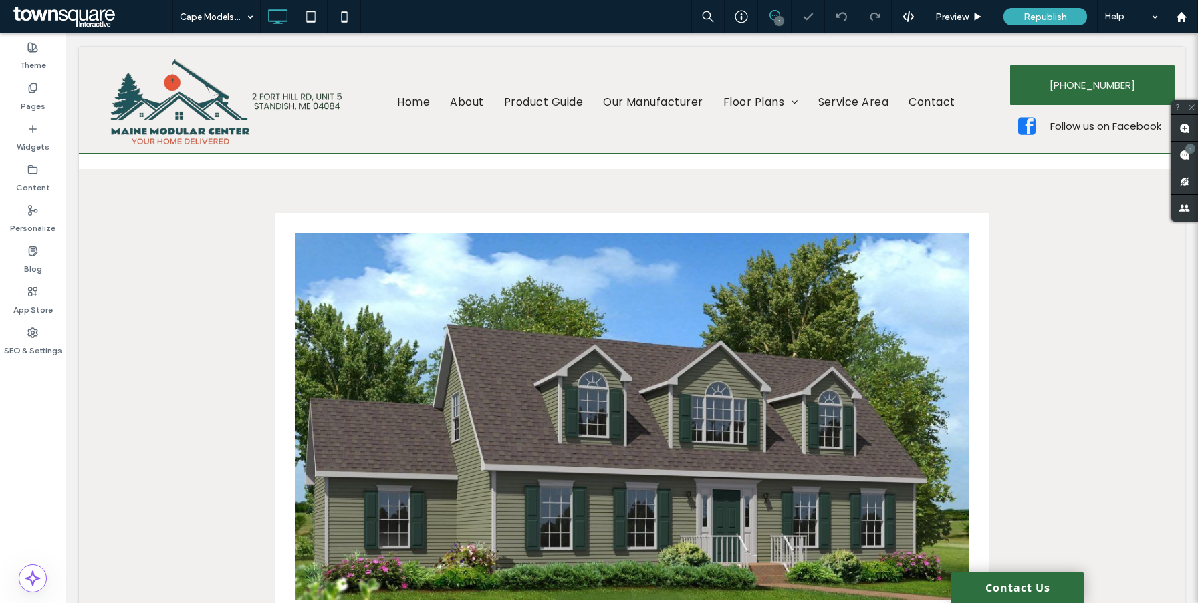
scroll to position [25, 0]
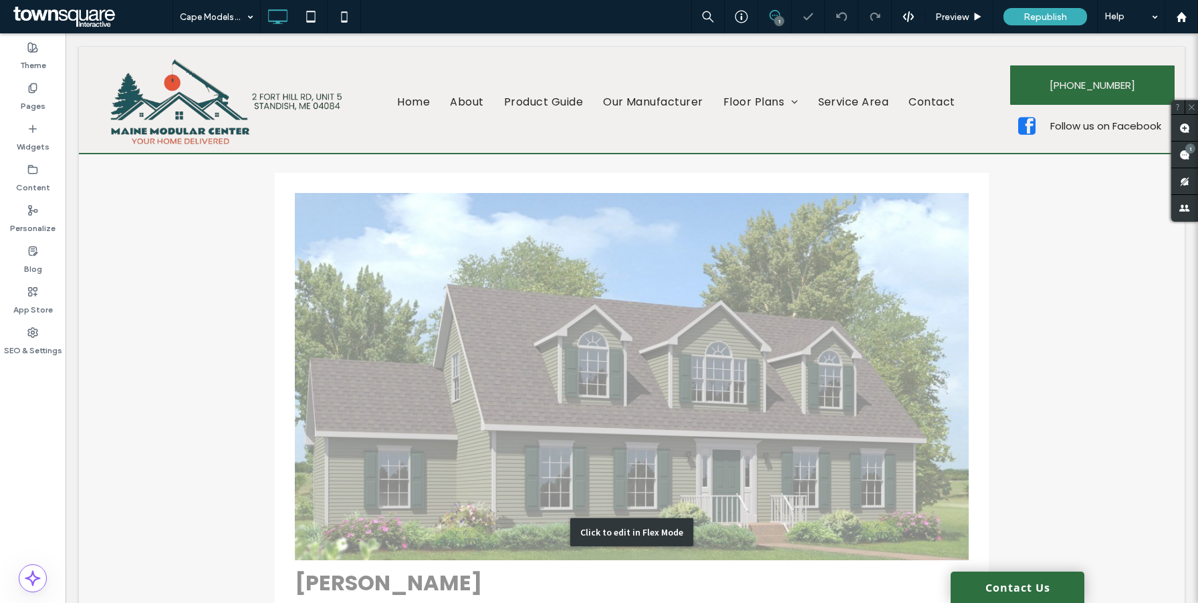
click at [362, 309] on div "Click to edit in Flex Mode" at bounding box center [631, 533] width 1105 height 808
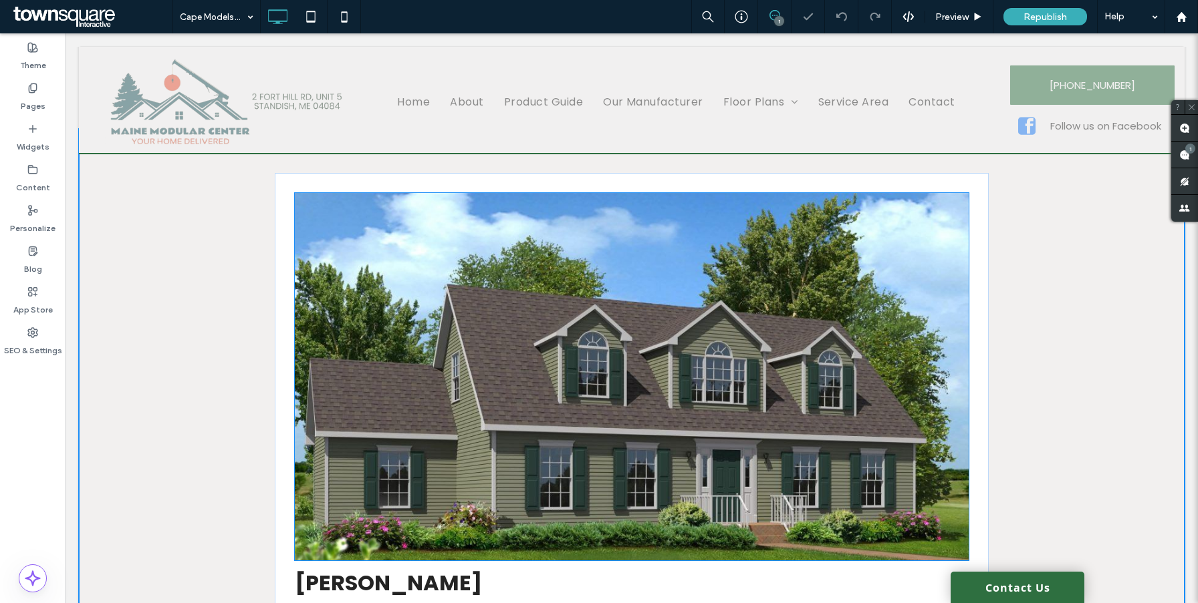
click at [365, 278] on img at bounding box center [632, 377] width 674 height 368
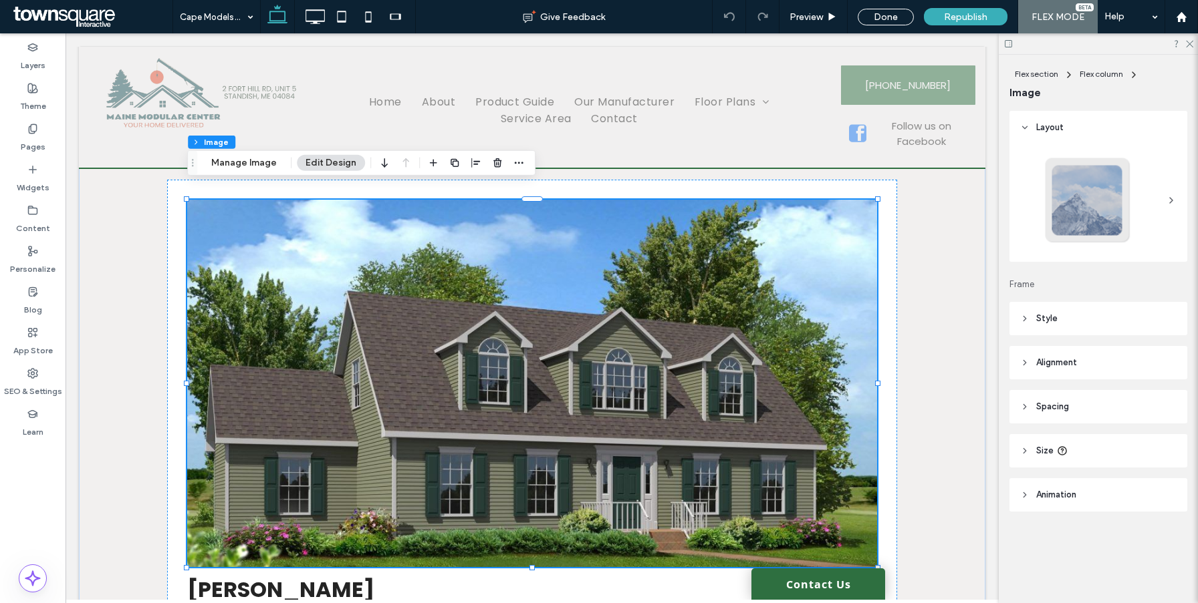
click at [370, 275] on img at bounding box center [532, 384] width 690 height 368
drag, startPoint x: 237, startPoint y: 166, endPoint x: 585, endPoint y: 208, distance: 350.7
click at [237, 166] on button "Manage Image" at bounding box center [243, 163] width 83 height 16
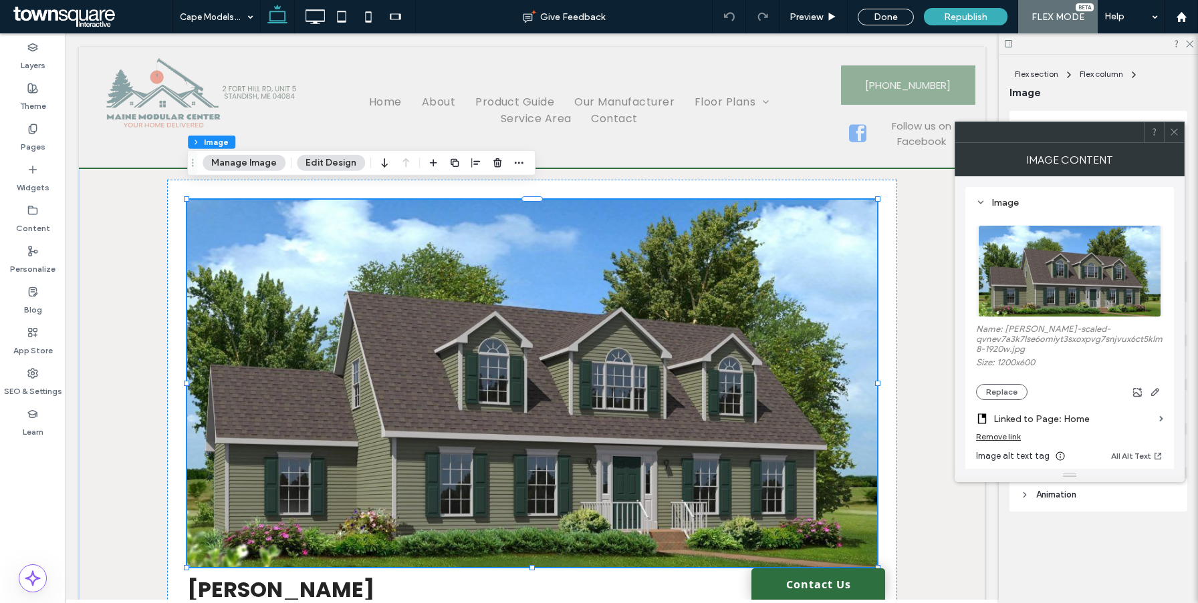
click at [1000, 442] on div "Remove link" at bounding box center [998, 437] width 45 height 10
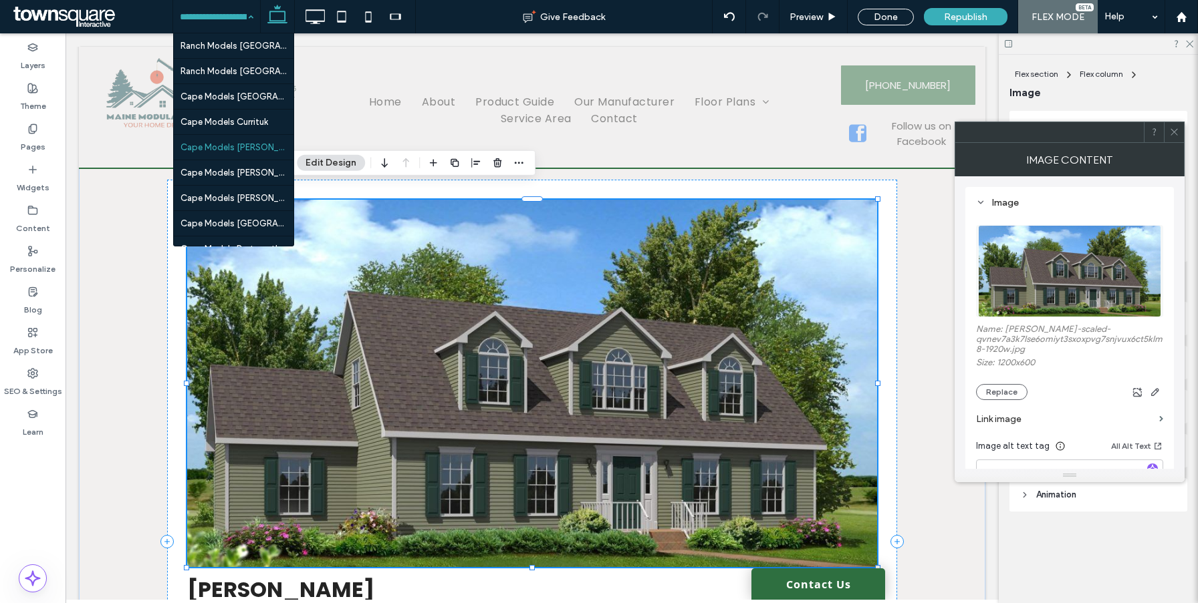
scroll to position [1307, 0]
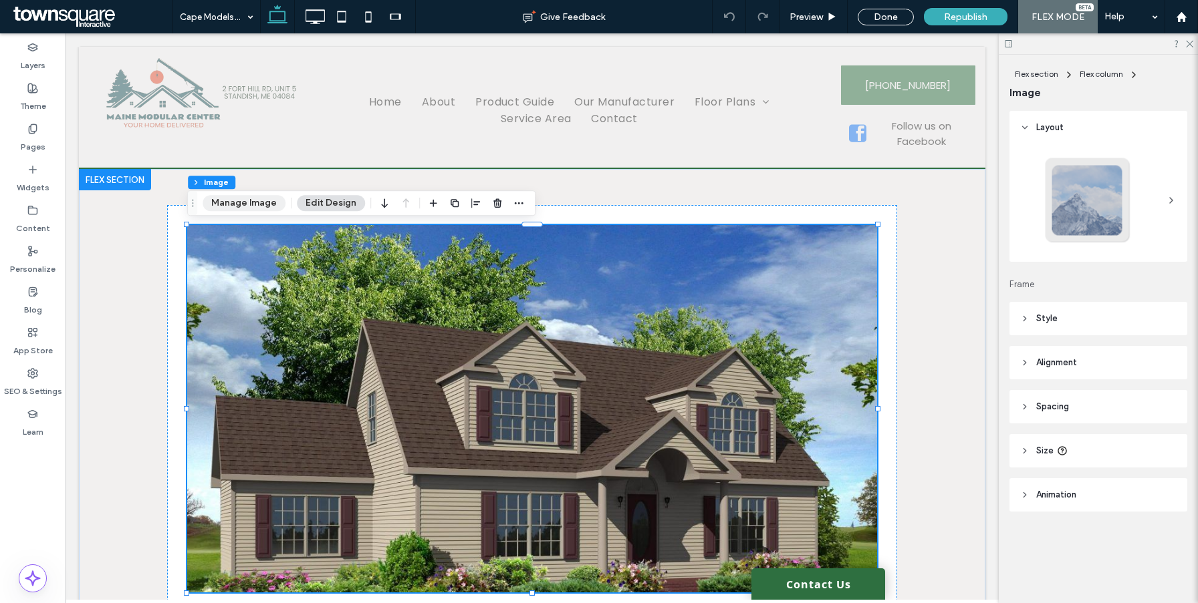
click at [258, 206] on button "Manage Image" at bounding box center [243, 203] width 83 height 16
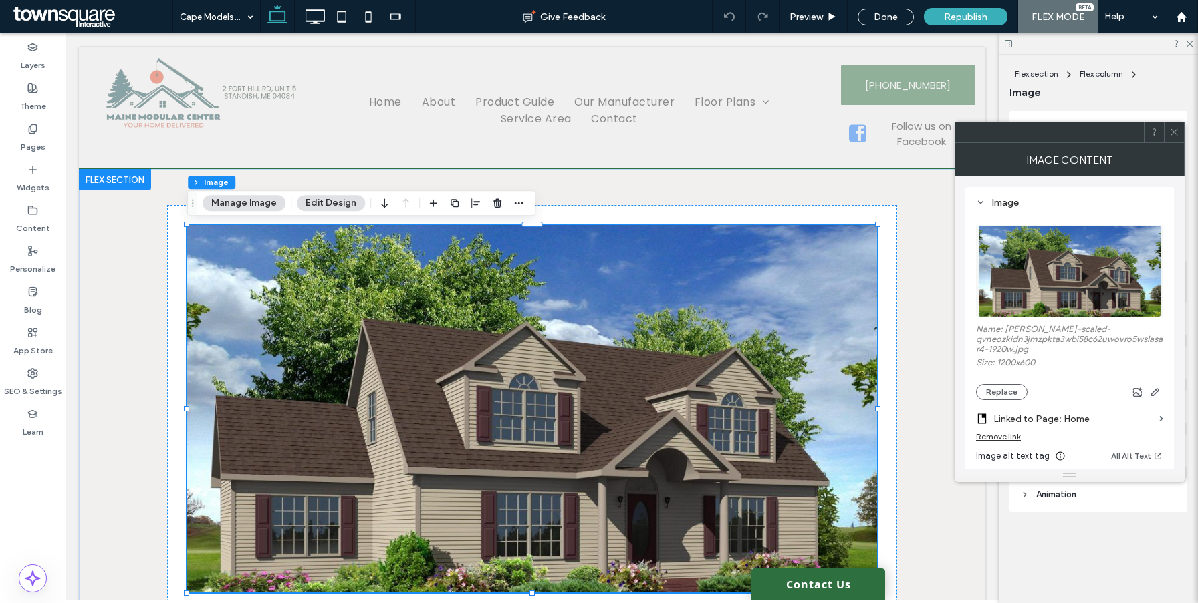
click at [1004, 441] on div "Remove link" at bounding box center [998, 437] width 45 height 10
drag, startPoint x: 210, startPoint y: 5, endPoint x: 209, endPoint y: 17, distance: 12.7
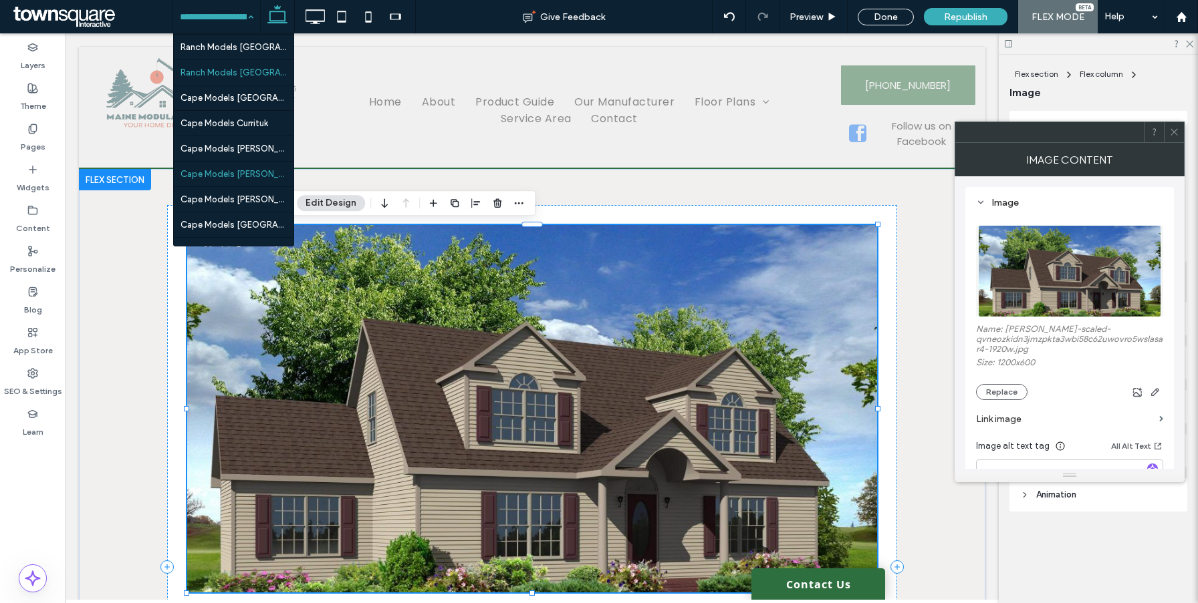
scroll to position [1393, 0]
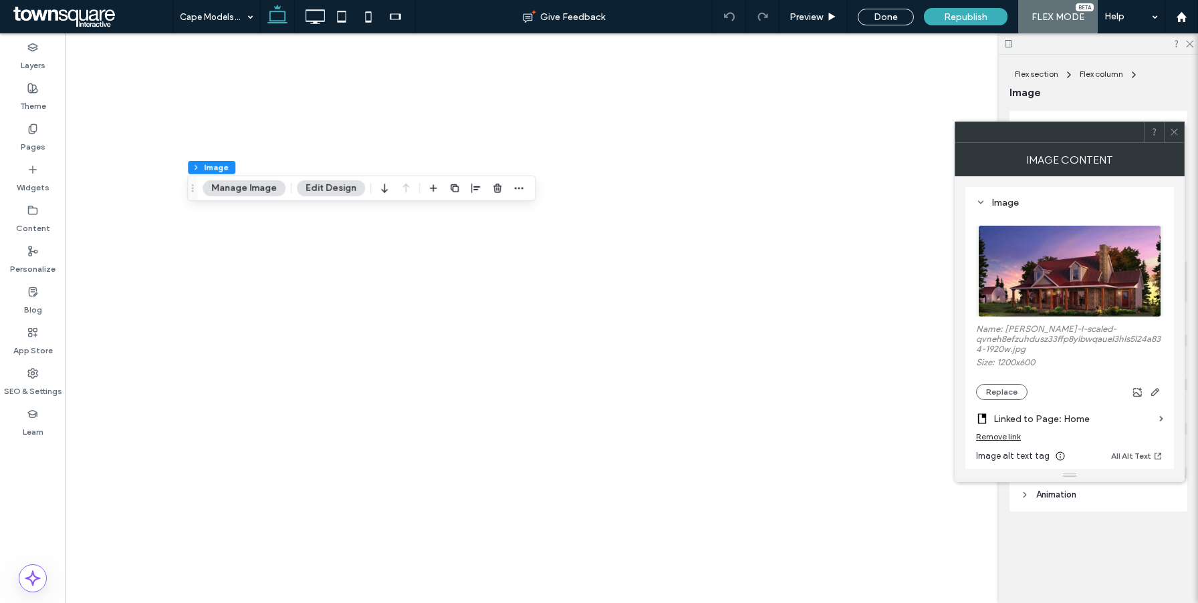
click at [1008, 436] on div "Remove link" at bounding box center [998, 437] width 45 height 10
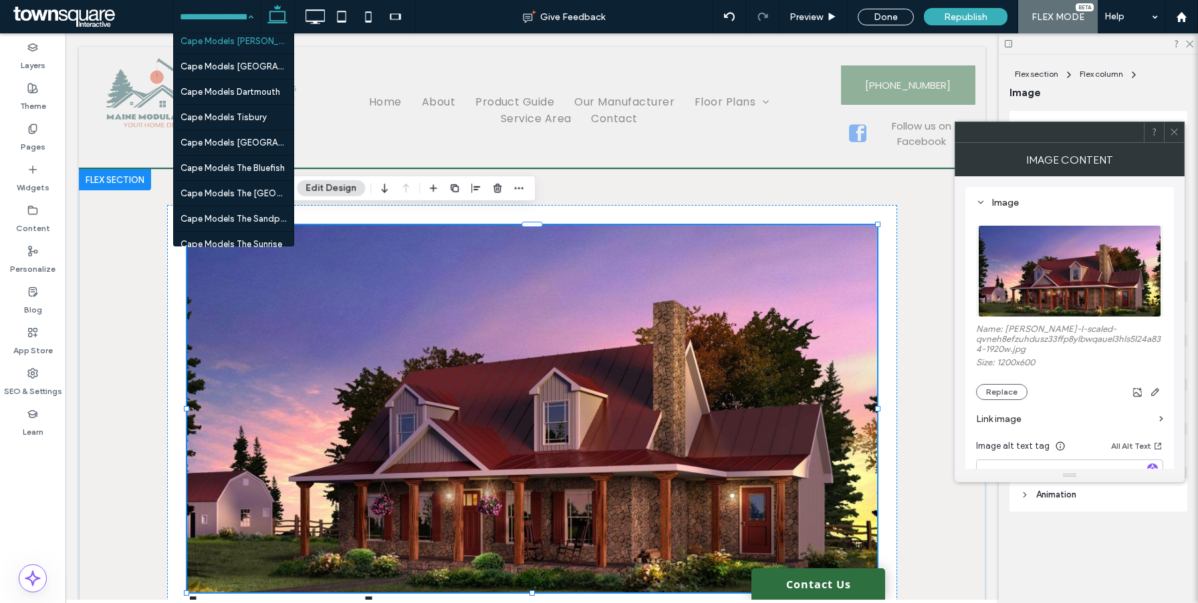
scroll to position [1412, 0]
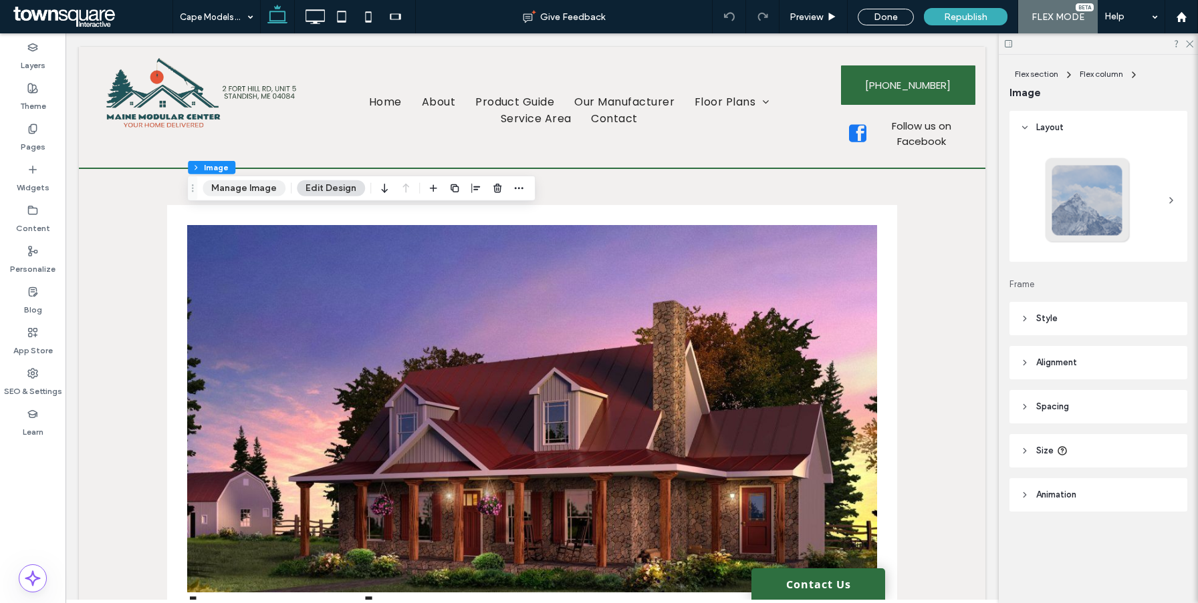
click at [238, 190] on button "Manage Image" at bounding box center [243, 188] width 83 height 16
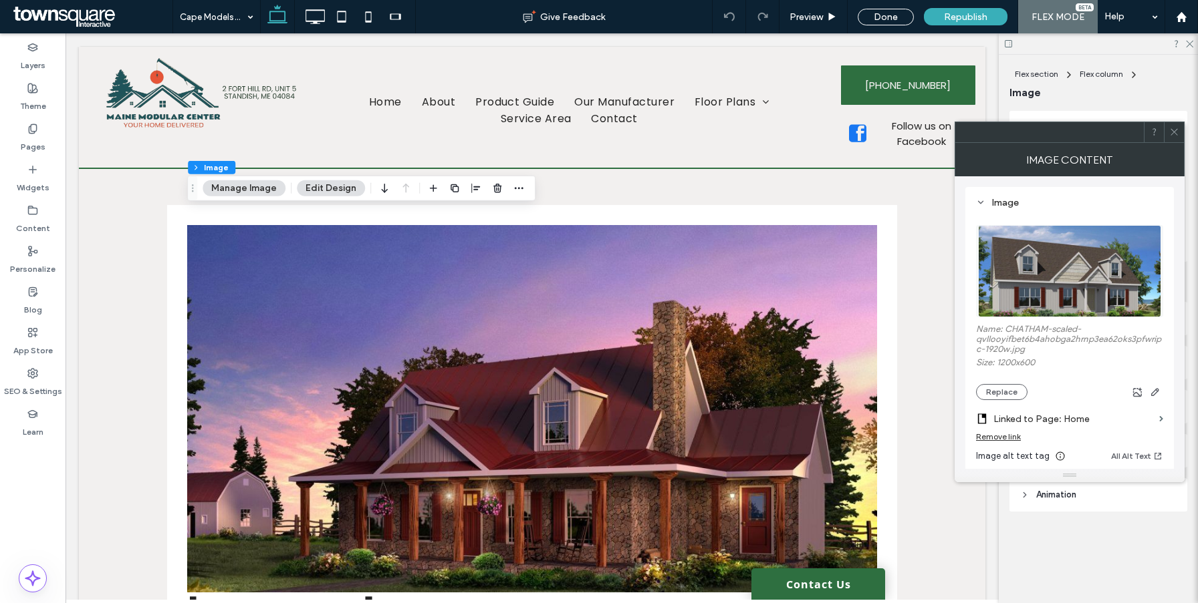
click at [991, 438] on div "Remove link" at bounding box center [998, 437] width 45 height 10
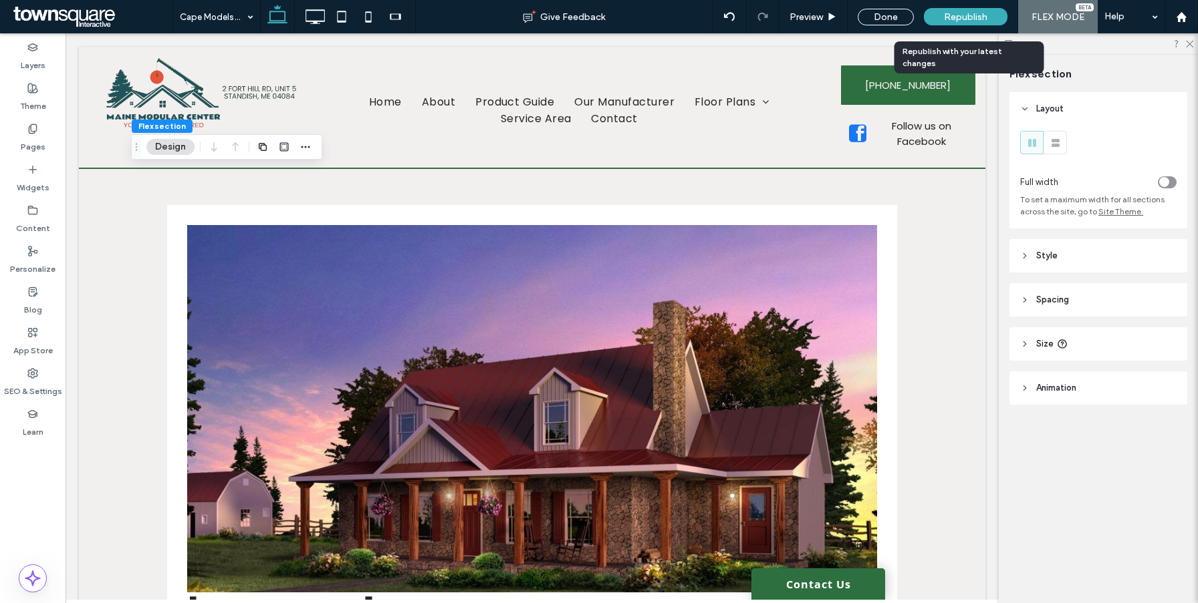
click at [952, 27] on div "Republish" at bounding box center [966, 16] width 84 height 33
click at [952, 19] on span "Republish" at bounding box center [965, 16] width 43 height 11
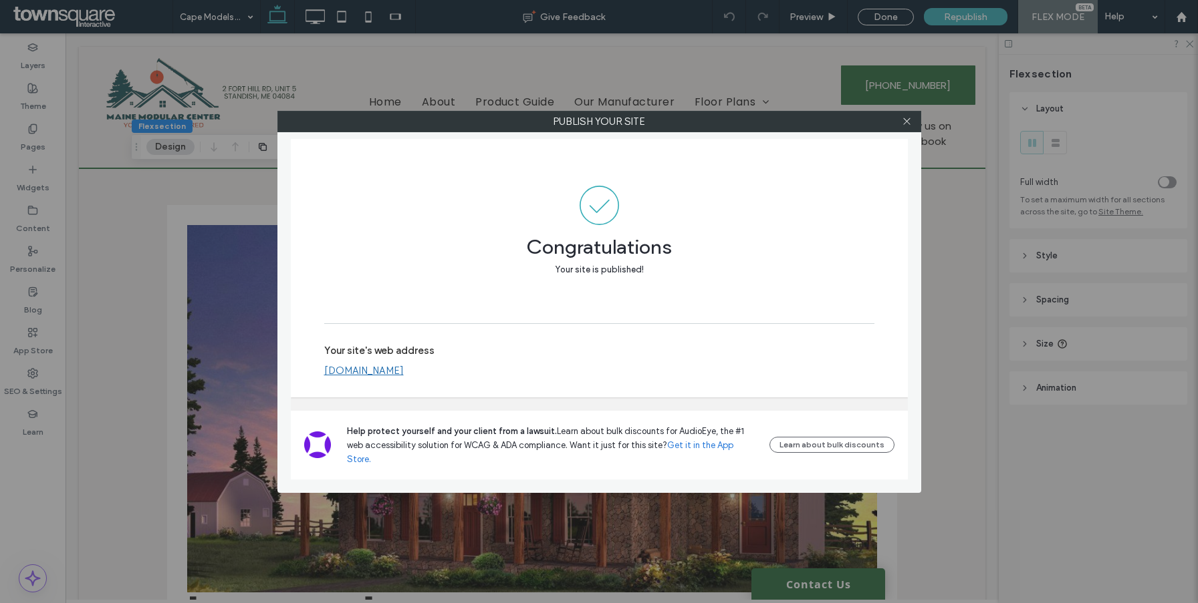
click at [899, 123] on div at bounding box center [907, 122] width 20 height 20
click at [908, 123] on use at bounding box center [906, 121] width 7 height 7
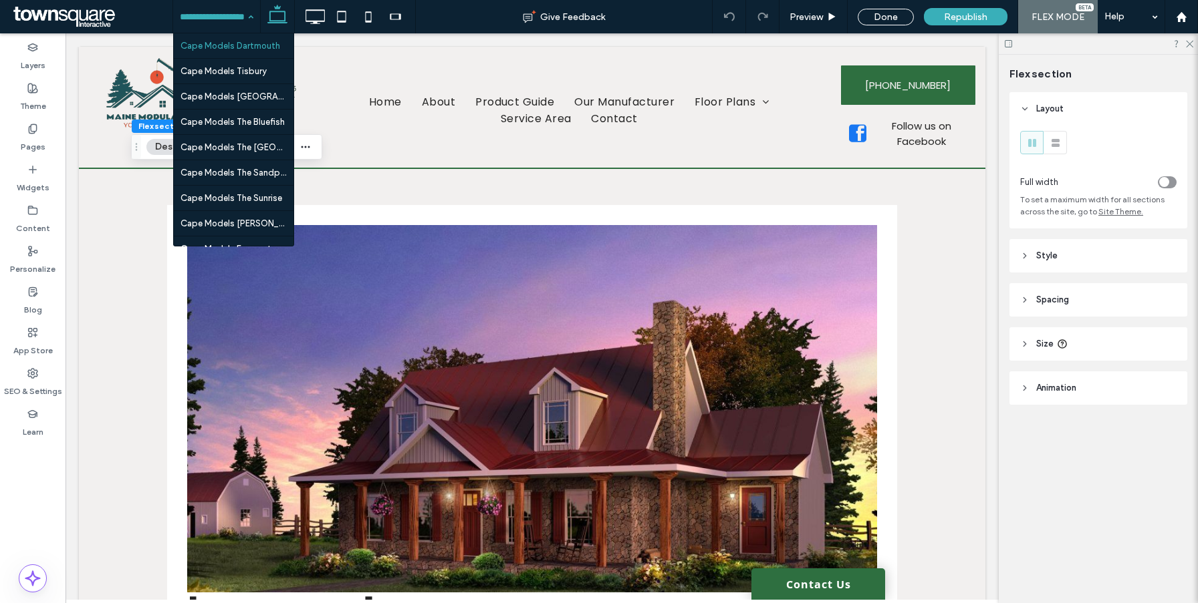
scroll to position [1494, 0]
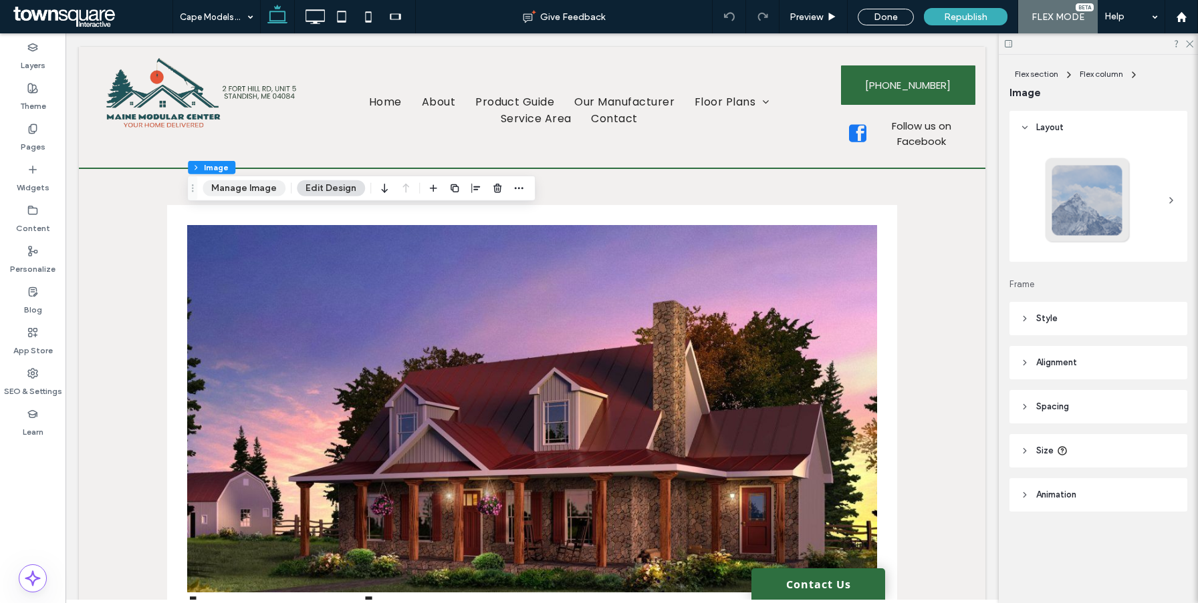
click at [235, 184] on button "Manage Image" at bounding box center [243, 188] width 83 height 16
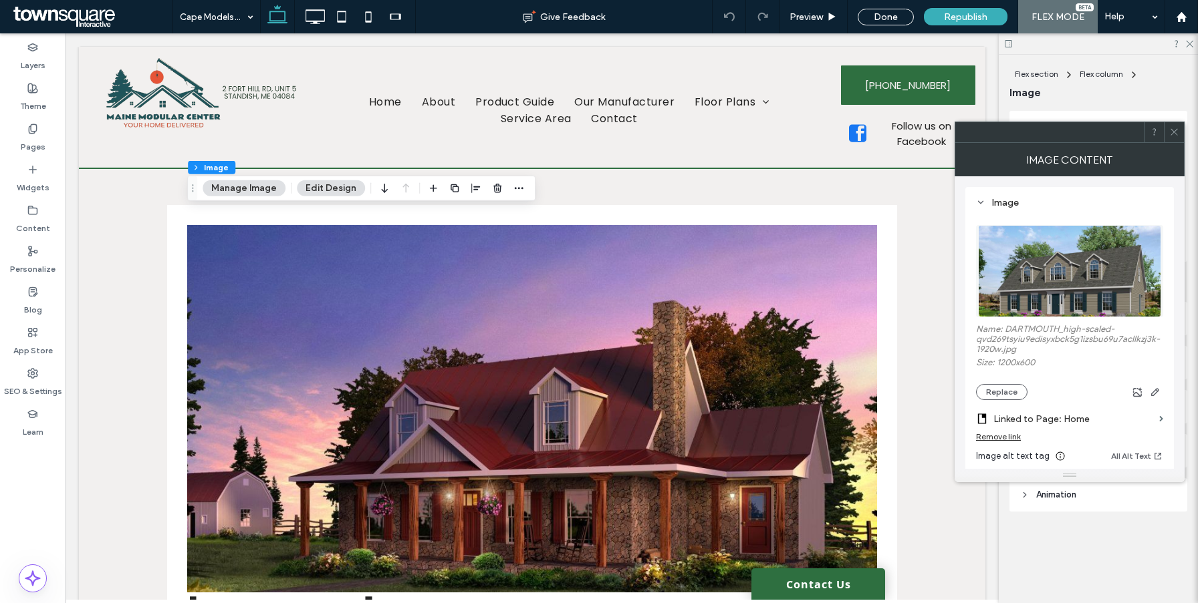
click at [1000, 432] on label "Linked to Page: Home" at bounding box center [1073, 419] width 160 height 25
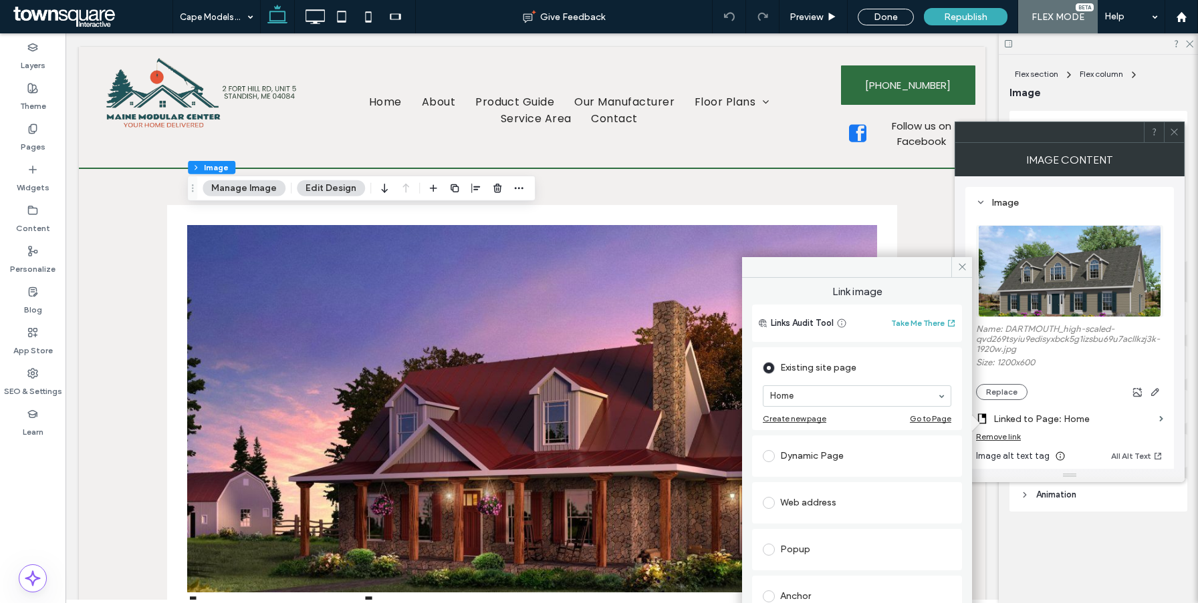
click at [998, 437] on div "Remove link" at bounding box center [998, 437] width 45 height 10
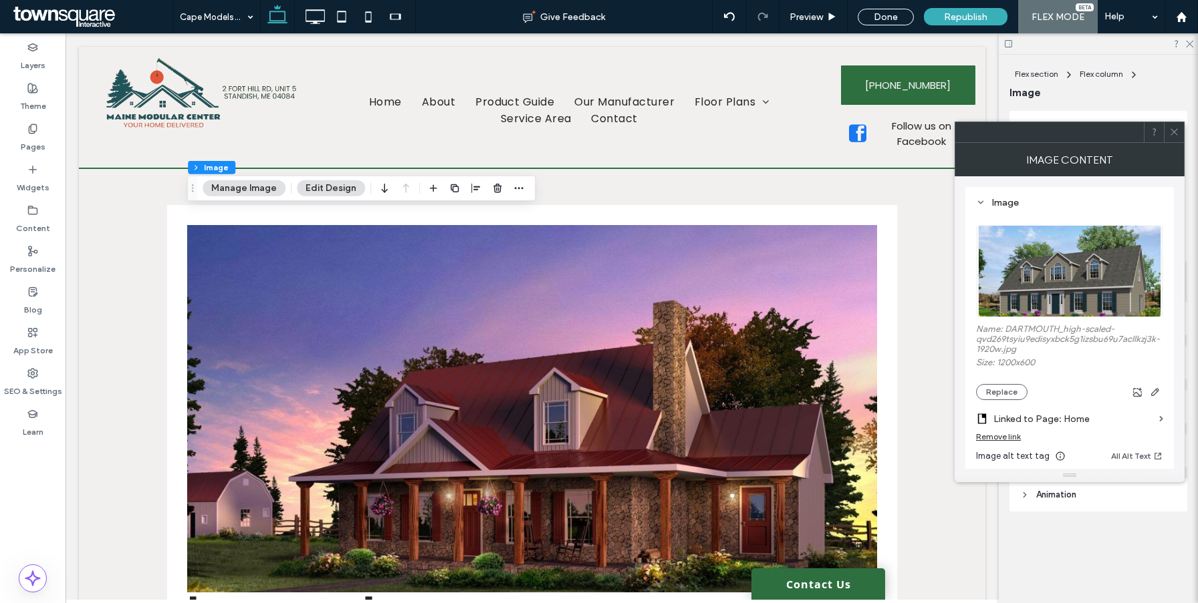
click at [999, 440] on div "Remove link" at bounding box center [998, 437] width 45 height 10
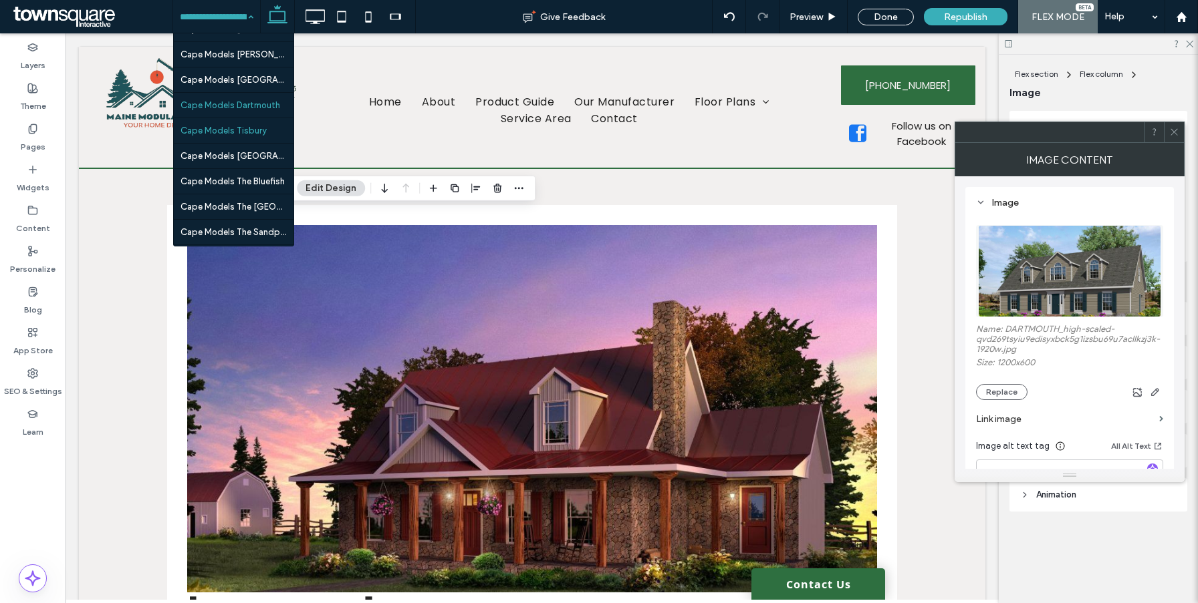
scroll to position [1445, 0]
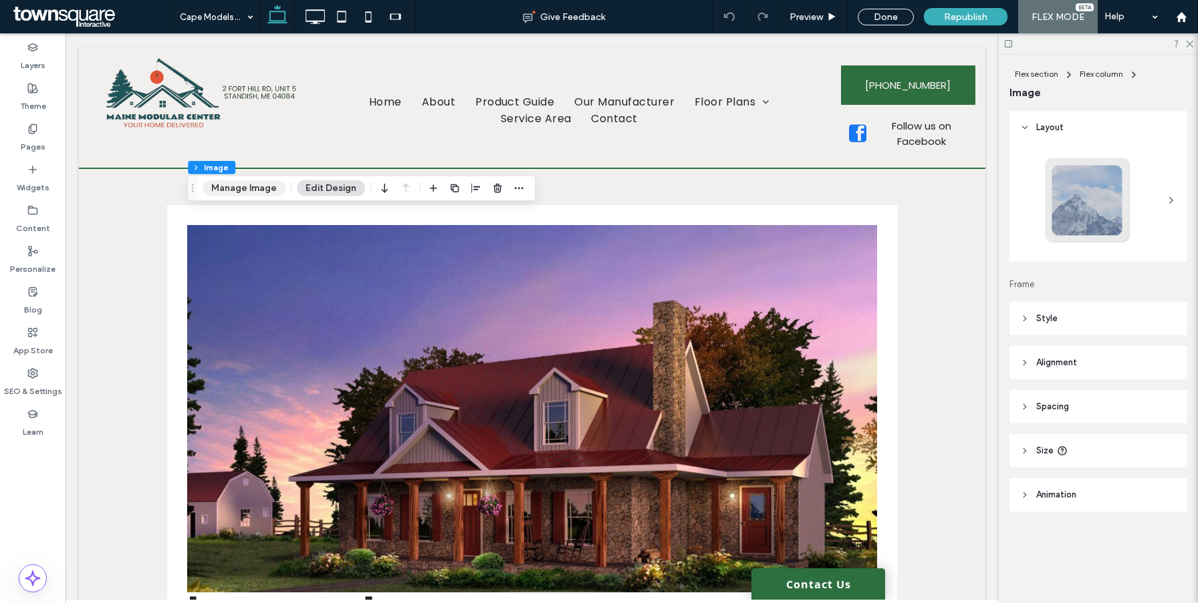
click at [243, 191] on button "Manage Image" at bounding box center [243, 188] width 83 height 16
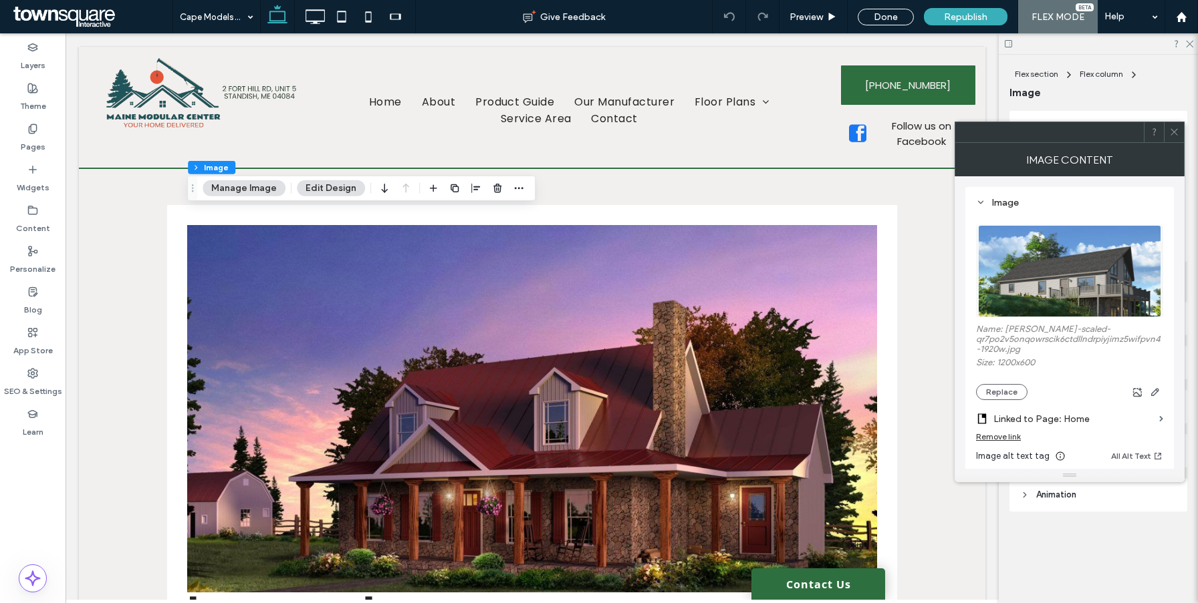
click at [990, 440] on div "Remove link" at bounding box center [998, 437] width 45 height 10
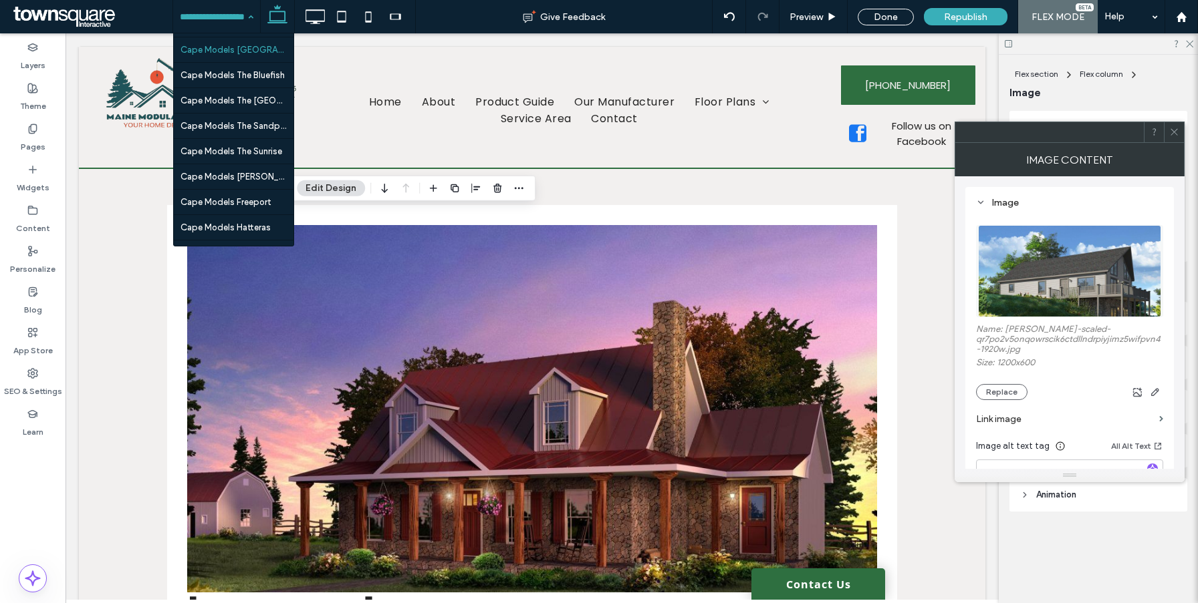
scroll to position [1434, 0]
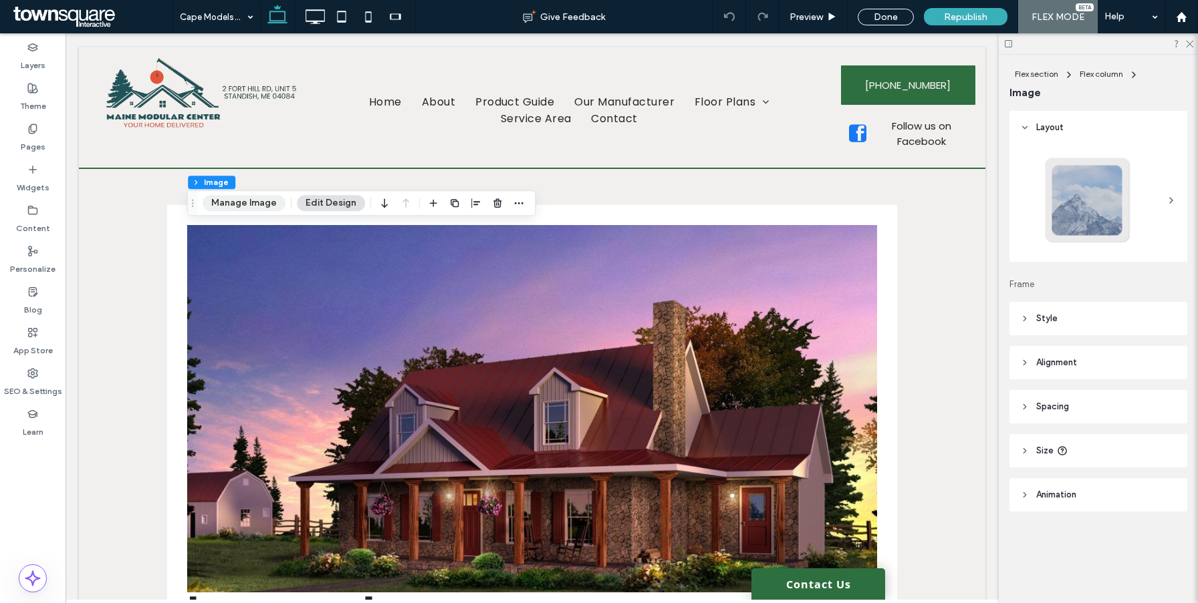
click at [235, 200] on button "Manage Image" at bounding box center [243, 203] width 83 height 16
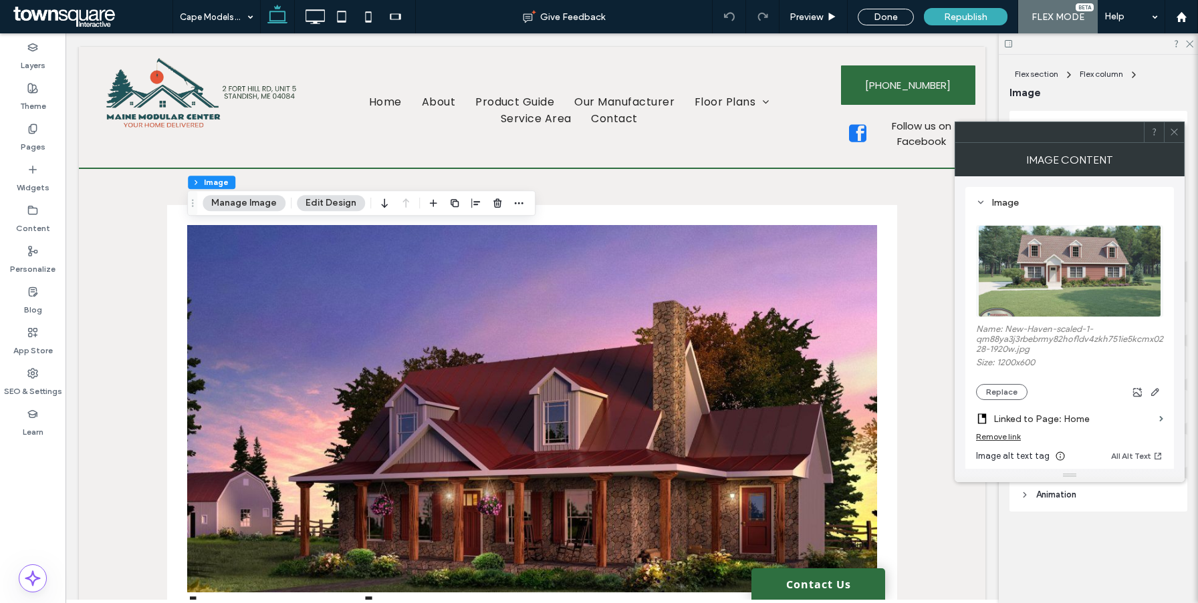
click at [1020, 441] on div "Remove link" at bounding box center [1069, 440] width 187 height 17
click at [1005, 441] on div "Remove link" at bounding box center [998, 437] width 45 height 10
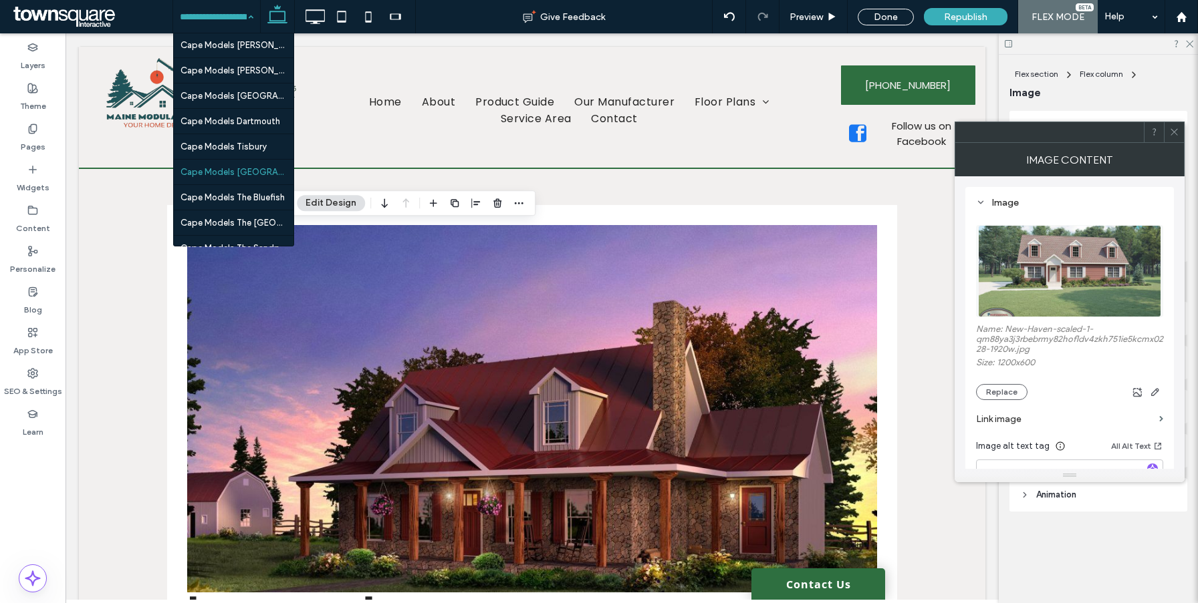
scroll to position [1452, 0]
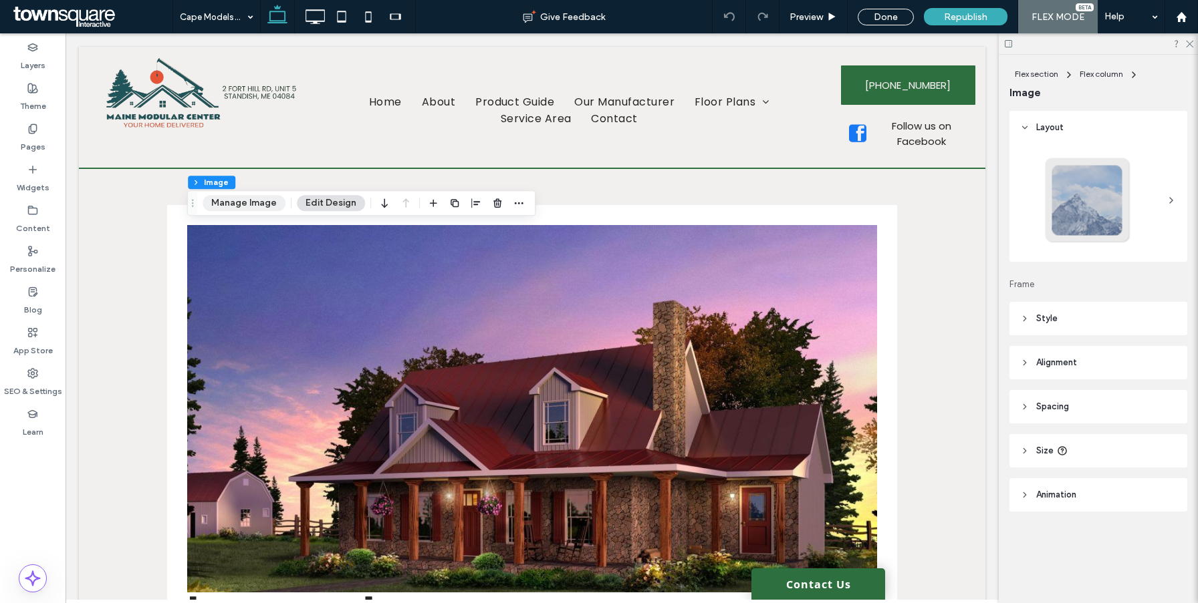
click at [251, 205] on button "Manage Image" at bounding box center [243, 203] width 83 height 16
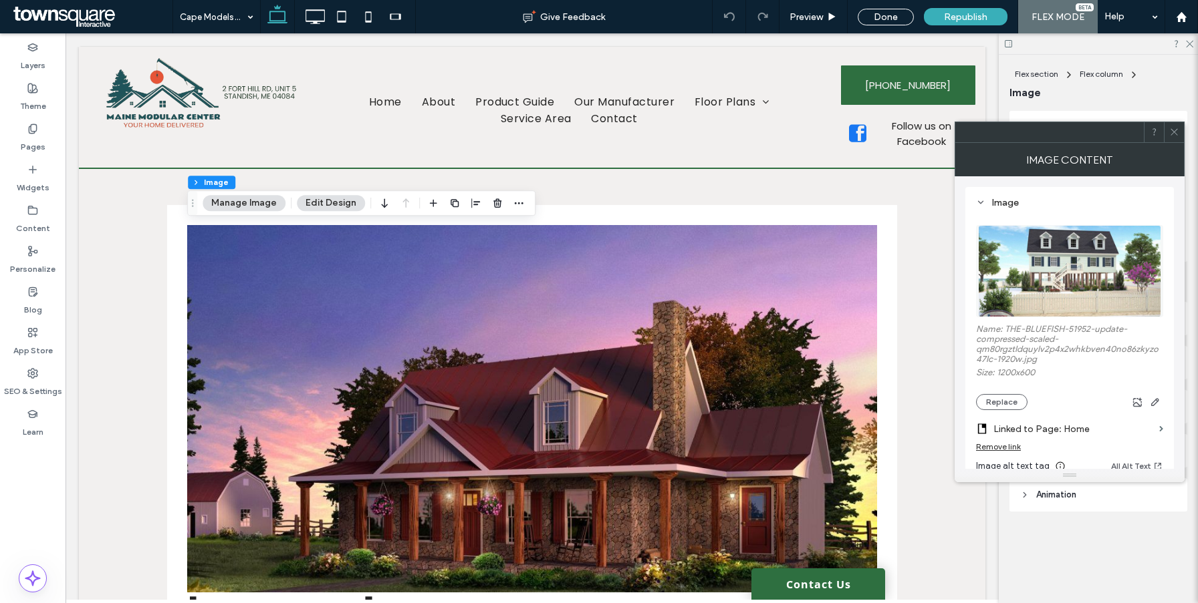
click at [978, 442] on section "Linked to Page: Home" at bounding box center [1069, 425] width 187 height 31
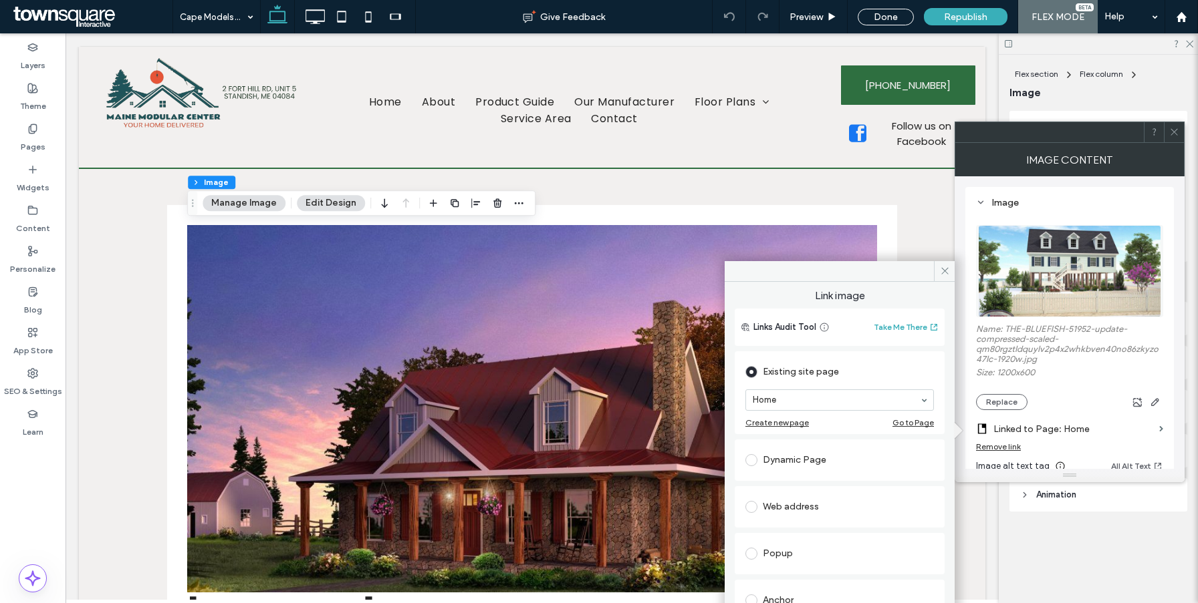
click at [988, 452] on div "Remove link" at bounding box center [998, 447] width 45 height 10
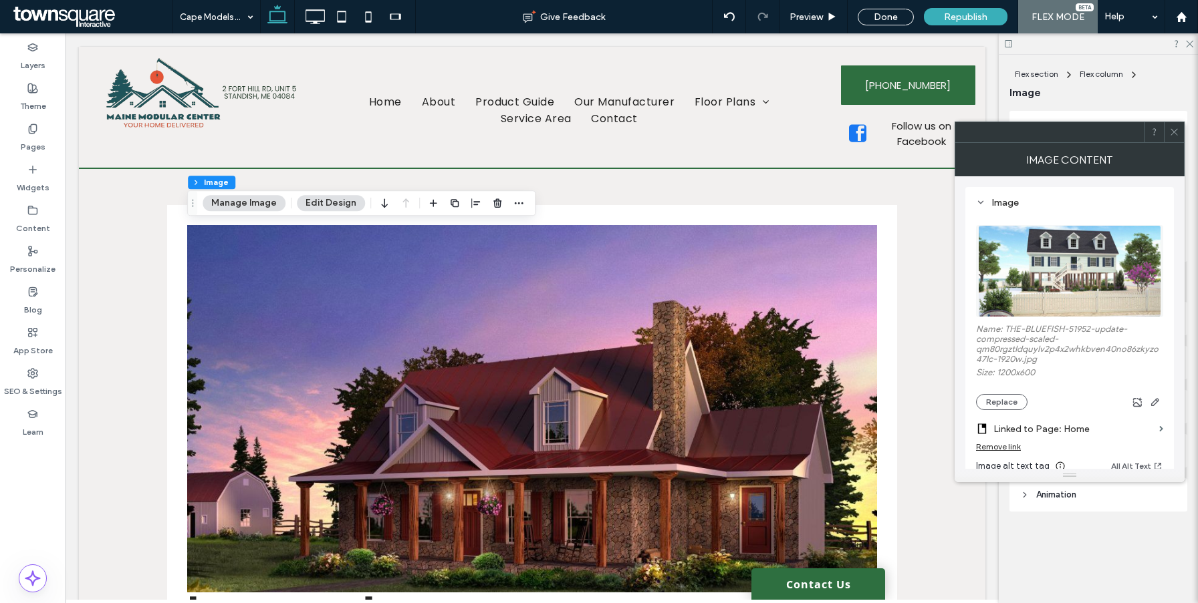
click at [995, 446] on div "Remove link" at bounding box center [998, 447] width 45 height 10
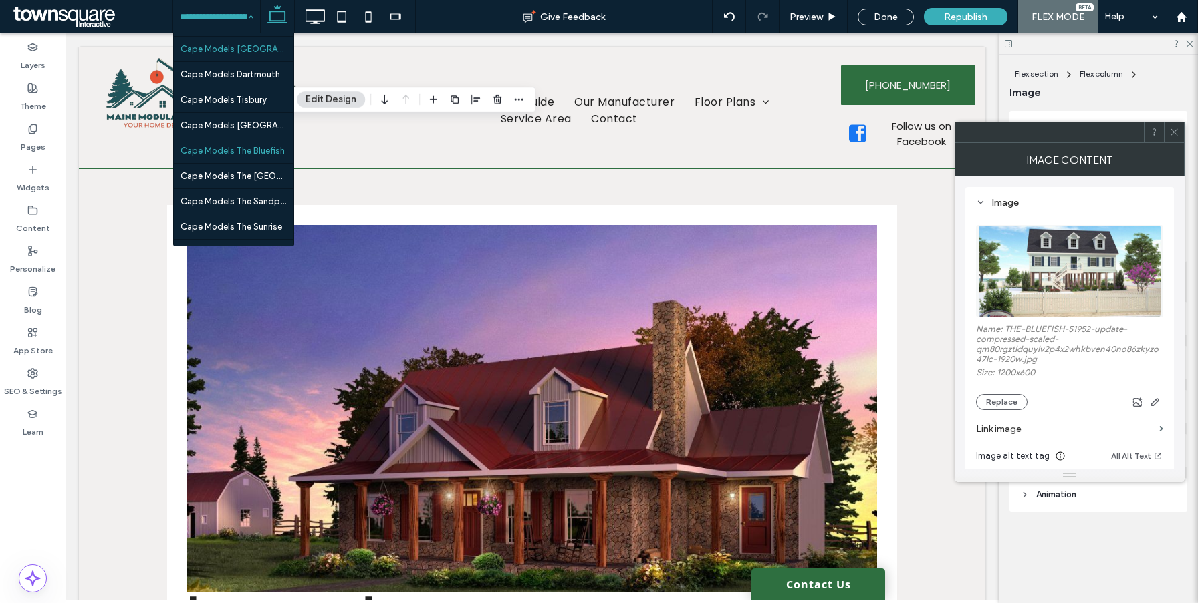
scroll to position [1509, 0]
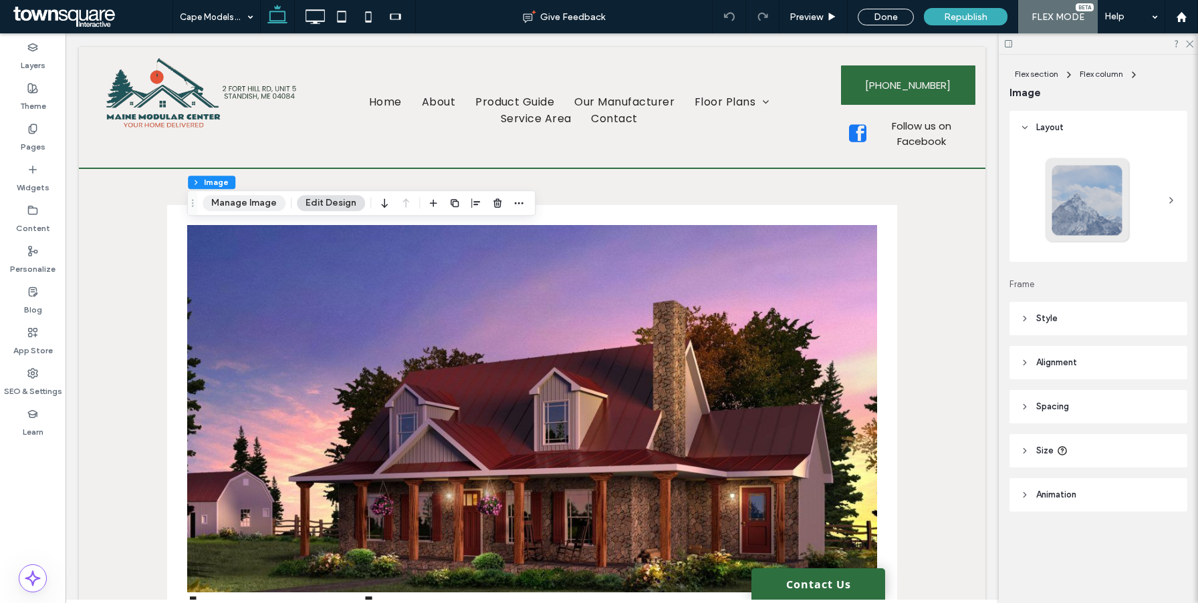
click at [237, 201] on button "Manage Image" at bounding box center [243, 203] width 83 height 16
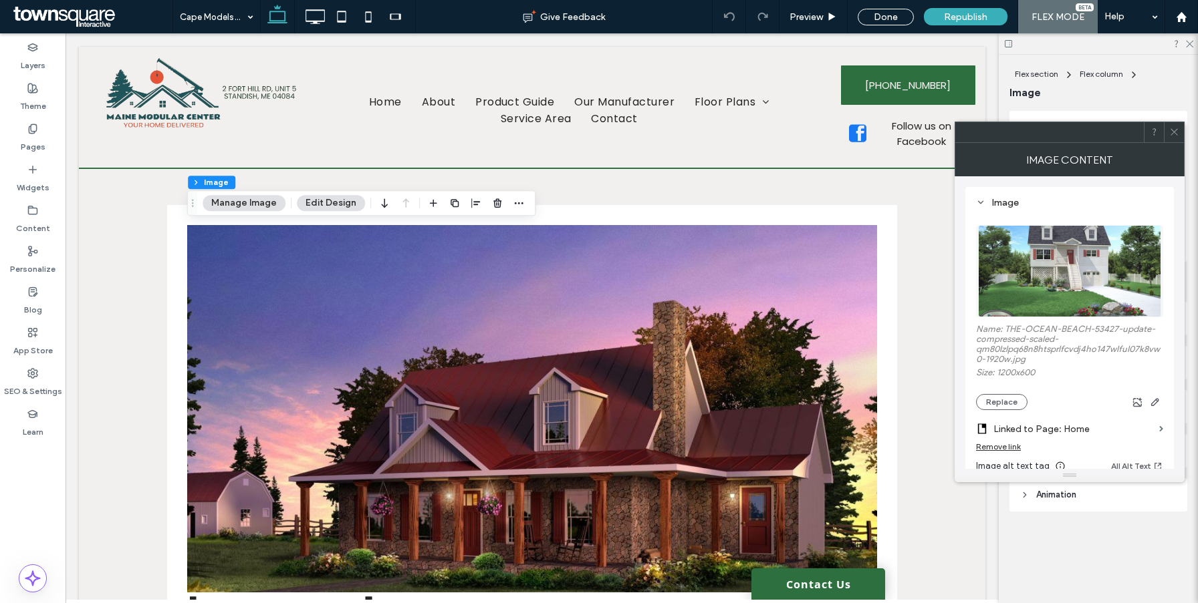
click at [1009, 448] on div "Remove link" at bounding box center [998, 447] width 45 height 10
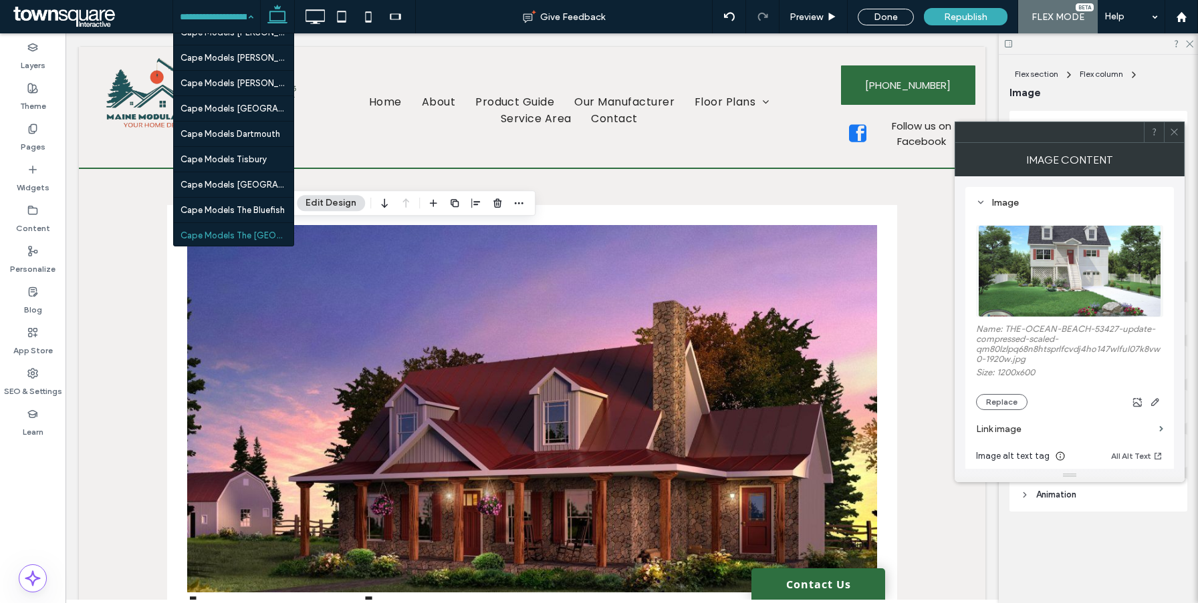
scroll to position [1628, 0]
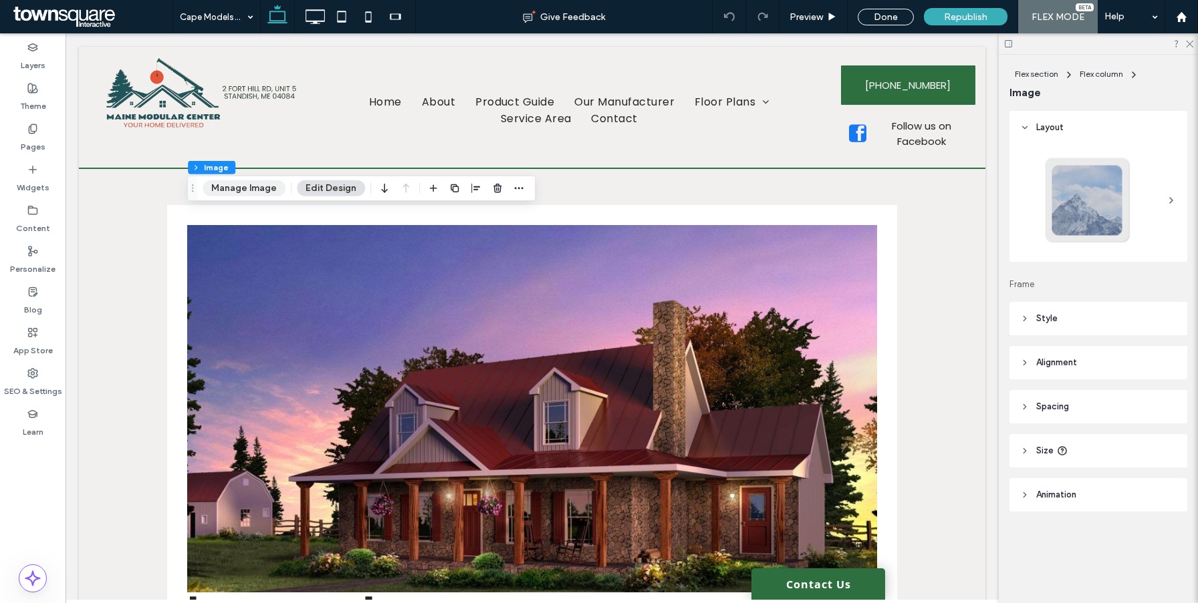
click at [231, 184] on button "Manage Image" at bounding box center [243, 188] width 83 height 16
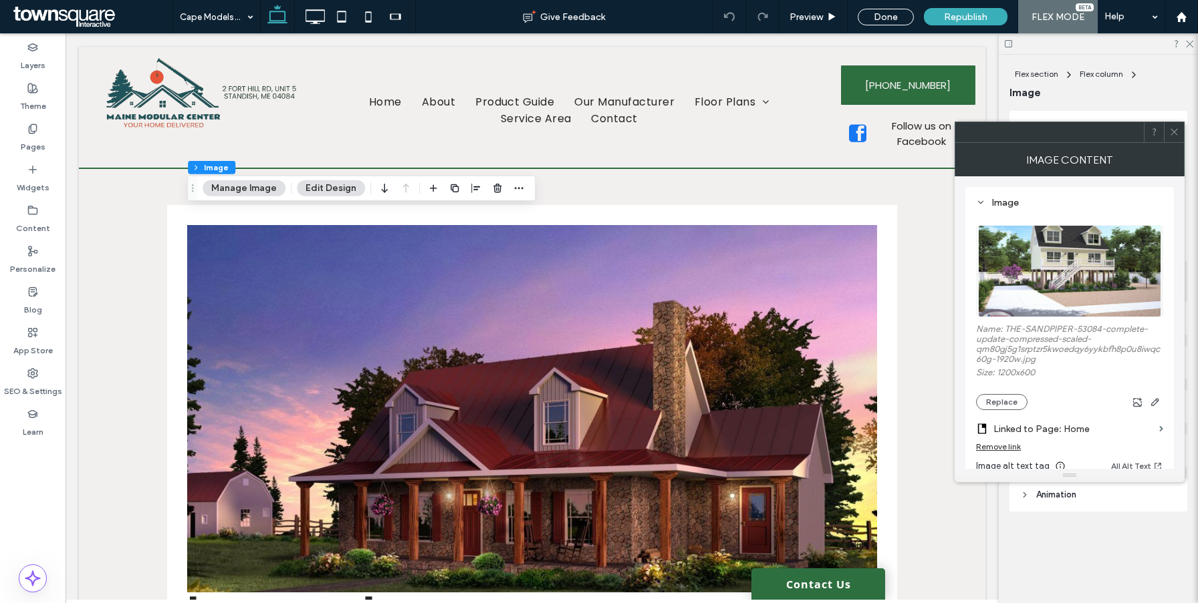
click at [1006, 451] on div "Remove link" at bounding box center [998, 447] width 45 height 10
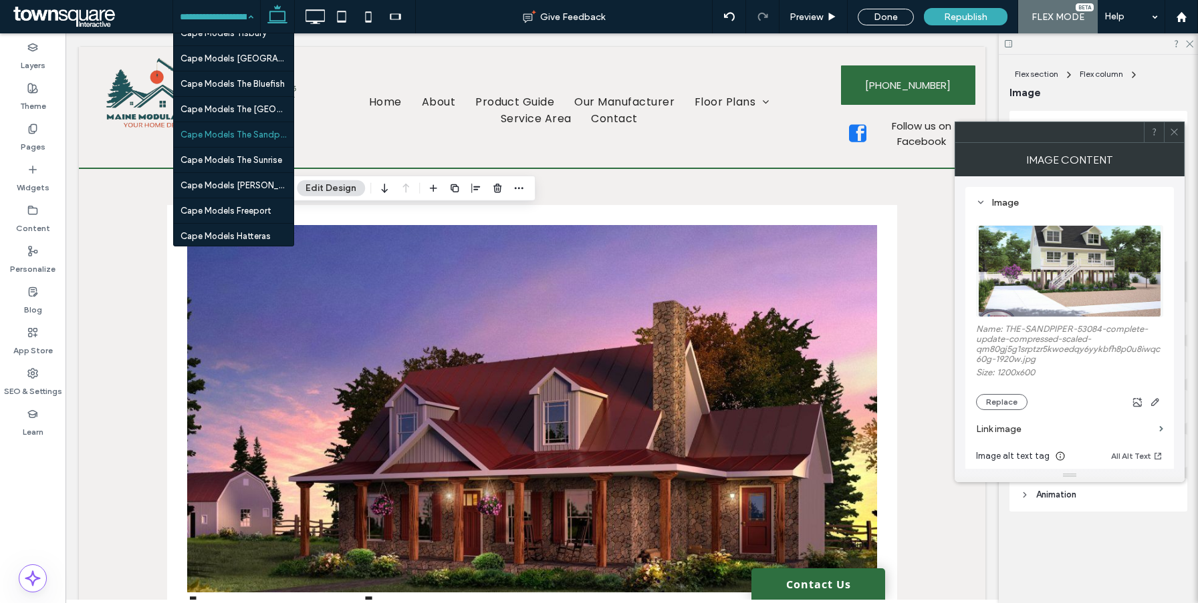
scroll to position [1588, 0]
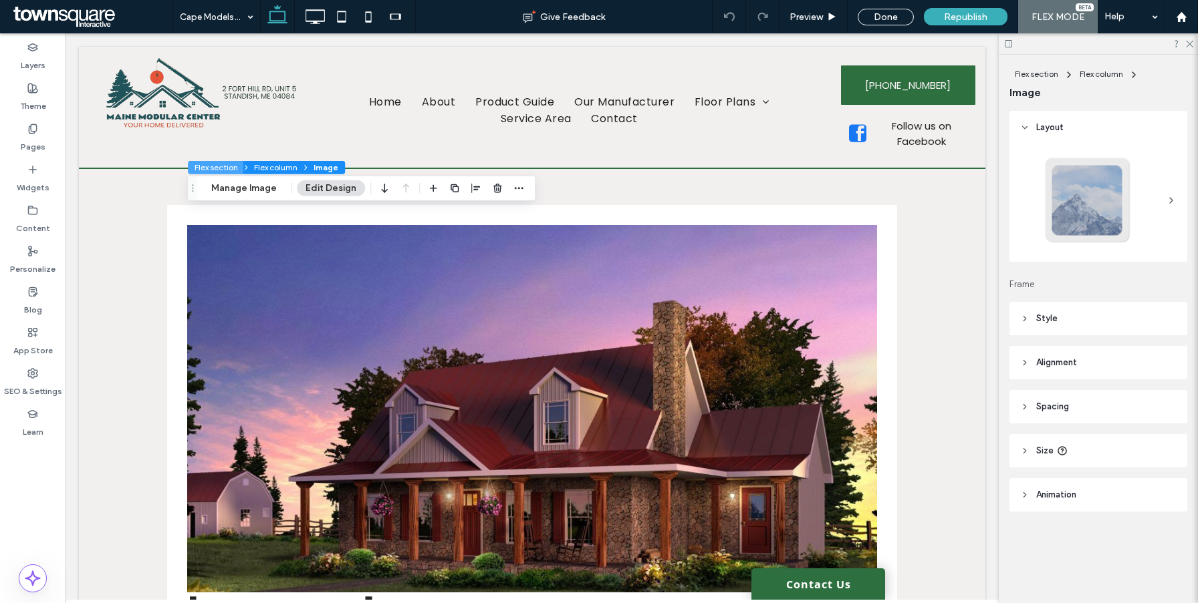
click at [229, 168] on button "Flex section" at bounding box center [215, 167] width 55 height 13
click at [239, 191] on div "Flex section Flex column Image Manage Image Edit Design" at bounding box center [361, 202] width 348 height 25
click at [239, 202] on button "Manage Image" at bounding box center [243, 203] width 83 height 16
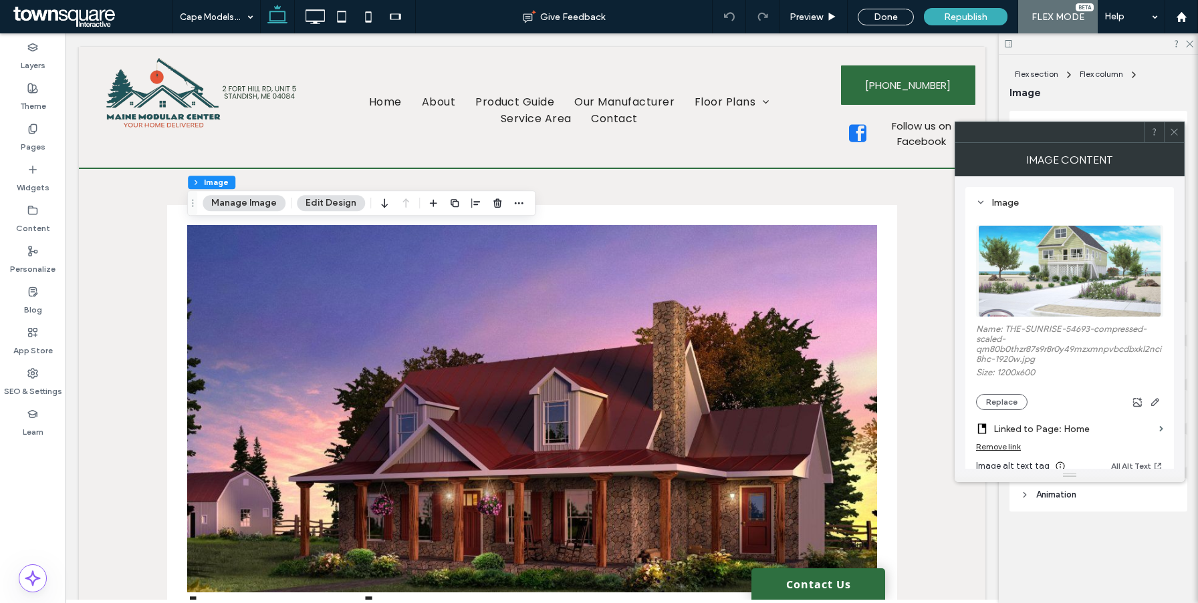
click at [990, 446] on div "Remove link" at bounding box center [998, 447] width 45 height 10
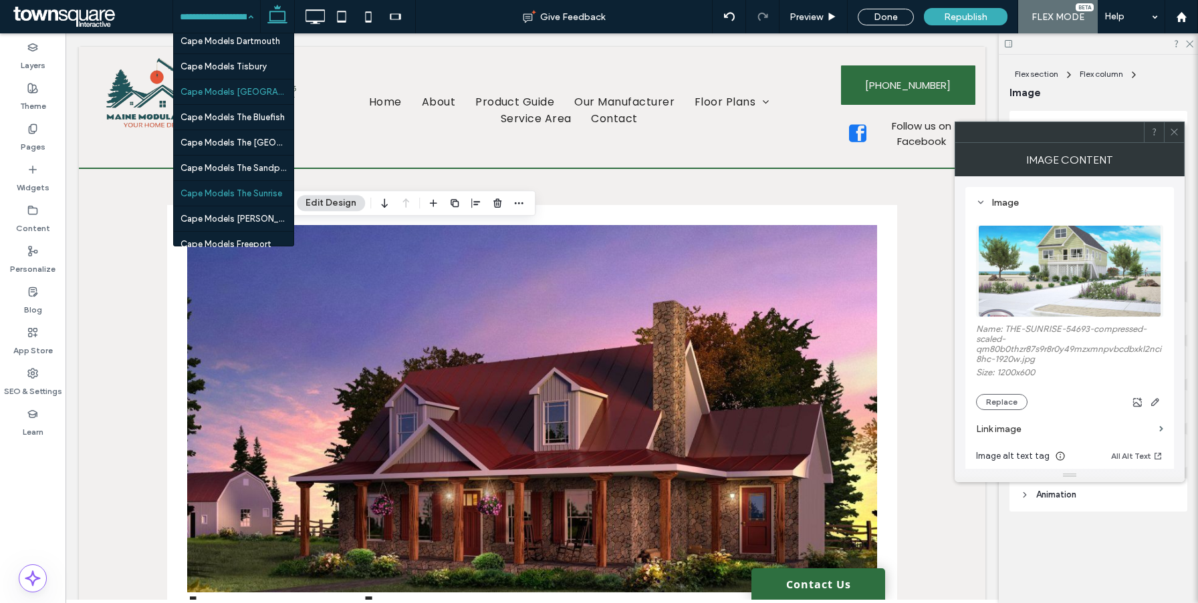
scroll to position [1601, 0]
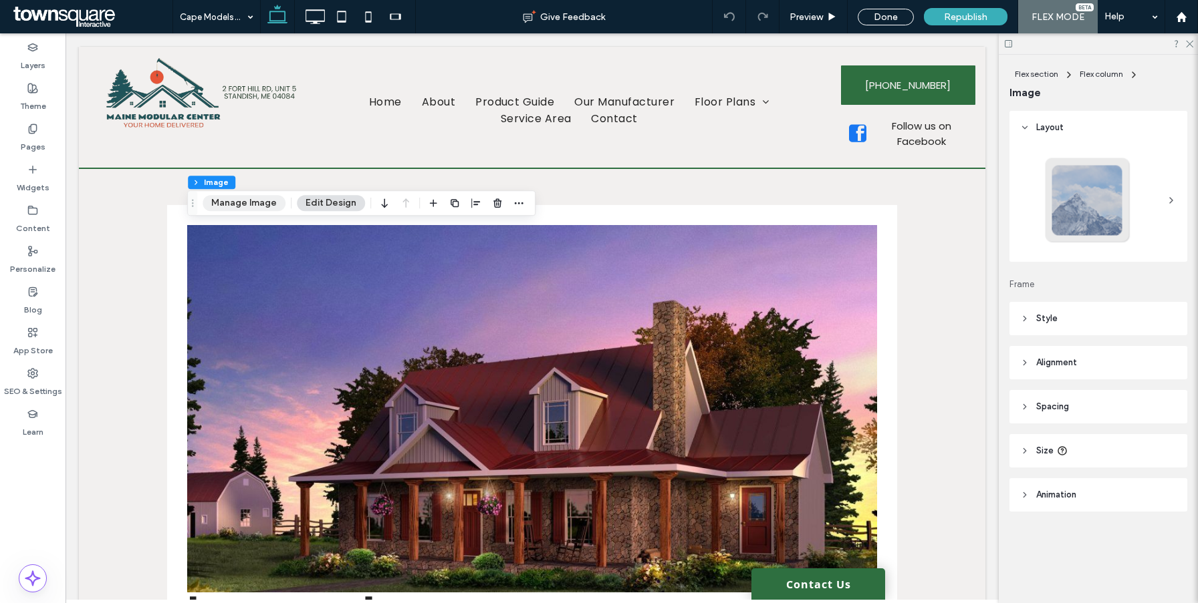
click at [242, 206] on button "Manage Image" at bounding box center [243, 203] width 83 height 16
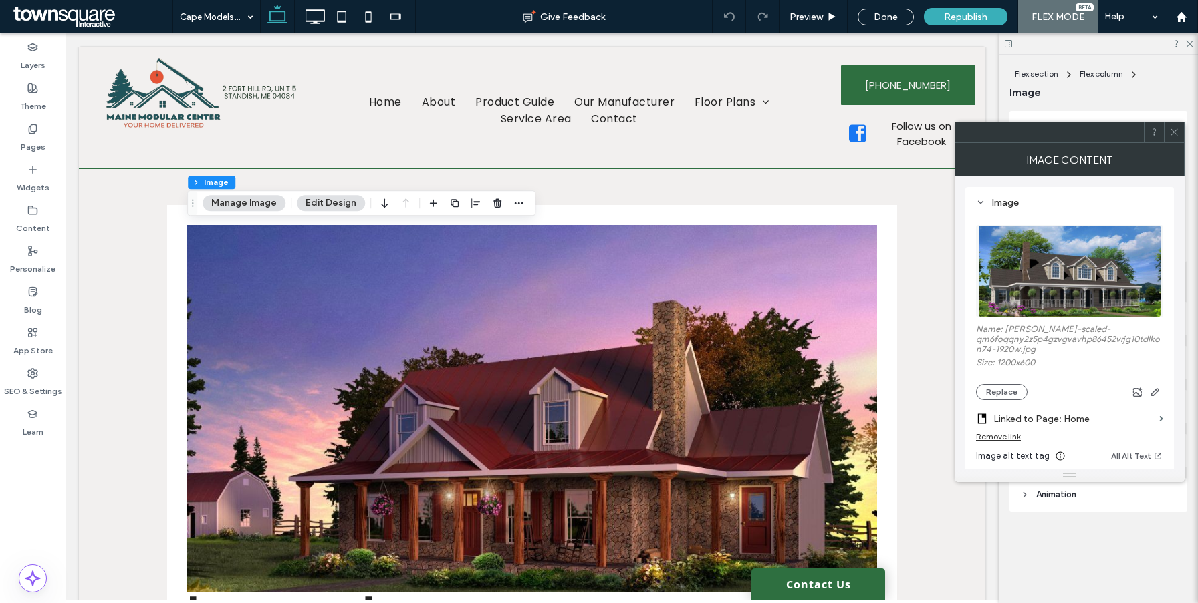
click at [988, 444] on div "Remove link" at bounding box center [1069, 440] width 187 height 17
click at [991, 438] on div "Remove link" at bounding box center [998, 437] width 45 height 10
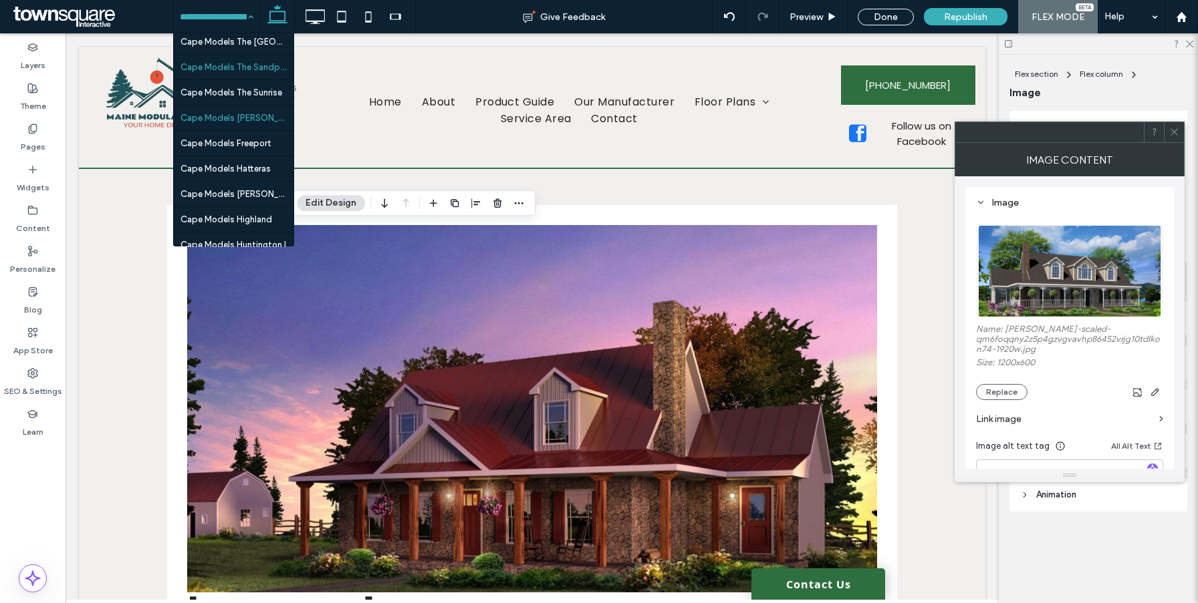
scroll to position [1609, 0]
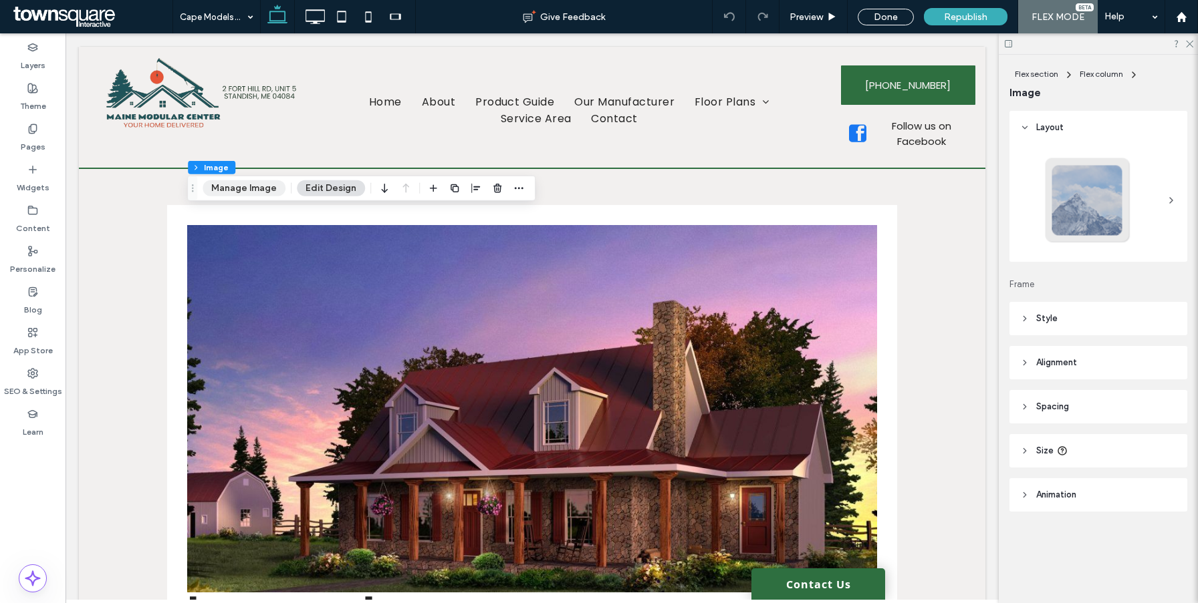
click at [248, 188] on button "Manage Image" at bounding box center [243, 188] width 83 height 16
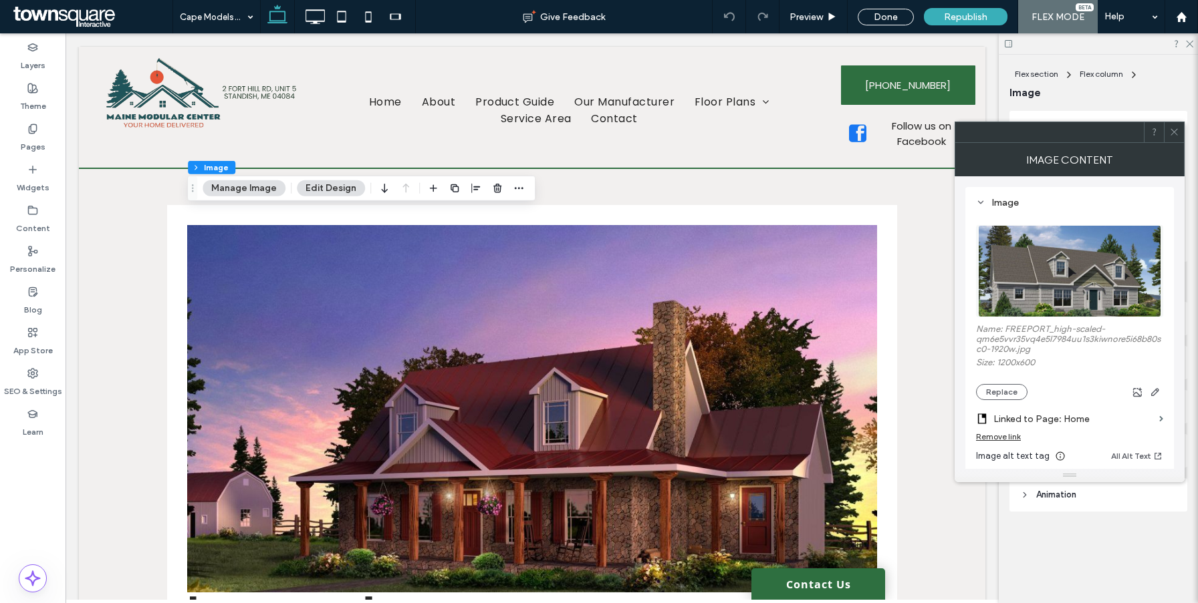
click at [990, 432] on section "Linked to Page: Home" at bounding box center [1069, 415] width 187 height 31
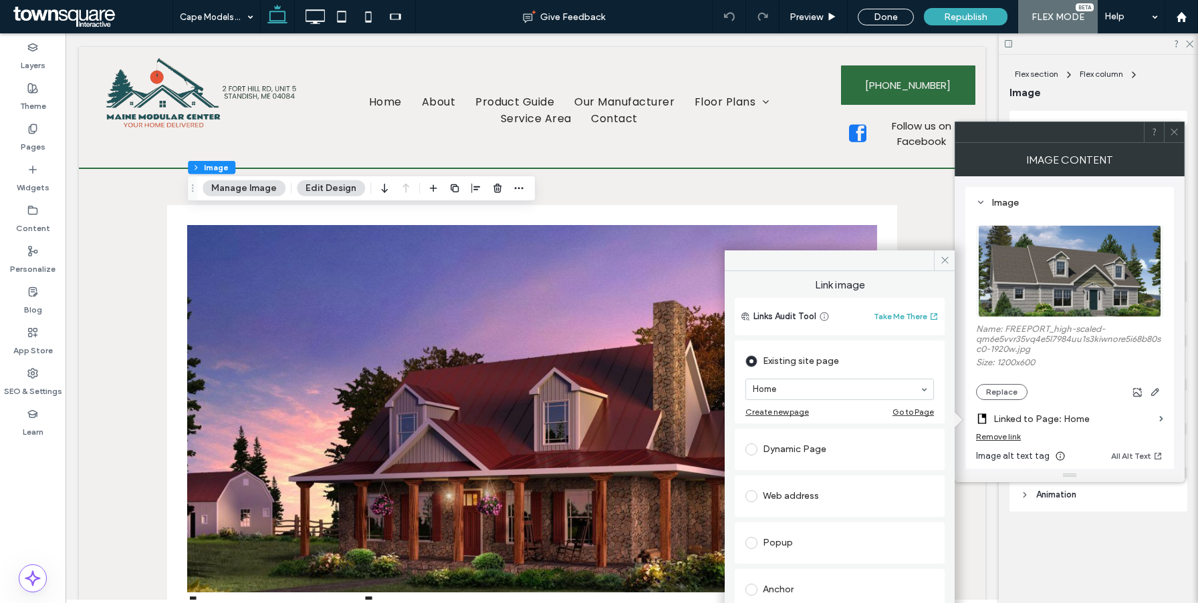
click at [991, 438] on div "Remove link" at bounding box center [998, 437] width 45 height 10
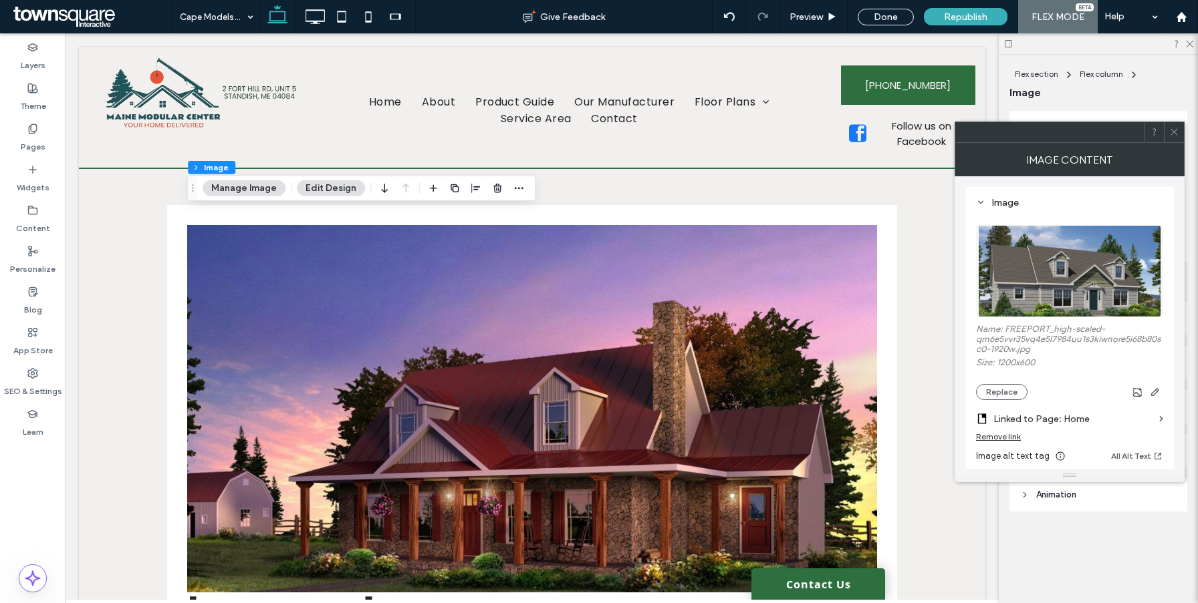
click at [991, 438] on div "Remove link" at bounding box center [998, 437] width 45 height 10
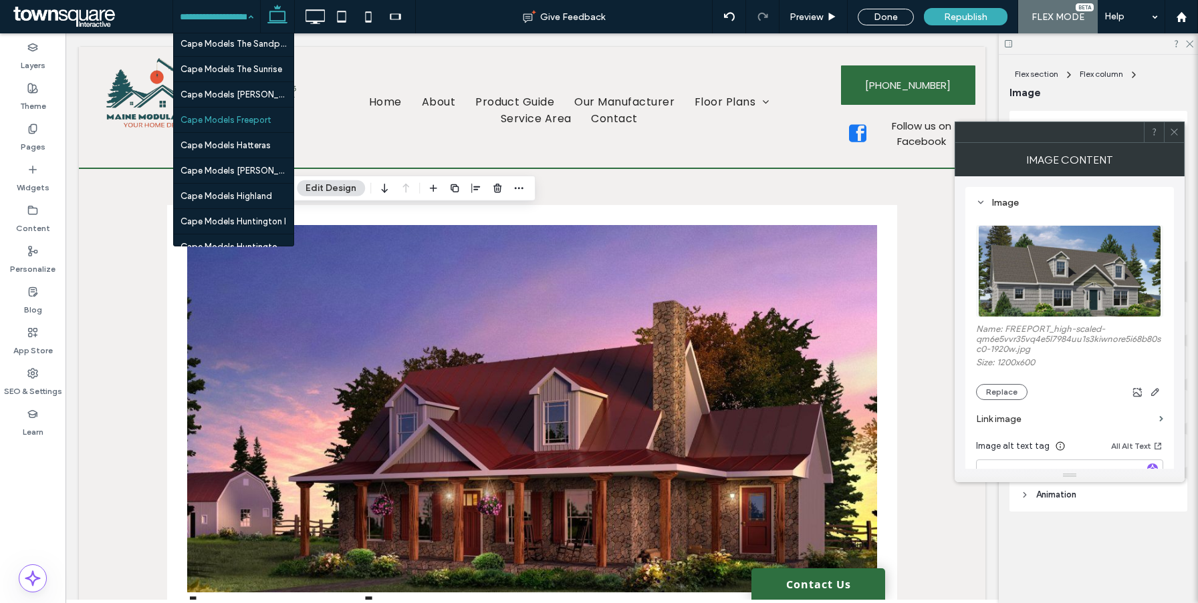
scroll to position [1703, 0]
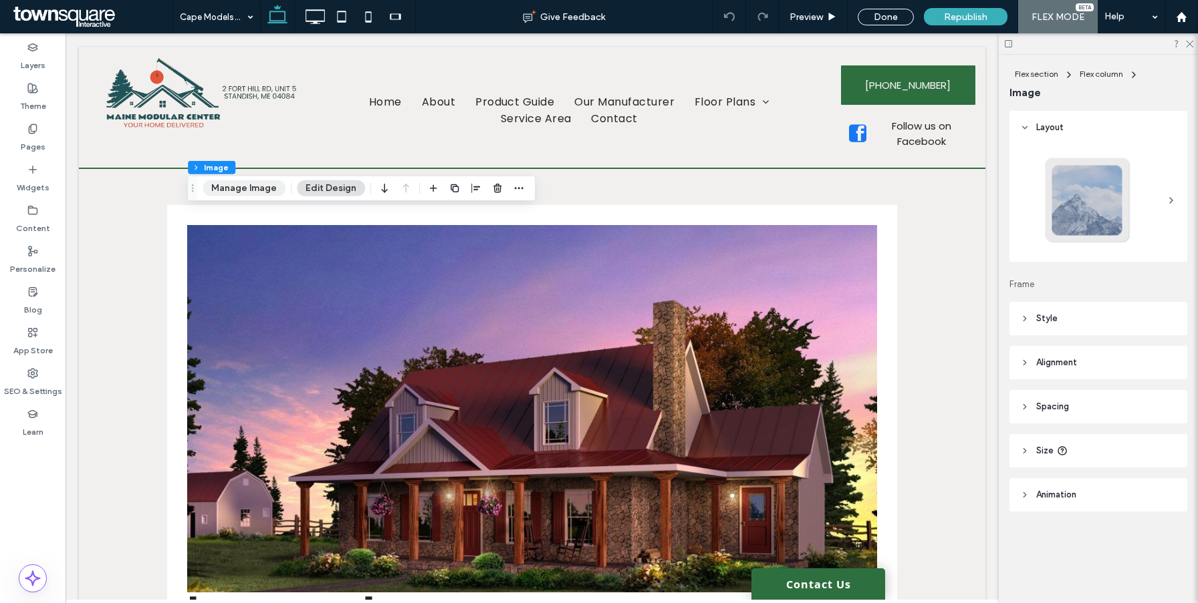
click at [278, 191] on button "Manage Image" at bounding box center [243, 188] width 83 height 16
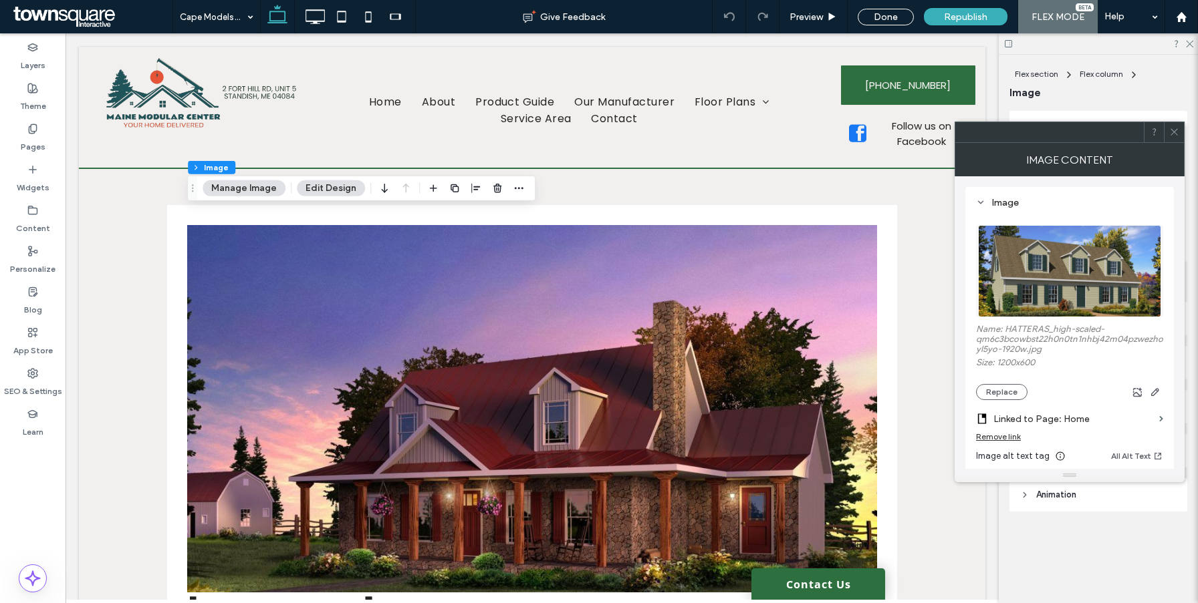
click at [990, 440] on div "Remove link" at bounding box center [998, 437] width 45 height 10
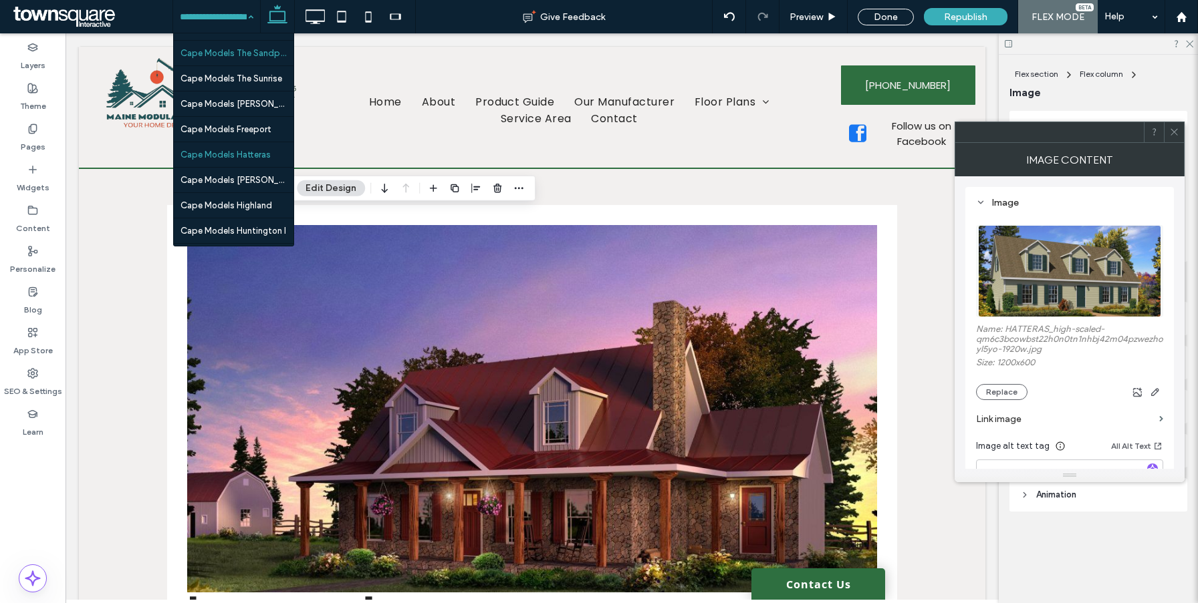
scroll to position [1691, 0]
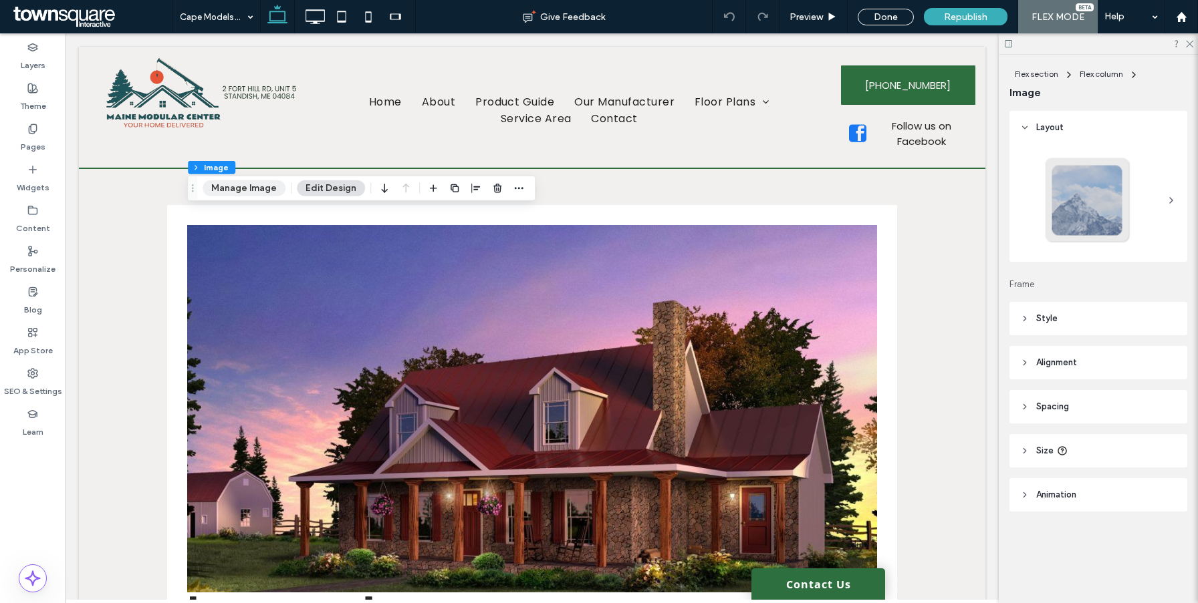
click at [253, 190] on button "Manage Image" at bounding box center [243, 188] width 83 height 16
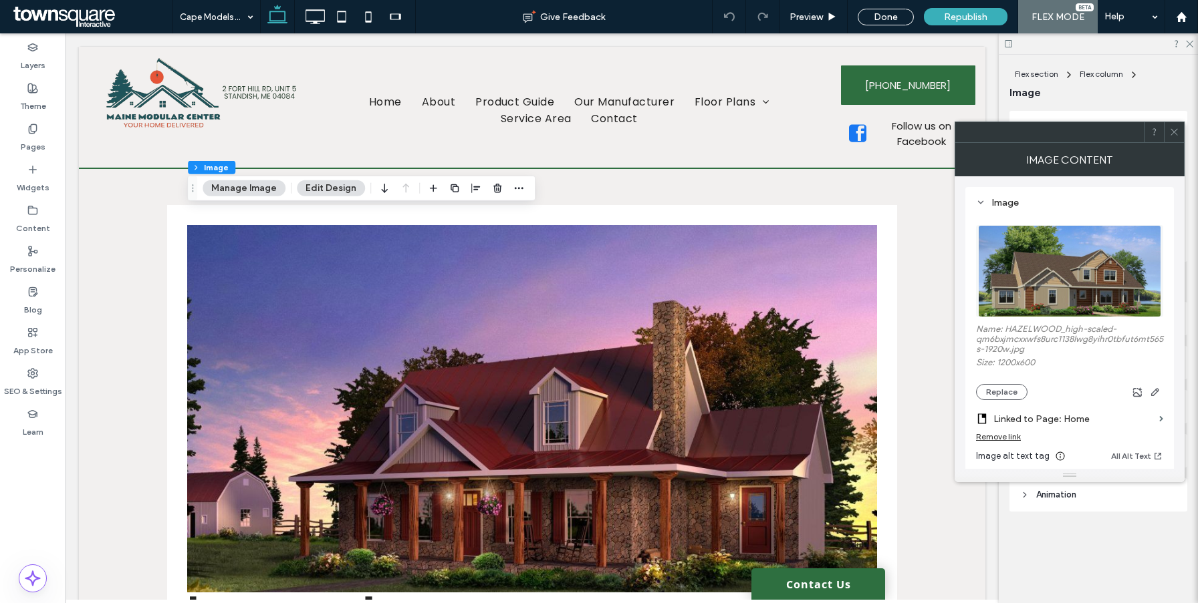
click at [998, 438] on div "Remove link" at bounding box center [998, 437] width 45 height 10
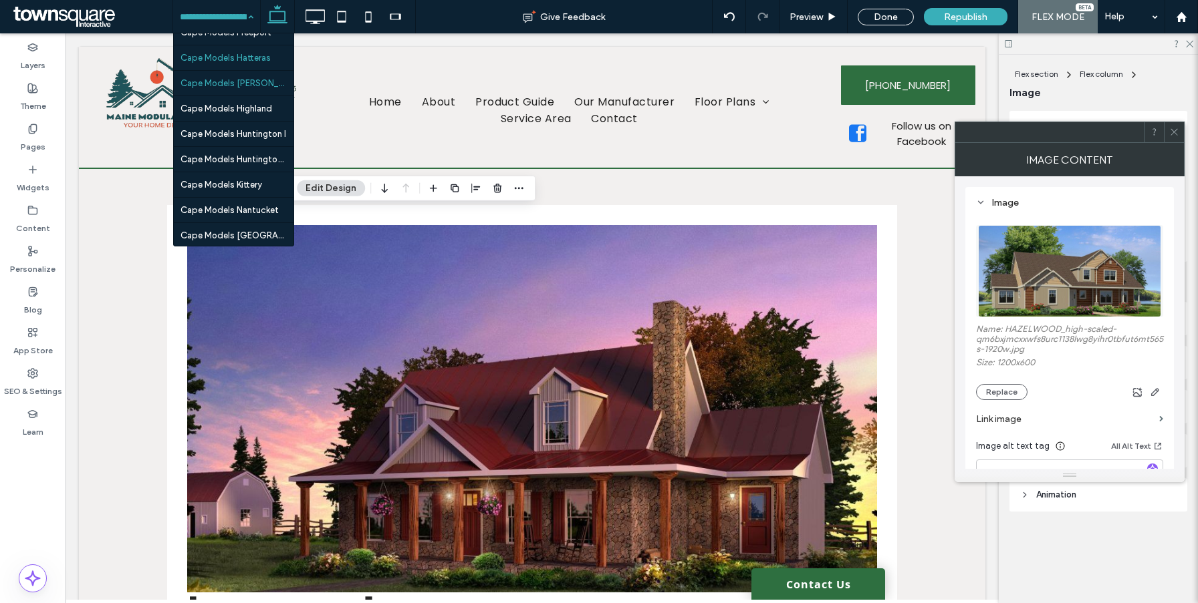
scroll to position [1721, 0]
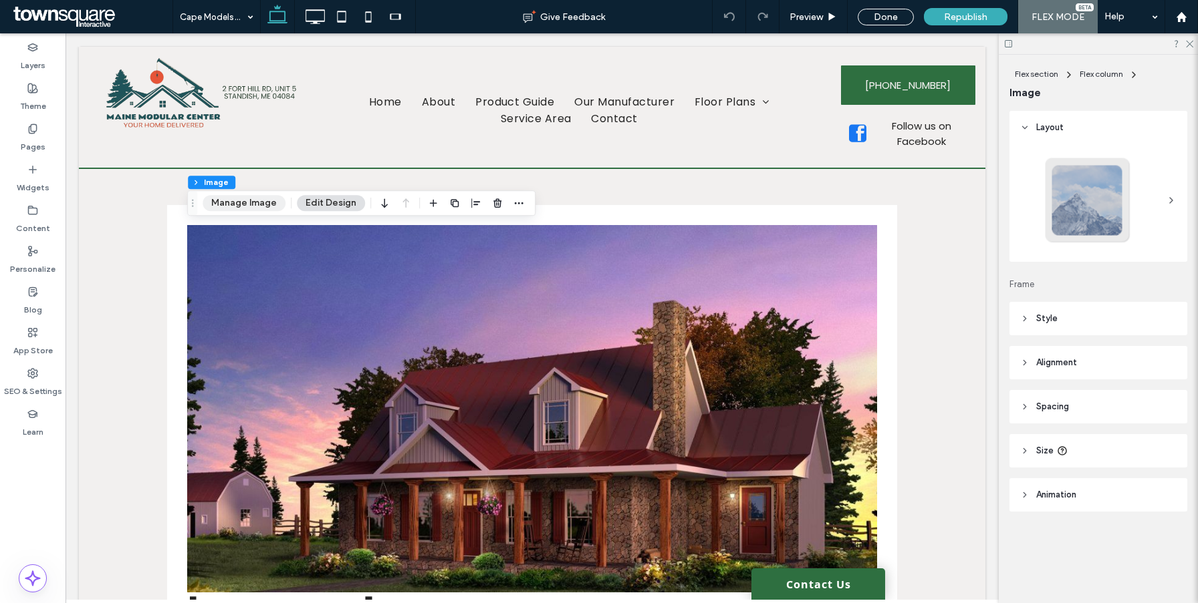
click at [256, 208] on button "Manage Image" at bounding box center [243, 203] width 83 height 16
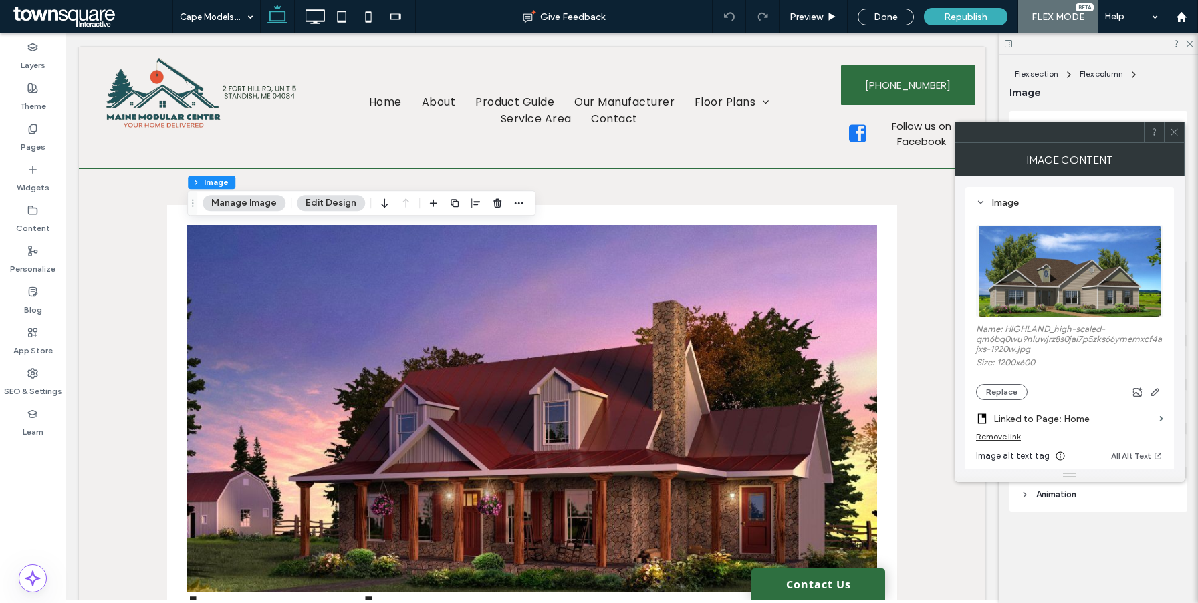
click at [999, 444] on div "Remove link" at bounding box center [1069, 440] width 187 height 17
click at [999, 442] on div "Remove link" at bounding box center [998, 437] width 45 height 10
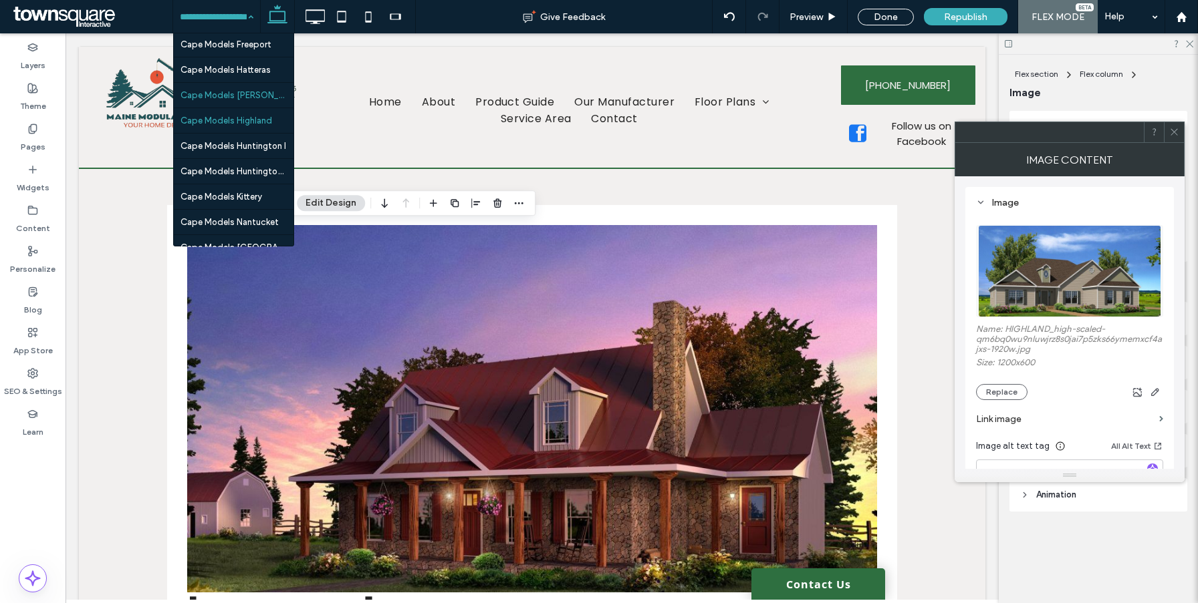
scroll to position [1760, 0]
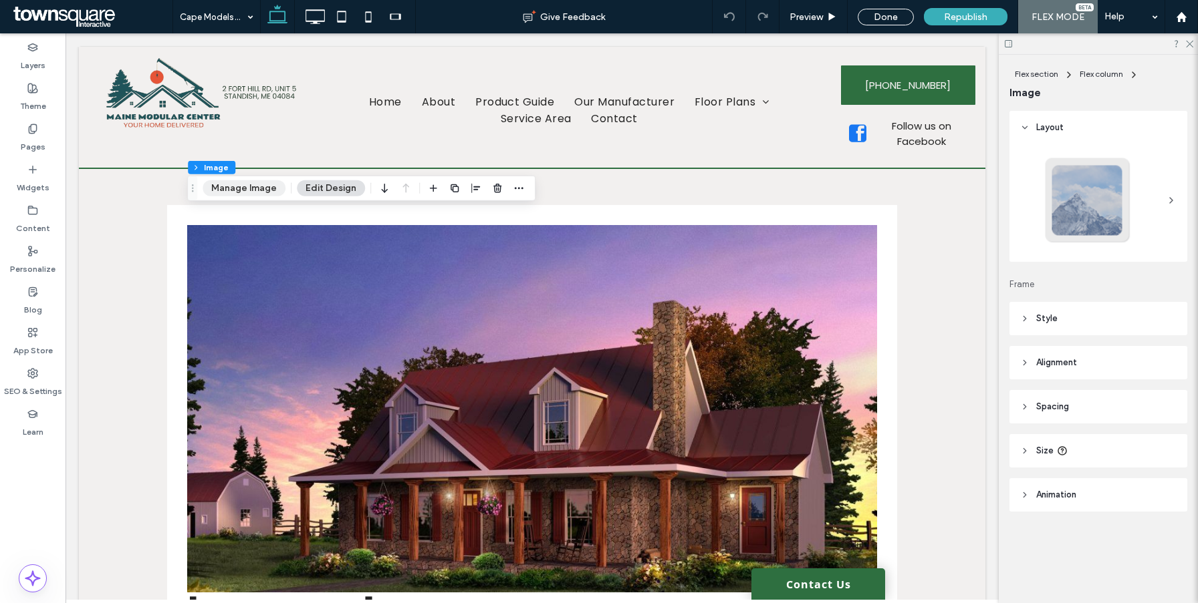
click at [253, 186] on button "Manage Image" at bounding box center [243, 188] width 83 height 16
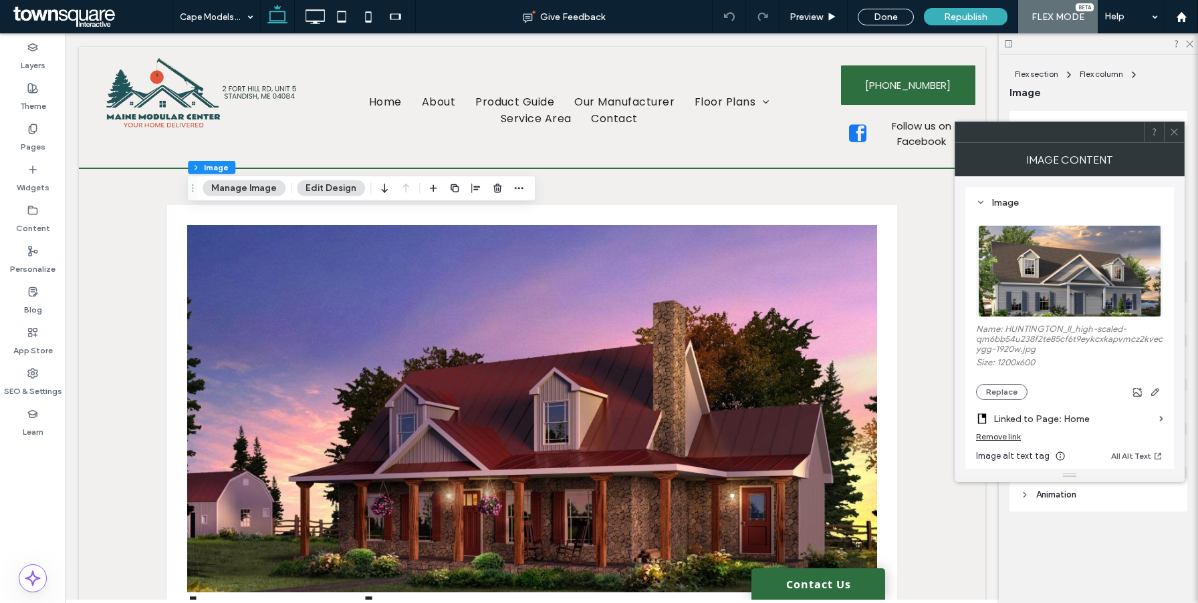
click at [1012, 440] on div "Remove link" at bounding box center [998, 437] width 45 height 10
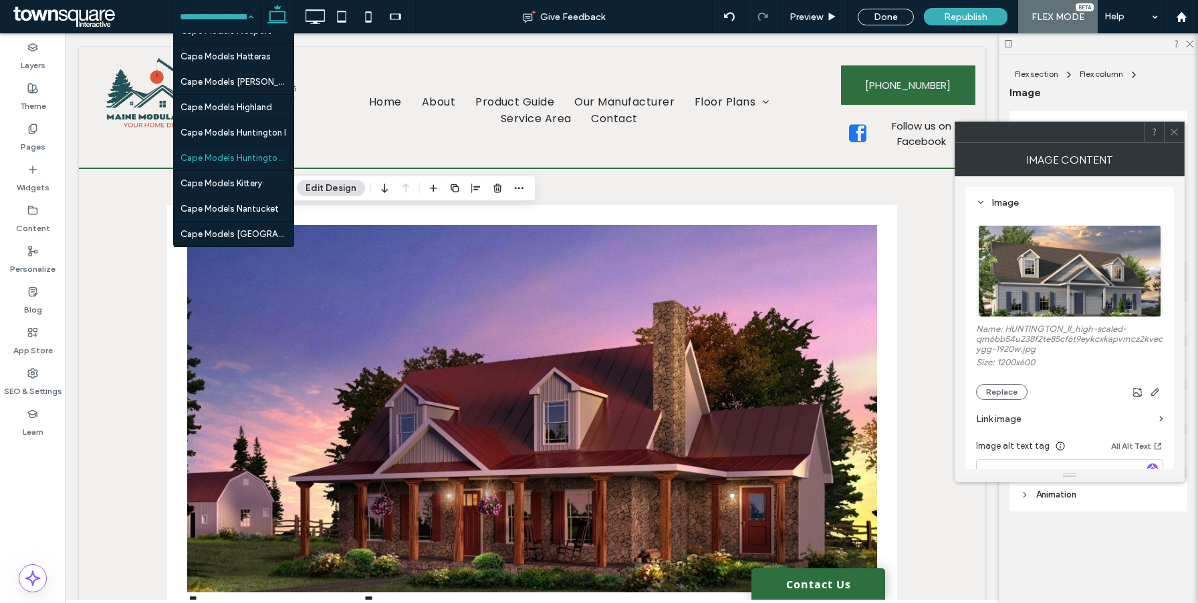
scroll to position [1778, 0]
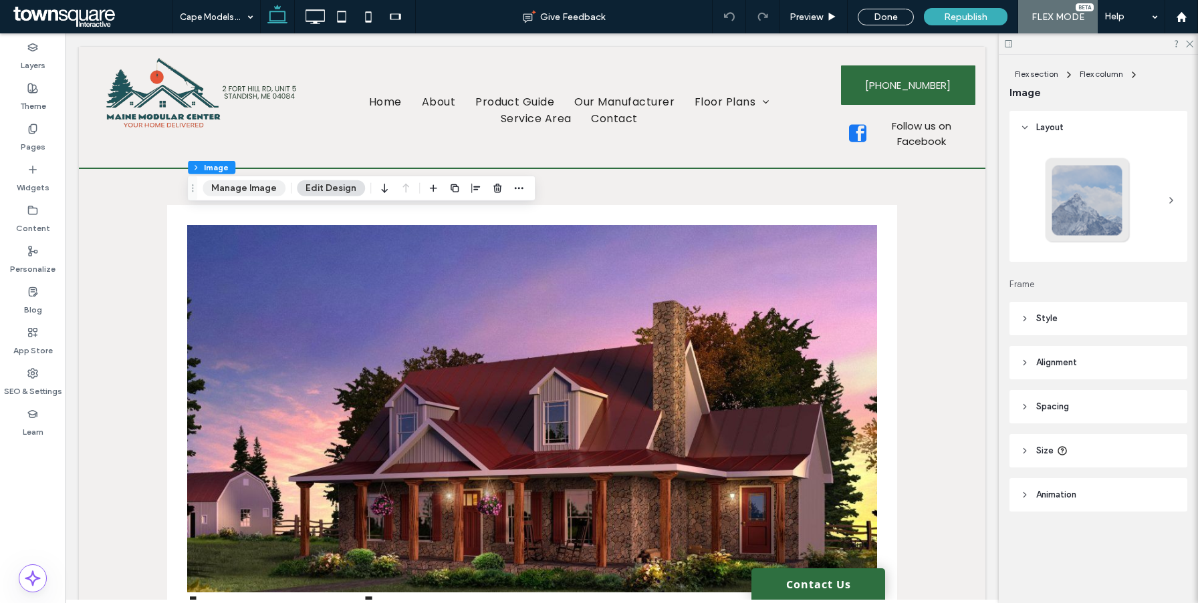
click at [256, 192] on button "Manage Image" at bounding box center [243, 188] width 83 height 16
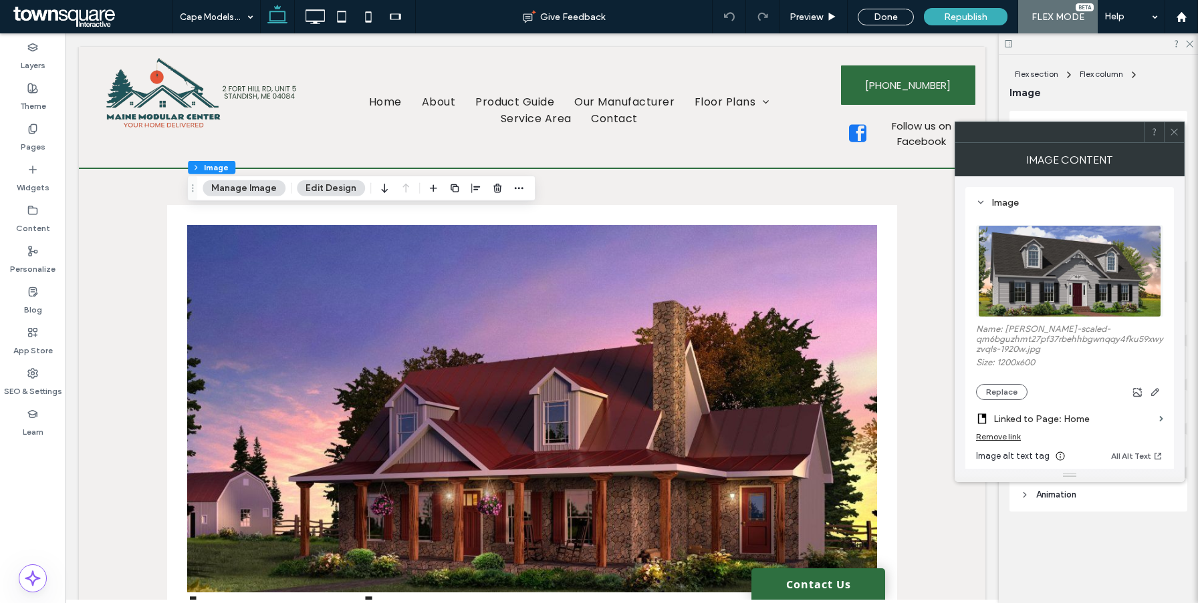
click at [1007, 435] on div "Remove link" at bounding box center [998, 437] width 45 height 10
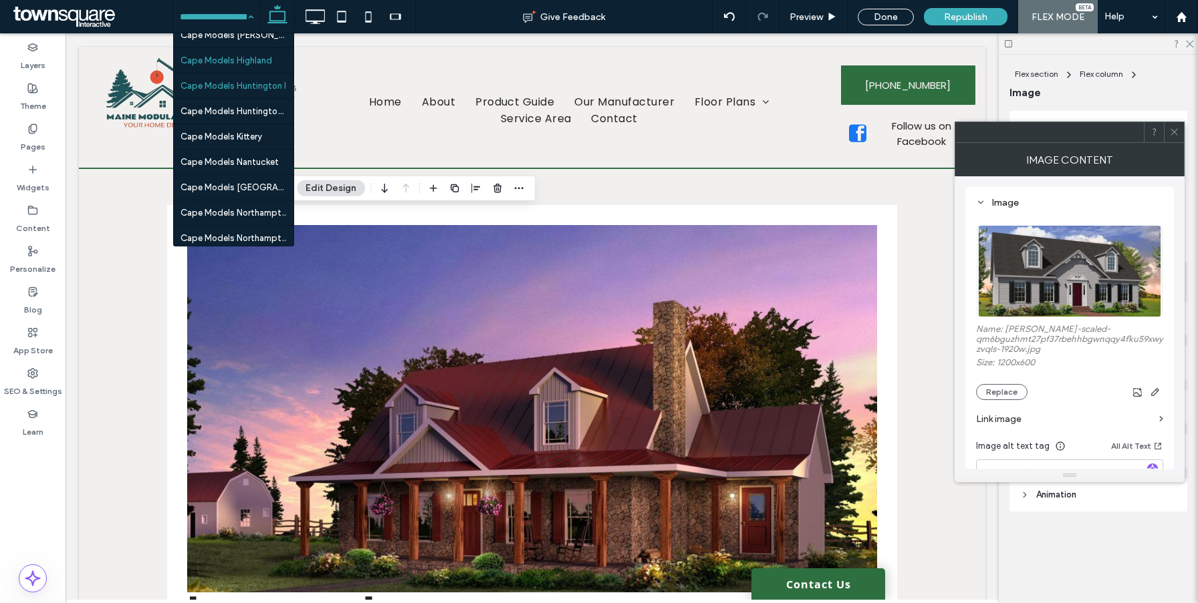
scroll to position [1730, 0]
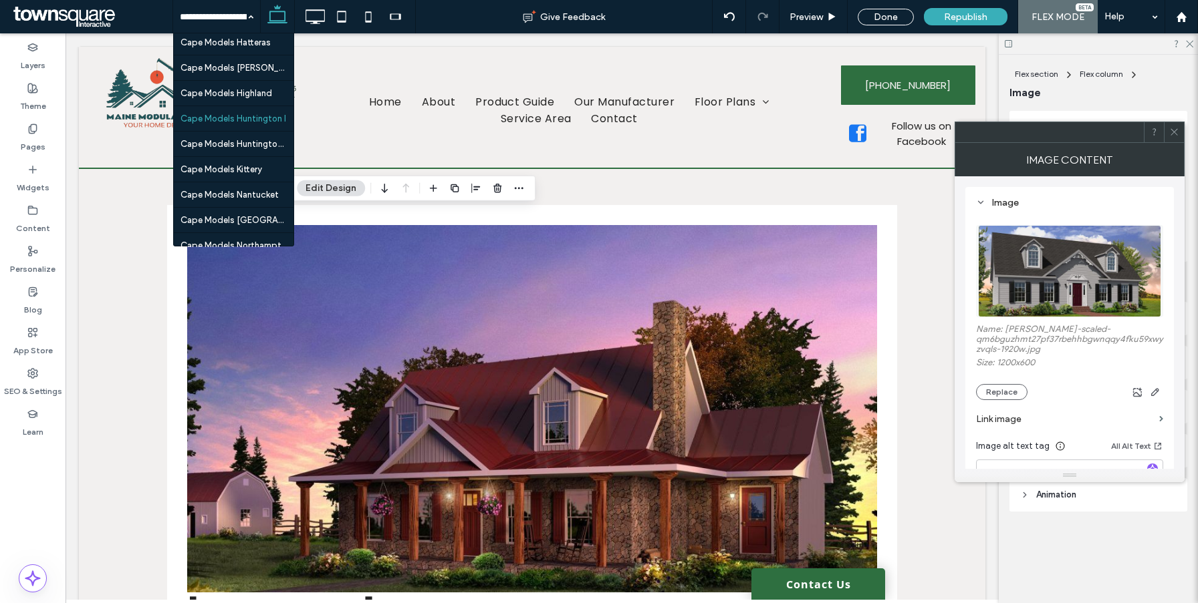
click at [0, 0] on div at bounding box center [0, 0] width 0 height 0
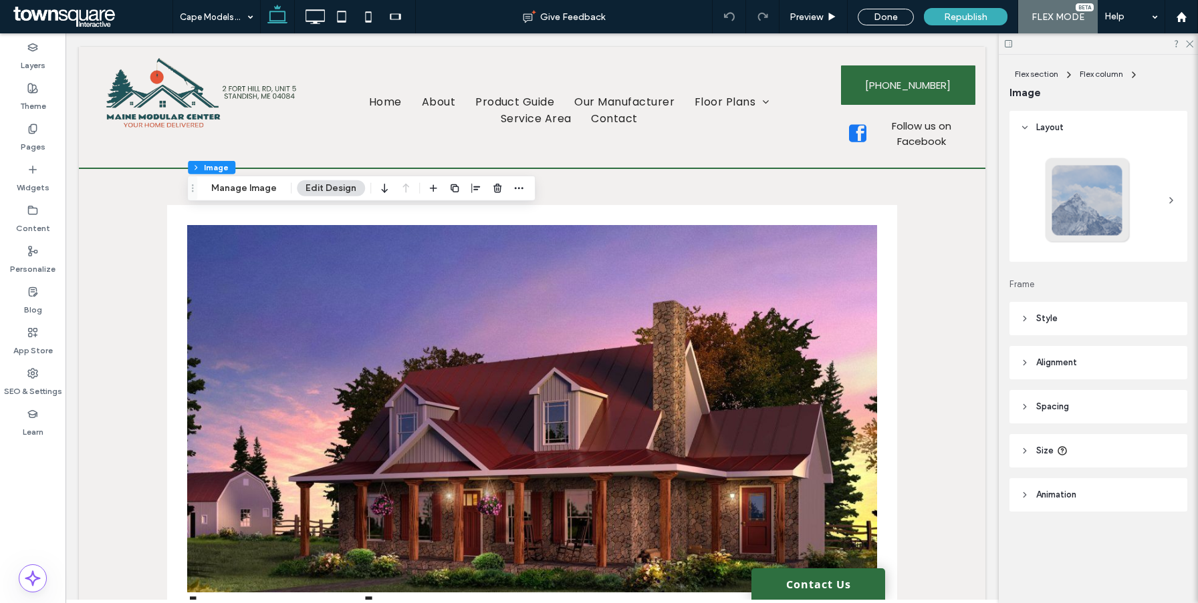
click at [205, 180] on div "Flex section Flex column Image Manage Image Edit Design" at bounding box center [361, 188] width 348 height 25
click at [217, 184] on button "Manage Image" at bounding box center [243, 188] width 83 height 16
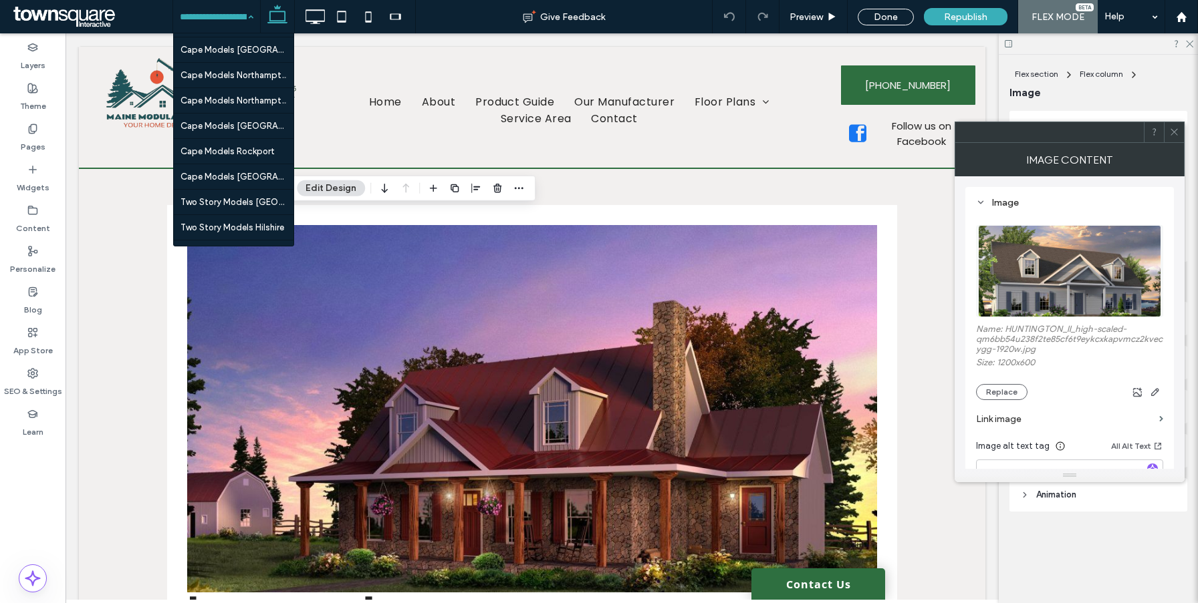
scroll to position [1901, 0]
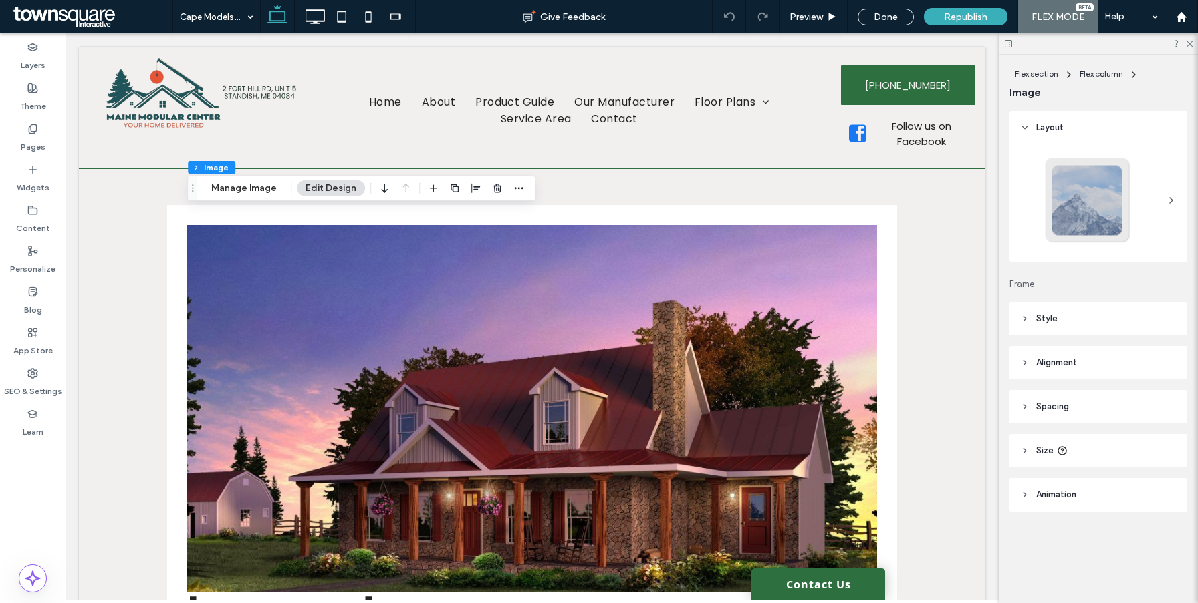
click at [259, 178] on div "Flex section Flex column Image Manage Image Edit Design" at bounding box center [361, 188] width 348 height 25
click at [259, 180] on button "Manage Image" at bounding box center [243, 188] width 83 height 16
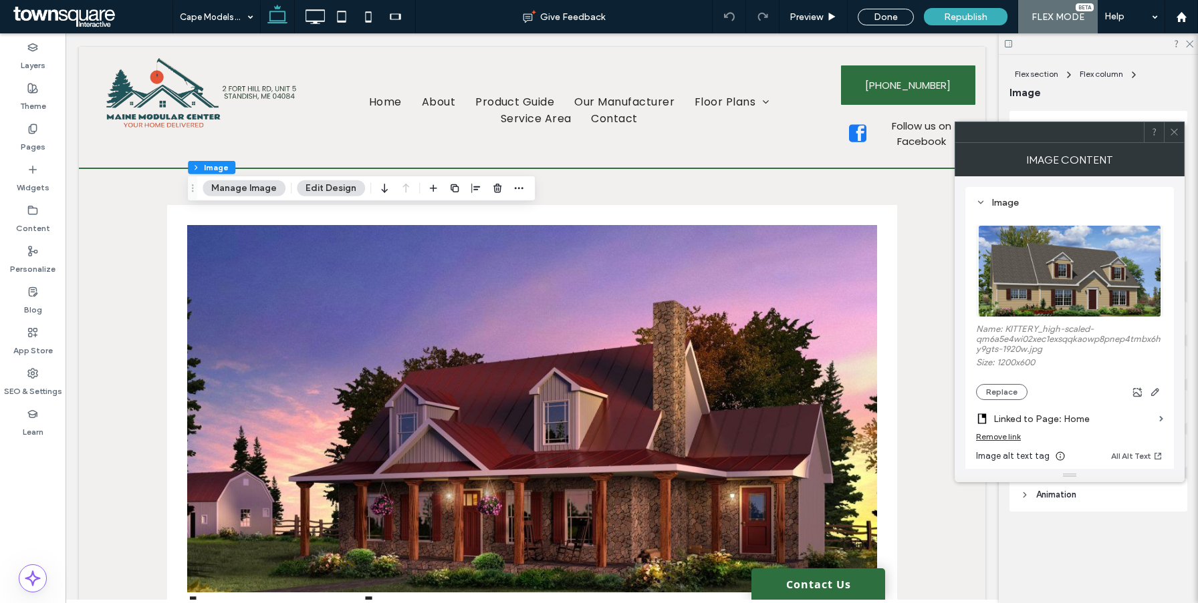
click at [994, 438] on div "Remove link" at bounding box center [998, 437] width 45 height 10
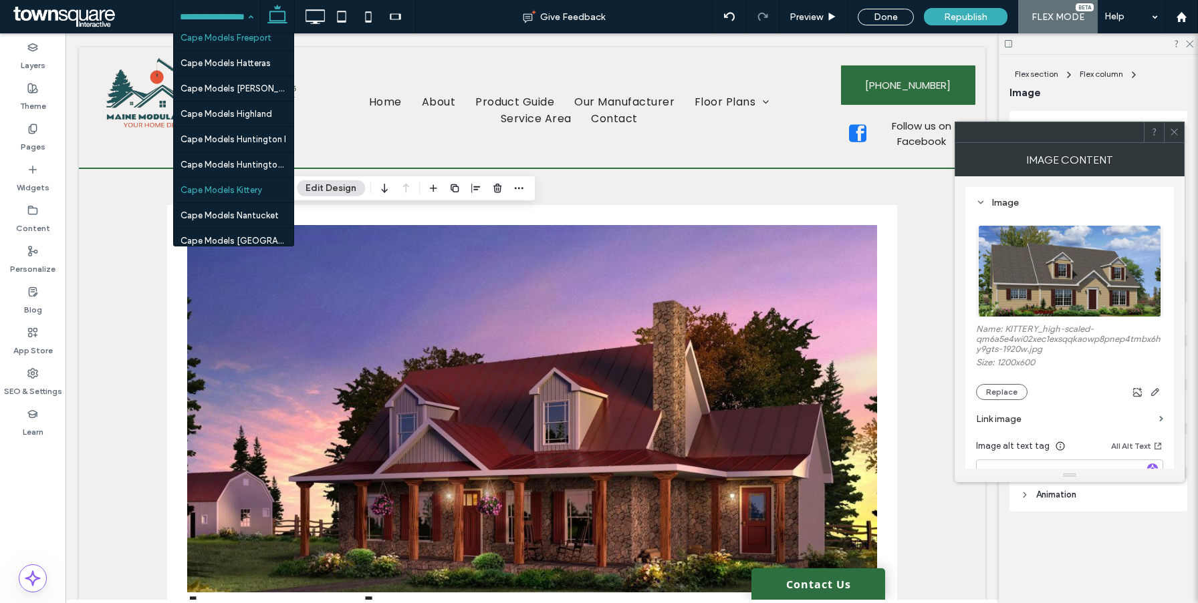
scroll to position [1772, 0]
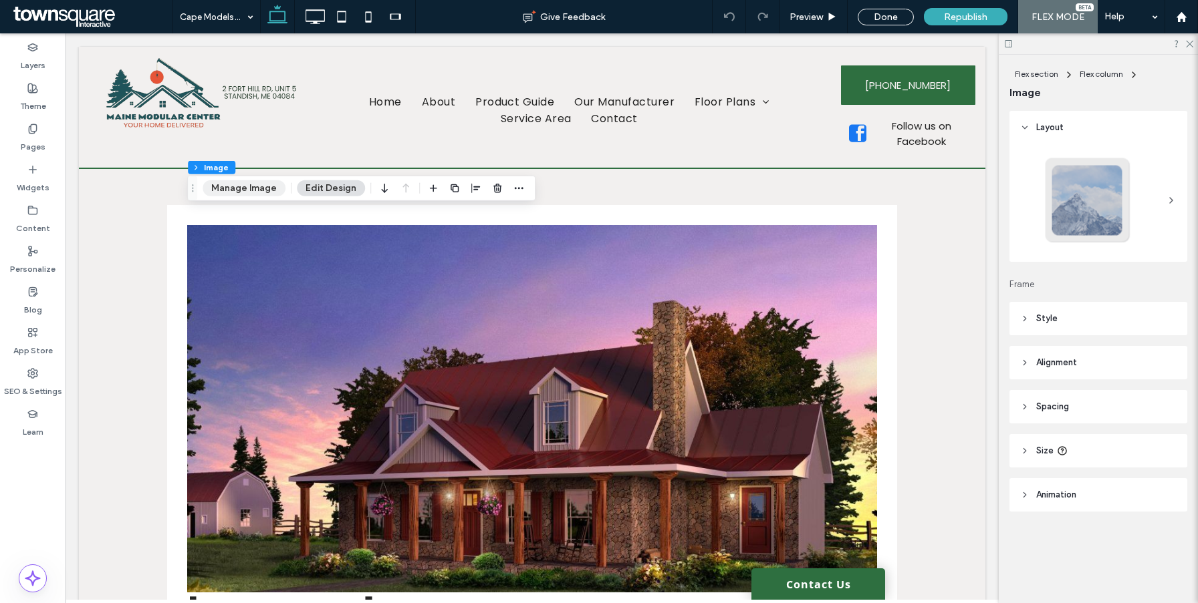
click at [256, 189] on button "Manage Image" at bounding box center [243, 188] width 83 height 16
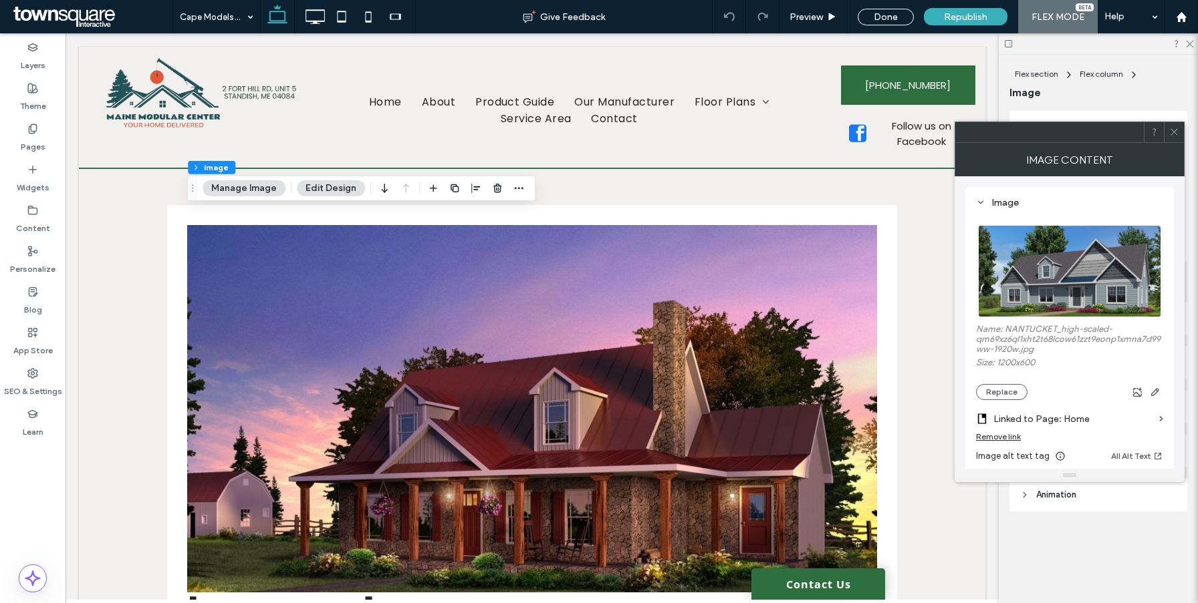
click at [1006, 442] on div "Remove link" at bounding box center [998, 437] width 45 height 10
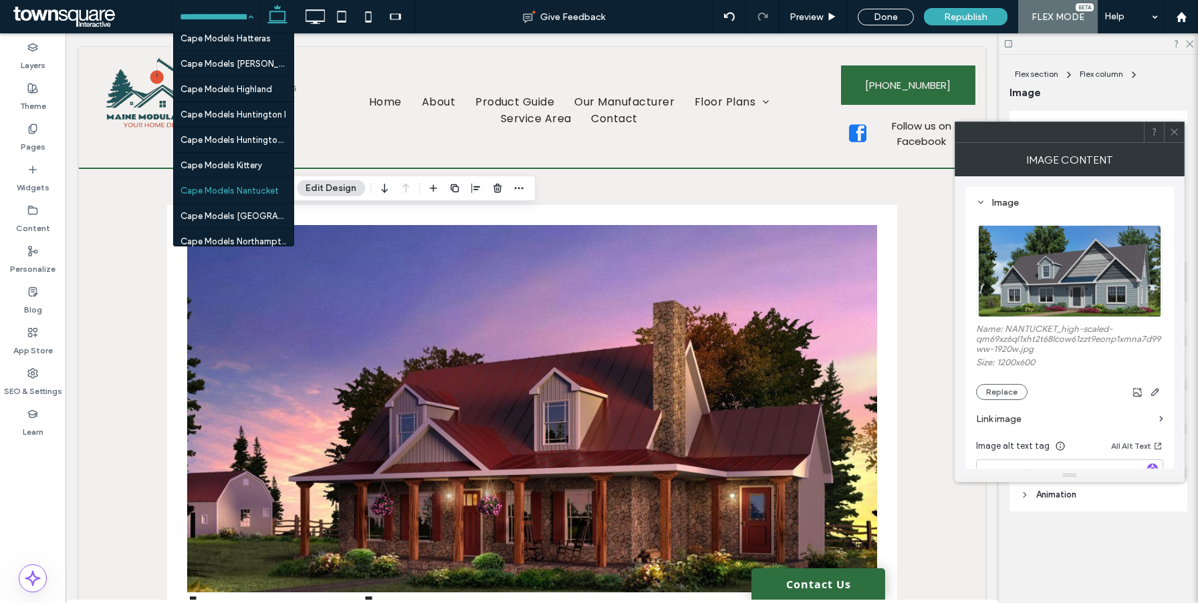
scroll to position [1840, 0]
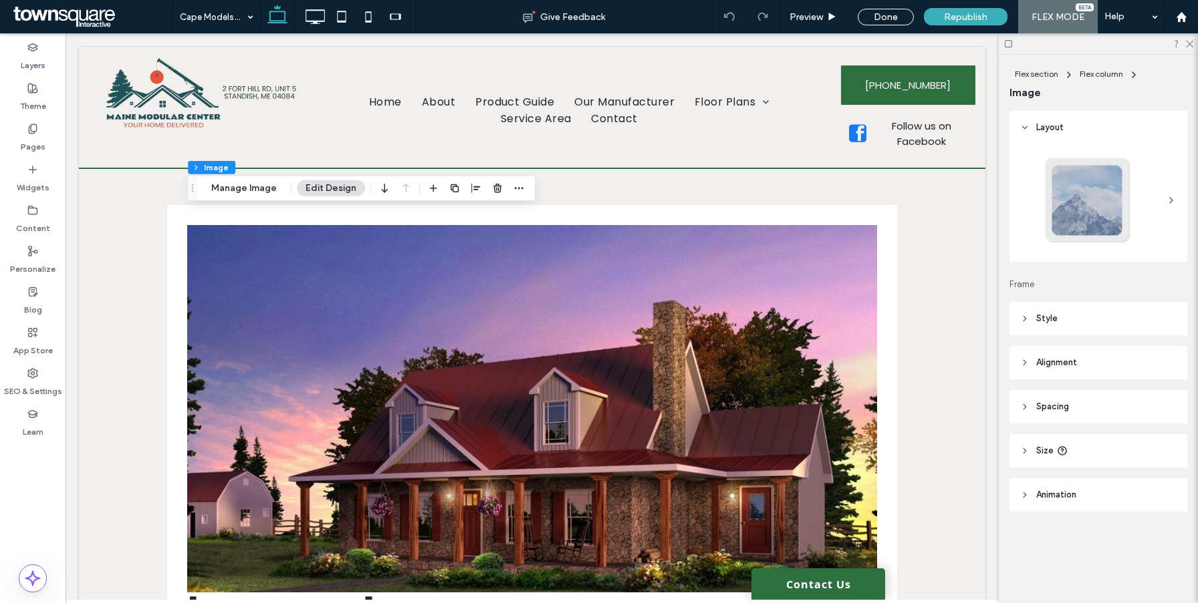
drag, startPoint x: 260, startPoint y: 188, endPoint x: 368, endPoint y: 187, distance: 108.3
click at [260, 188] on button "Manage Image" at bounding box center [243, 188] width 83 height 16
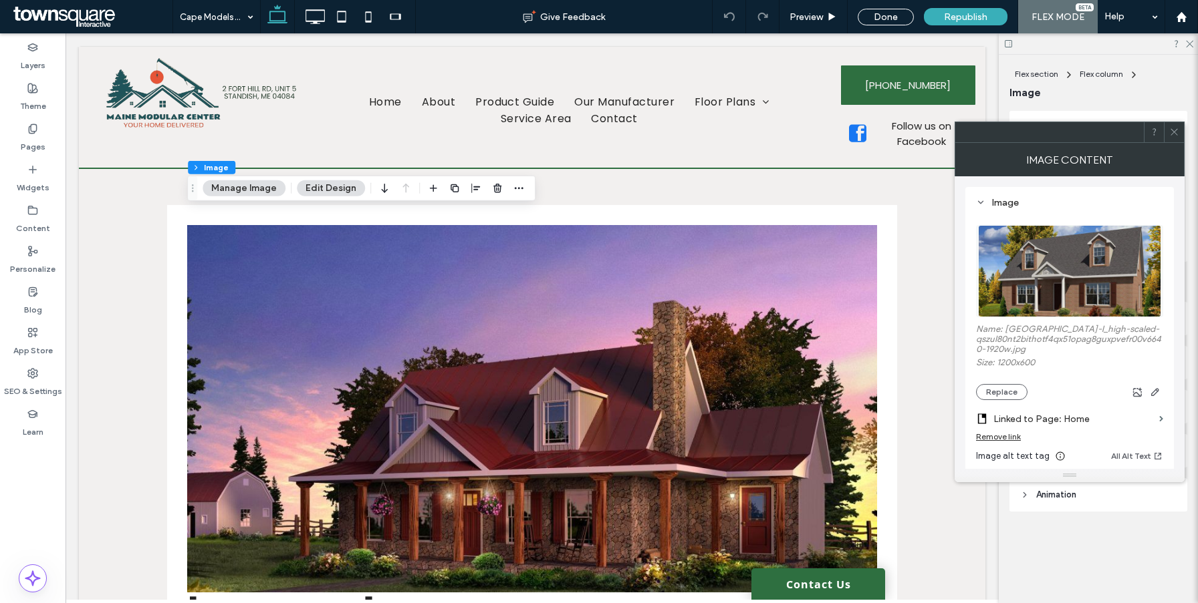
click at [992, 442] on div "Remove link" at bounding box center [998, 437] width 45 height 10
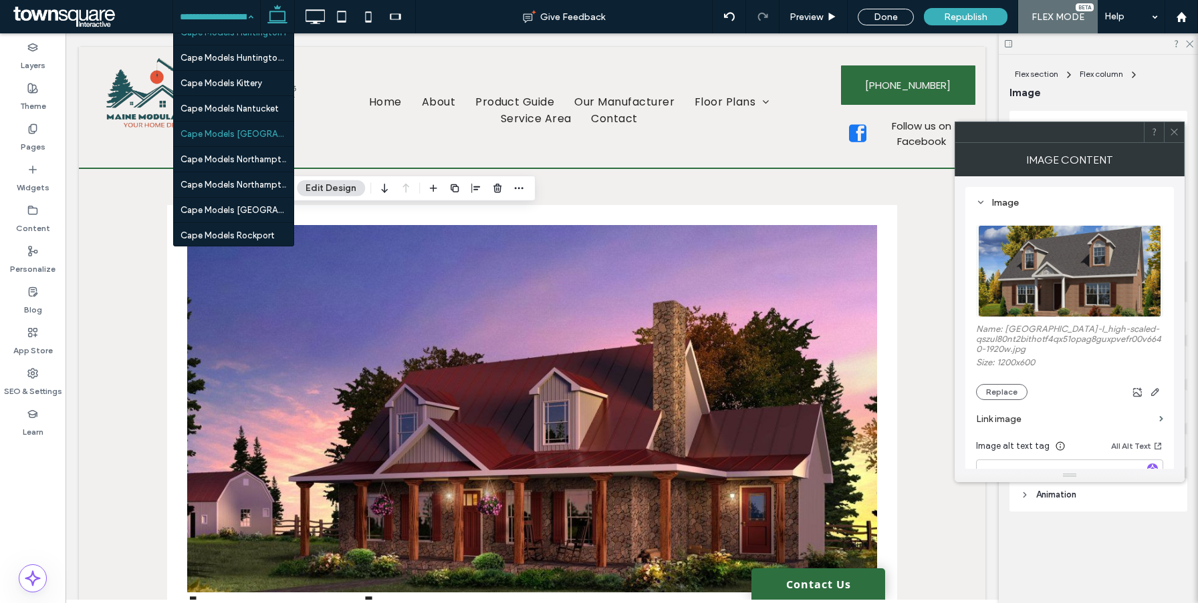
scroll to position [1901, 0]
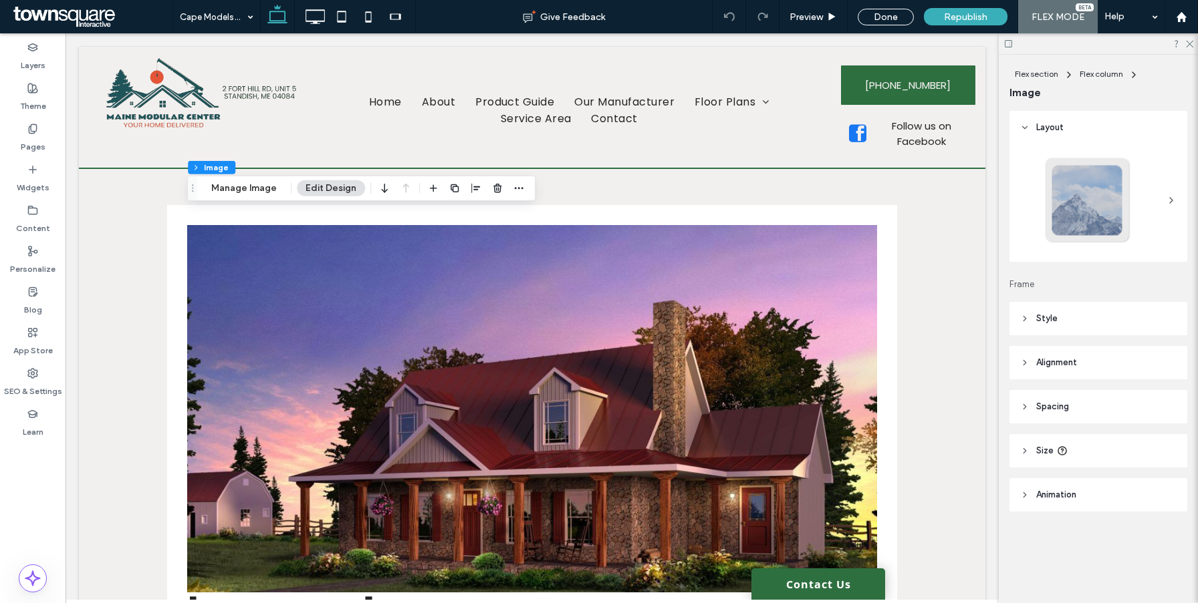
click at [253, 198] on div "Flex section Flex column Image Manage Image Edit Design" at bounding box center [361, 188] width 348 height 25
click at [253, 192] on button "Manage Image" at bounding box center [243, 188] width 83 height 16
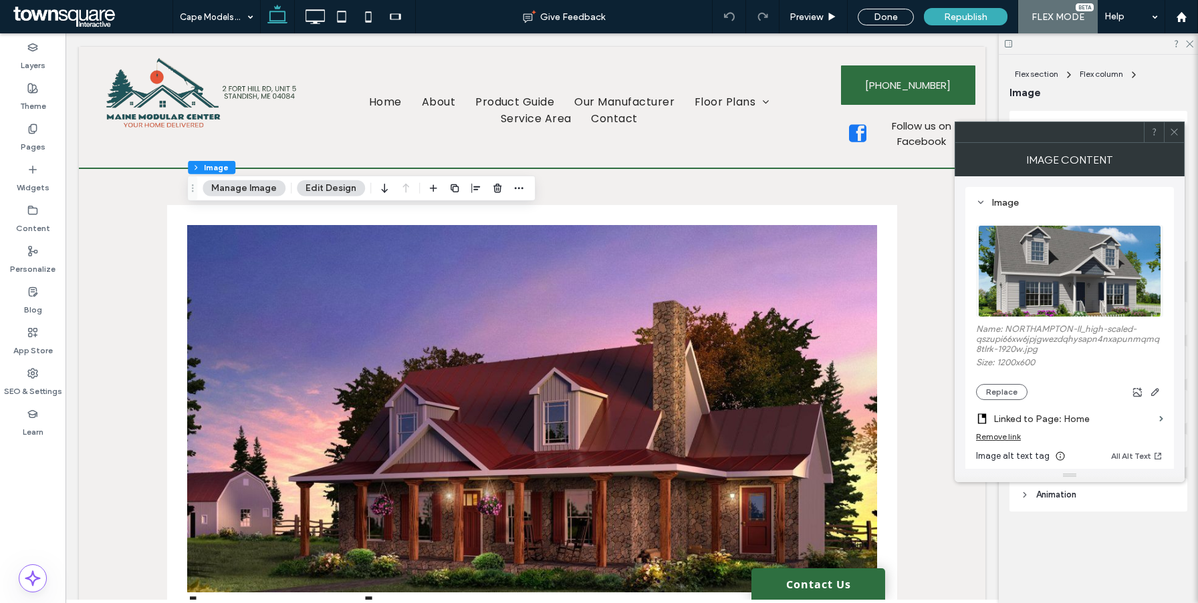
click at [996, 438] on div "Remove link" at bounding box center [998, 437] width 45 height 10
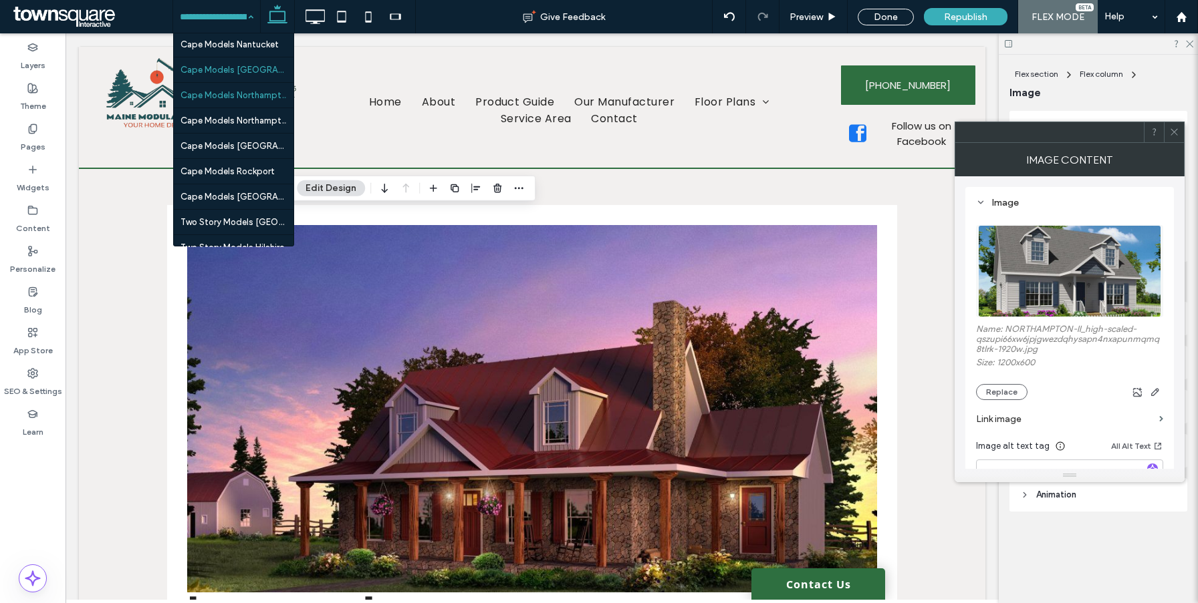
scroll to position [1901, 0]
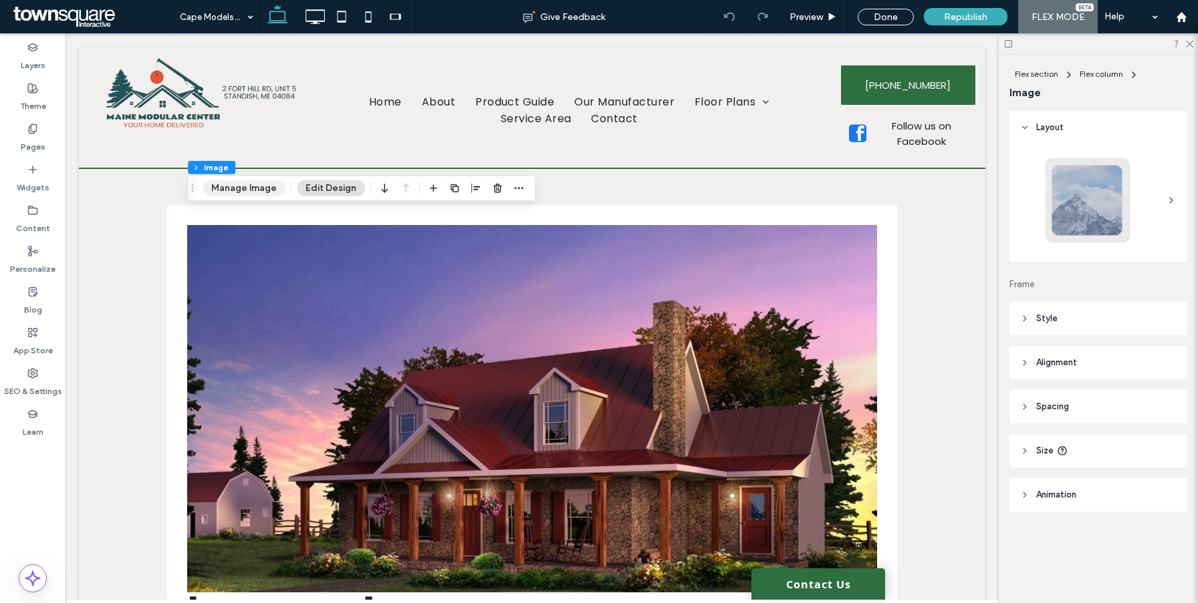
click at [239, 191] on button "Manage Image" at bounding box center [243, 188] width 83 height 16
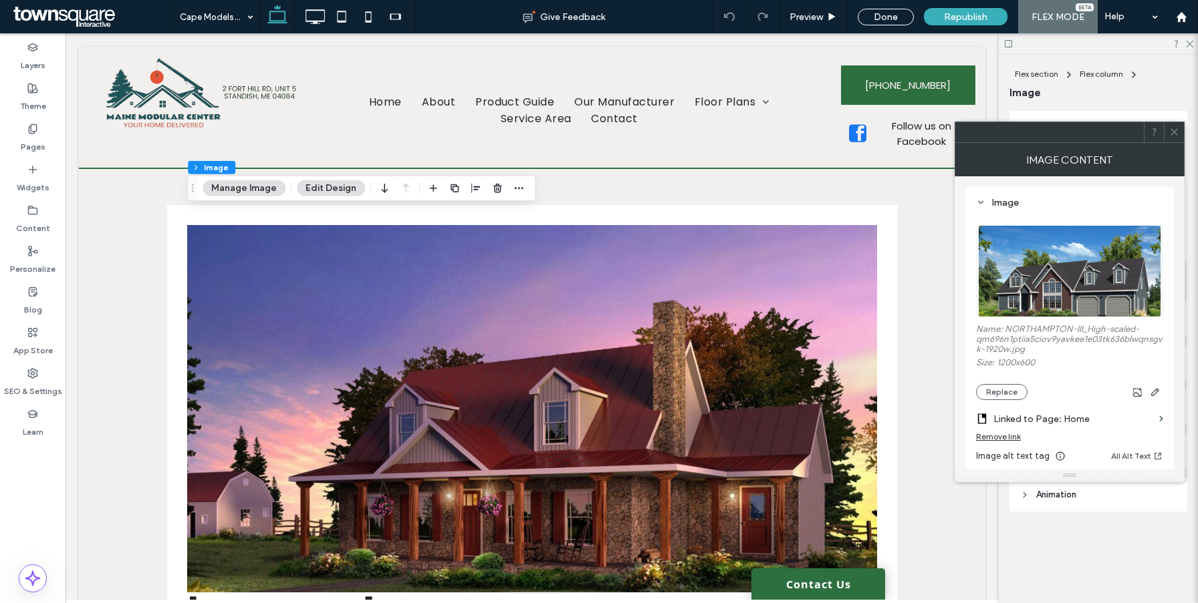
click at [986, 437] on div "Remove link" at bounding box center [998, 437] width 45 height 10
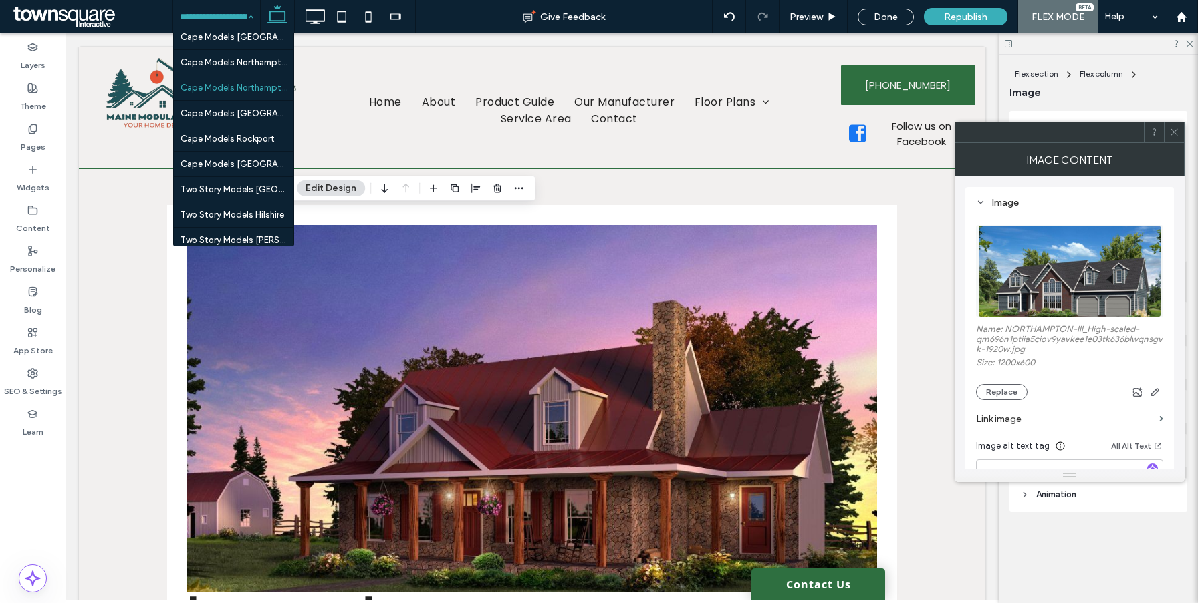
scroll to position [1945, 0]
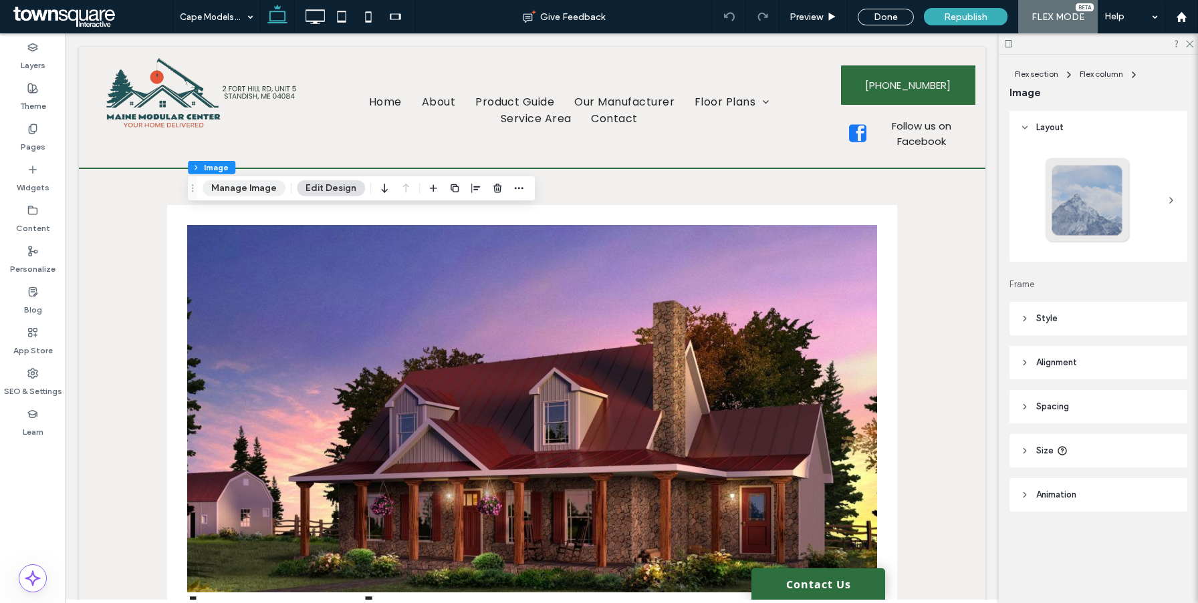
click at [263, 183] on button "Manage Image" at bounding box center [243, 188] width 83 height 16
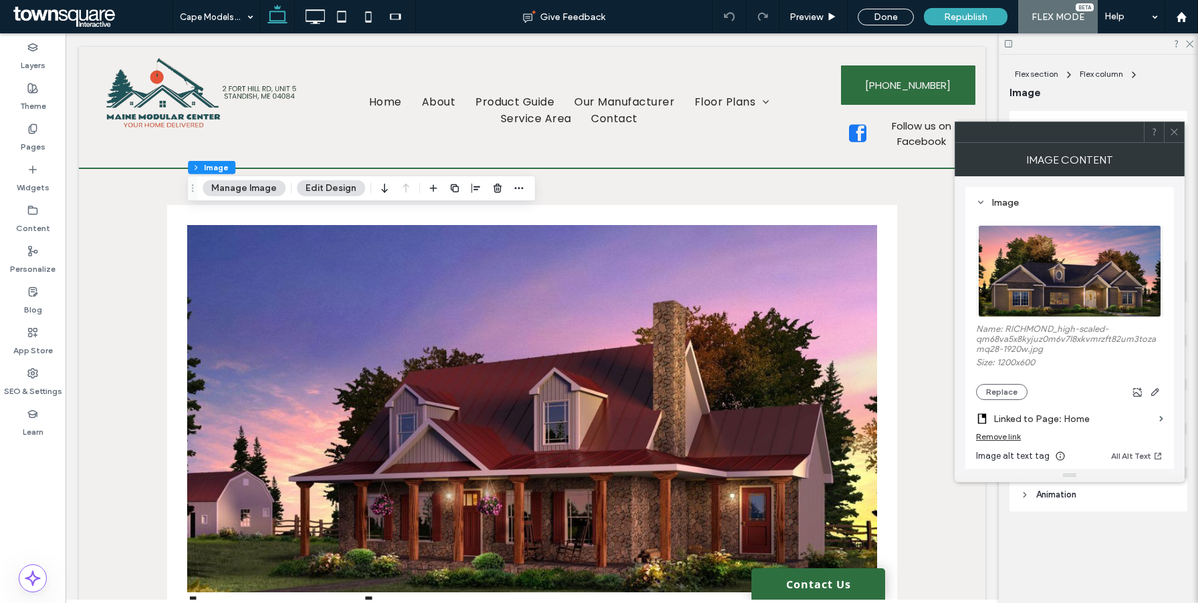
click at [1008, 436] on div "Remove link" at bounding box center [998, 437] width 45 height 10
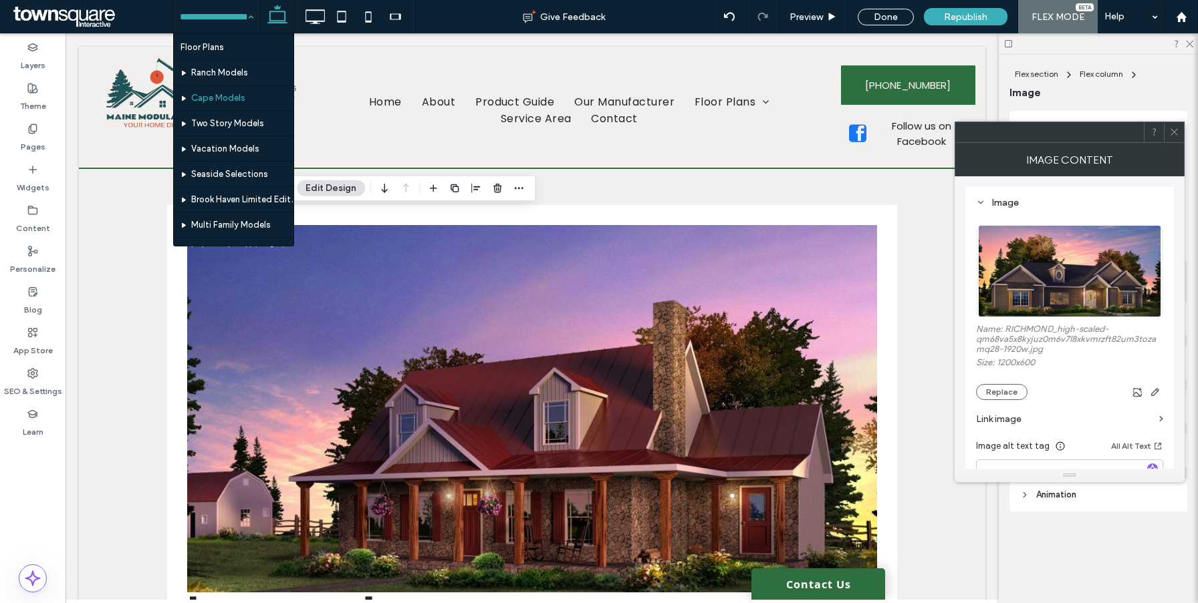
scroll to position [165, 0]
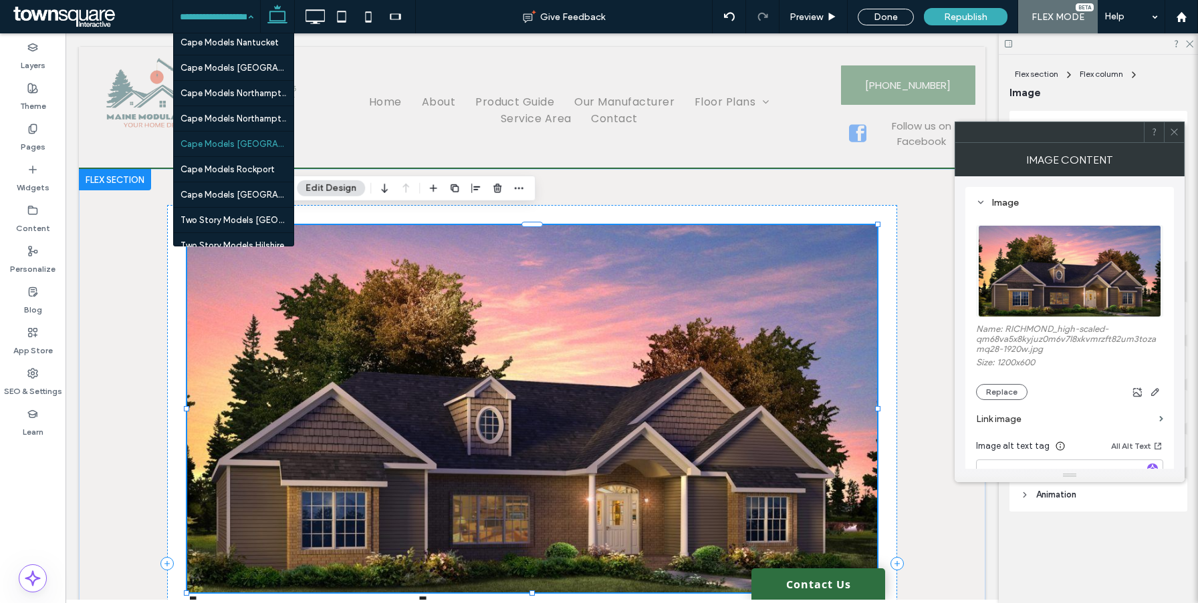
scroll to position [1914, 0]
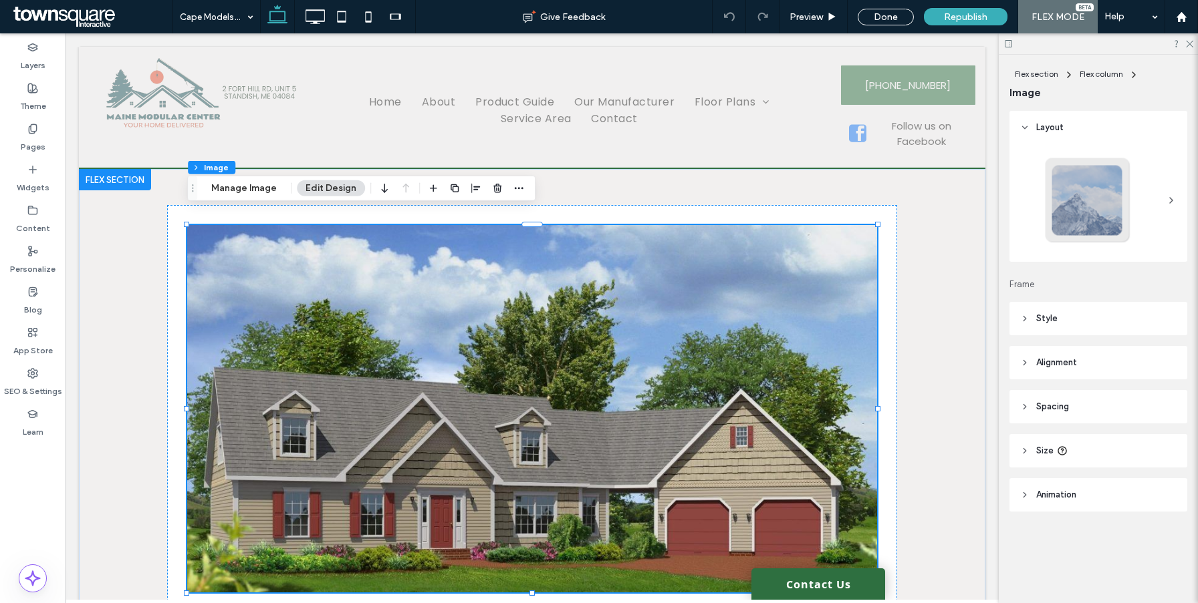
click at [323, 270] on img at bounding box center [532, 409] width 690 height 368
click at [257, 182] on button "Manage Image" at bounding box center [243, 188] width 83 height 16
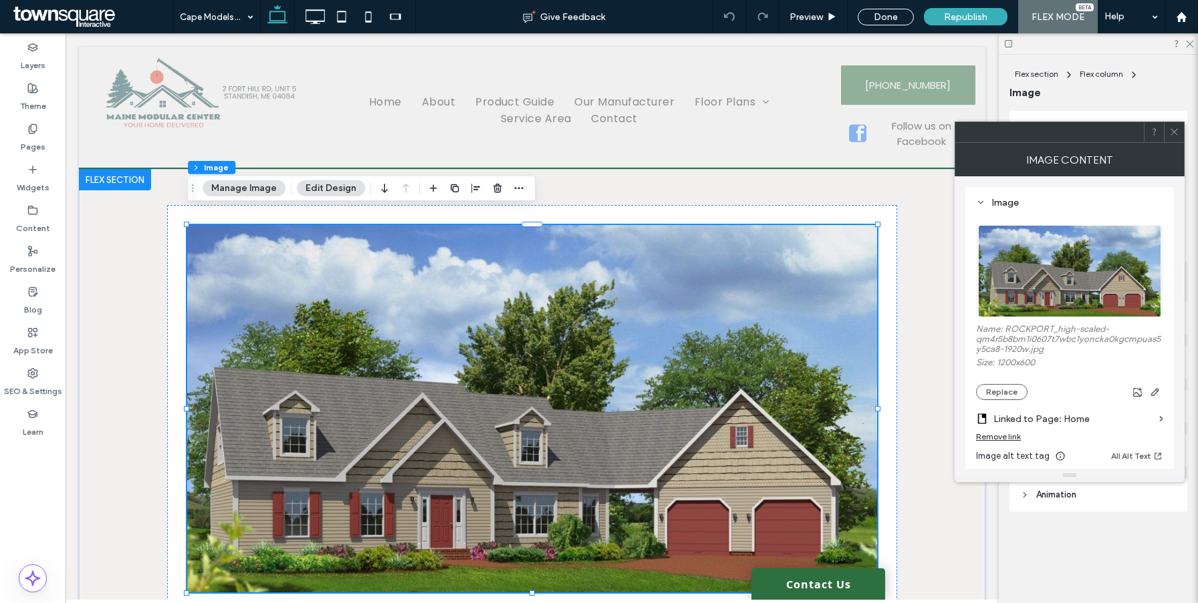
click at [1004, 442] on div "Remove link" at bounding box center [998, 437] width 45 height 10
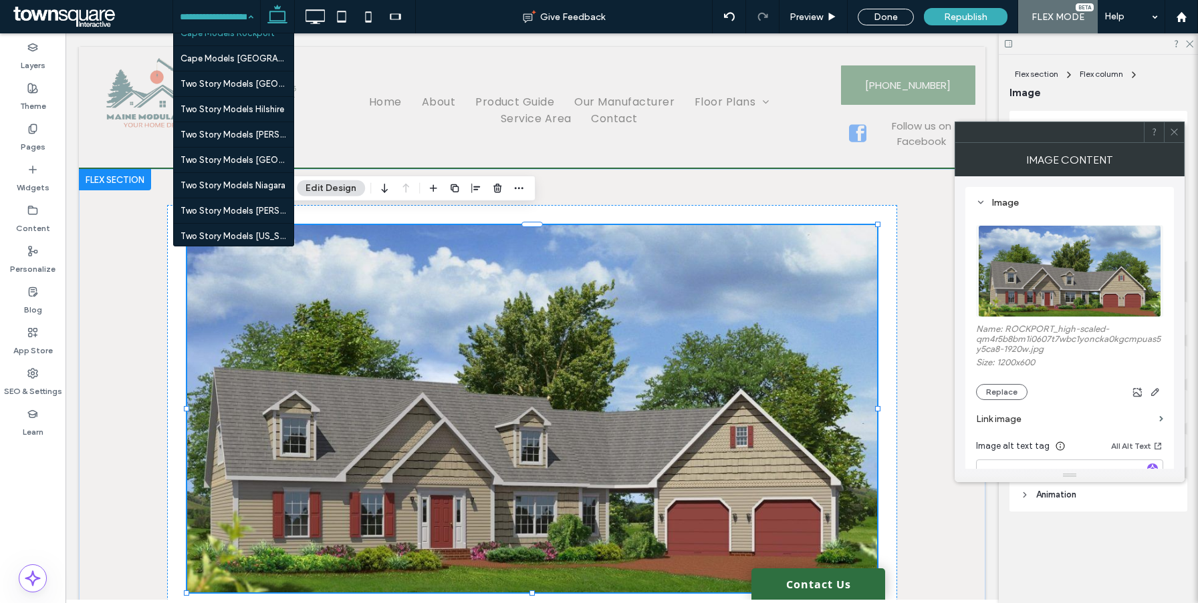
scroll to position [2012, 0]
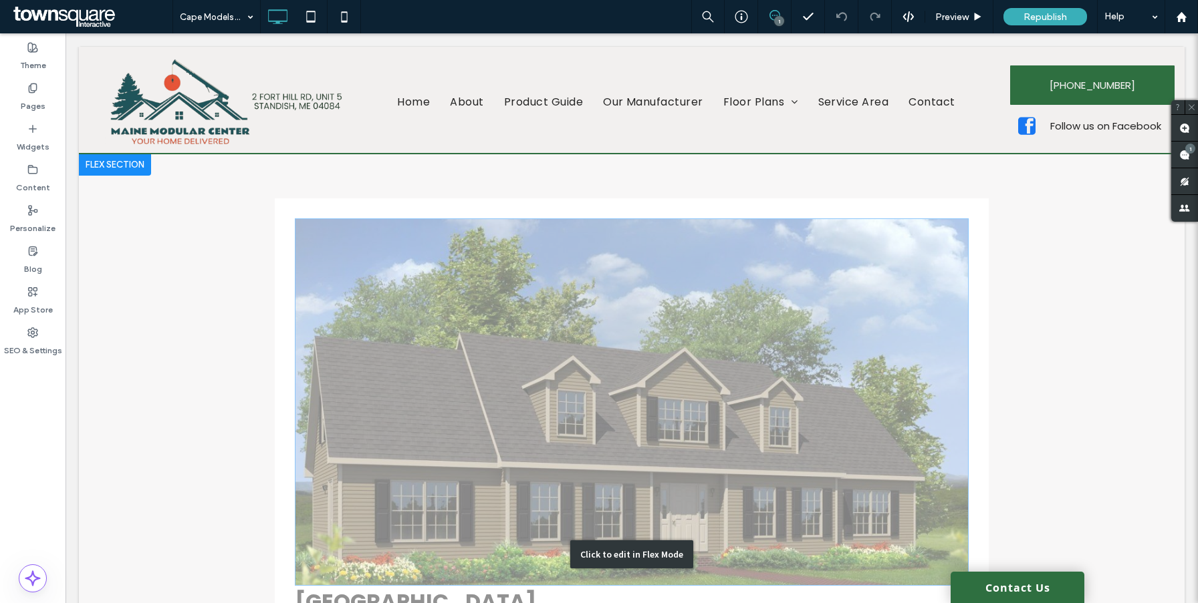
click at [423, 287] on div "Click to edit in Flex Mode" at bounding box center [631, 554] width 1105 height 801
click at [360, 275] on img at bounding box center [632, 403] width 674 height 368
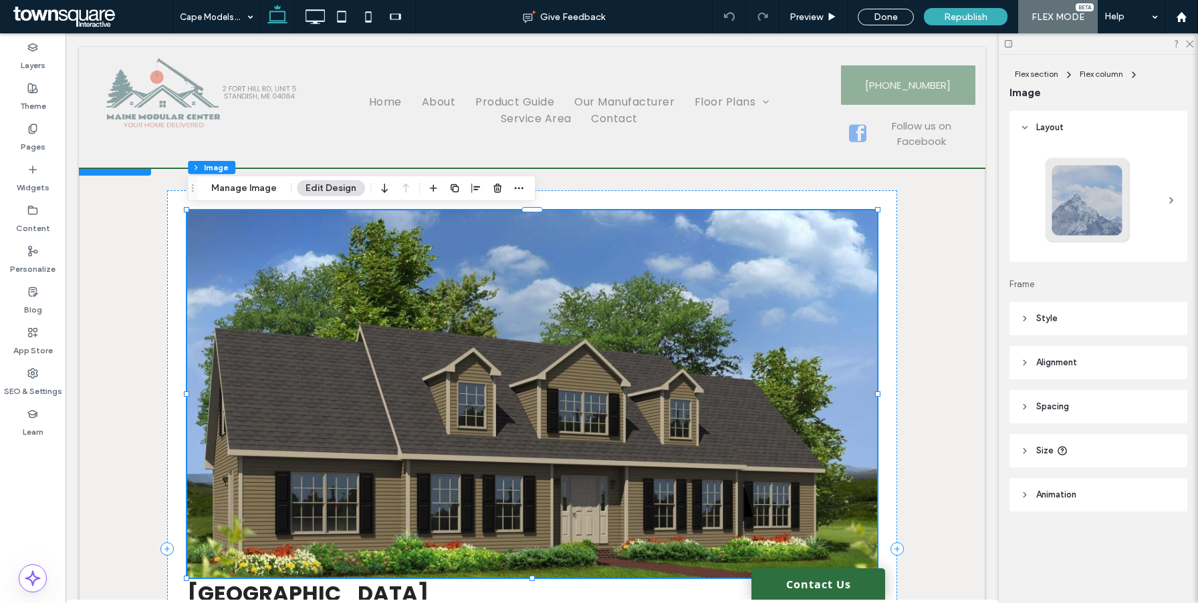
click at [356, 271] on img at bounding box center [532, 395] width 690 height 368
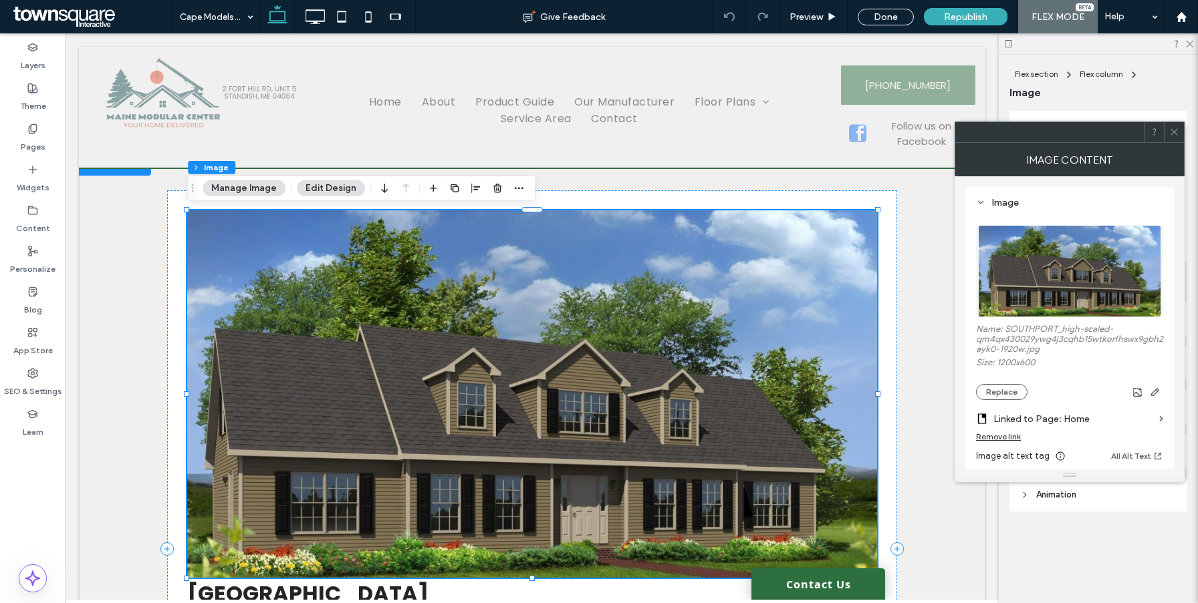
click at [1004, 441] on div "Remove link" at bounding box center [998, 437] width 45 height 10
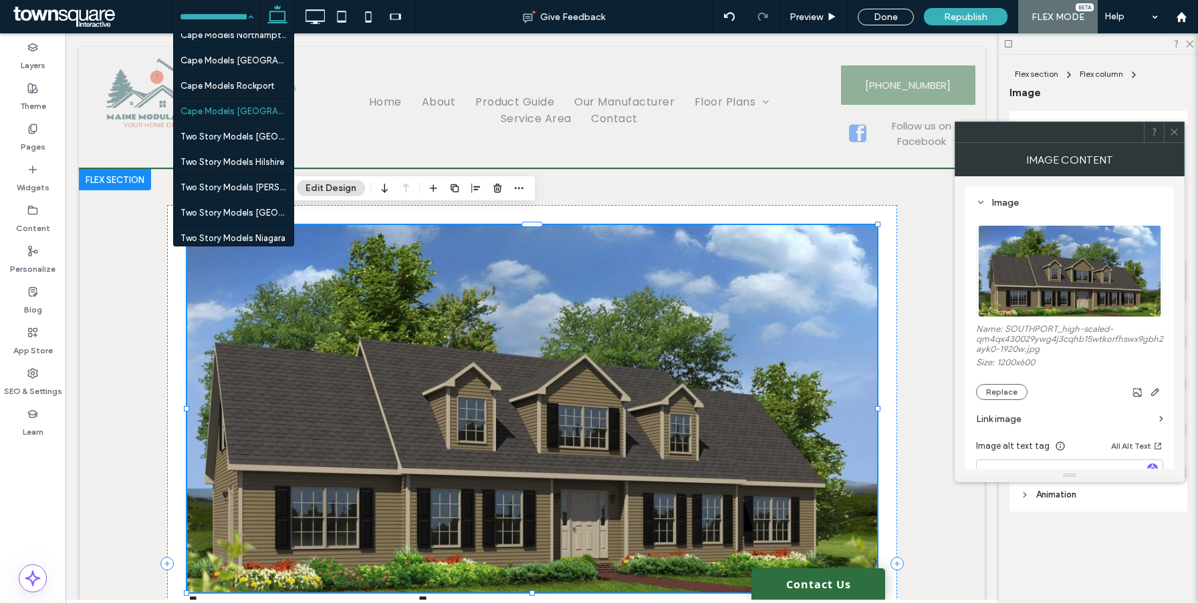
scroll to position [1987, 0]
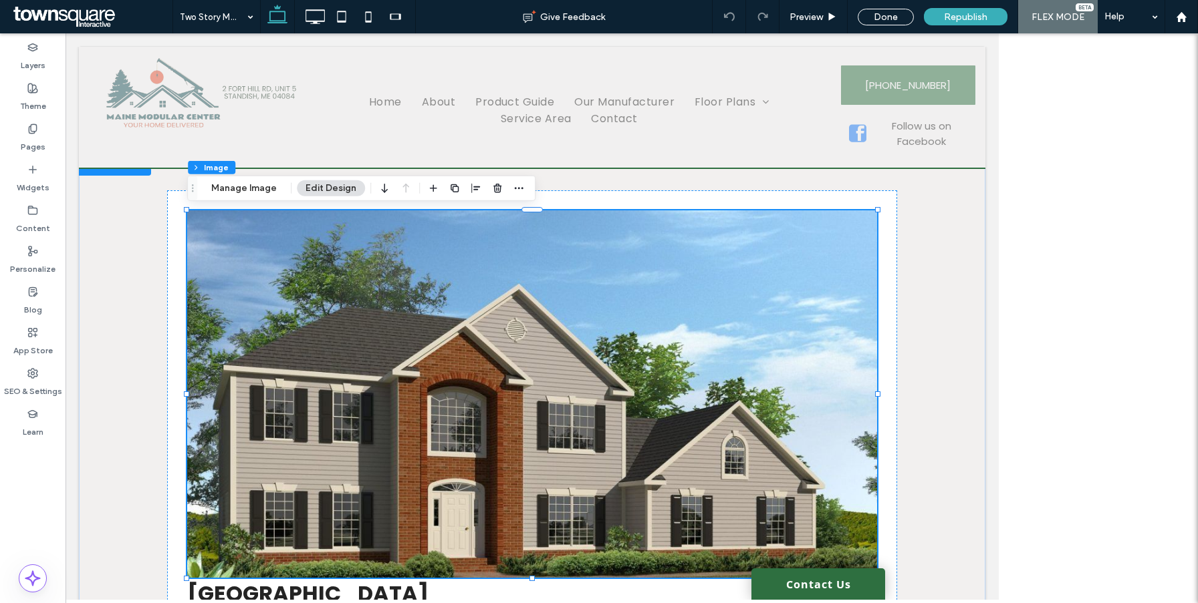
click at [339, 261] on div at bounding box center [532, 395] width 690 height 368
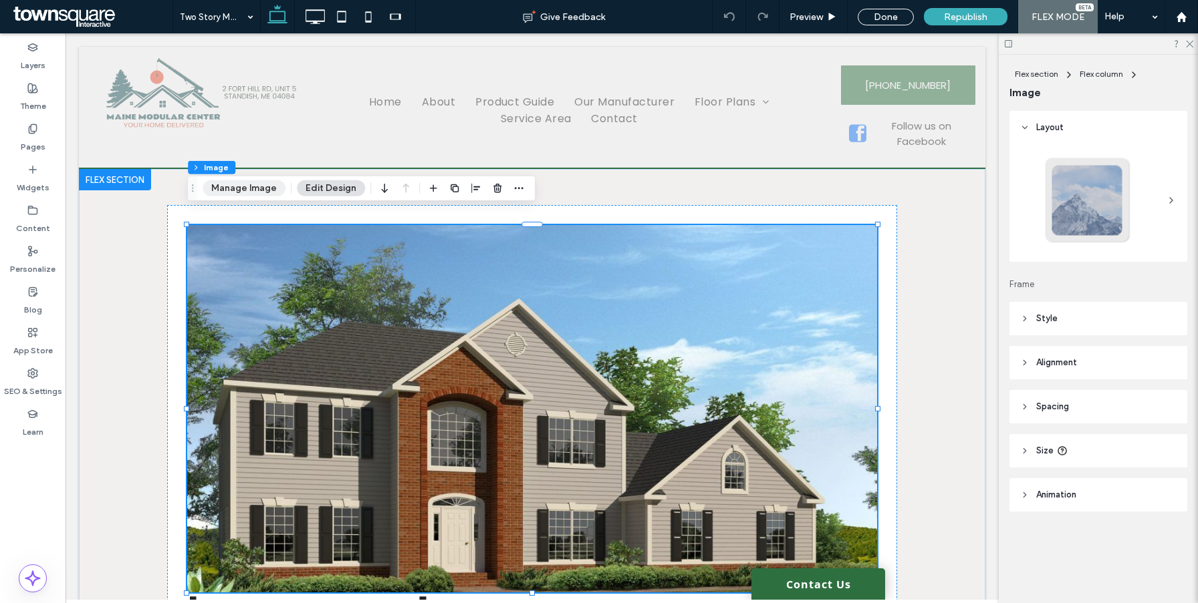
click at [249, 195] on button "Manage Image" at bounding box center [243, 188] width 83 height 16
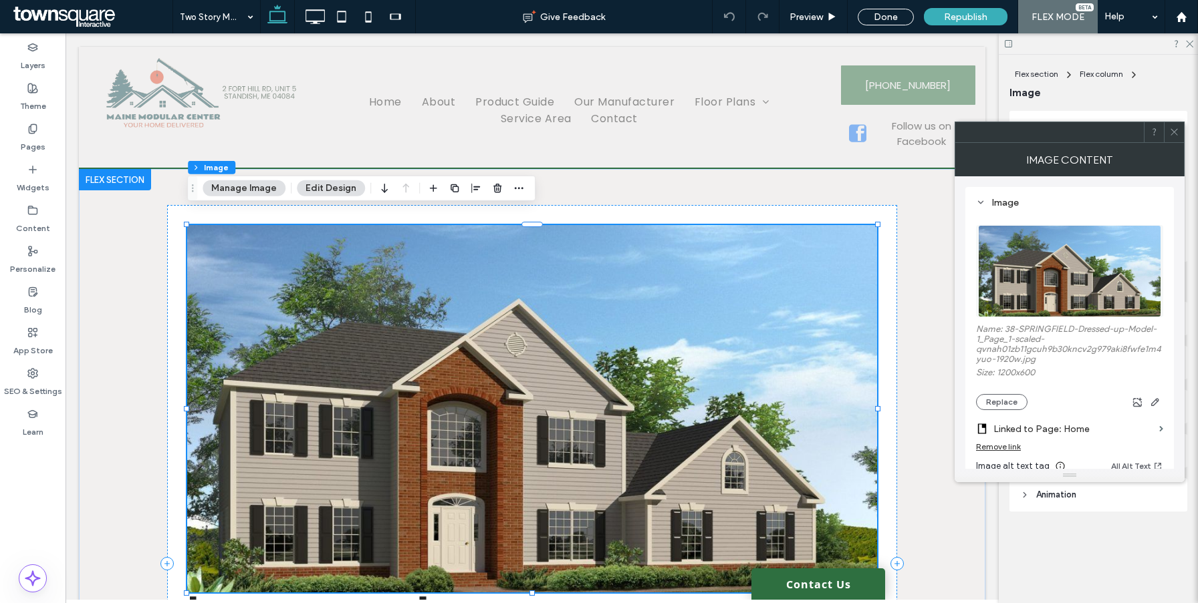
click at [990, 446] on div "Remove link" at bounding box center [998, 447] width 45 height 10
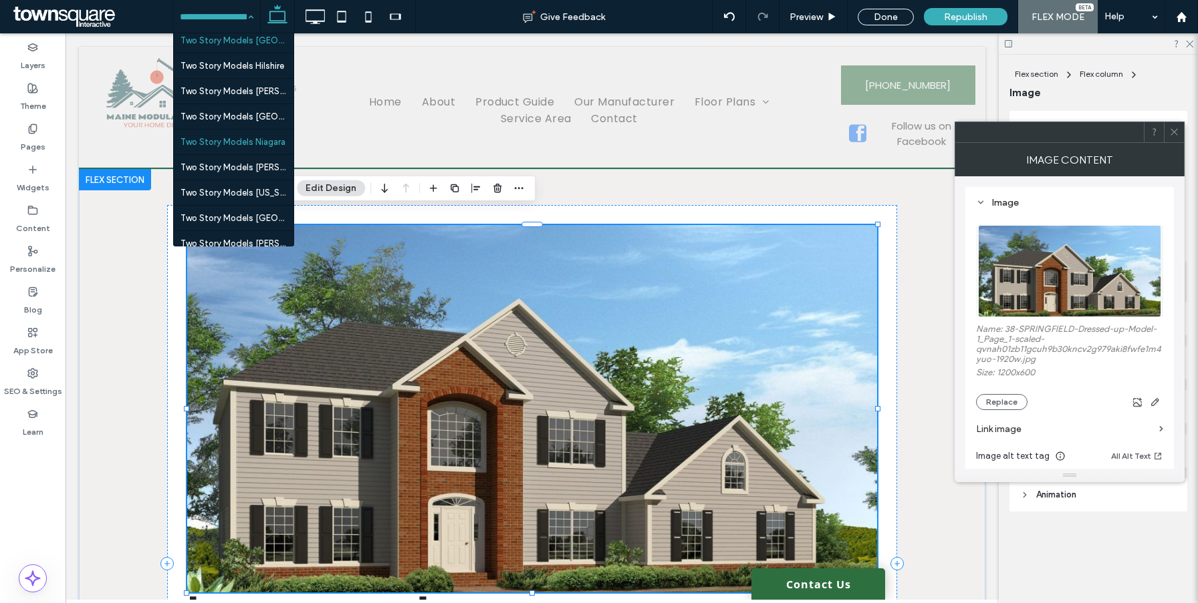
scroll to position [2043, 0]
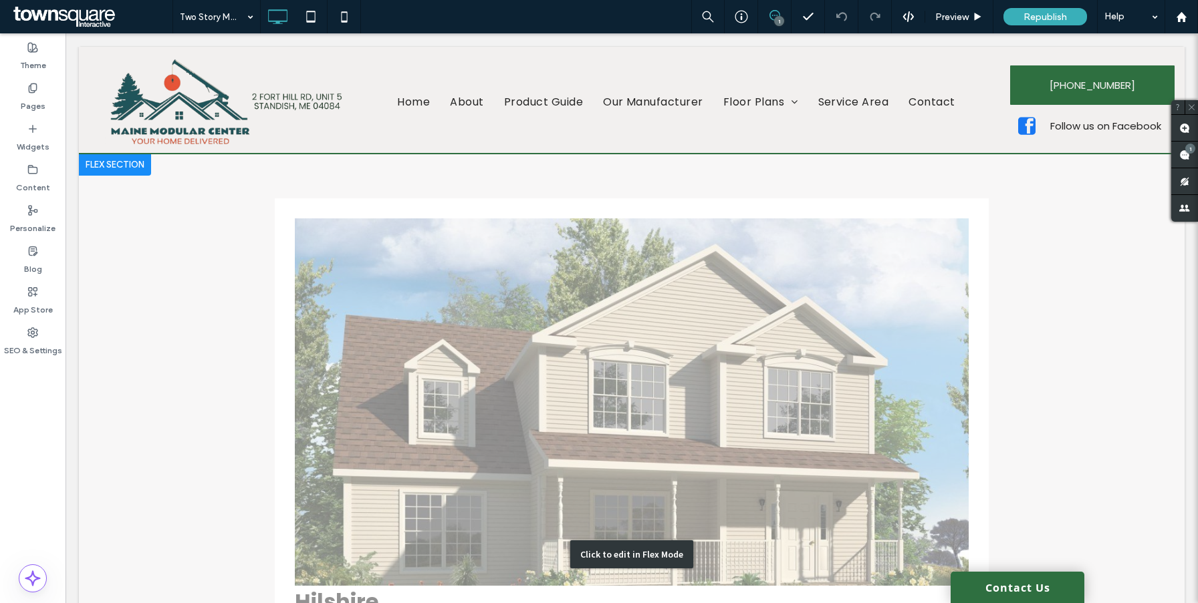
click at [561, 352] on div "Click to edit in Flex Mode" at bounding box center [631, 554] width 1105 height 801
click at [454, 297] on img at bounding box center [632, 403] width 674 height 368
click at [348, 289] on img at bounding box center [632, 403] width 674 height 368
click at [323, 261] on img at bounding box center [632, 403] width 674 height 368
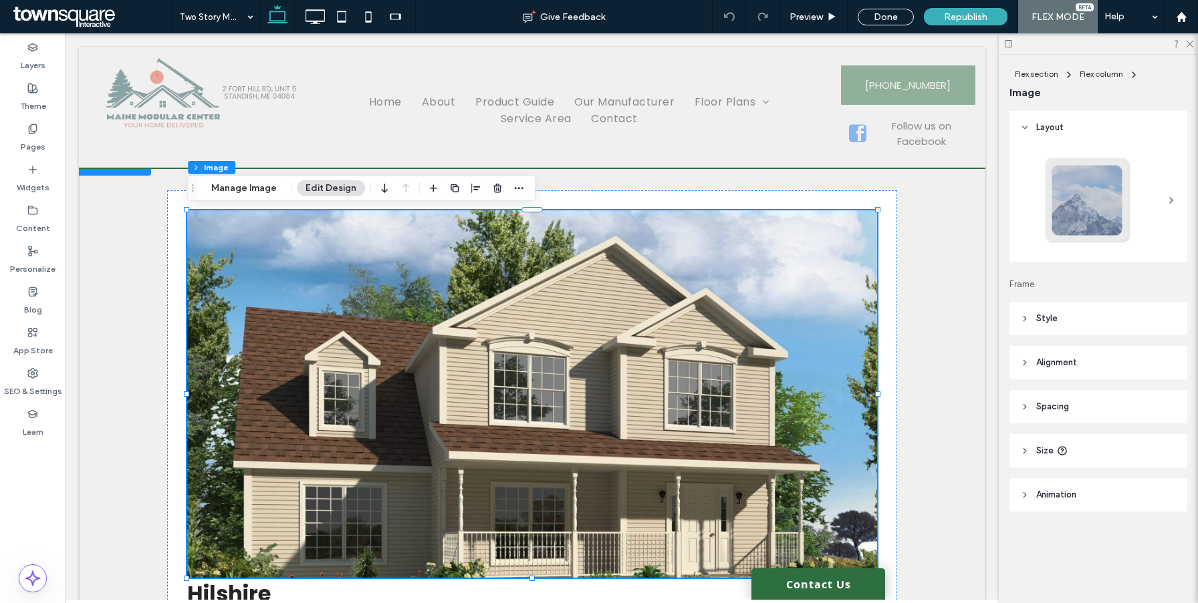
click at [313, 252] on img at bounding box center [532, 395] width 690 height 368
click at [248, 196] on button "Manage Image" at bounding box center [243, 188] width 83 height 16
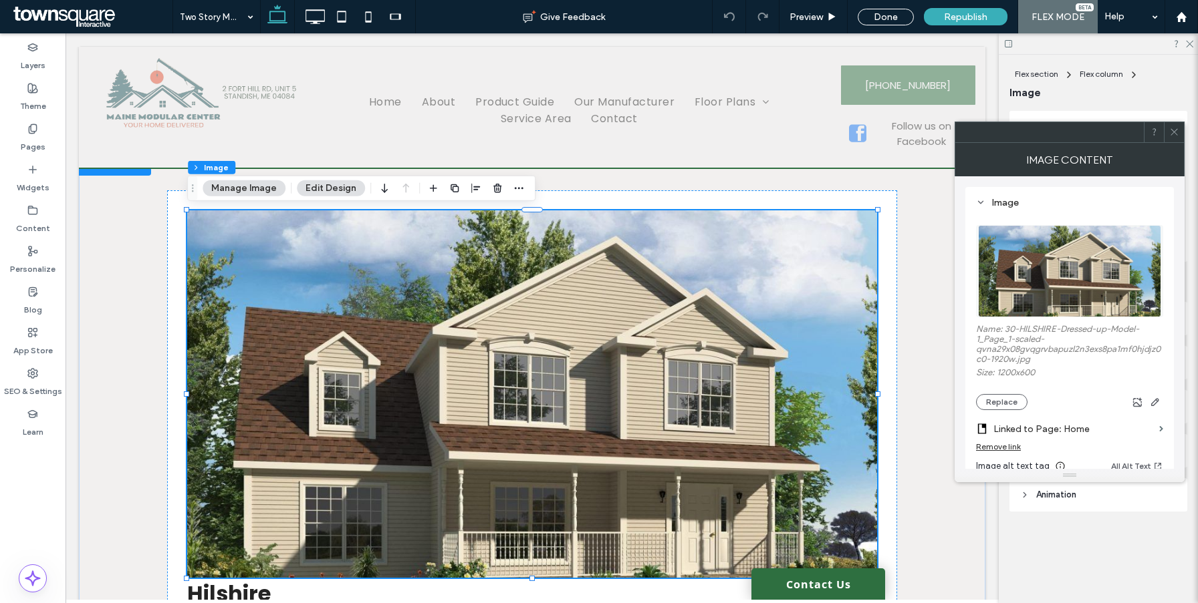
click at [992, 449] on div "Remove link" at bounding box center [998, 447] width 45 height 10
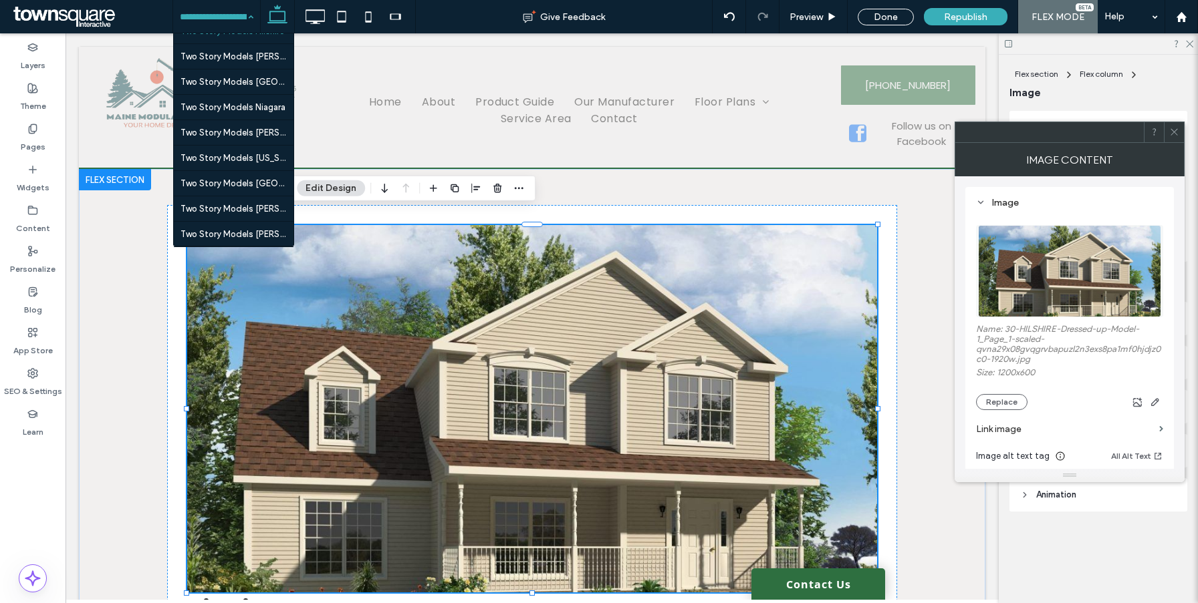
scroll to position [2099, 0]
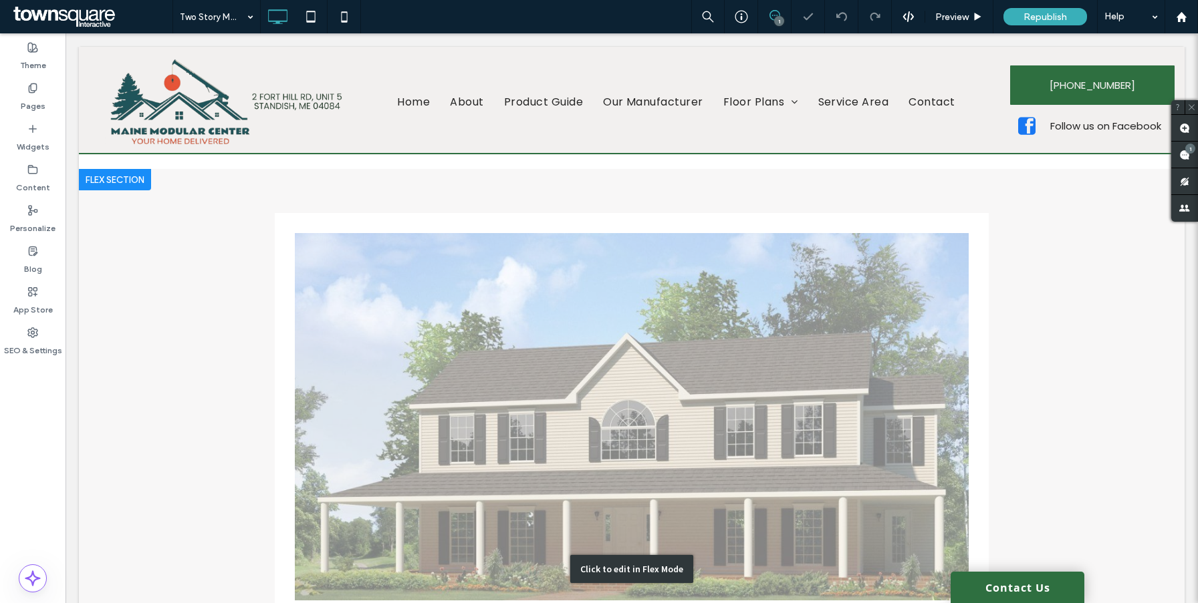
click at [448, 440] on div "Click to edit in Flex Mode" at bounding box center [631, 569] width 1105 height 801
click at [366, 292] on img at bounding box center [632, 417] width 674 height 368
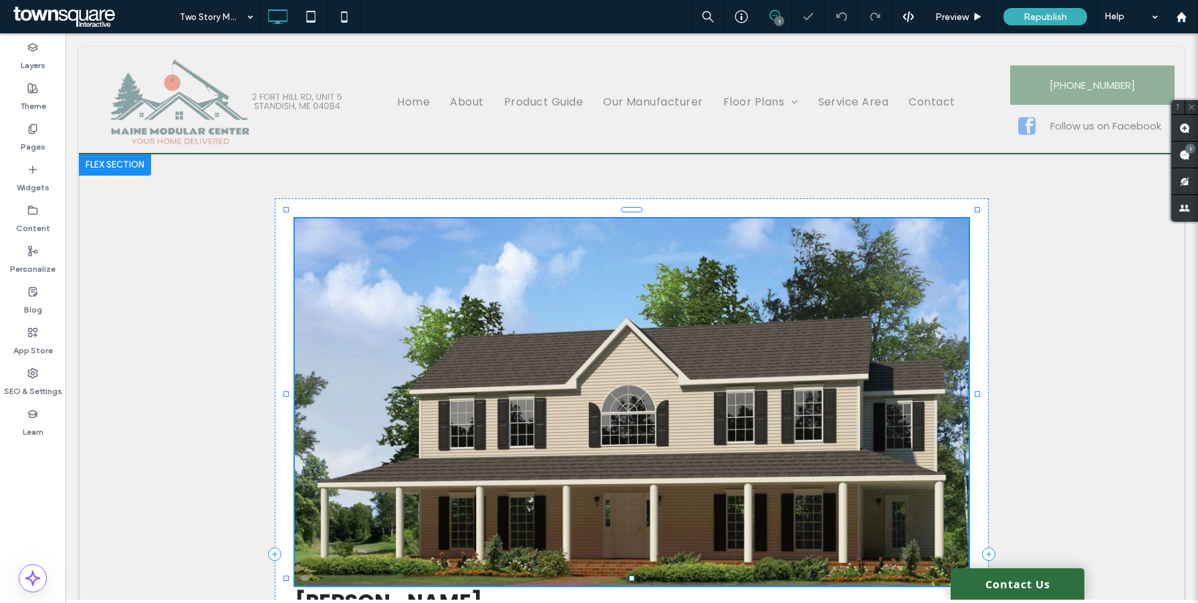
click at [335, 279] on div at bounding box center [632, 403] width 674 height 368
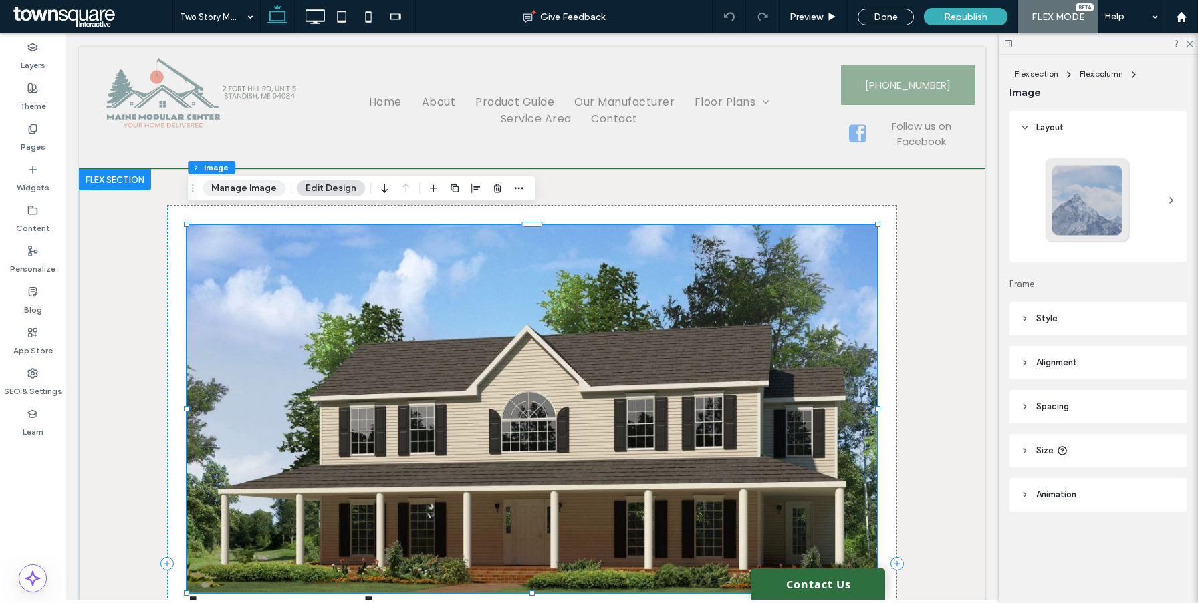
click at [235, 180] on button "Manage Image" at bounding box center [243, 188] width 83 height 16
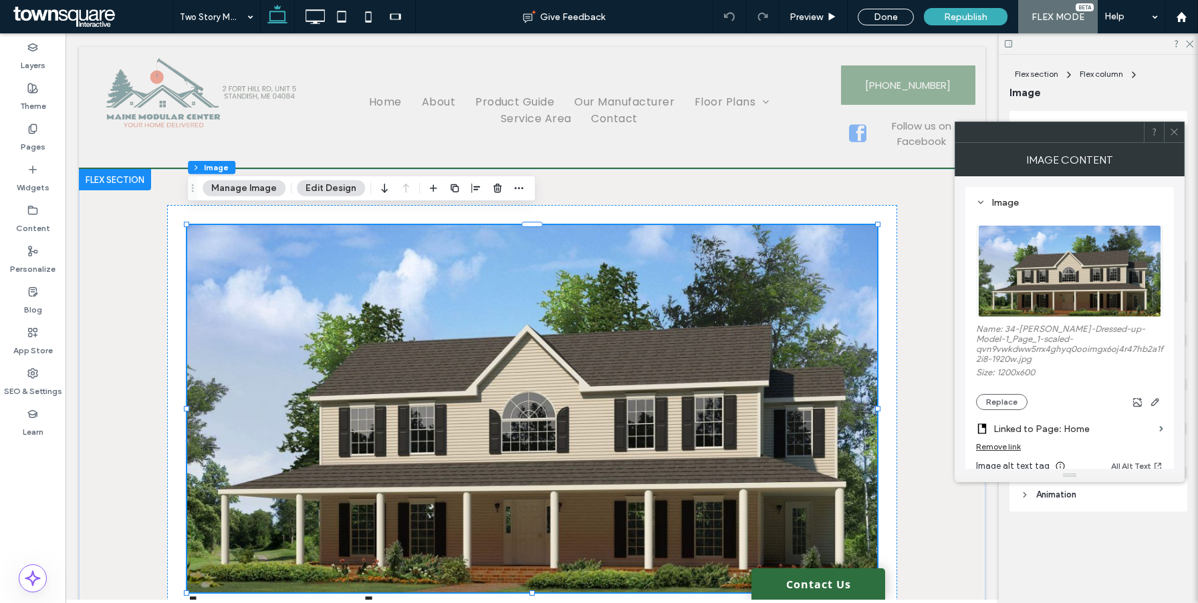
click at [1012, 446] on div "Remove link" at bounding box center [998, 447] width 45 height 10
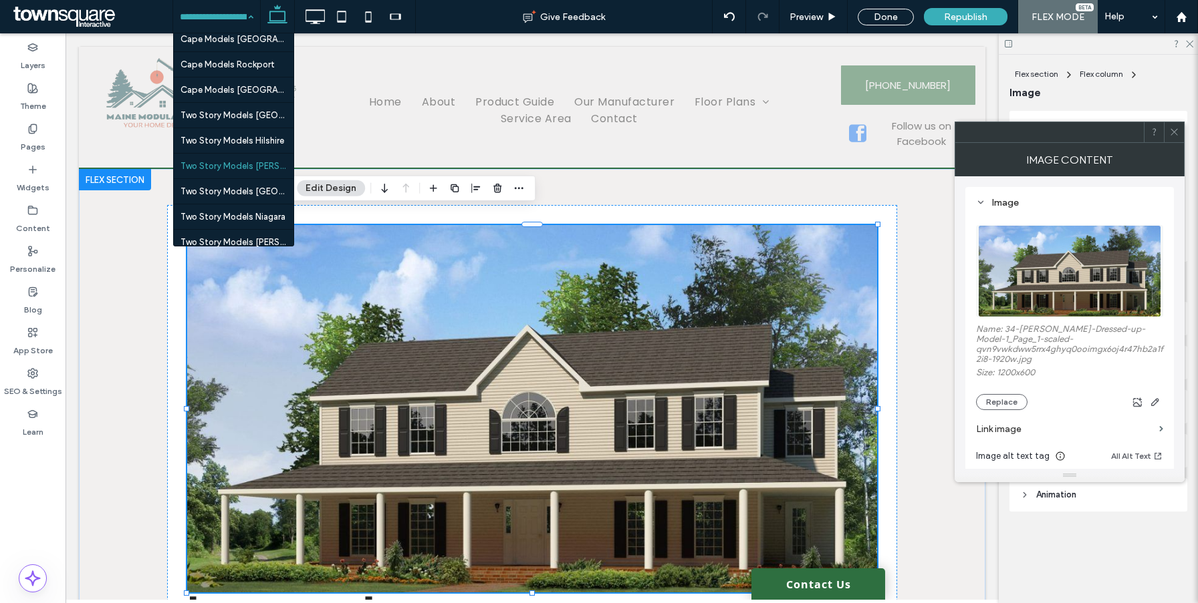
scroll to position [2079, 0]
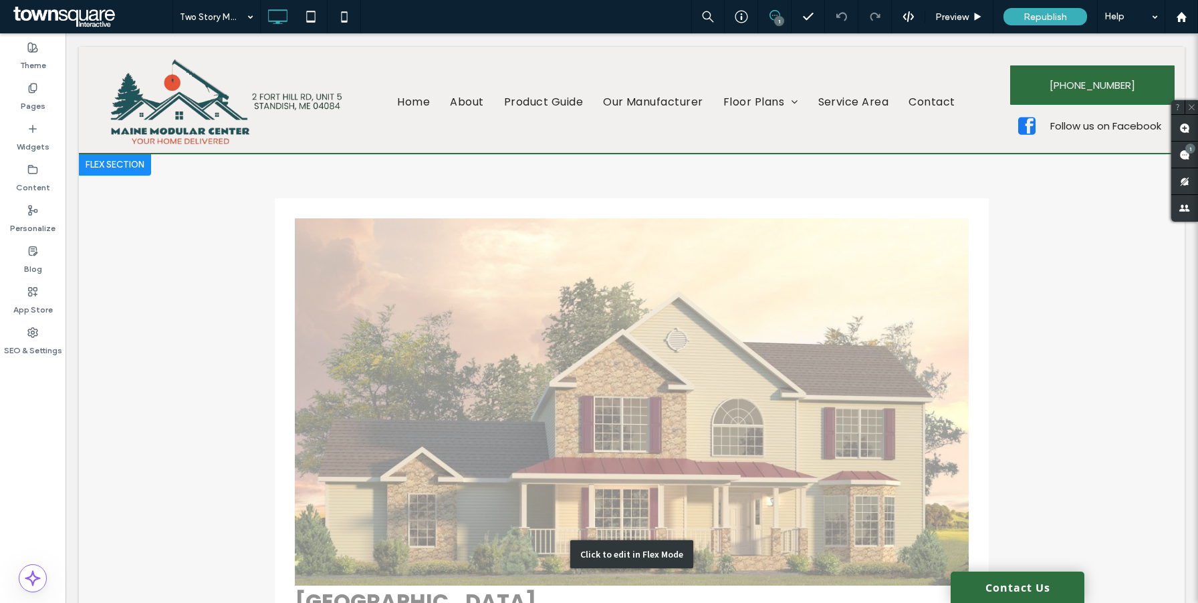
click at [393, 333] on div "Click to edit in Flex Mode" at bounding box center [631, 554] width 1105 height 801
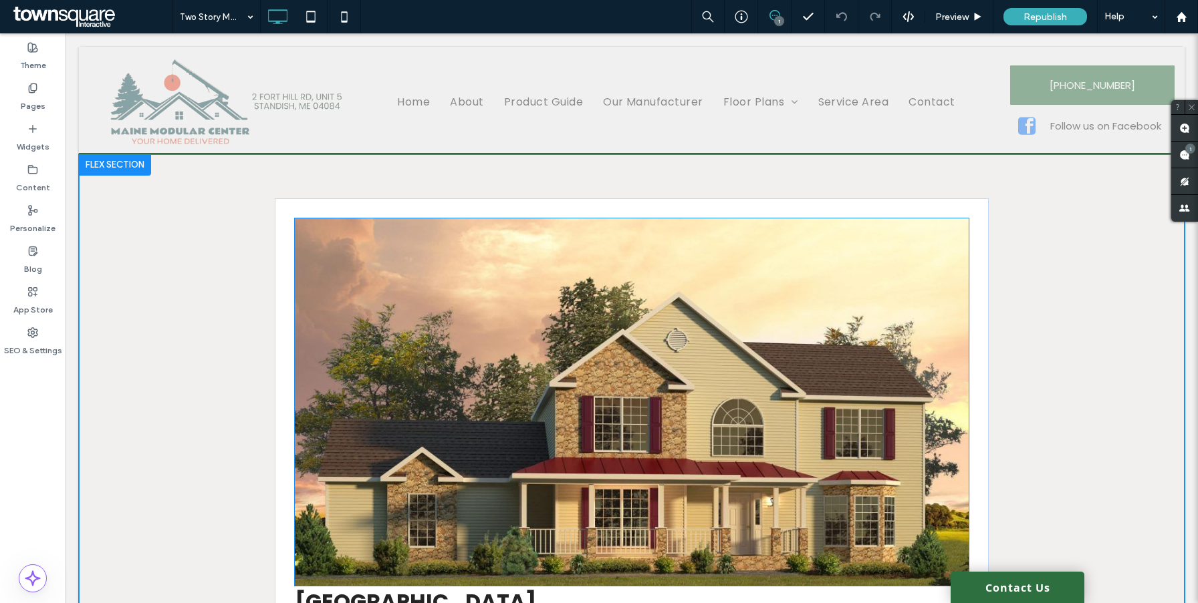
click at [374, 289] on img at bounding box center [632, 403] width 674 height 368
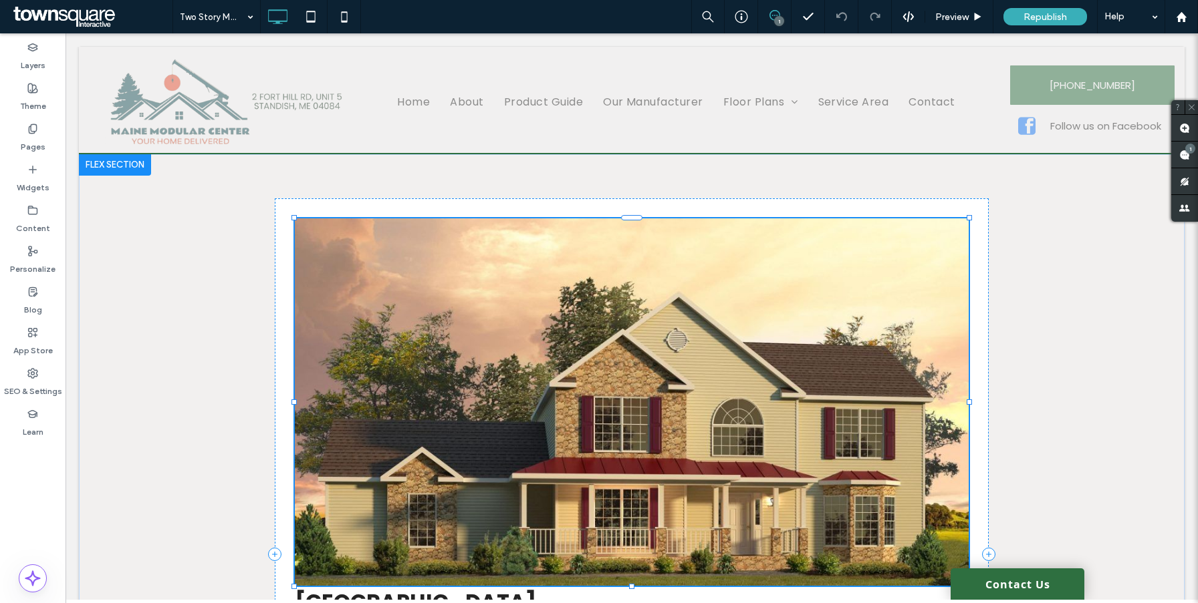
click at [358, 289] on div at bounding box center [632, 403] width 674 height 368
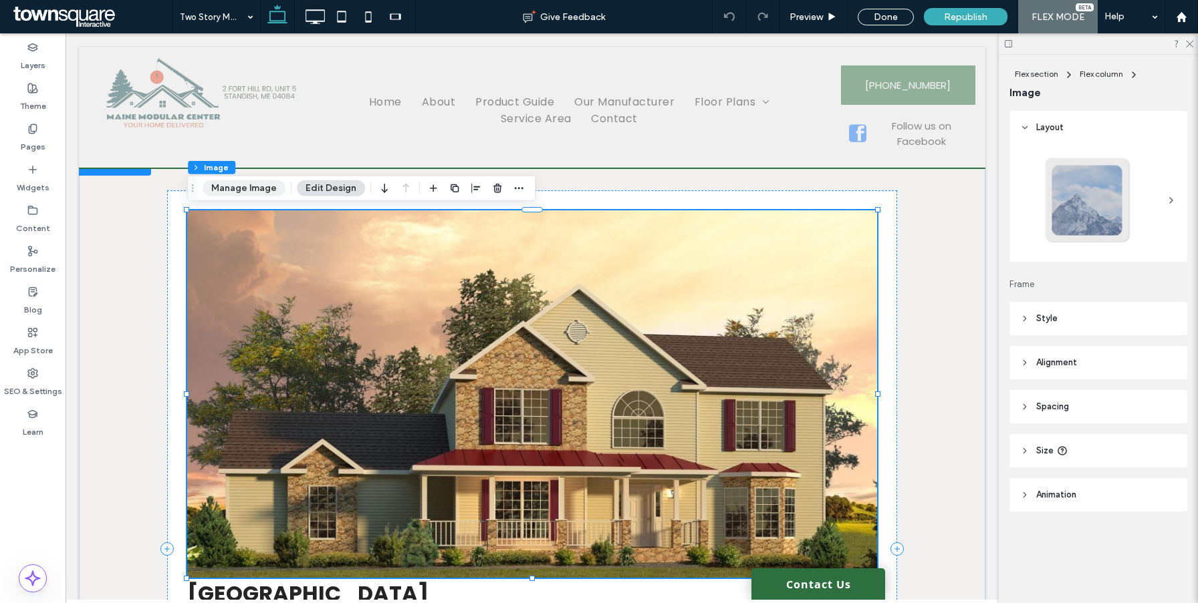
click at [270, 183] on button "Manage Image" at bounding box center [243, 188] width 83 height 16
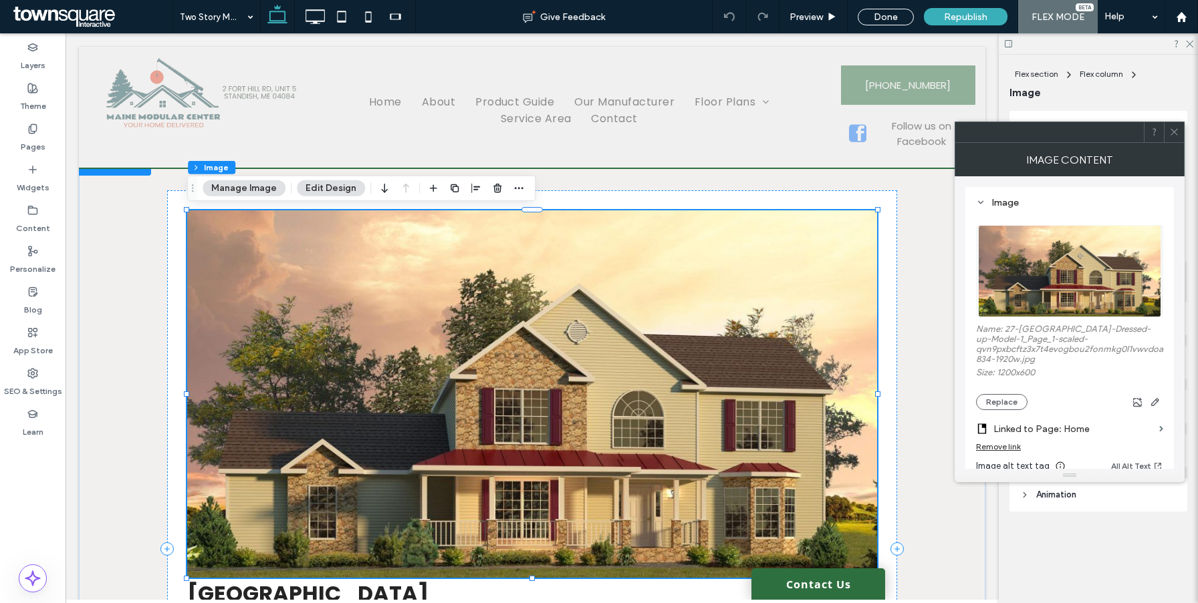
click at [1002, 450] on div "Remove link" at bounding box center [998, 447] width 45 height 10
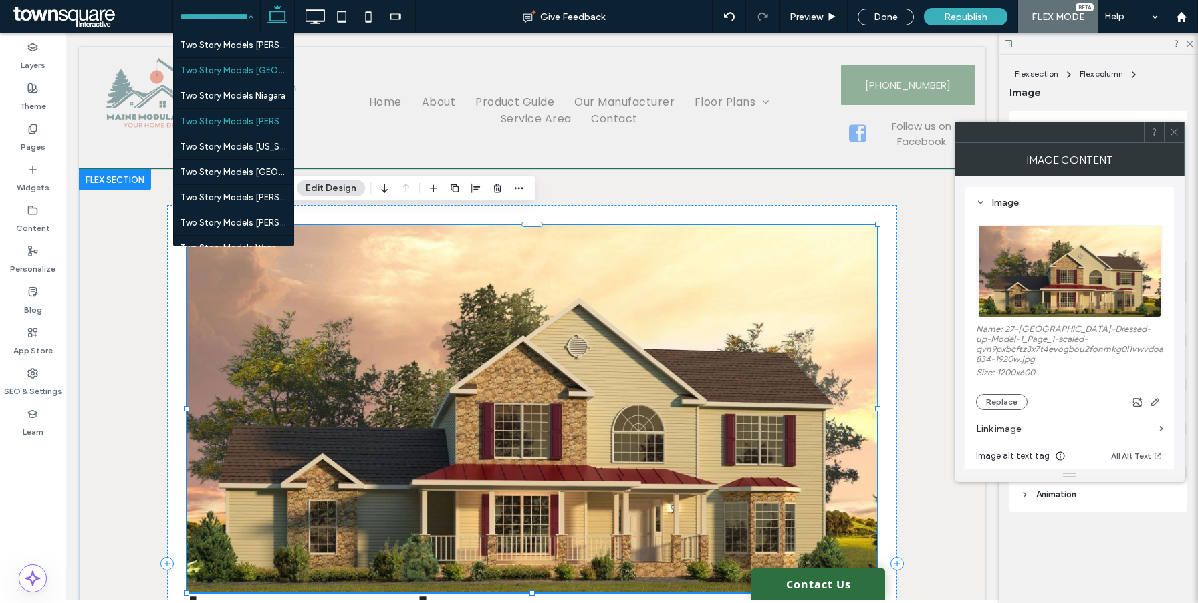
scroll to position [2116, 0]
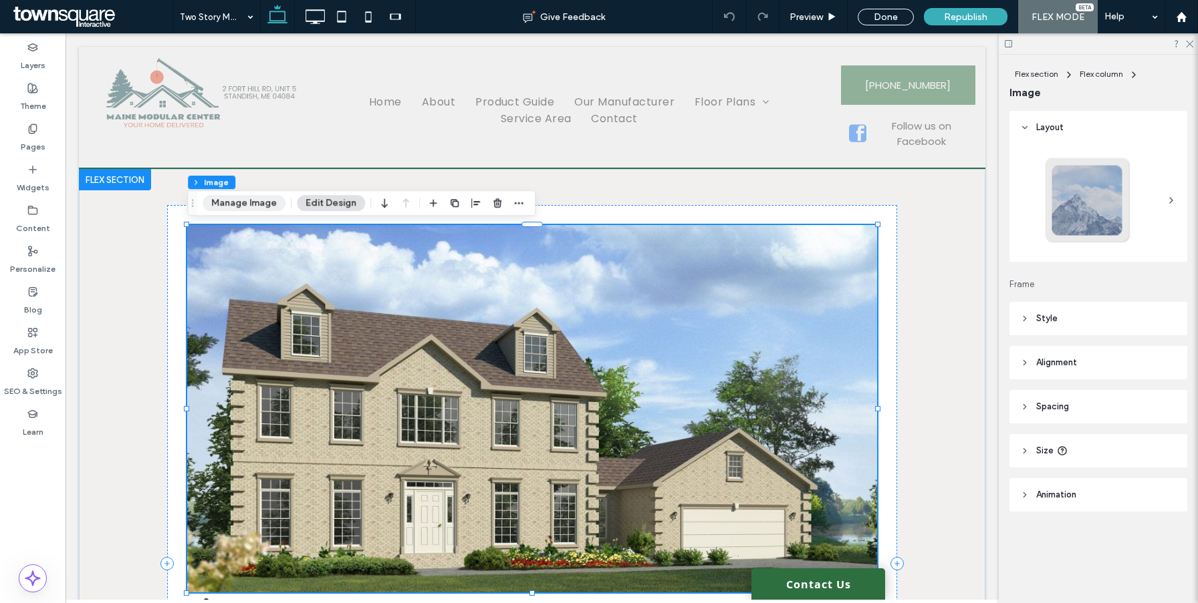
click at [245, 197] on button "Manage Image" at bounding box center [243, 203] width 83 height 16
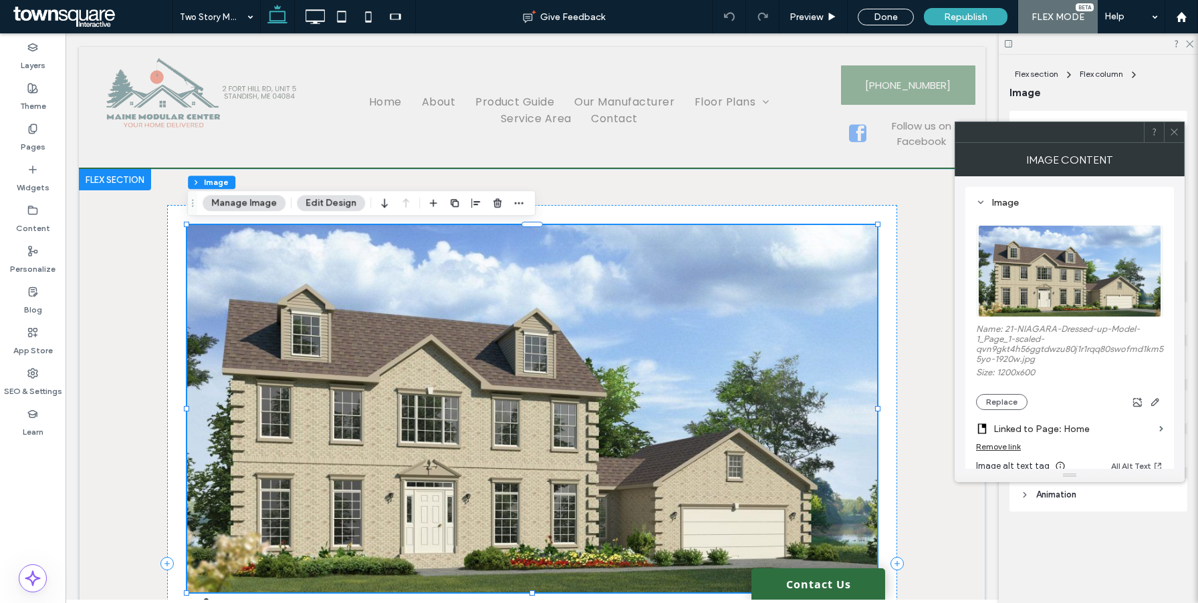
click at [997, 451] on div "Remove link" at bounding box center [998, 447] width 45 height 10
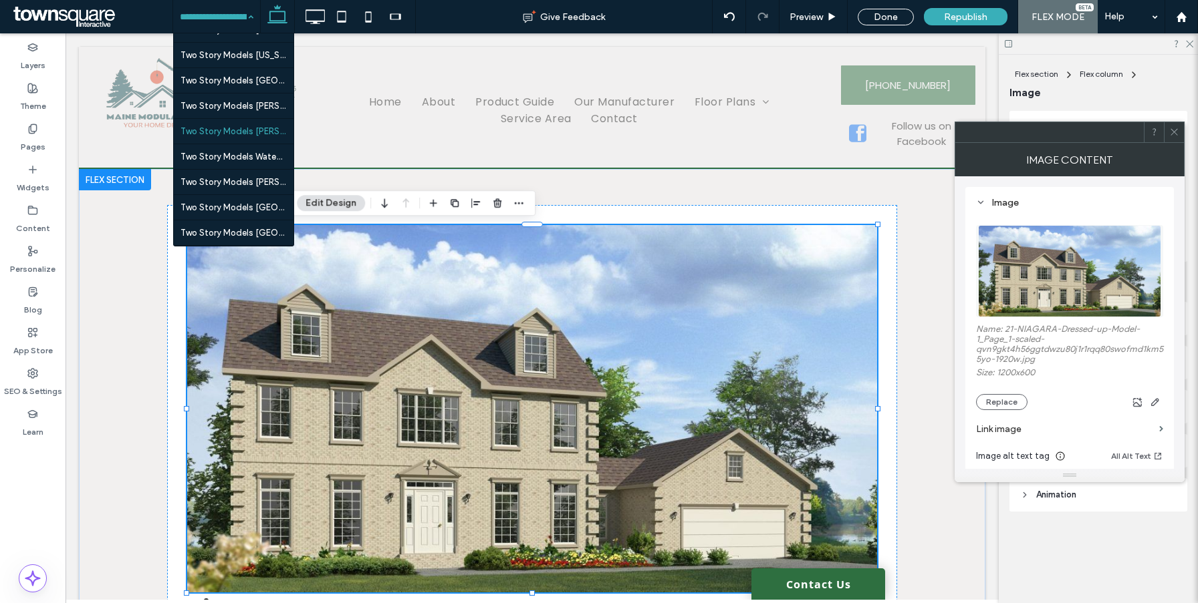
scroll to position [2158, 0]
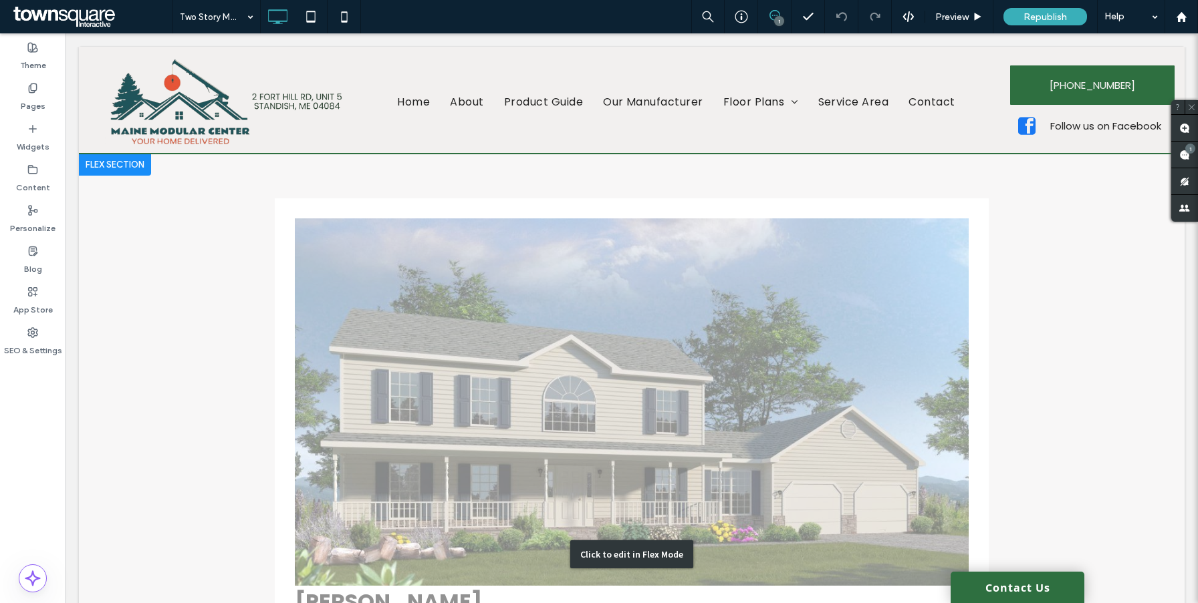
click at [434, 398] on div "Click to edit in Flex Mode" at bounding box center [631, 554] width 1105 height 801
click at [413, 333] on img at bounding box center [632, 403] width 674 height 368
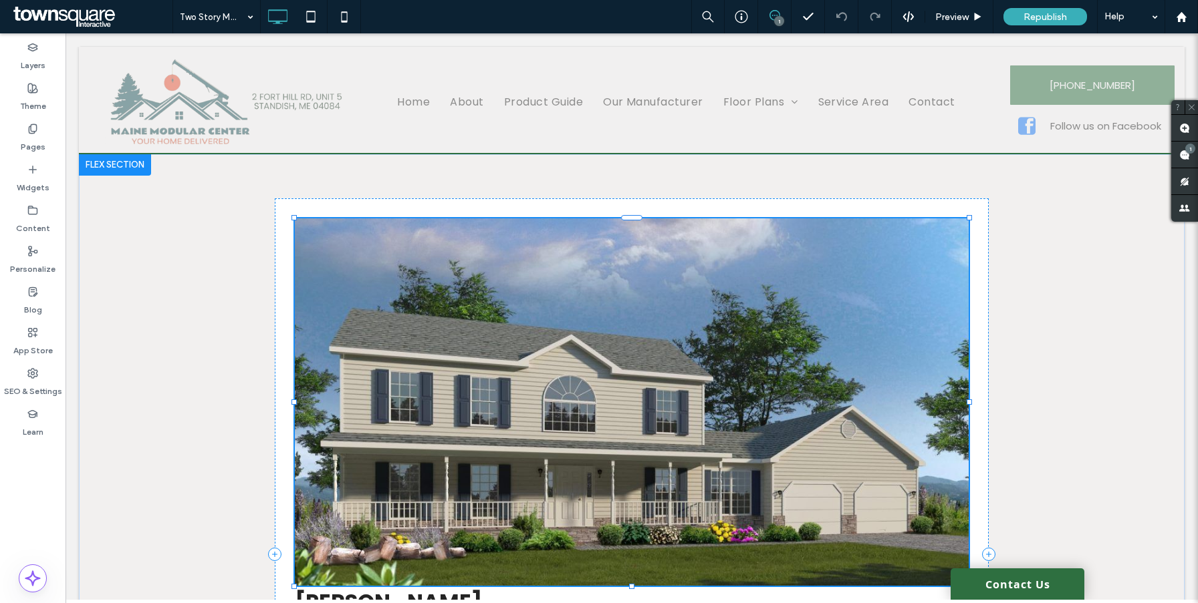
click at [372, 295] on div at bounding box center [632, 403] width 674 height 368
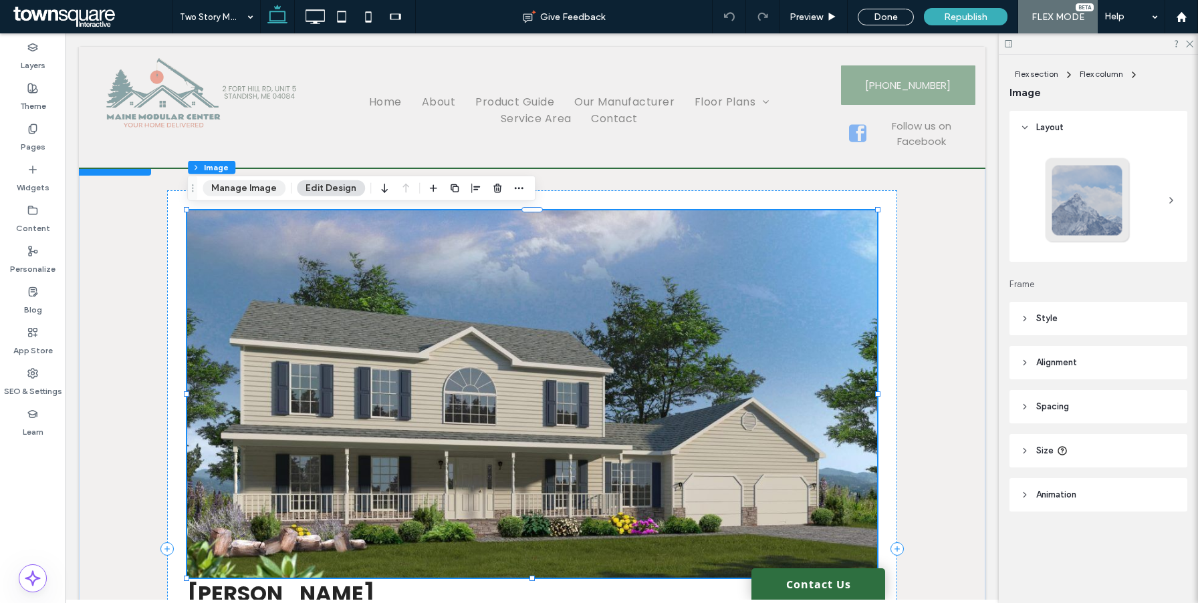
click at [260, 191] on button "Manage Image" at bounding box center [243, 188] width 83 height 16
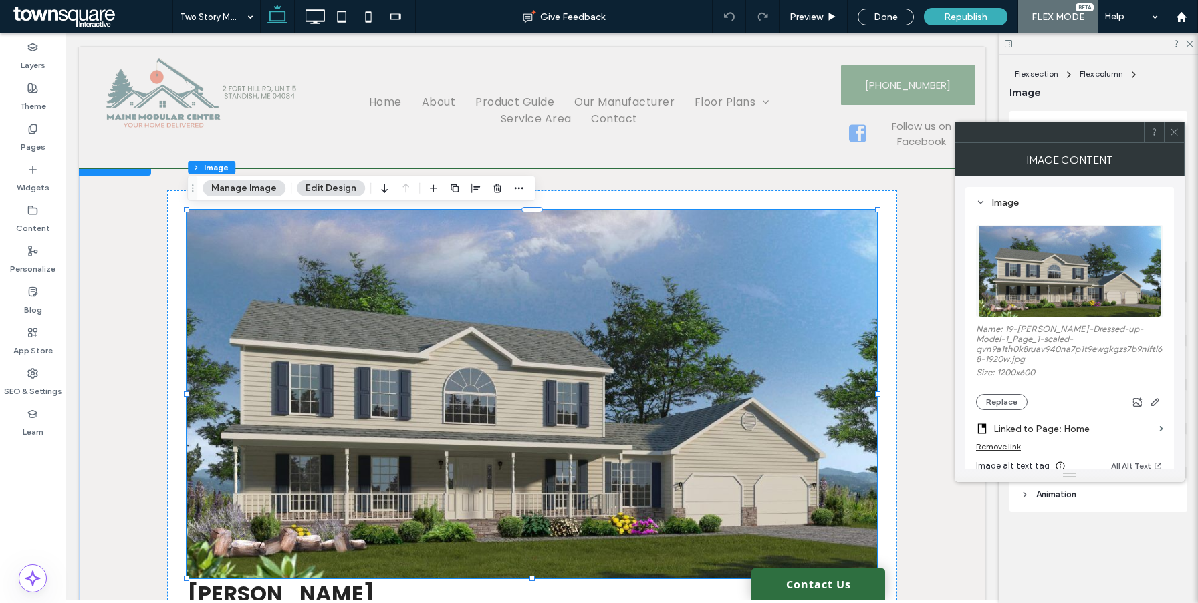
click at [983, 448] on div "Remove link" at bounding box center [998, 447] width 45 height 10
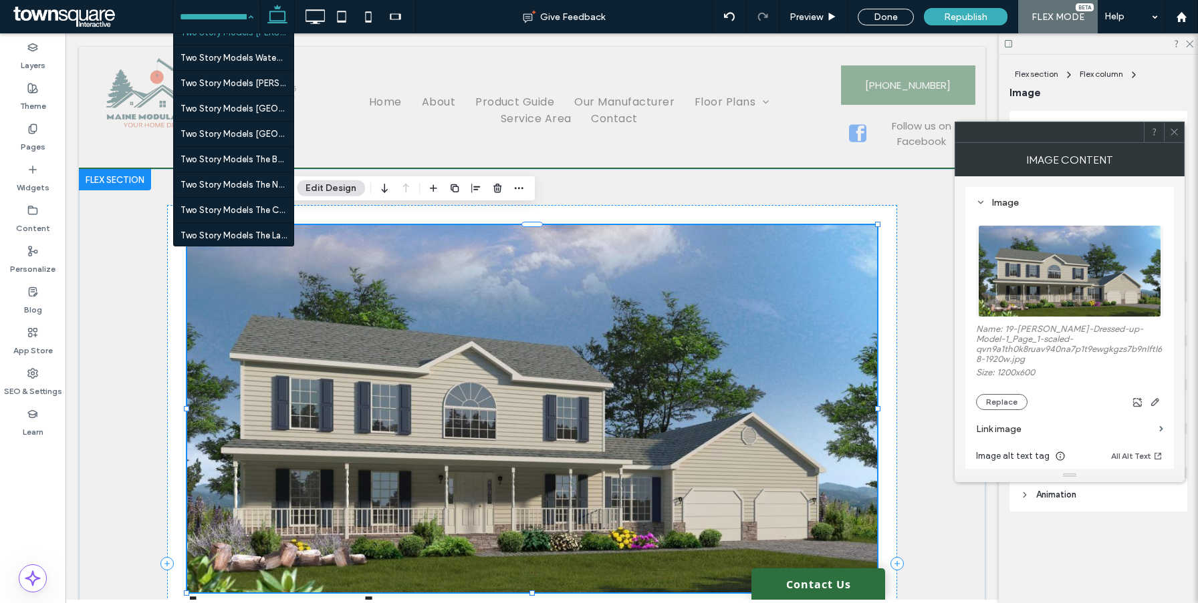
scroll to position [2157, 0]
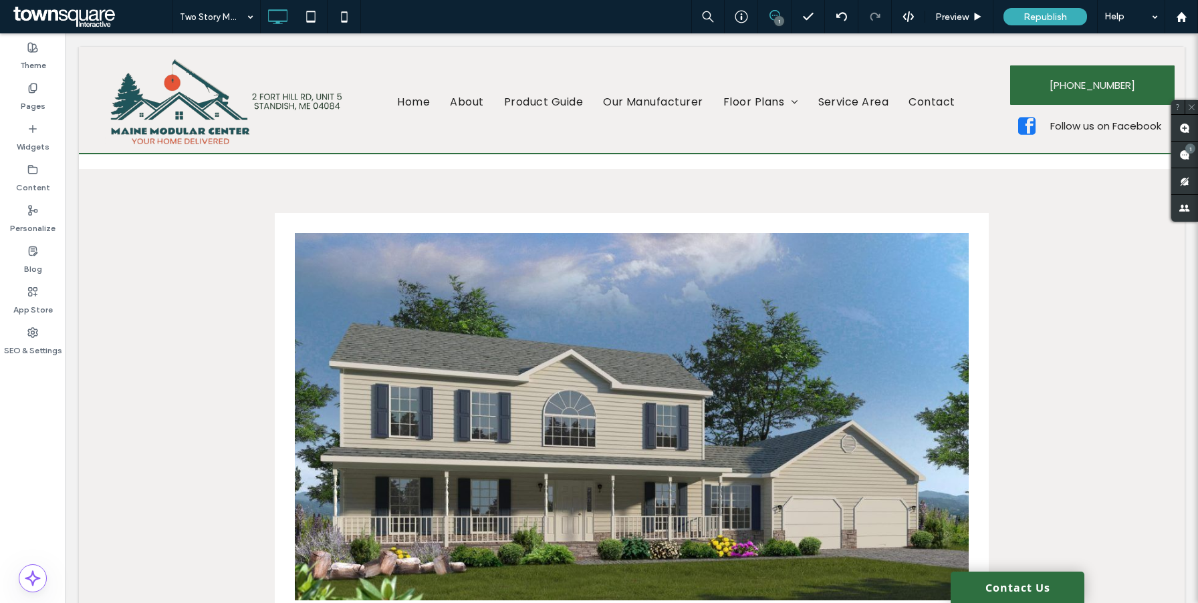
click at [358, 313] on div at bounding box center [599, 301] width 1198 height 603
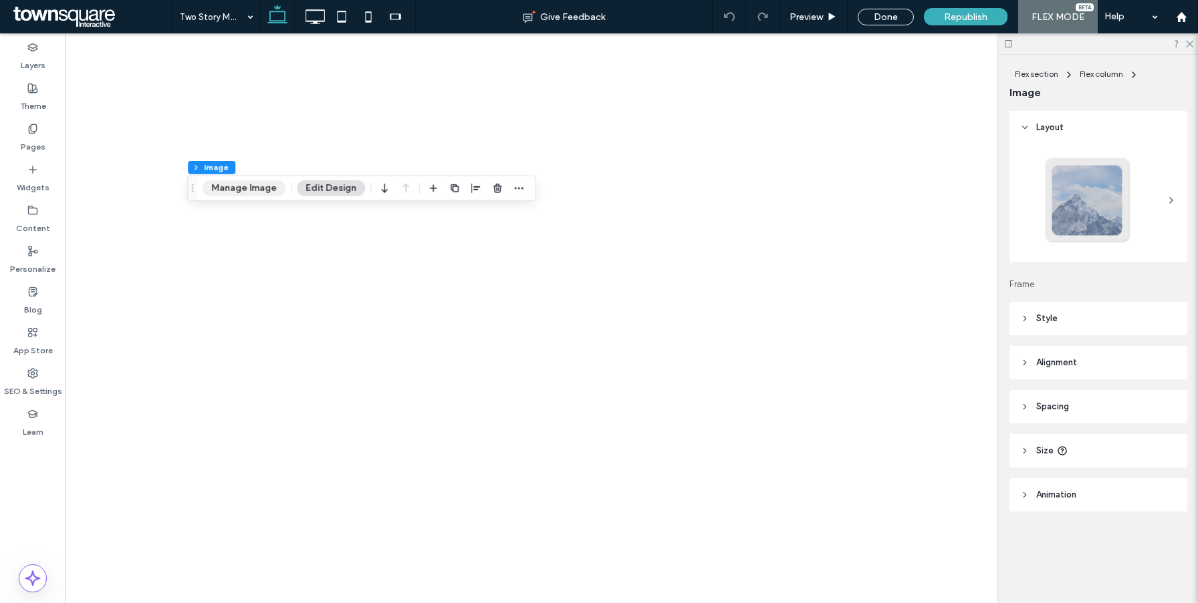
click at [209, 186] on button "Manage Image" at bounding box center [243, 188] width 83 height 16
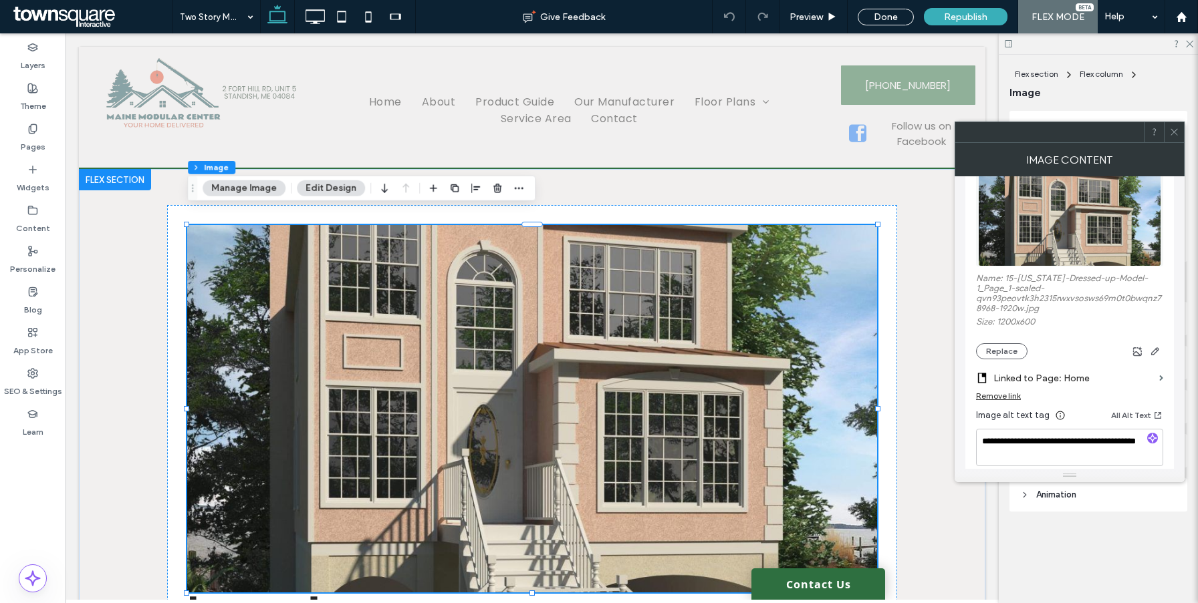
scroll to position [53, 0]
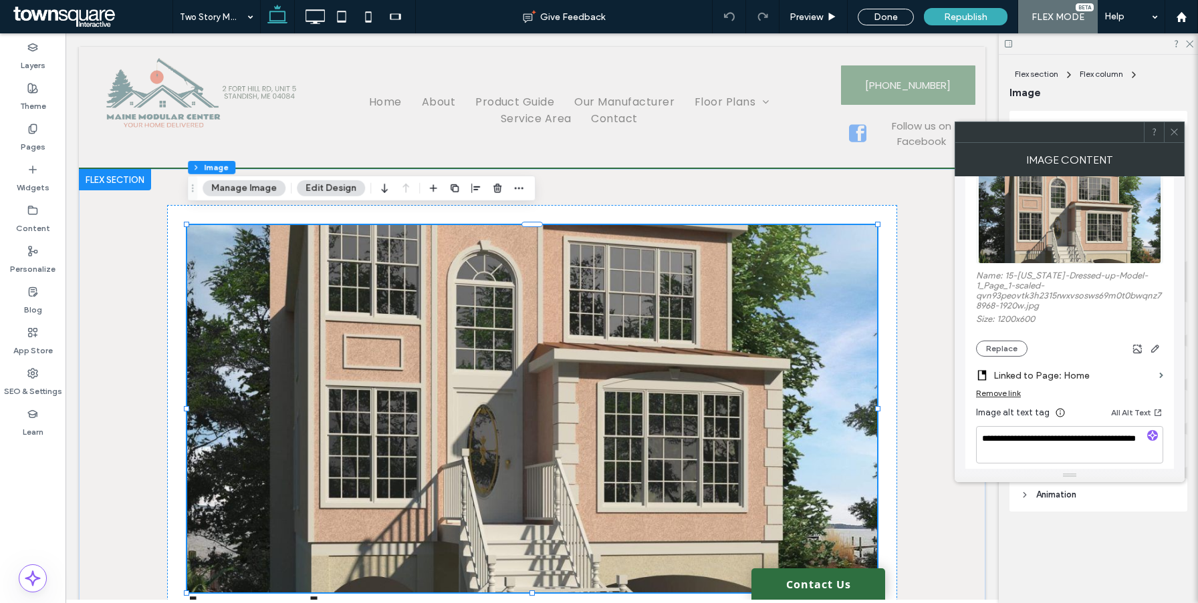
click at [992, 405] on div "Remove link" at bounding box center [1069, 396] width 187 height 17
click at [992, 398] on div "Remove link" at bounding box center [998, 393] width 45 height 10
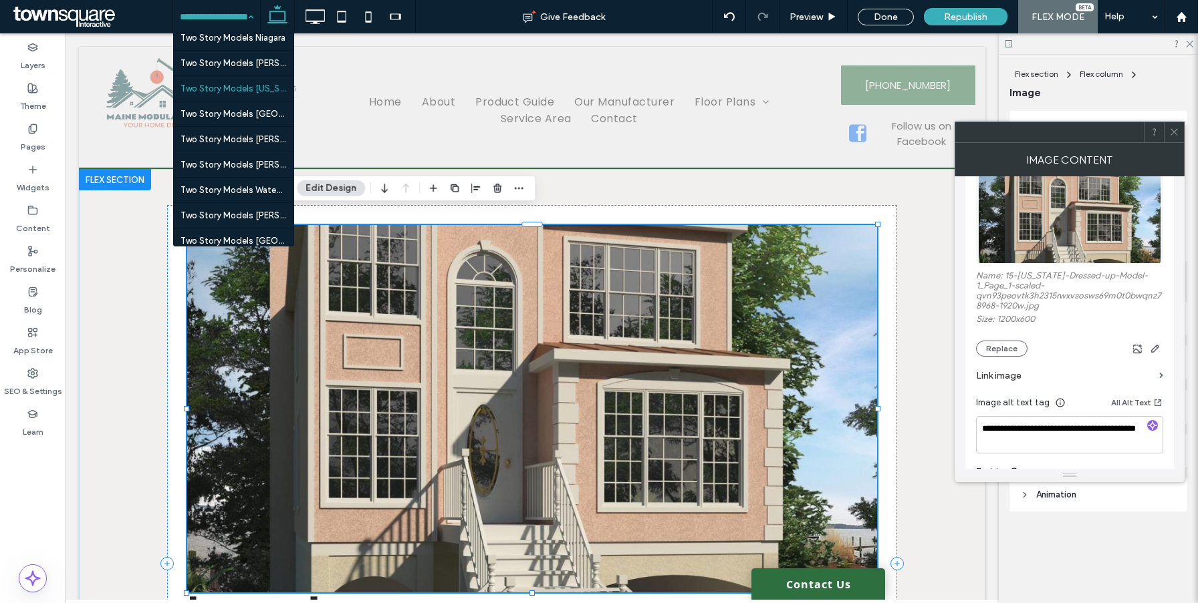
scroll to position [2165, 0]
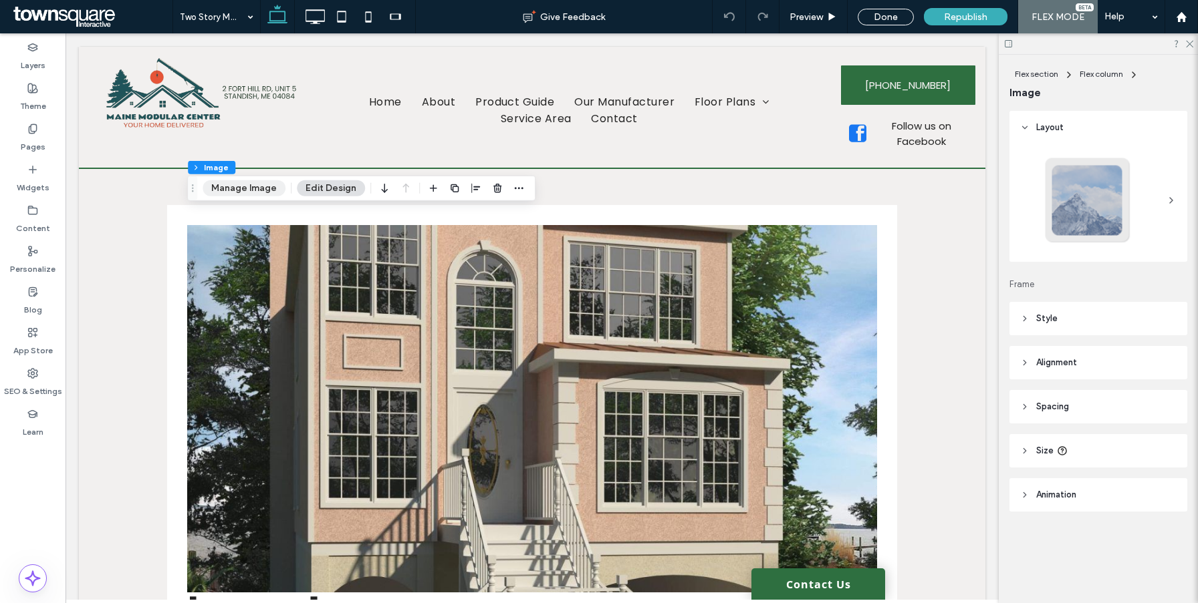
click at [257, 189] on button "Manage Image" at bounding box center [243, 188] width 83 height 16
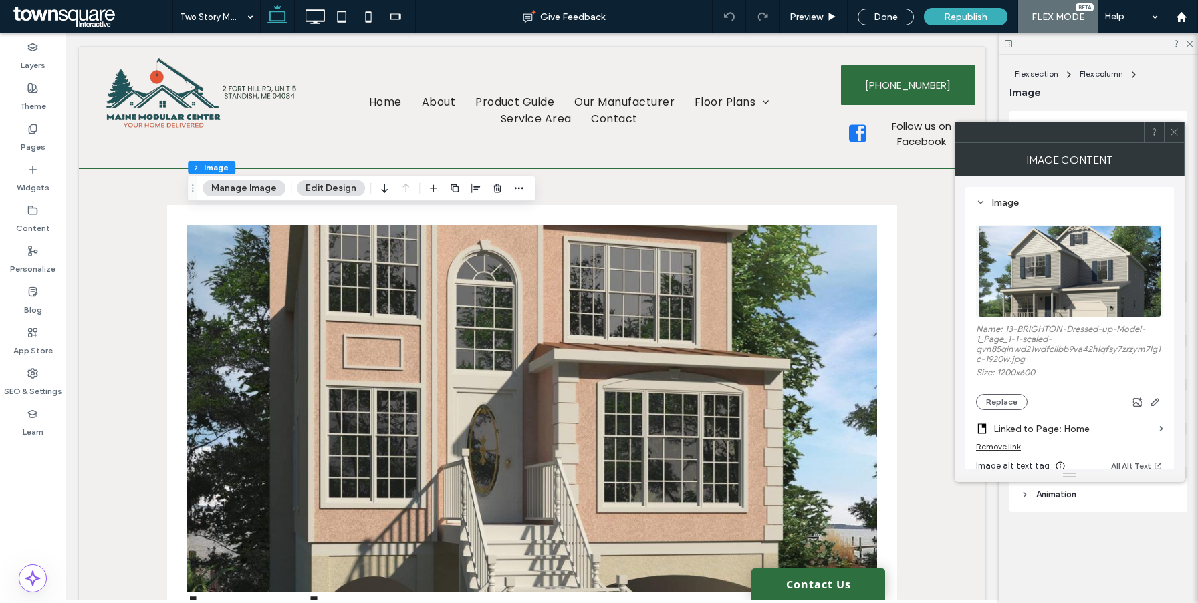
click at [991, 451] on div "Remove link" at bounding box center [998, 447] width 45 height 10
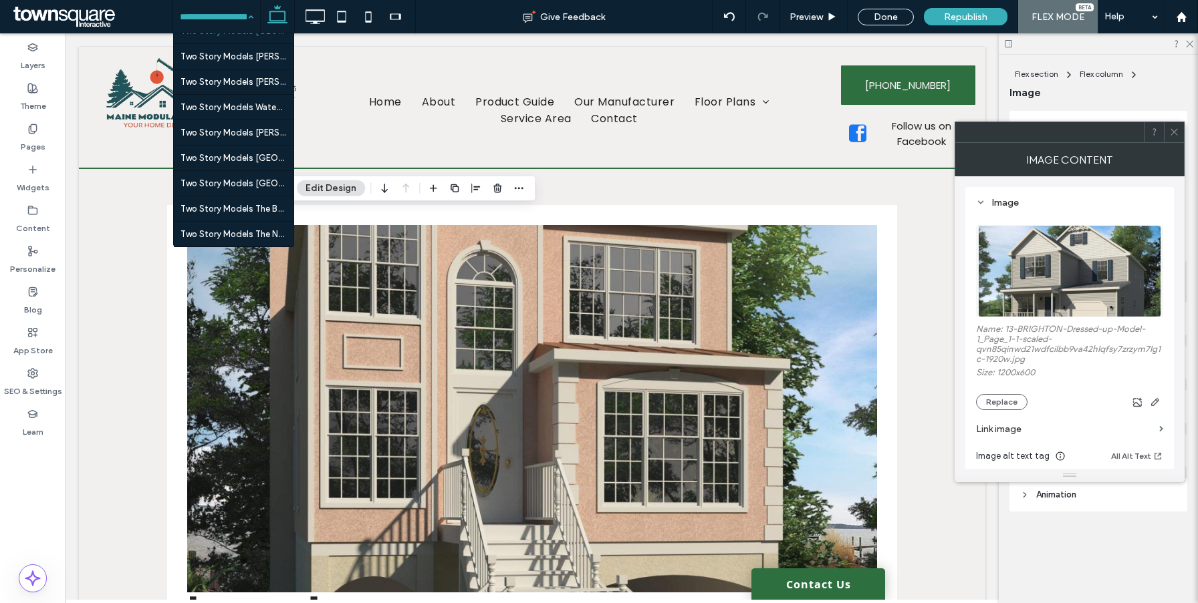
scroll to position [2211, 0]
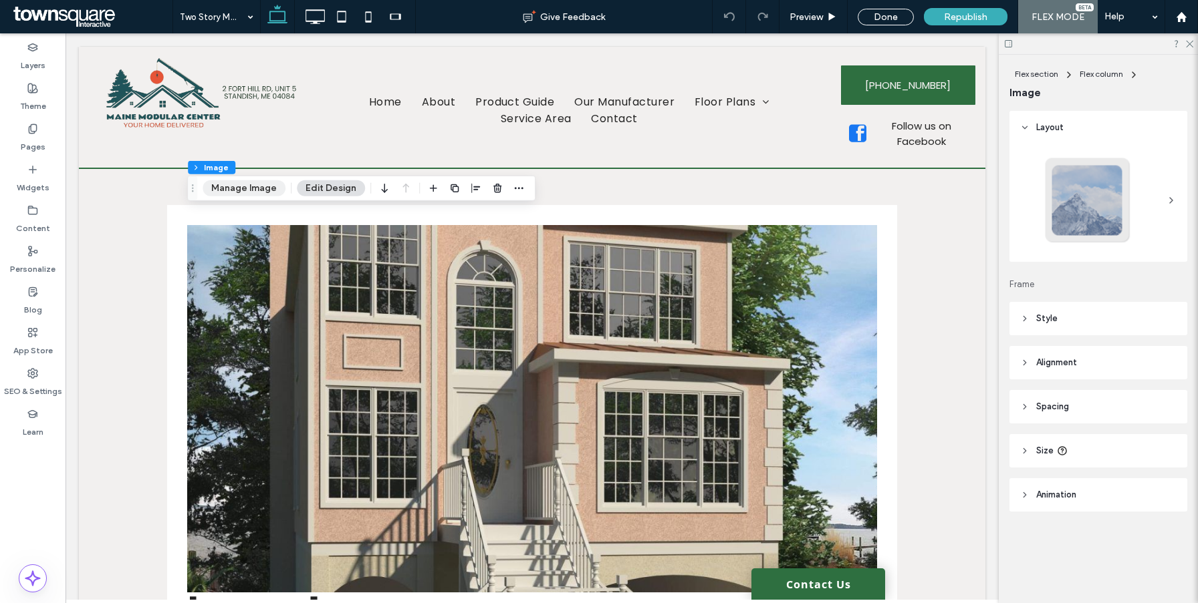
click at [239, 182] on button "Manage Image" at bounding box center [243, 188] width 83 height 16
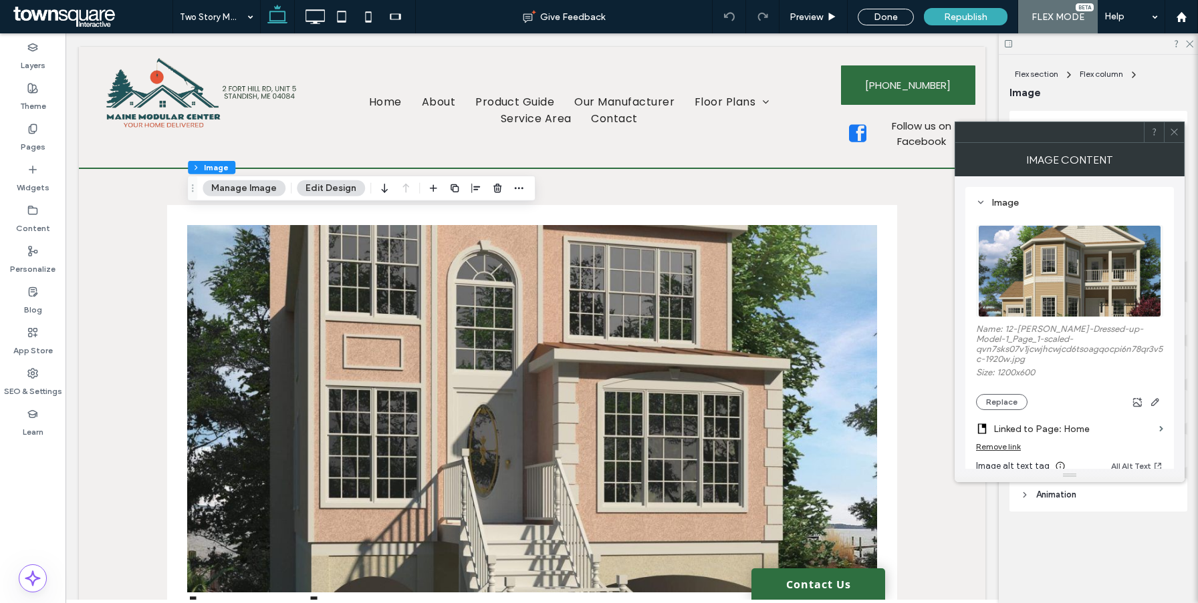
click at [1000, 447] on div "Remove link" at bounding box center [998, 447] width 45 height 10
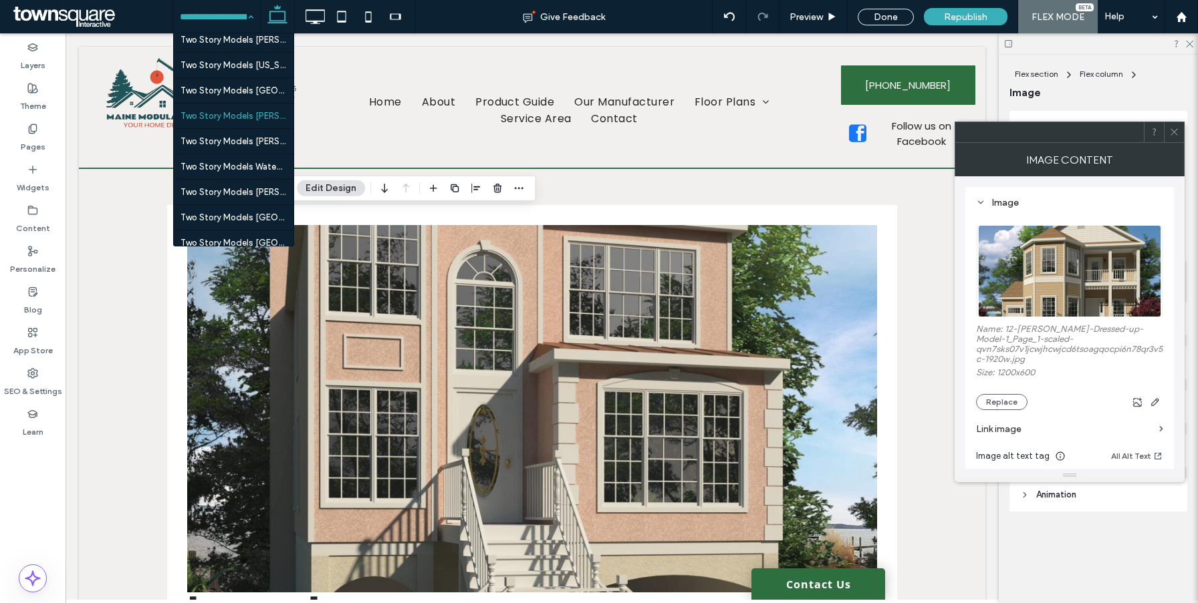
scroll to position [2254, 0]
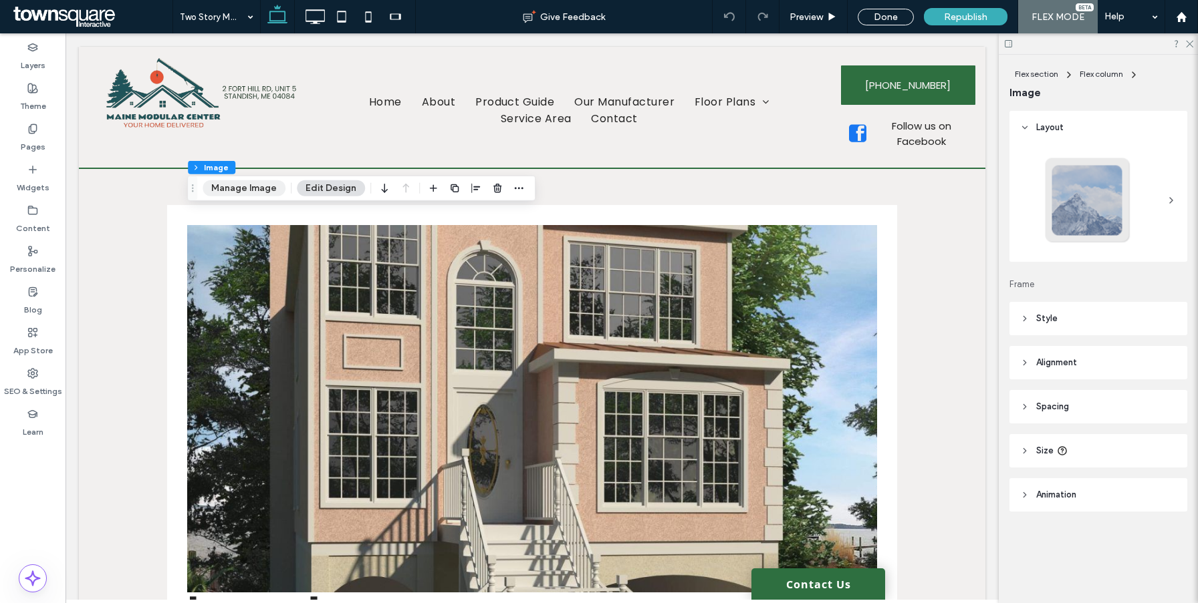
click at [260, 189] on button "Manage Image" at bounding box center [243, 188] width 83 height 16
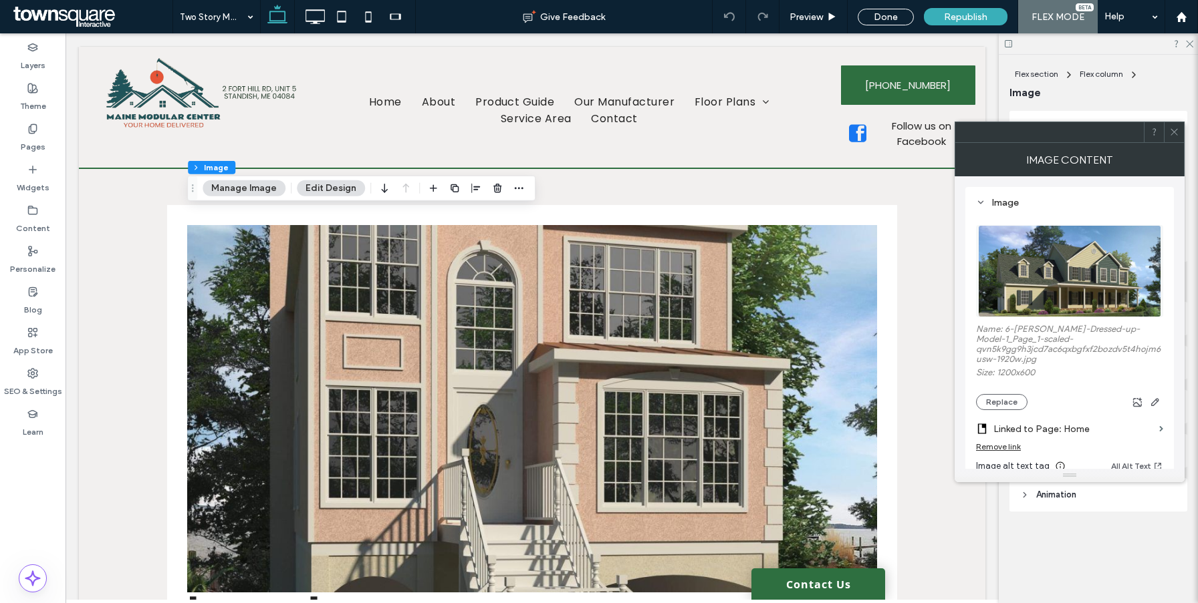
click at [1000, 449] on div "Remove link" at bounding box center [998, 447] width 45 height 10
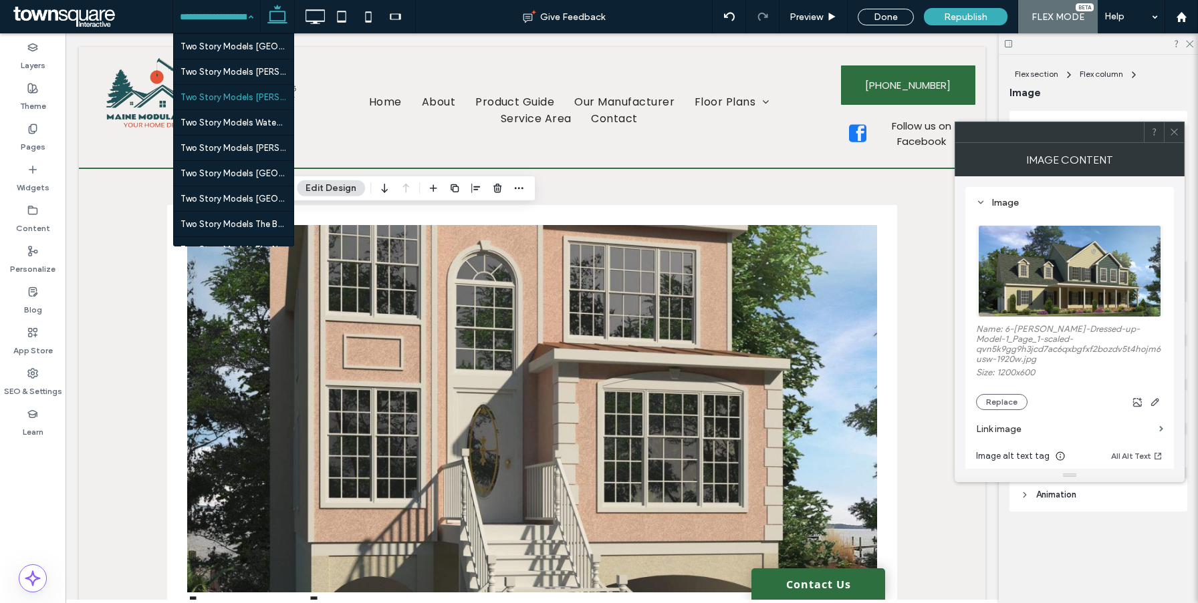
scroll to position [2241, 0]
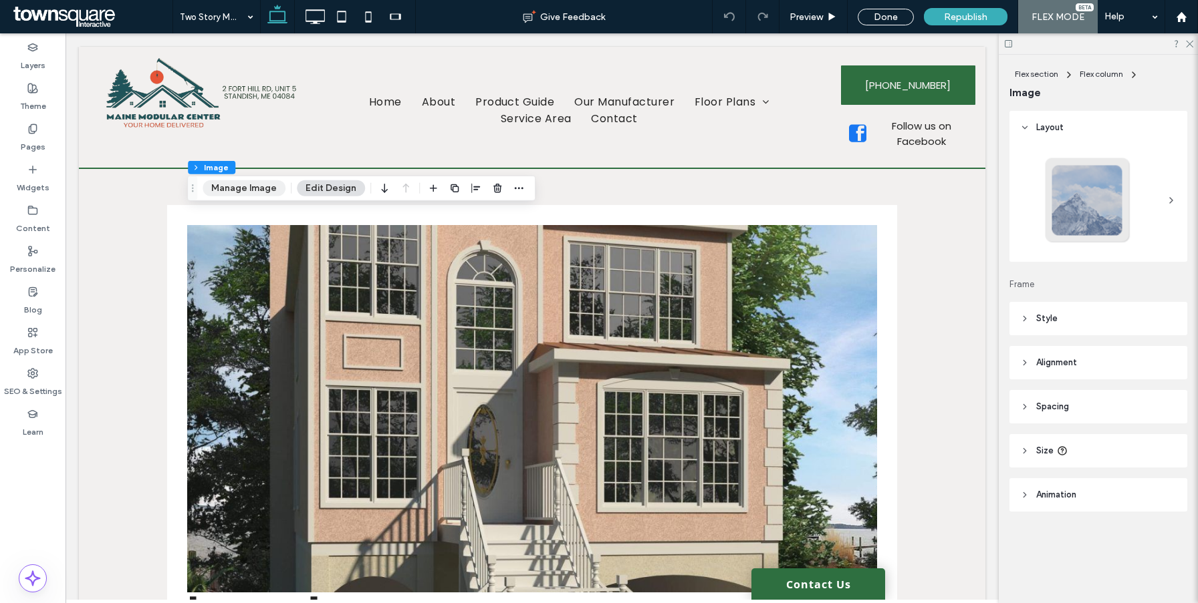
click at [267, 189] on button "Manage Image" at bounding box center [243, 188] width 83 height 16
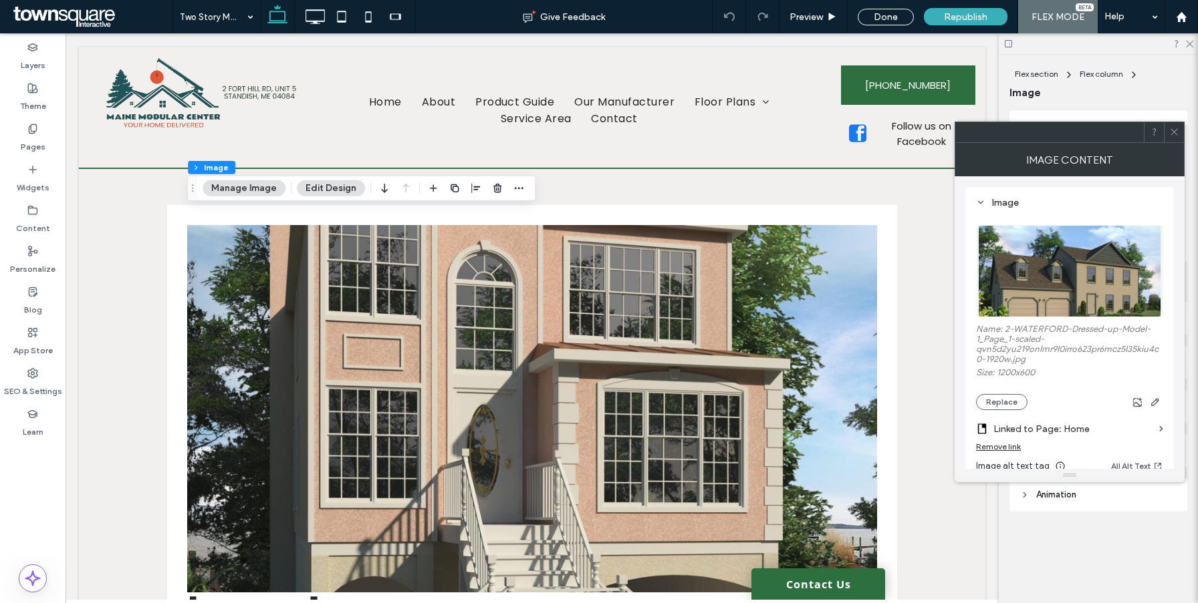
click at [1009, 452] on div "Remove link" at bounding box center [998, 447] width 45 height 10
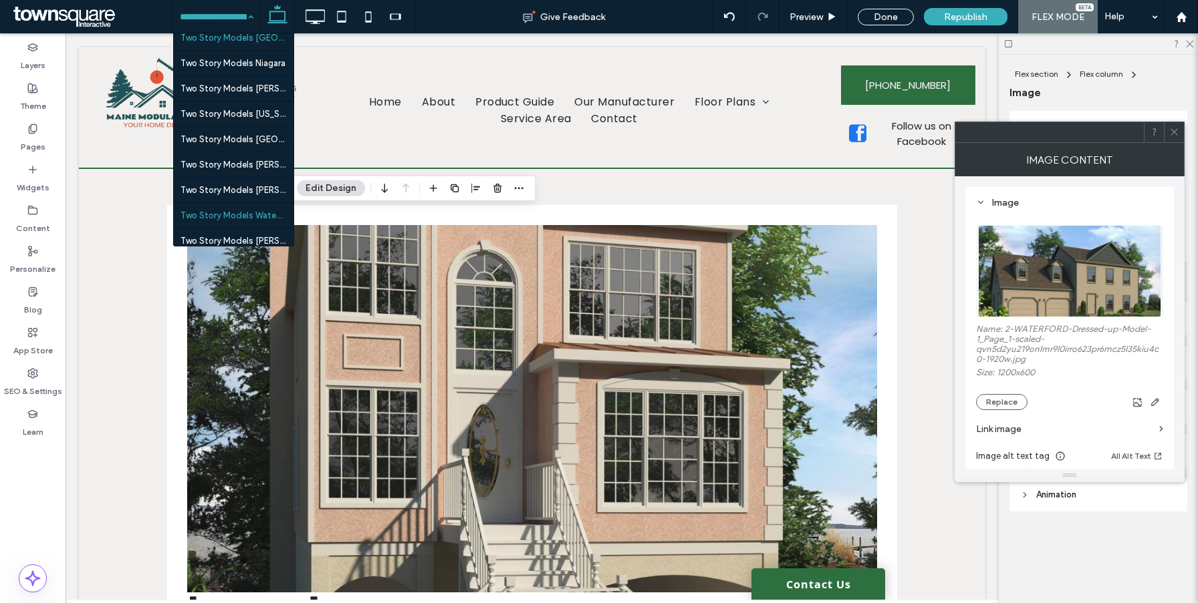
scroll to position [2261, 0]
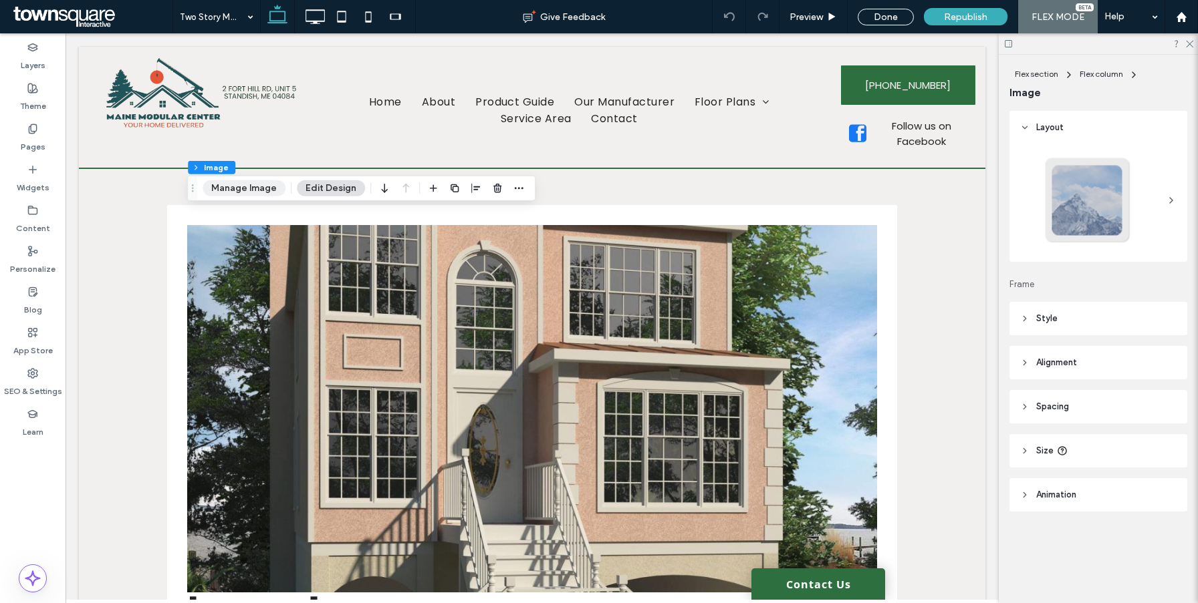
click at [254, 190] on button "Manage Image" at bounding box center [243, 188] width 83 height 16
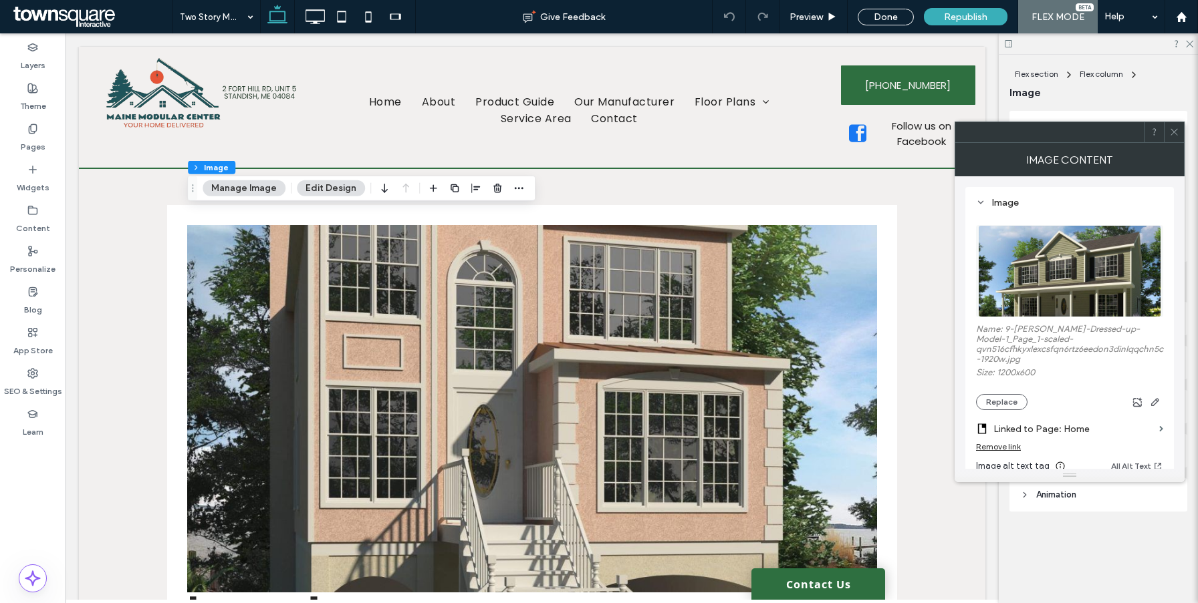
click at [998, 451] on div "Remove link" at bounding box center [998, 447] width 45 height 10
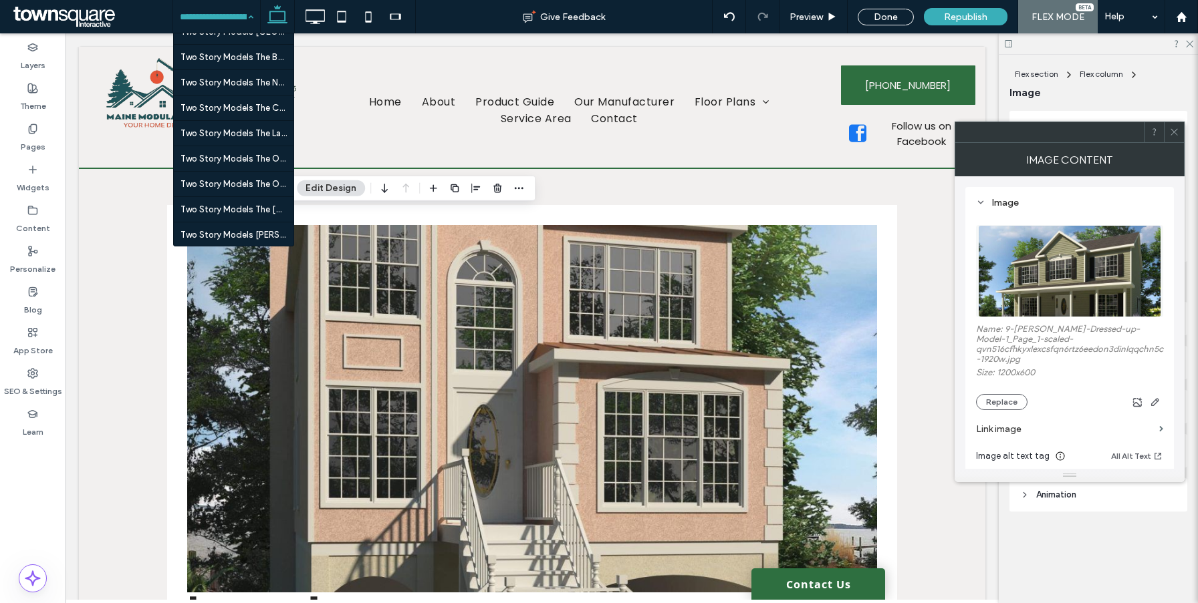
scroll to position [2354, 0]
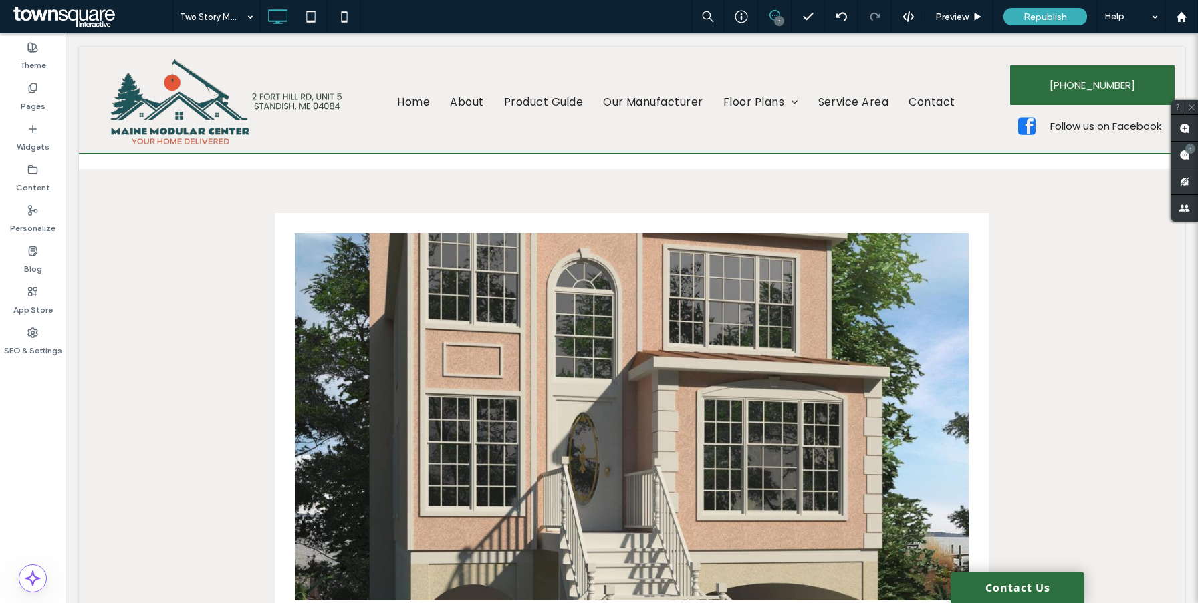
click at [424, 327] on div at bounding box center [599, 301] width 1198 height 603
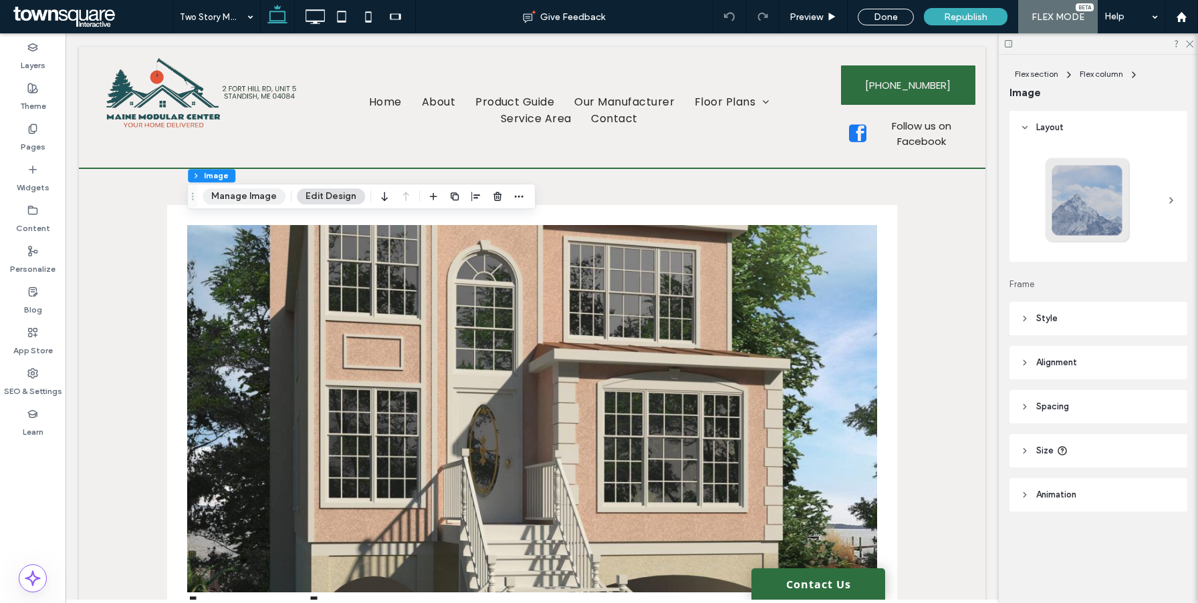
click at [236, 192] on button "Manage Image" at bounding box center [243, 196] width 83 height 16
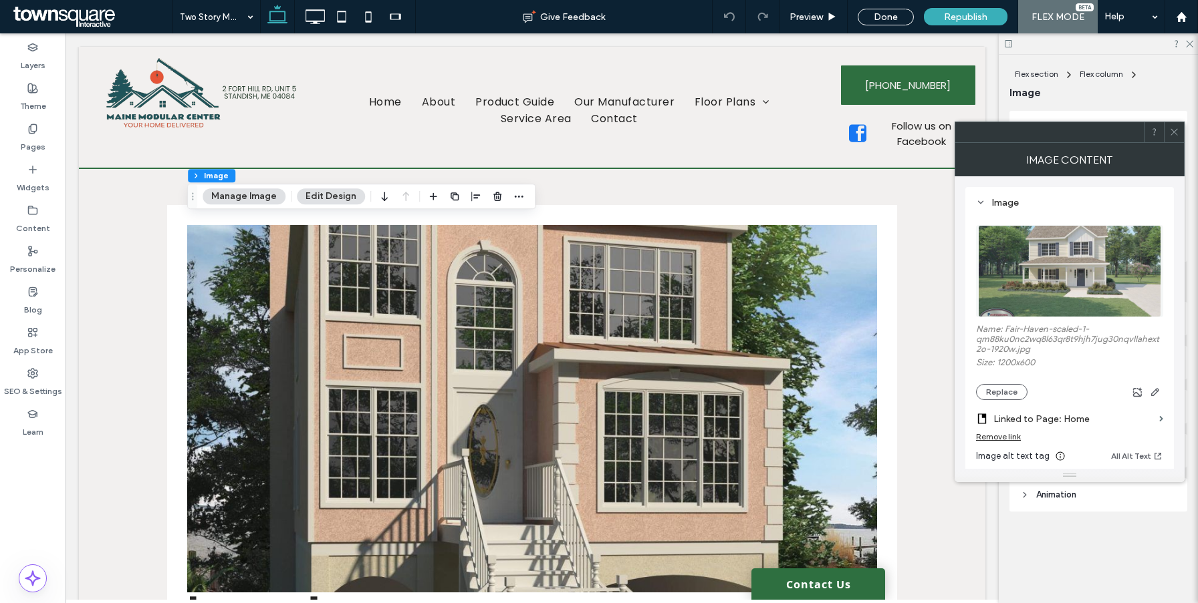
click at [1000, 444] on div "Remove link" at bounding box center [1069, 440] width 187 height 17
click at [1000, 441] on div "Remove link" at bounding box center [998, 437] width 45 height 10
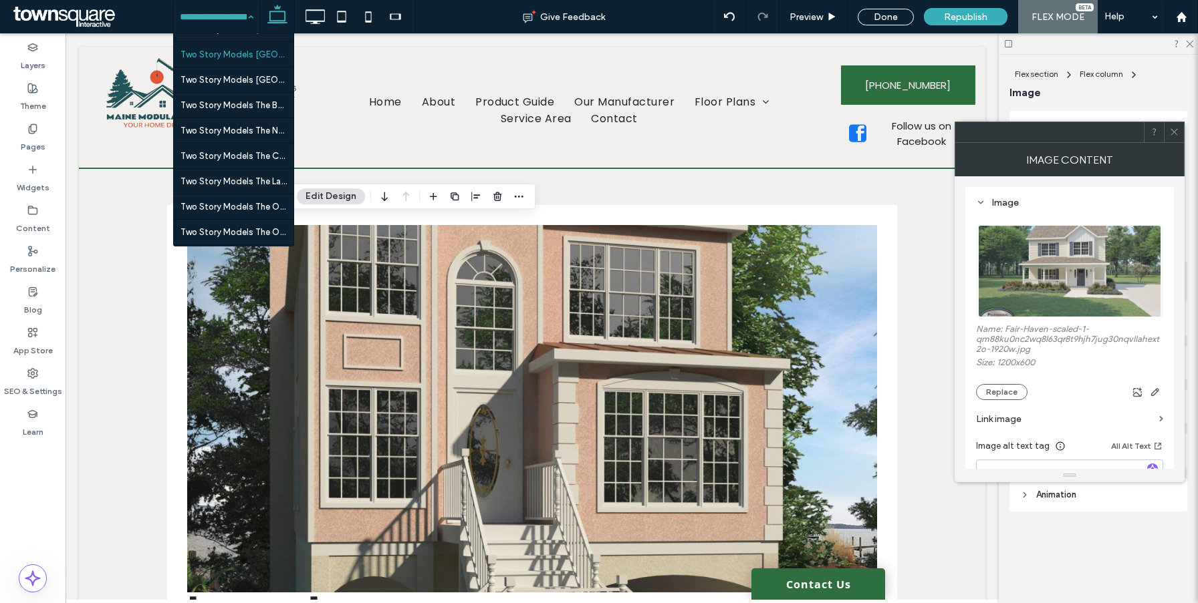
scroll to position [2354, 0]
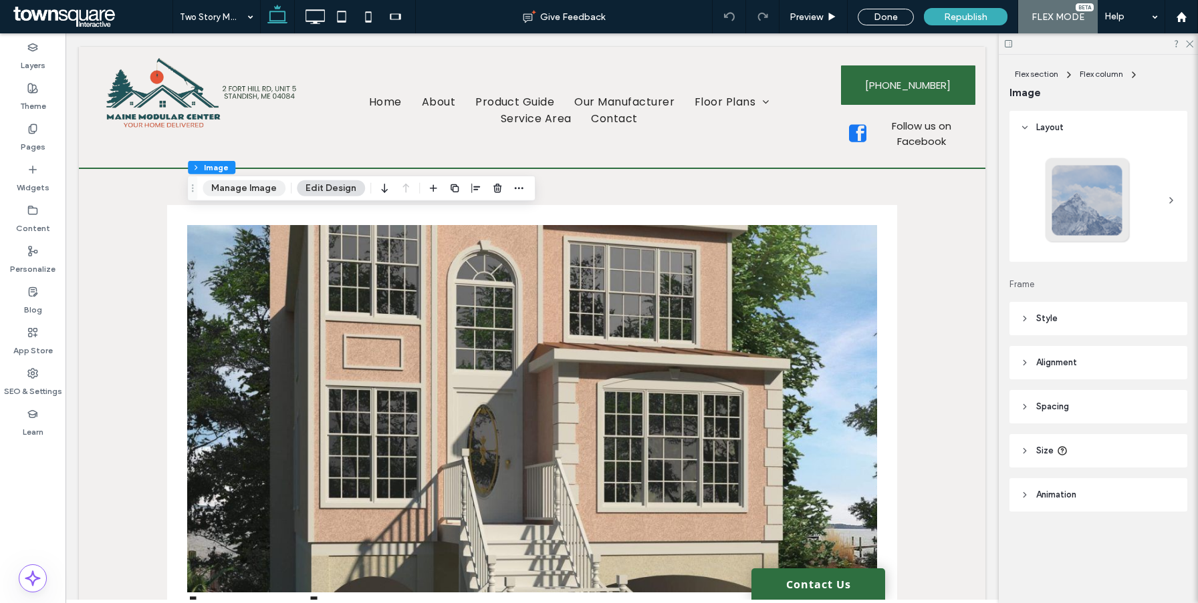
click at [259, 188] on button "Manage Image" at bounding box center [243, 188] width 83 height 16
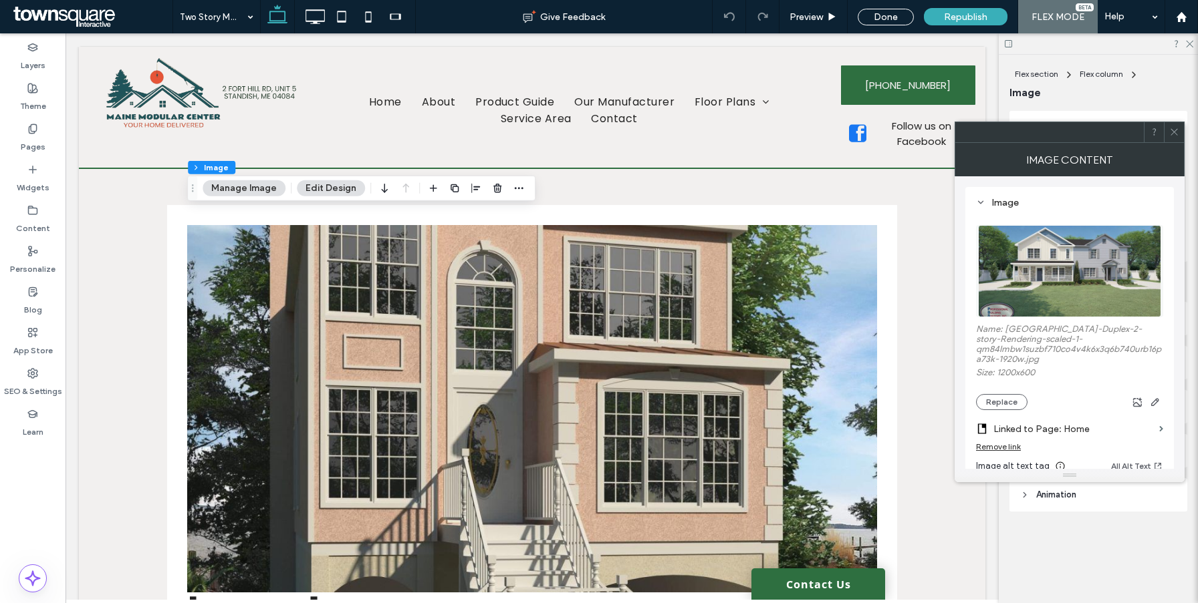
click at [998, 452] on div "Remove link" at bounding box center [998, 447] width 45 height 10
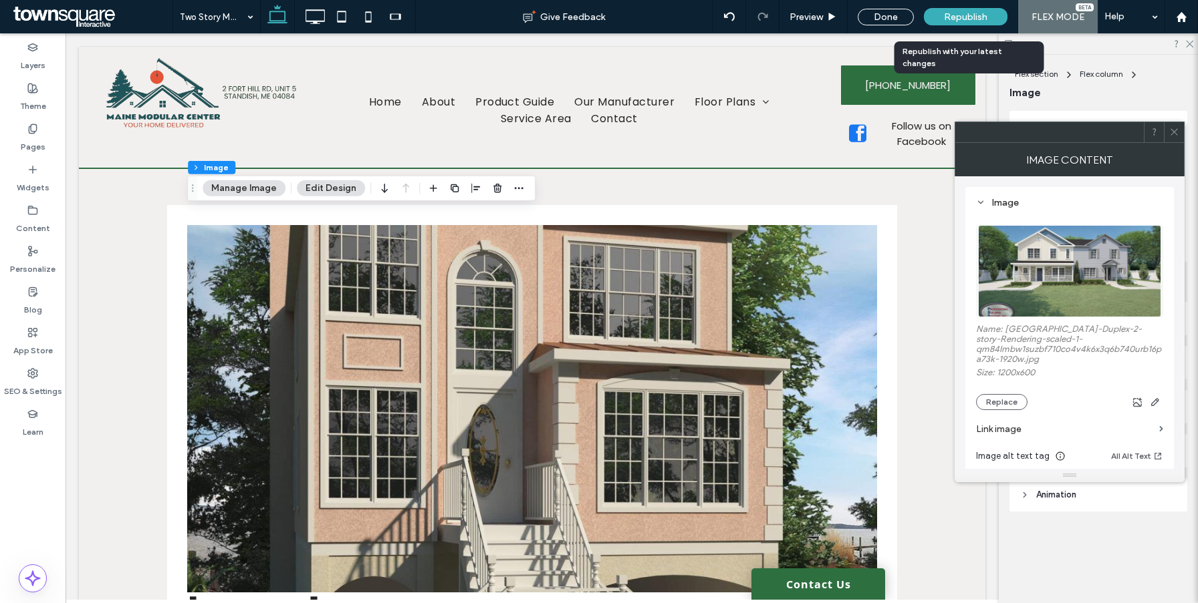
click at [995, 23] on div "Republish" at bounding box center [966, 16] width 84 height 17
